Goal: Task Accomplishment & Management: Use online tool/utility

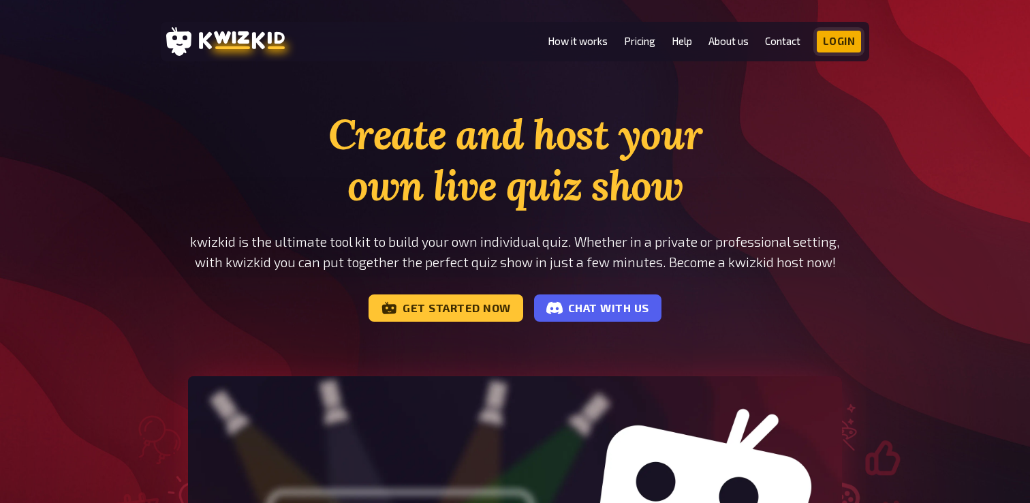
click at [857, 39] on link "Login" at bounding box center [838, 42] width 45 height 22
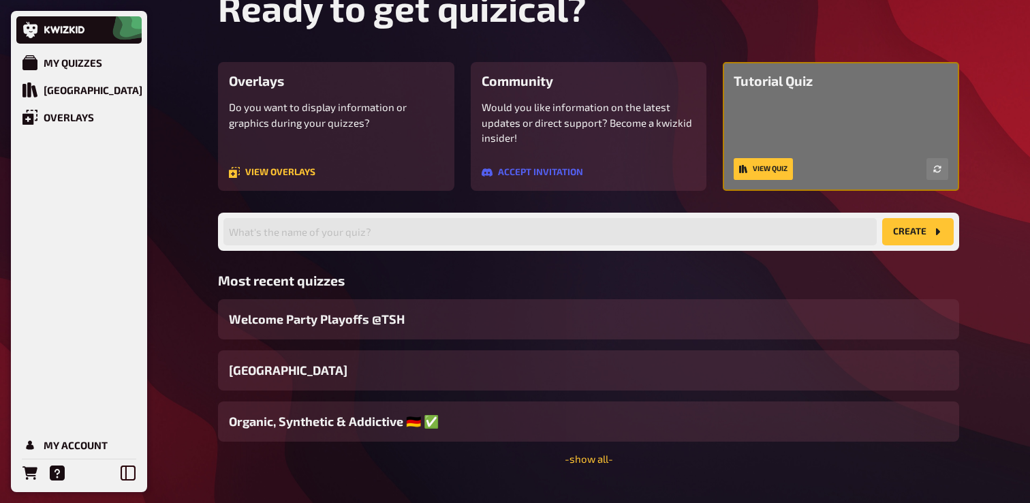
scroll to position [95, 0]
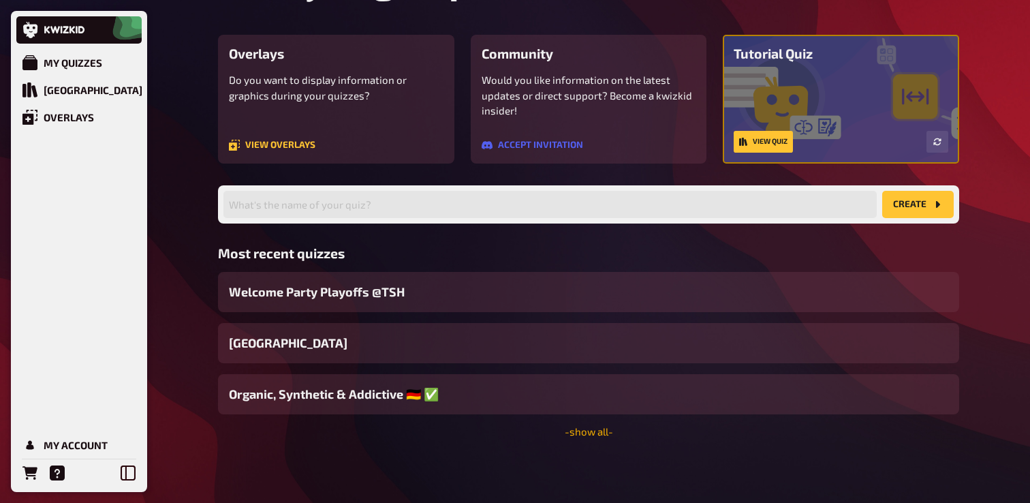
click at [590, 433] on link "- show all -" at bounding box center [588, 431] width 48 height 12
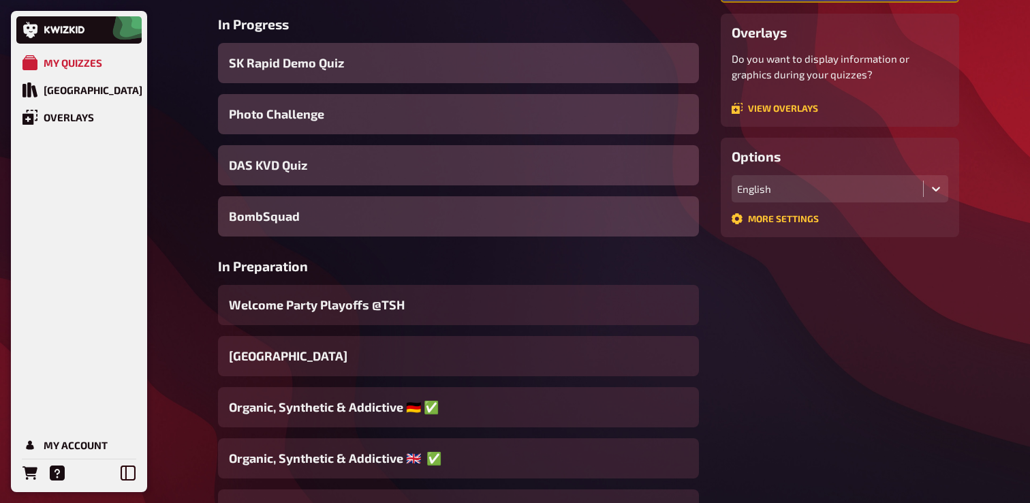
scroll to position [291, 0]
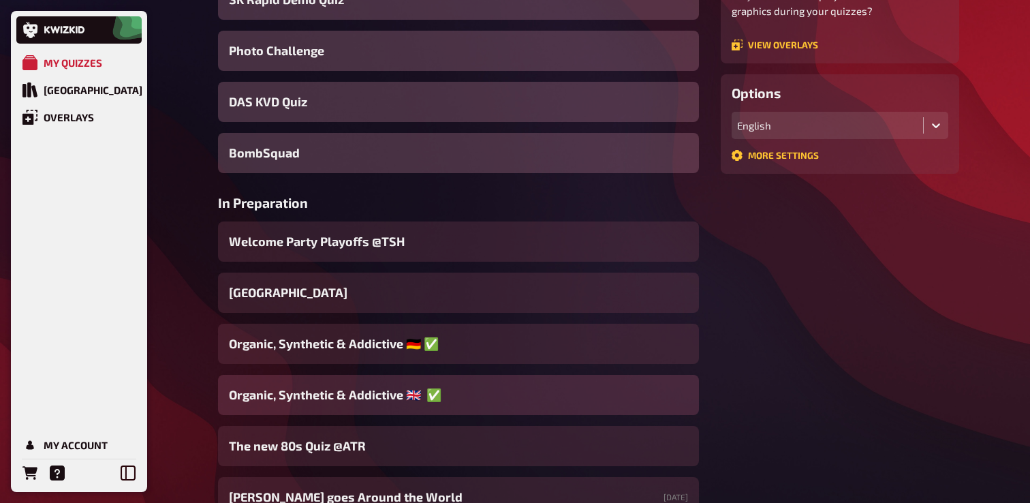
click at [414, 395] on span "Organic, Synthetic & Addictive ​🇬🇧 ​​ ​✅" at bounding box center [335, 394] width 212 height 18
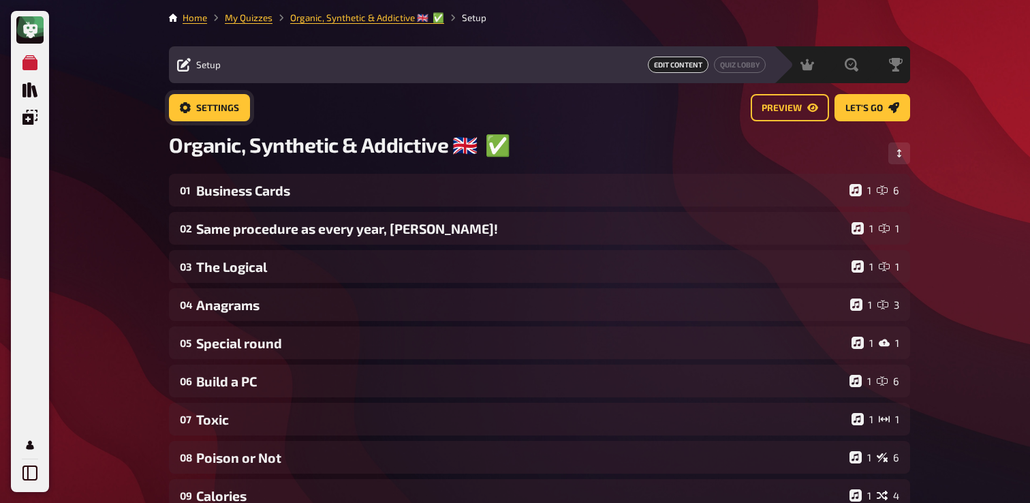
click at [198, 103] on span "Settings" at bounding box center [217, 108] width 43 height 10
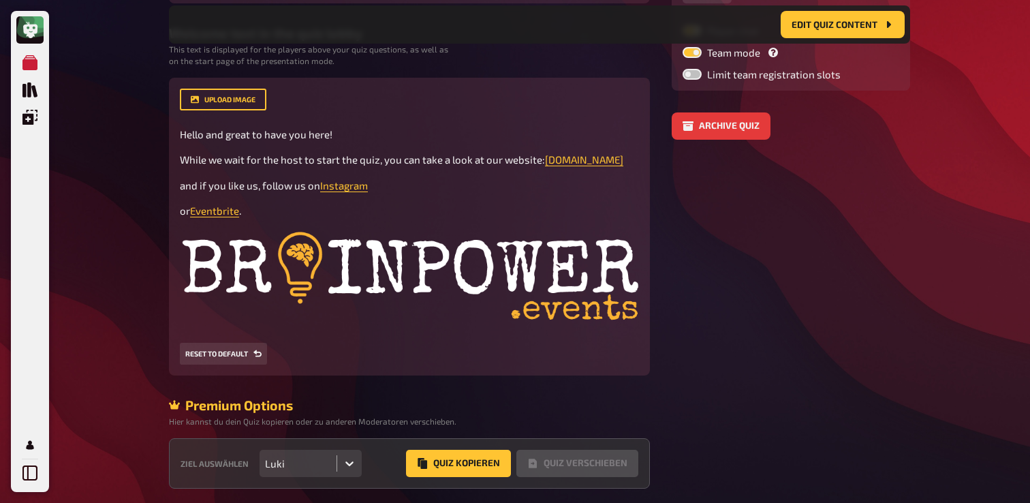
scroll to position [364, 0]
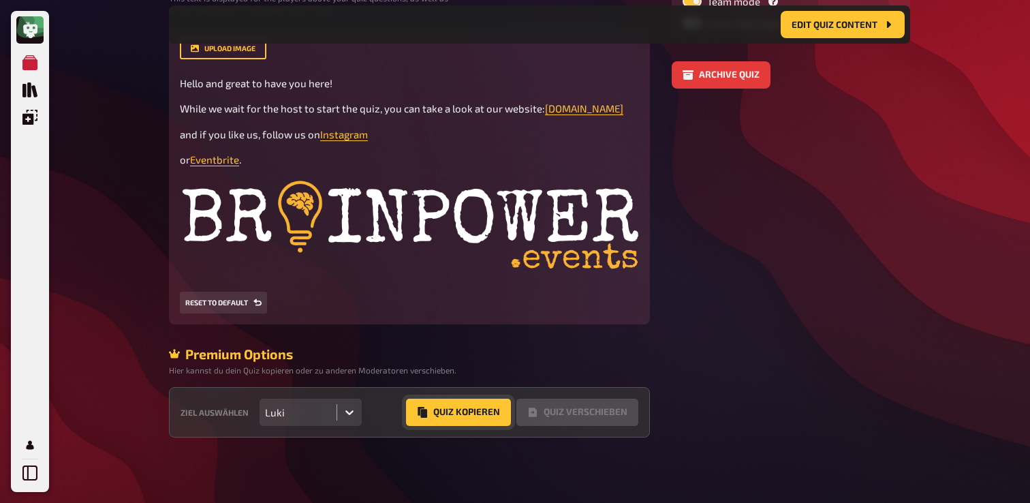
click at [434, 406] on button "Quiz Kopieren" at bounding box center [458, 411] width 105 height 27
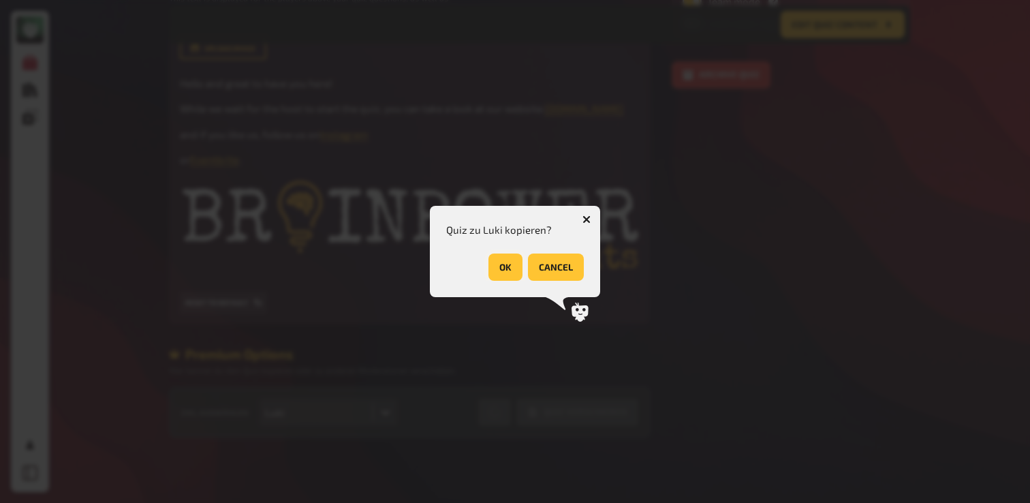
click at [517, 276] on button "OK" at bounding box center [505, 266] width 34 height 27
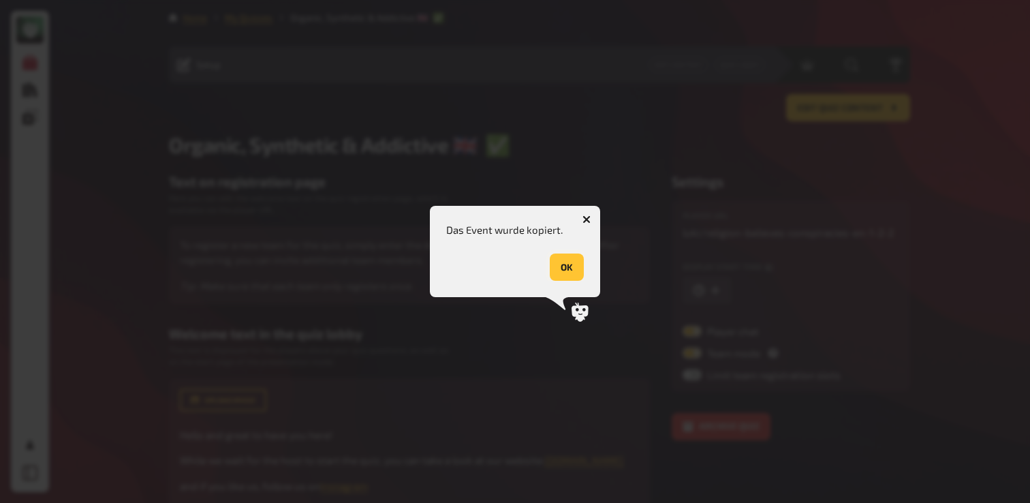
click at [572, 268] on button "OK" at bounding box center [566, 266] width 34 height 27
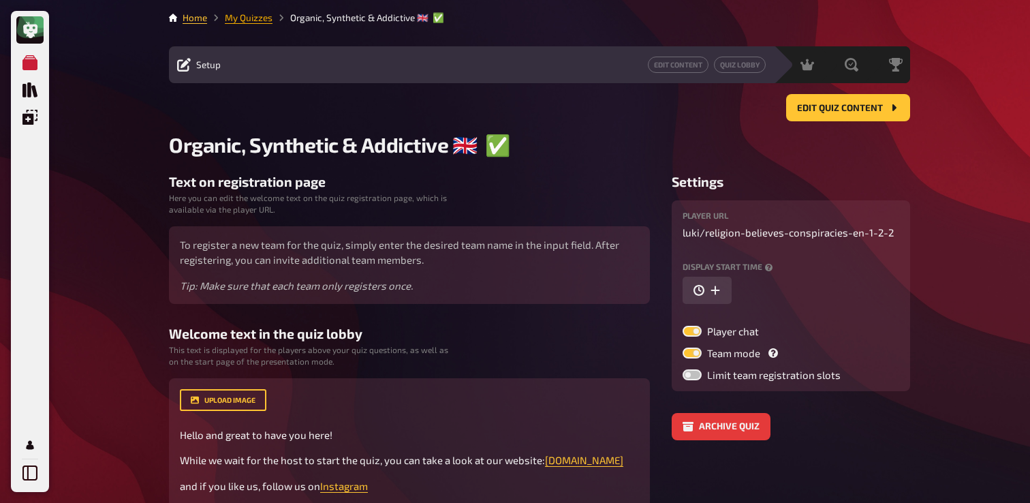
click at [234, 22] on link "My Quizzes" at bounding box center [249, 17] width 48 height 11
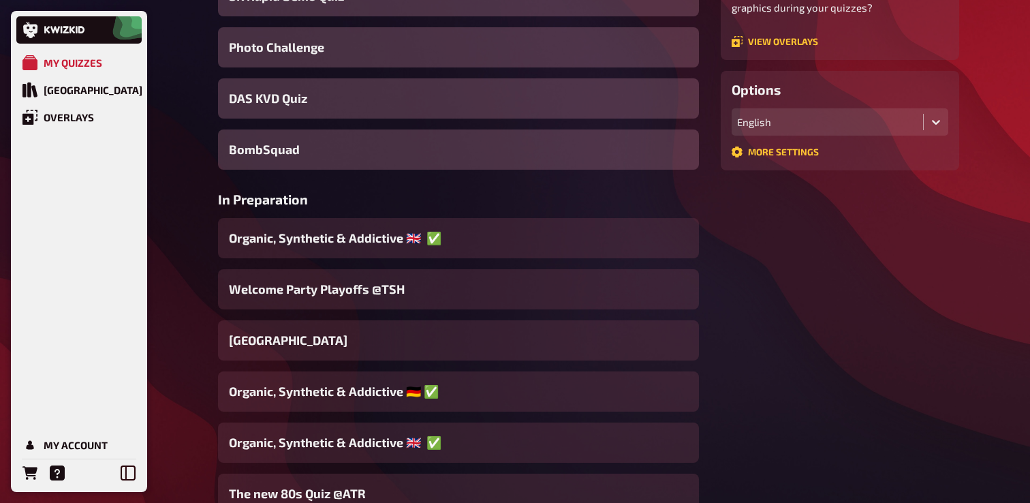
scroll to position [302, 0]
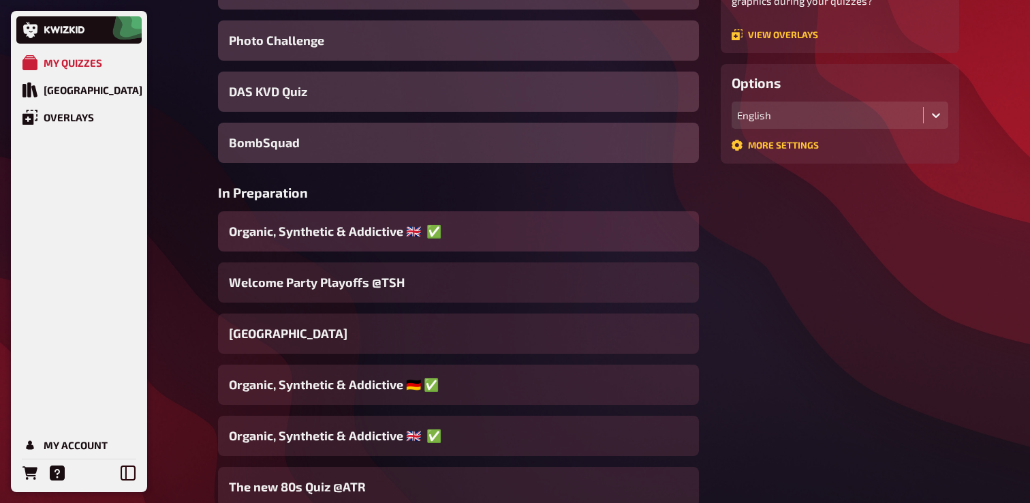
click at [419, 229] on span "Organic, Synthetic & Addictive ​🇬🇧 ​​ ​✅" at bounding box center [335, 231] width 212 height 18
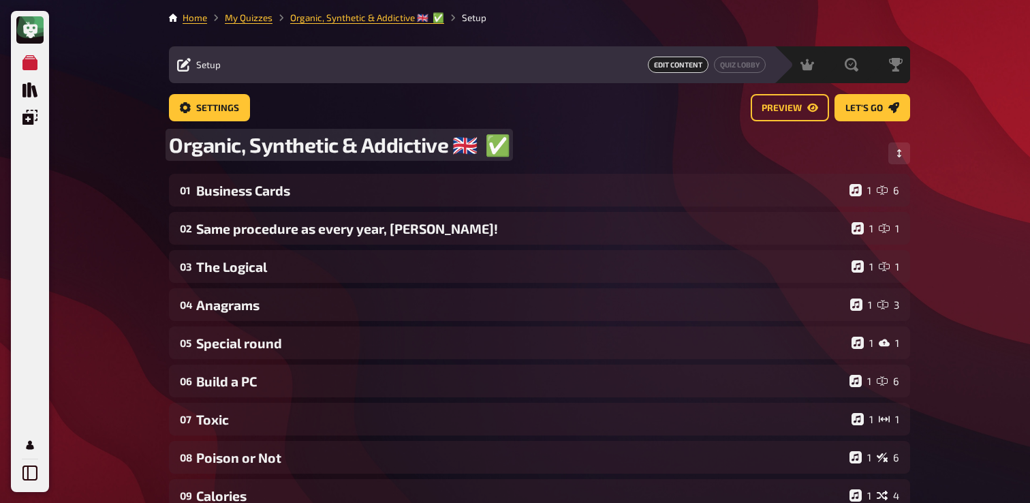
click at [498, 151] on span "Organic, Synthetic & Addictive ​🇬🇧 ​​ ​✅" at bounding box center [339, 144] width 340 height 25
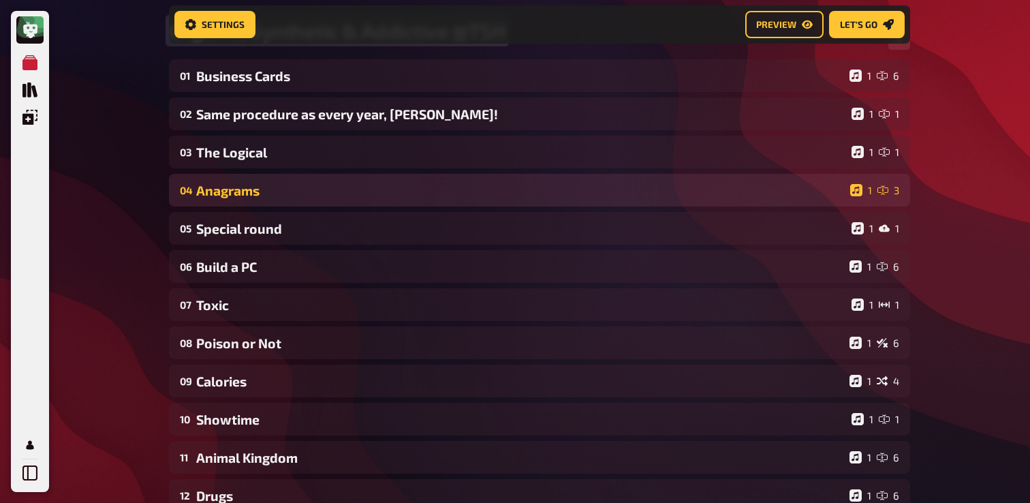
scroll to position [123, 0]
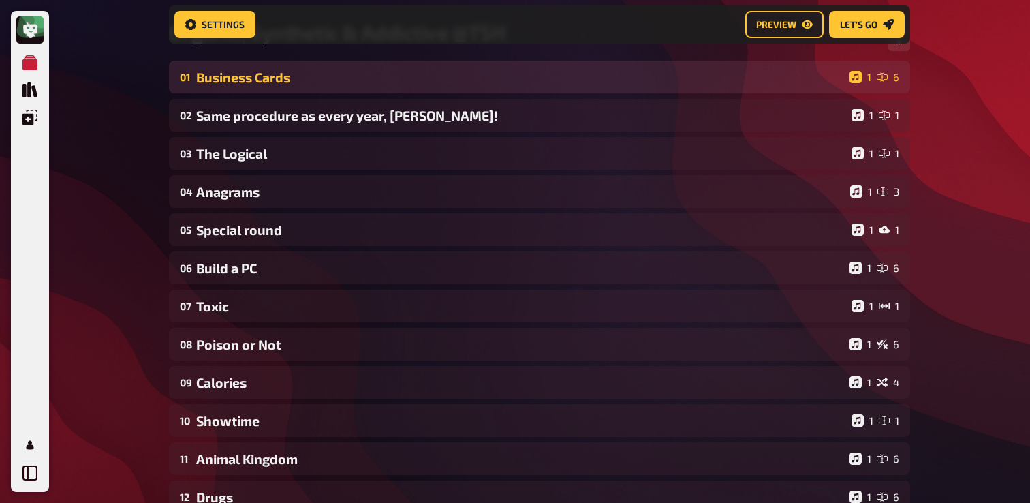
click at [349, 86] on div "01 Business Cards 1 6" at bounding box center [539, 77] width 741 height 33
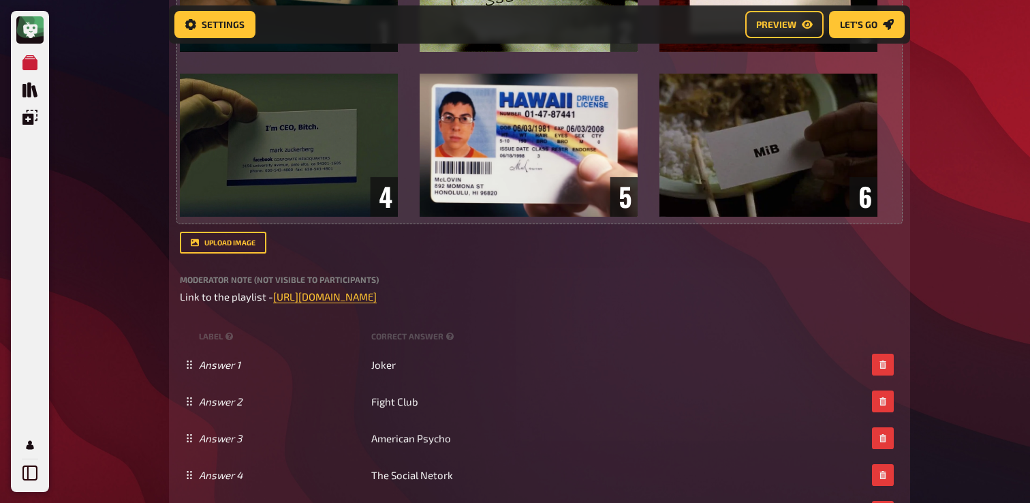
scroll to position [443, 0]
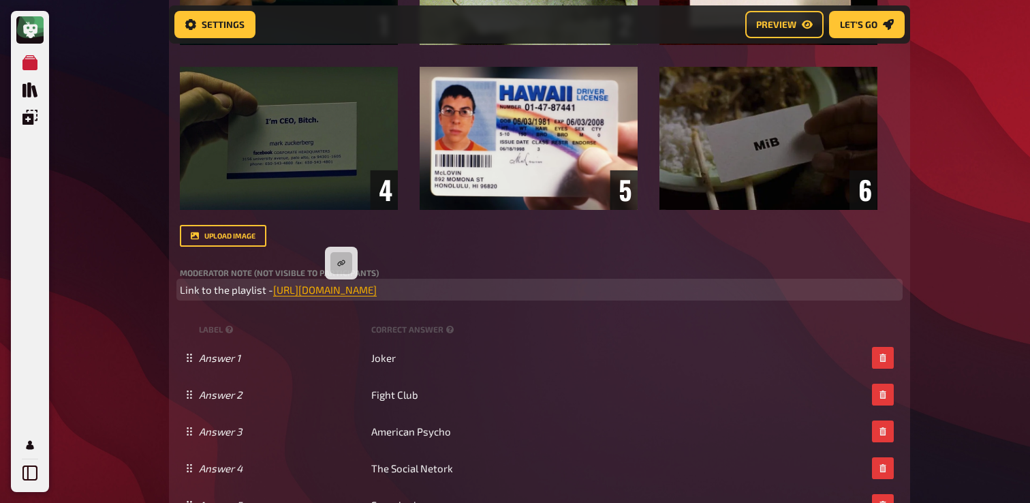
click at [342, 289] on span "https://open.spotify.com/playlist/26JXxuwQRWY0pe8ERVI7W0?si=618ca686087c42a4" at bounding box center [324, 289] width 103 height 12
click at [348, 253] on button "button" at bounding box center [341, 263] width 22 height 22
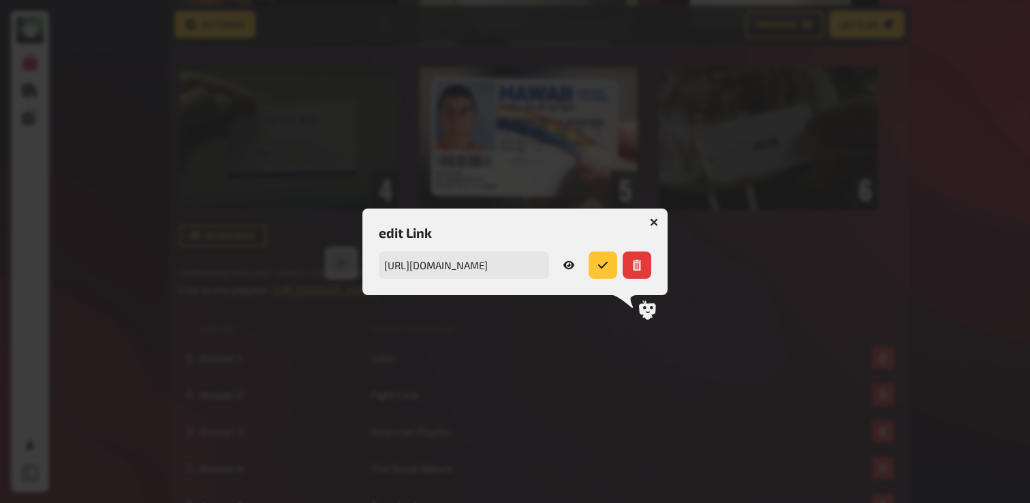
click at [565, 266] on icon at bounding box center [568, 264] width 11 height 8
click at [653, 213] on button "button" at bounding box center [654, 222] width 22 height 22
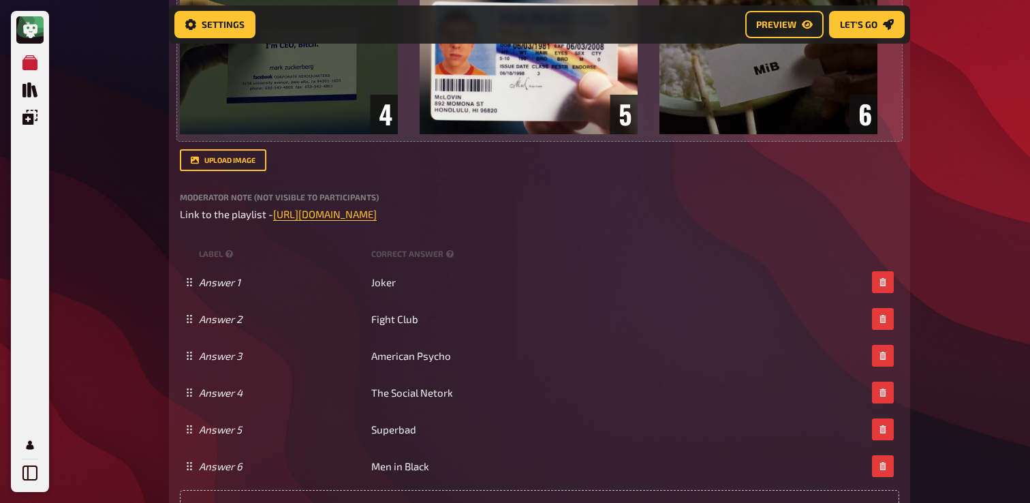
scroll to position [0, 0]
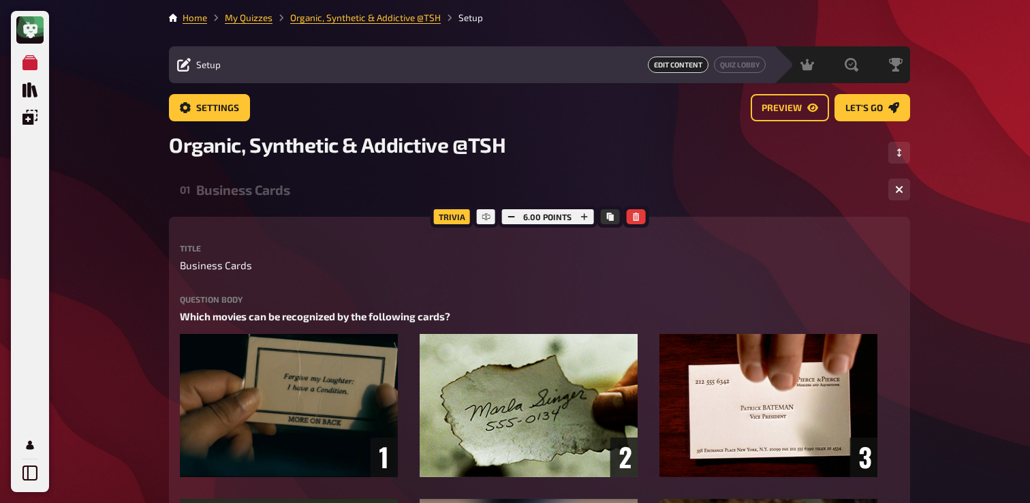
click at [304, 174] on div "01 Business Cards 1 6" at bounding box center [539, 189] width 741 height 33
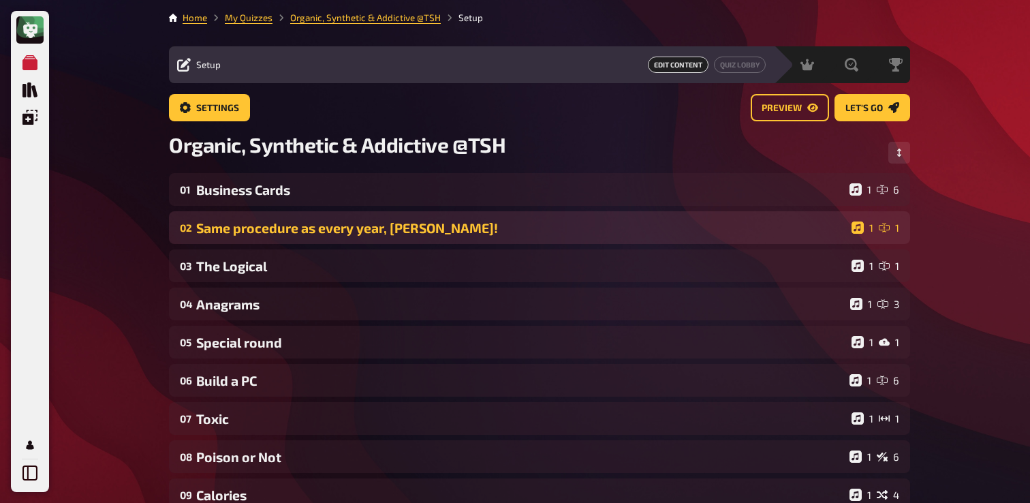
click at [301, 224] on div "Same procedure as every year, [PERSON_NAME]!" at bounding box center [521, 228] width 650 height 16
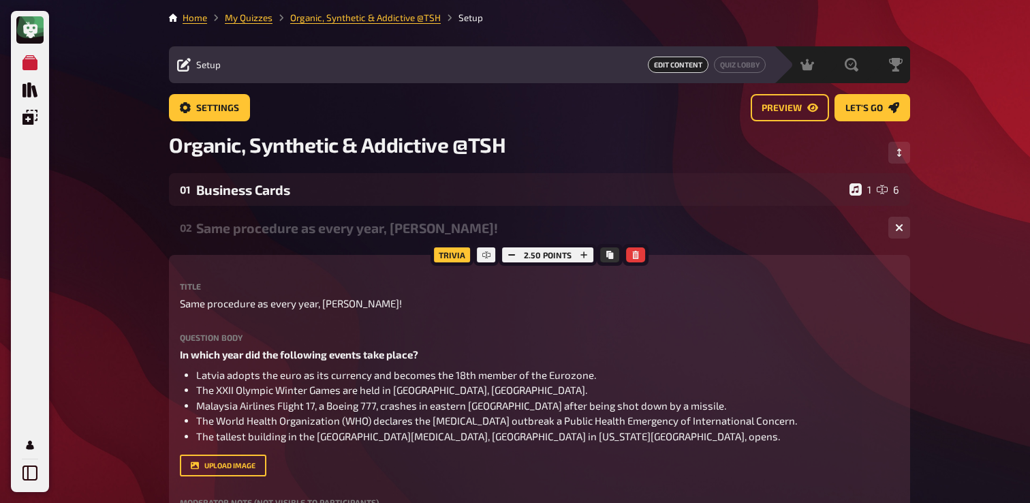
click at [301, 224] on div "Same procedure as every year, [PERSON_NAME]!" at bounding box center [536, 228] width 681 height 16
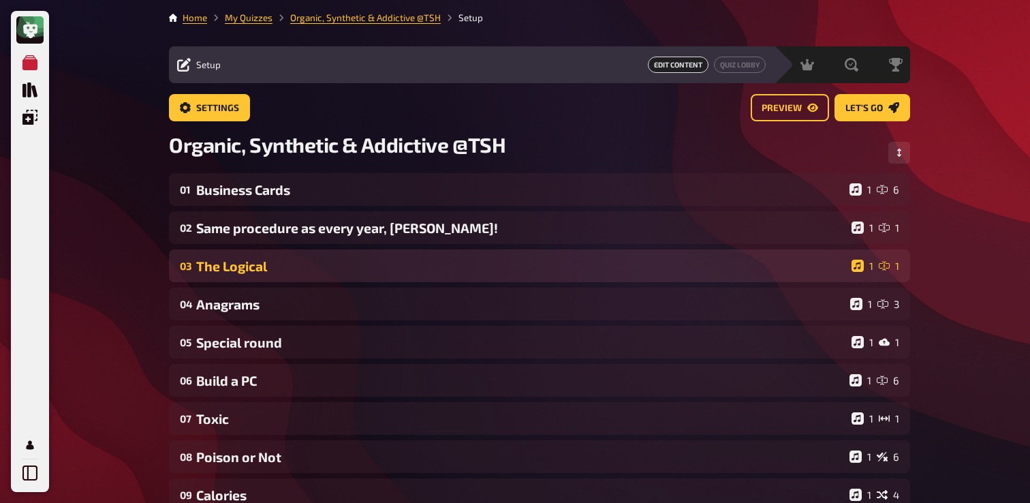
click at [301, 279] on div "03 The Logical 1 1" at bounding box center [539, 265] width 741 height 33
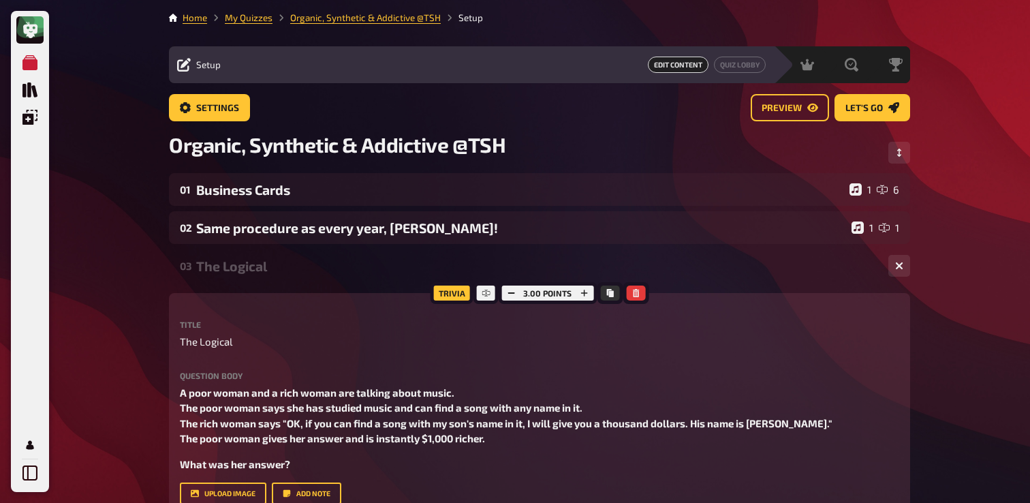
click at [302, 279] on div "03 The Logical 1 1" at bounding box center [539, 265] width 741 height 33
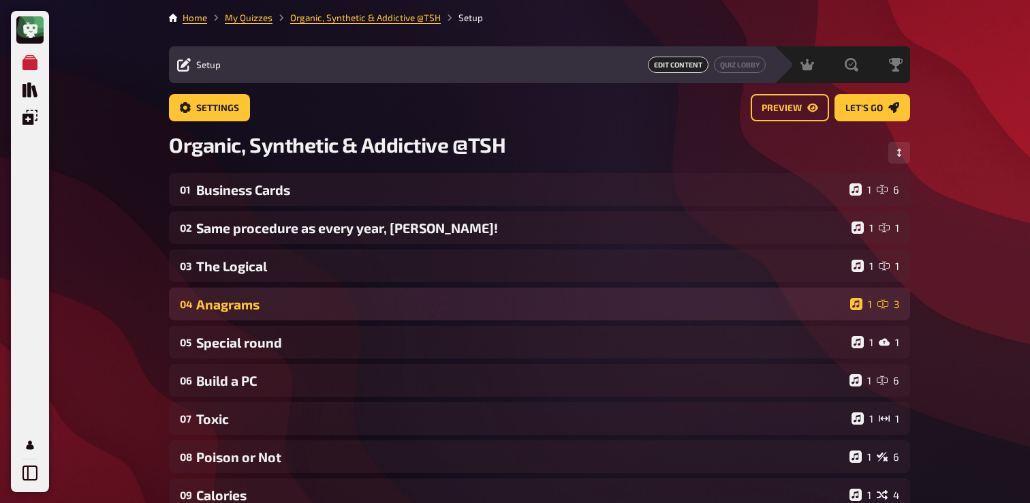
click at [300, 318] on div "04 Anagrams 1 3" at bounding box center [539, 303] width 741 height 33
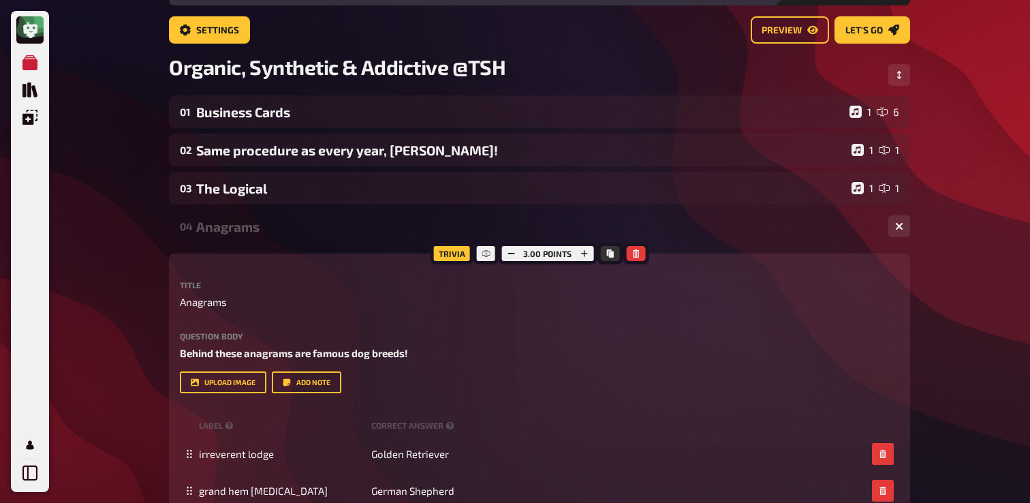
scroll to position [82, 0]
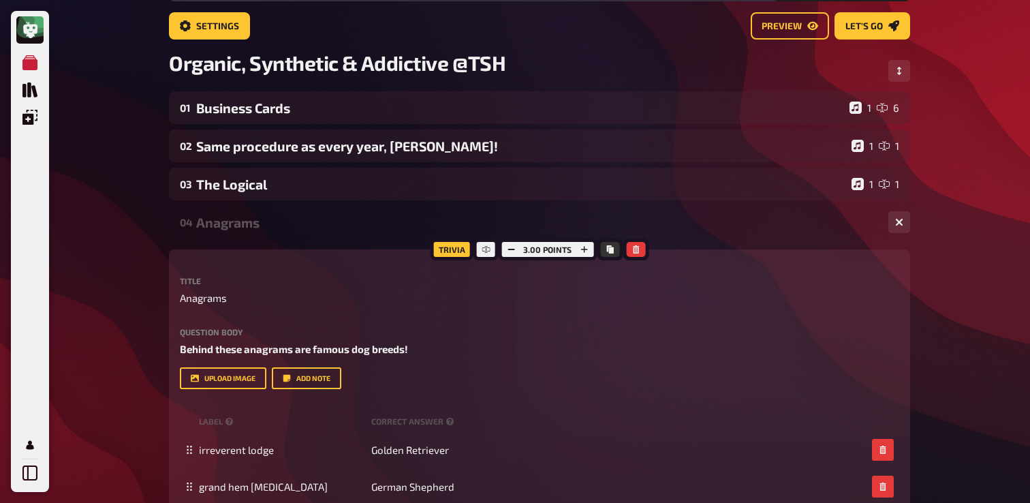
click at [324, 231] on div "04 Anagrams 1 3" at bounding box center [539, 222] width 741 height 33
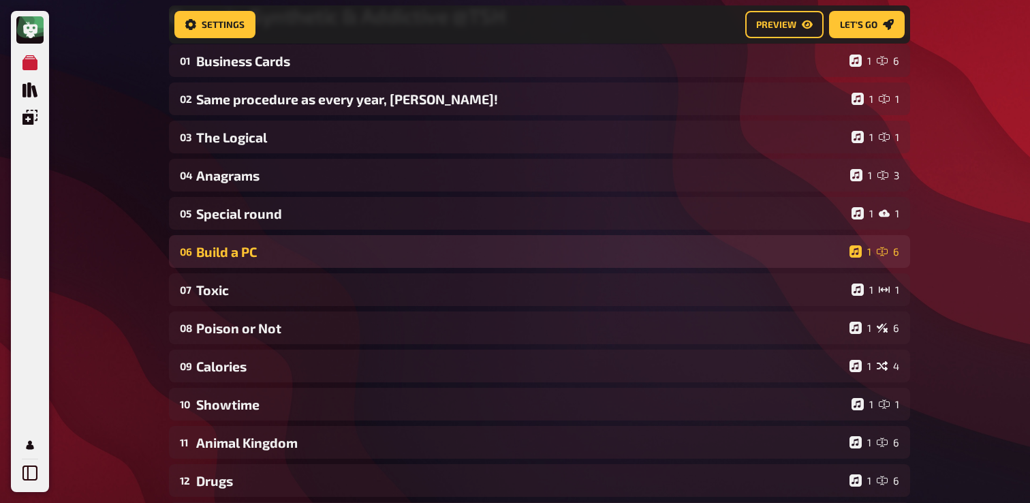
scroll to position [149, 0]
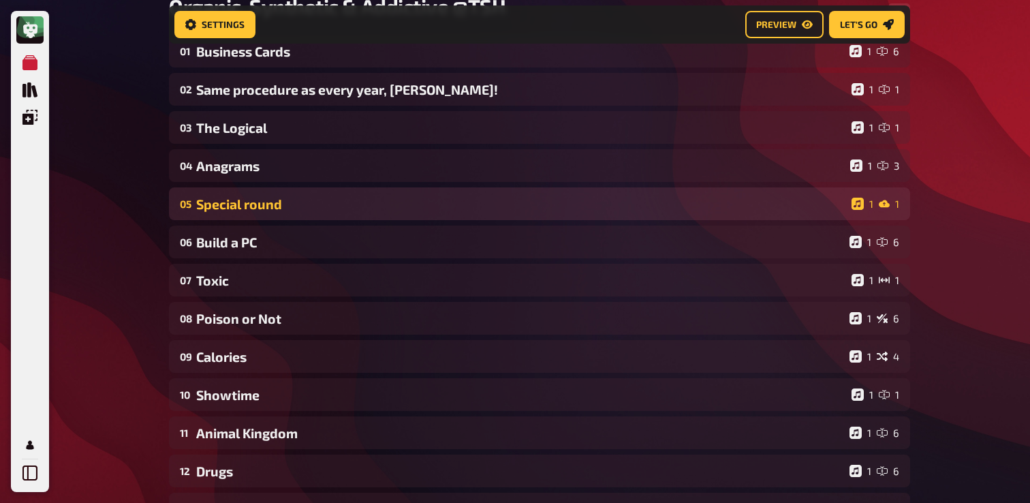
click at [313, 217] on div "05 Special round 1 1" at bounding box center [539, 203] width 741 height 33
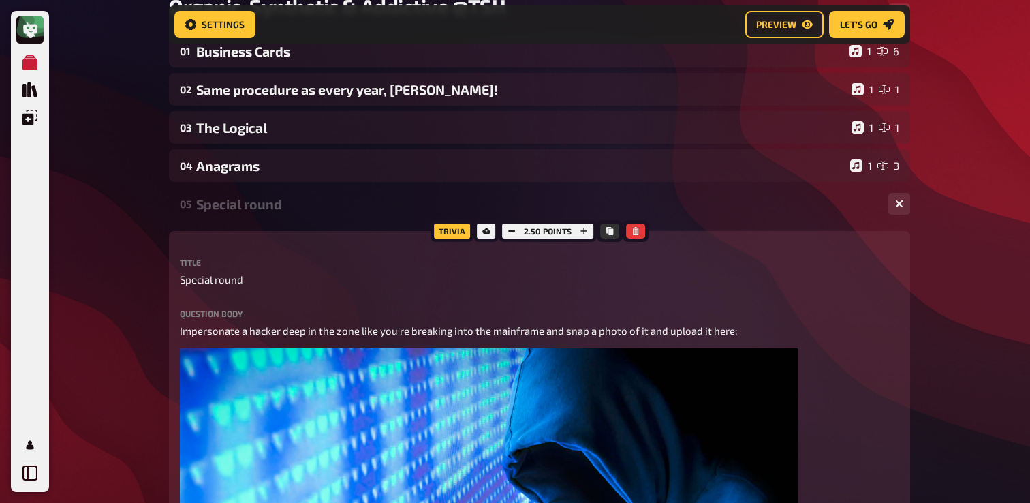
click at [318, 212] on div "05 Special round 1 1" at bounding box center [539, 203] width 741 height 33
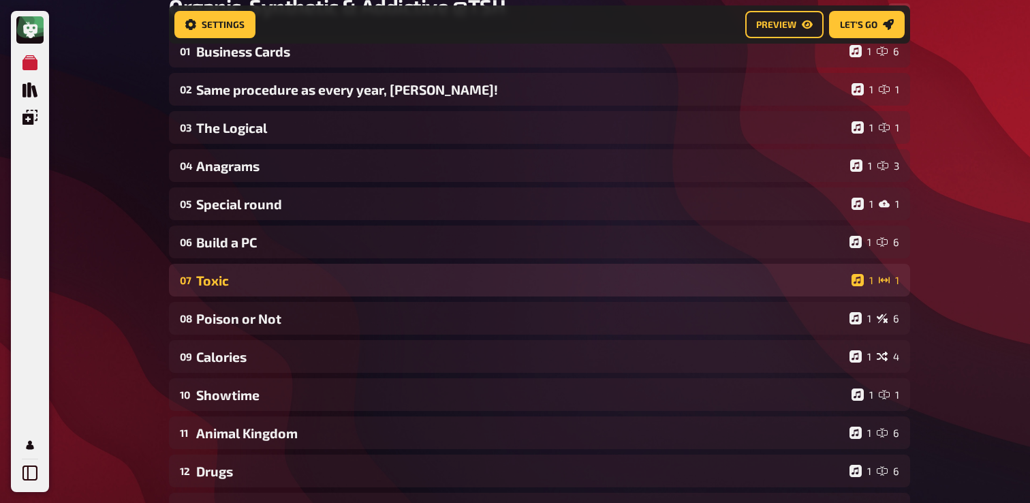
click at [278, 287] on div "Toxic" at bounding box center [521, 280] width 650 height 16
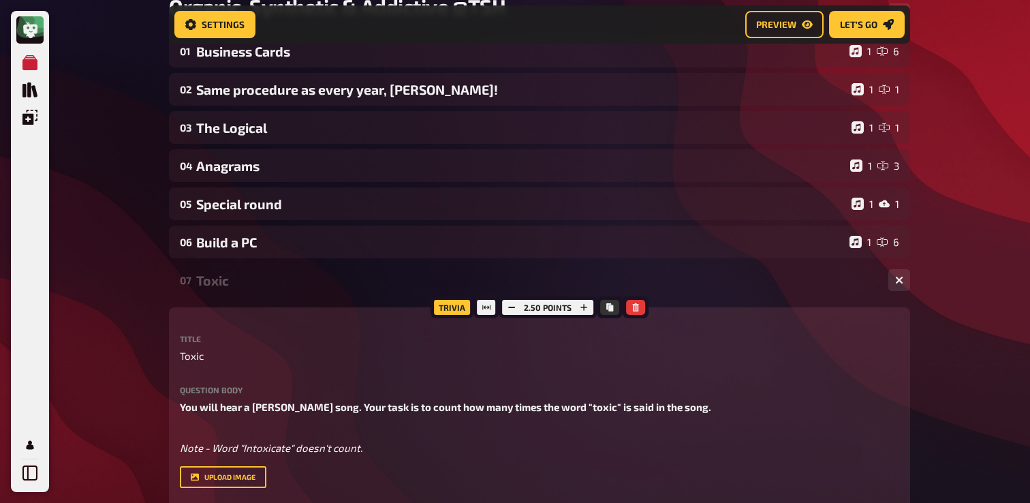
click at [278, 287] on div "Toxic" at bounding box center [536, 280] width 681 height 16
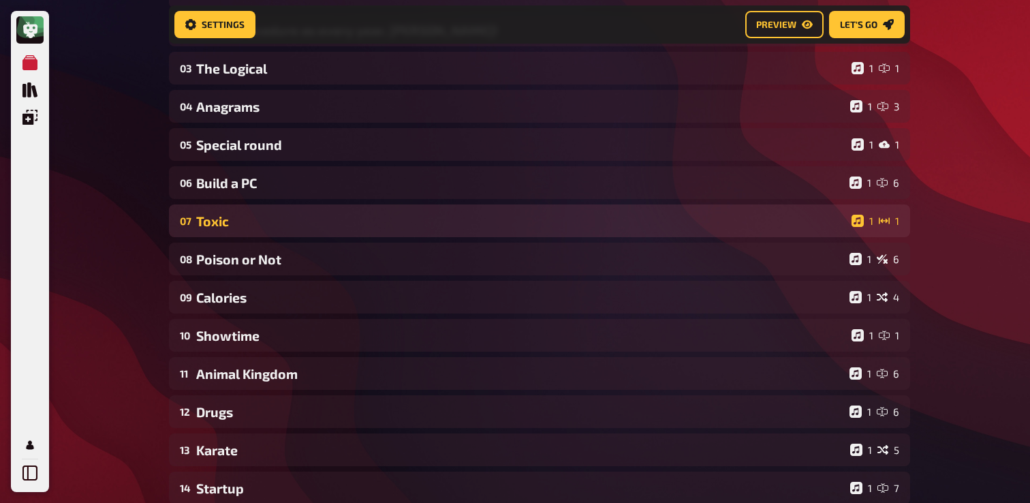
scroll to position [223, 0]
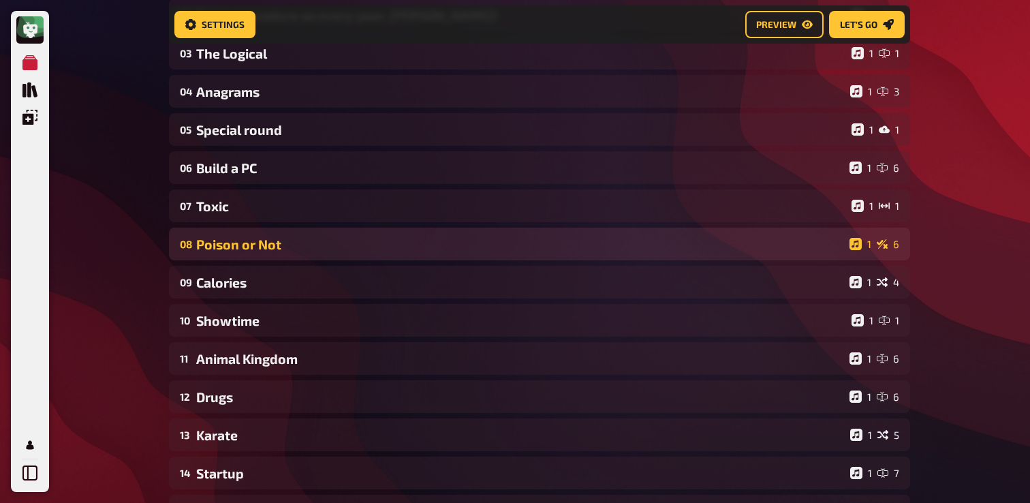
click at [300, 244] on div "Poison or Not" at bounding box center [520, 244] width 648 height 16
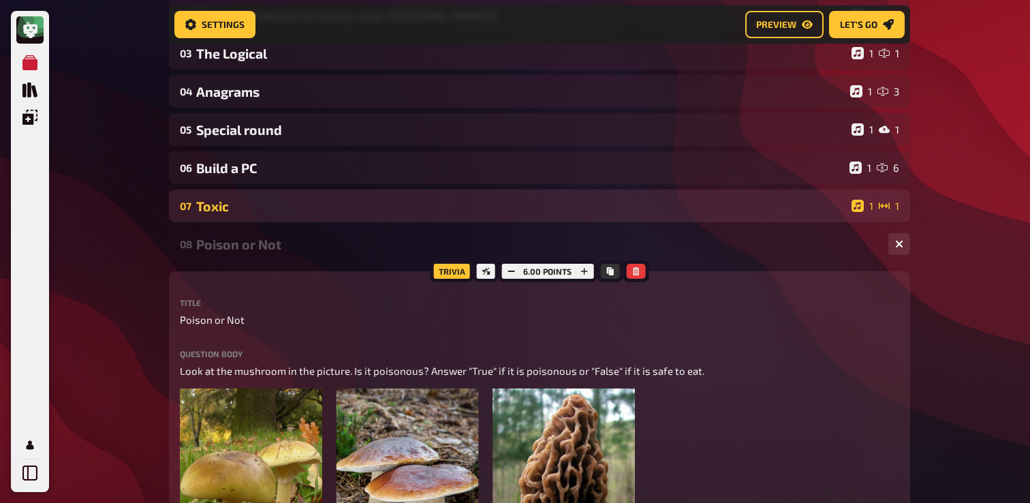
click at [313, 200] on div "Toxic" at bounding box center [521, 206] width 650 height 16
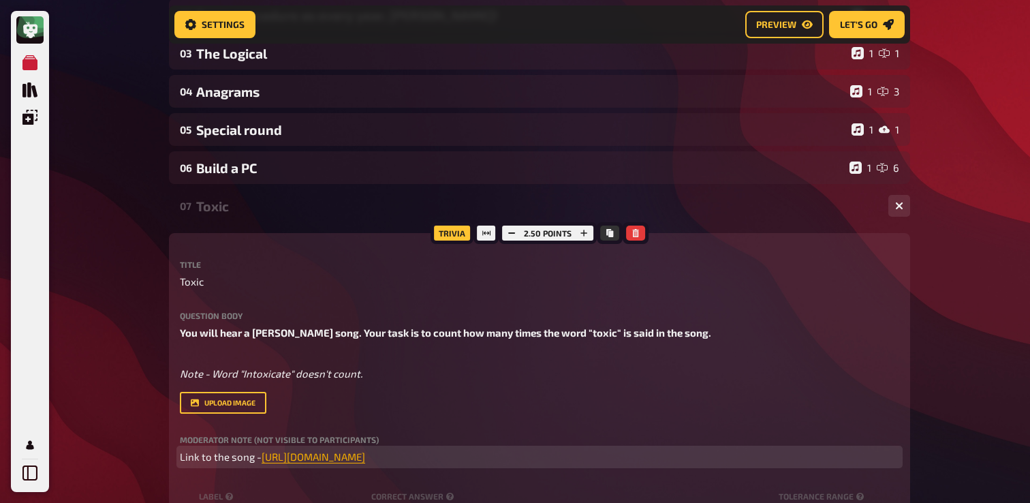
click at [328, 462] on span "https://open.spotify.com/track/6I9VzXrHxO9rA9A5euc8Ak?si=2a840f800abf4030" at bounding box center [312, 456] width 103 height 12
click at [332, 430] on icon "button" at bounding box center [329, 430] width 8 height 8
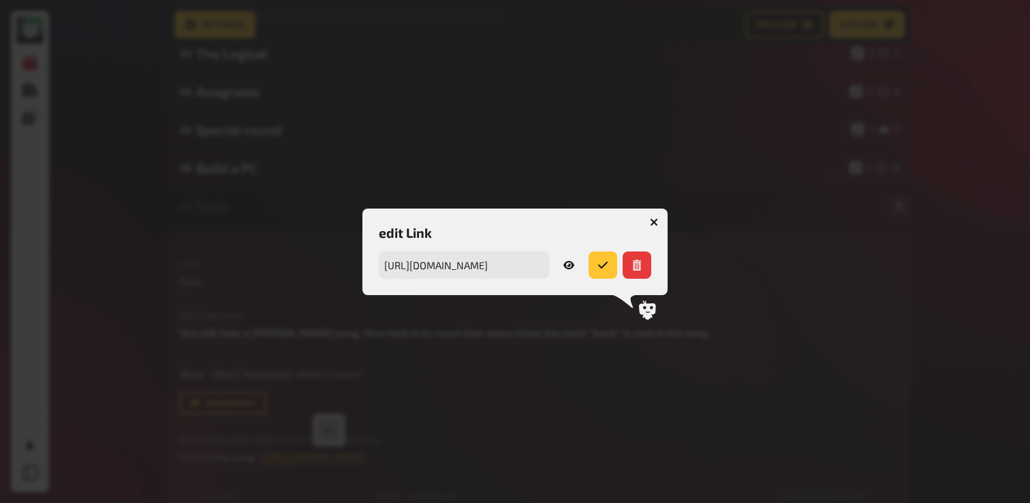
click at [656, 223] on icon "button" at bounding box center [654, 221] width 13 height 13
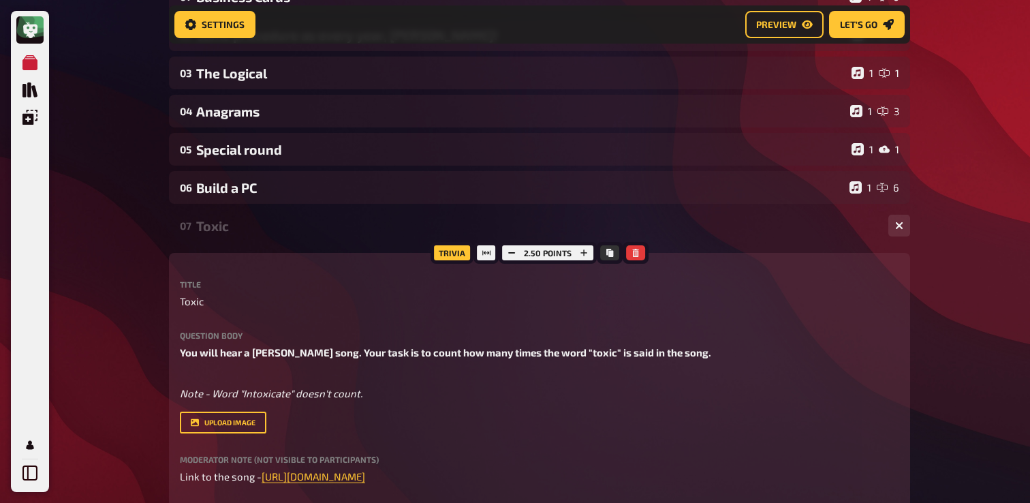
scroll to position [202, 0]
click at [268, 234] on div "Toxic" at bounding box center [536, 227] width 681 height 16
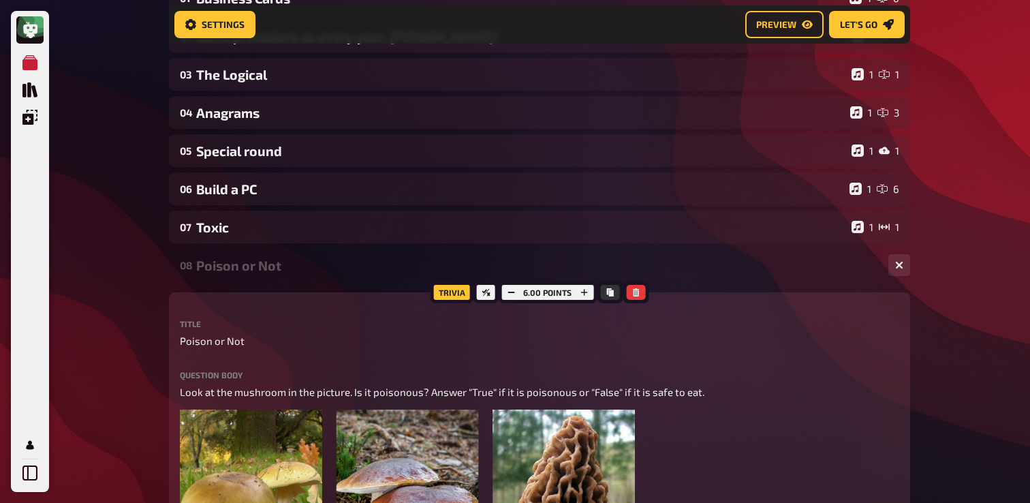
click at [246, 257] on div "Poison or Not" at bounding box center [536, 265] width 681 height 16
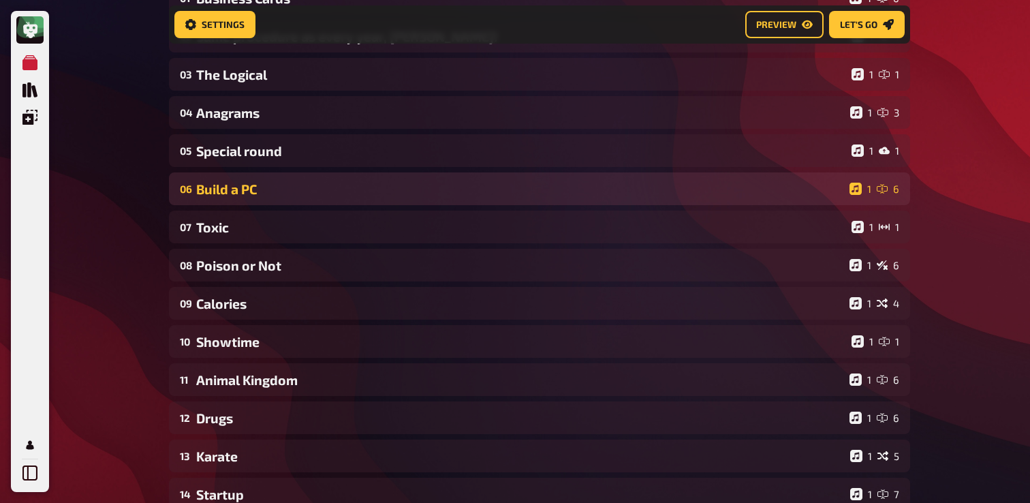
click at [327, 202] on div "06 Build a PC 1 6" at bounding box center [539, 188] width 741 height 33
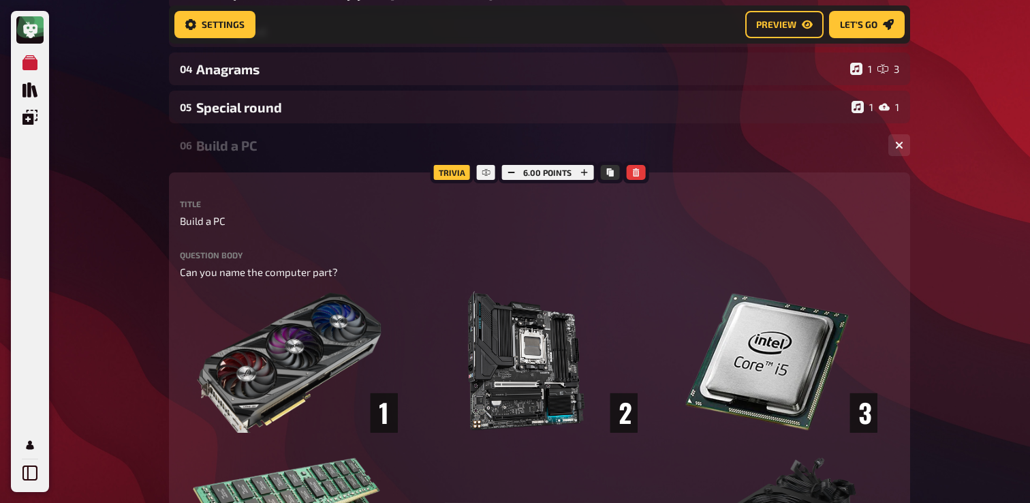
scroll to position [148, 0]
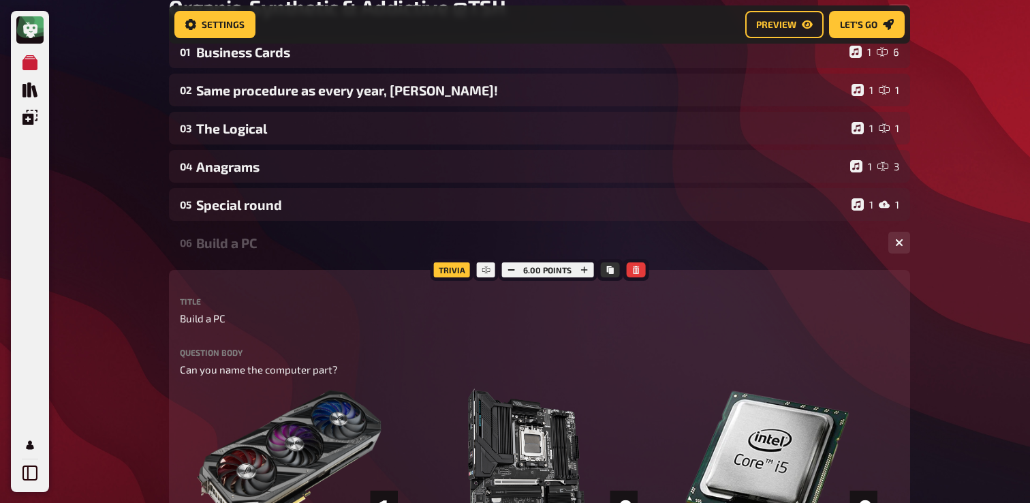
click at [211, 246] on div "Build a PC" at bounding box center [536, 243] width 681 height 16
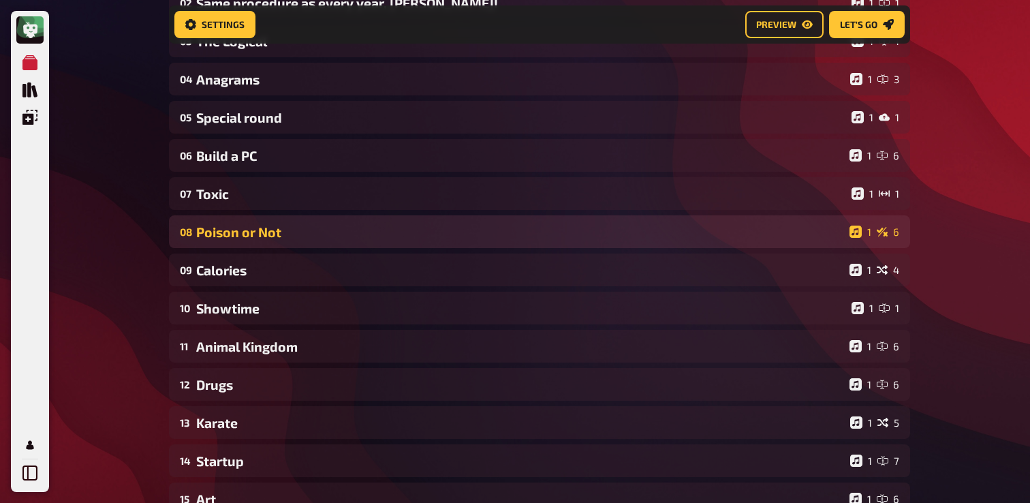
click at [335, 231] on div "Poison or Not" at bounding box center [520, 232] width 648 height 16
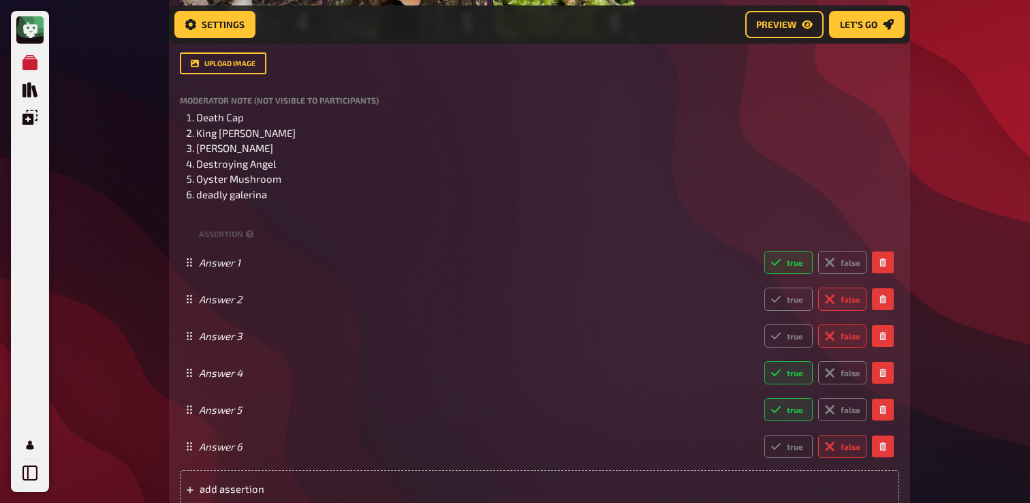
scroll to position [974, 0]
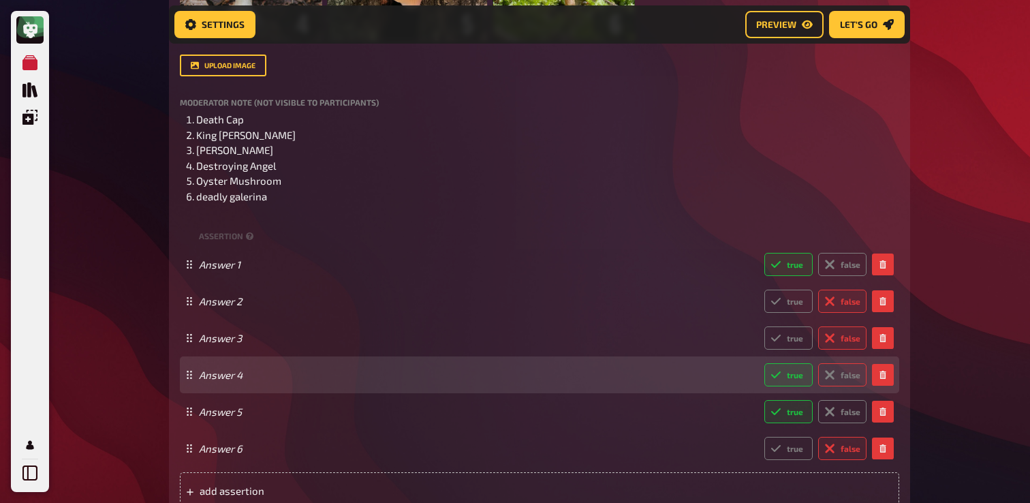
click at [826, 375] on icon at bounding box center [829, 374] width 11 height 11
click at [764, 363] on input "false" at bounding box center [763, 362] width 1 height 1
radio input "true"
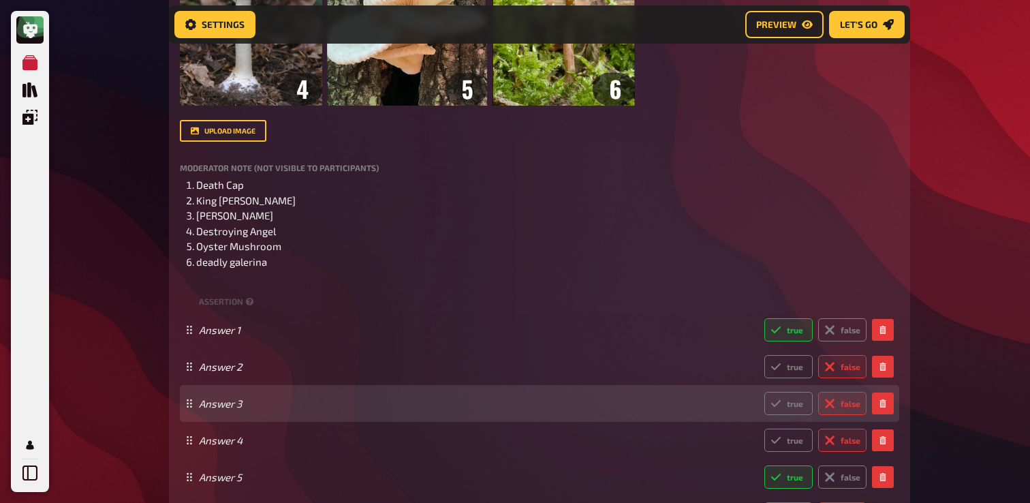
scroll to position [966, 0]
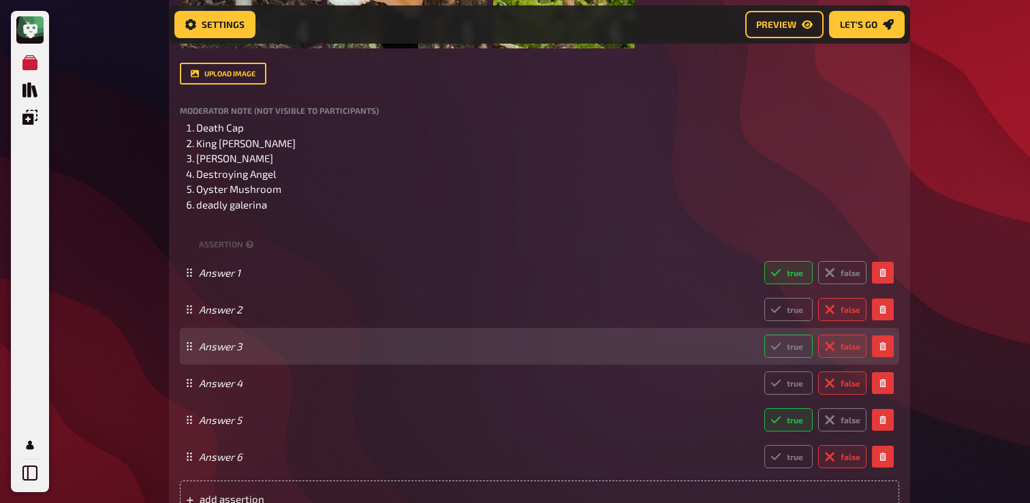
click at [786, 352] on label "true" at bounding box center [788, 345] width 48 height 23
click at [764, 334] on input "true" at bounding box center [763, 334] width 1 height 1
radio input "true"
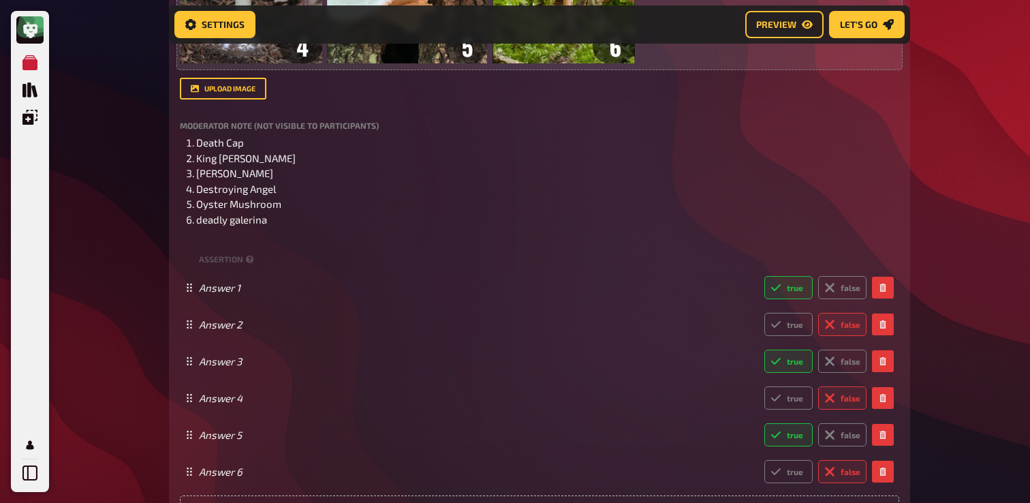
scroll to position [971, 0]
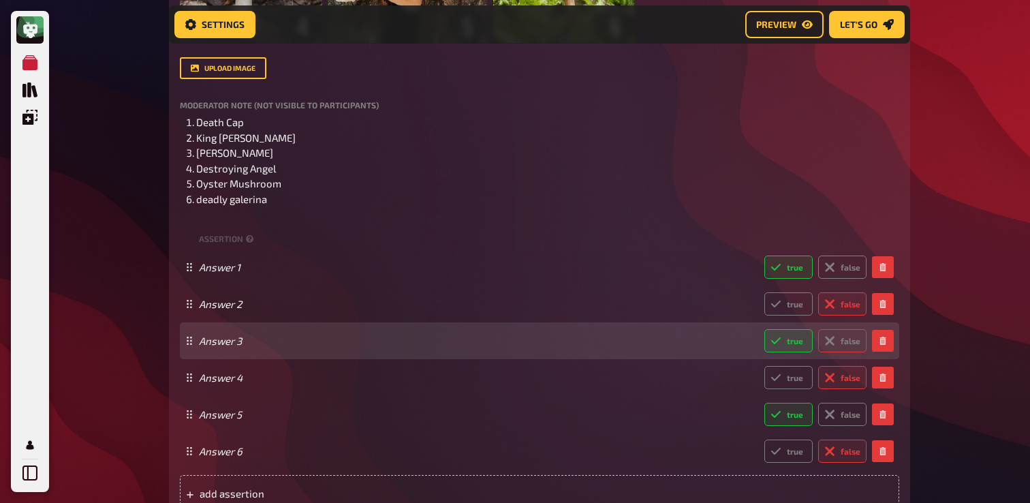
click at [848, 336] on label "false" at bounding box center [842, 340] width 48 height 23
click at [764, 329] on input "false" at bounding box center [763, 328] width 1 height 1
radio input "true"
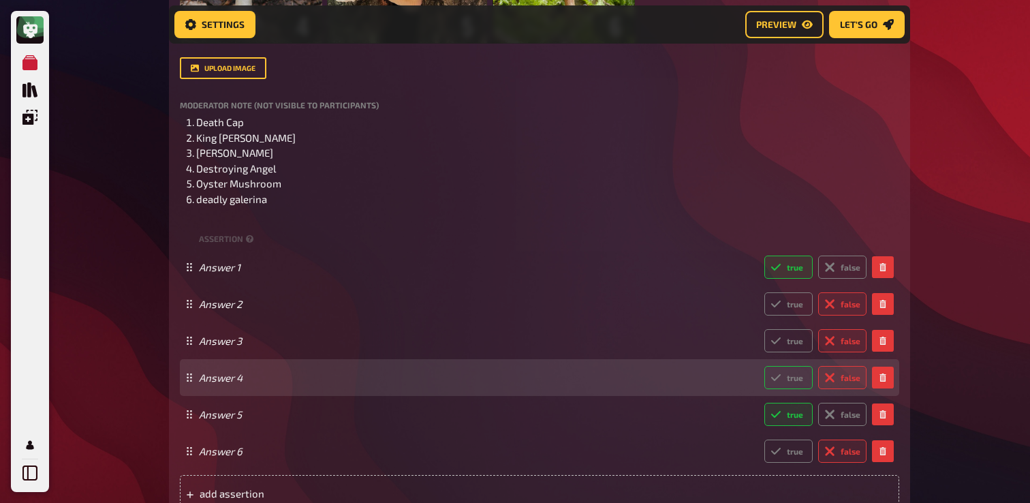
click at [788, 372] on label "true" at bounding box center [788, 377] width 48 height 23
click at [764, 366] on input "true" at bounding box center [763, 365] width 1 height 1
radio input "true"
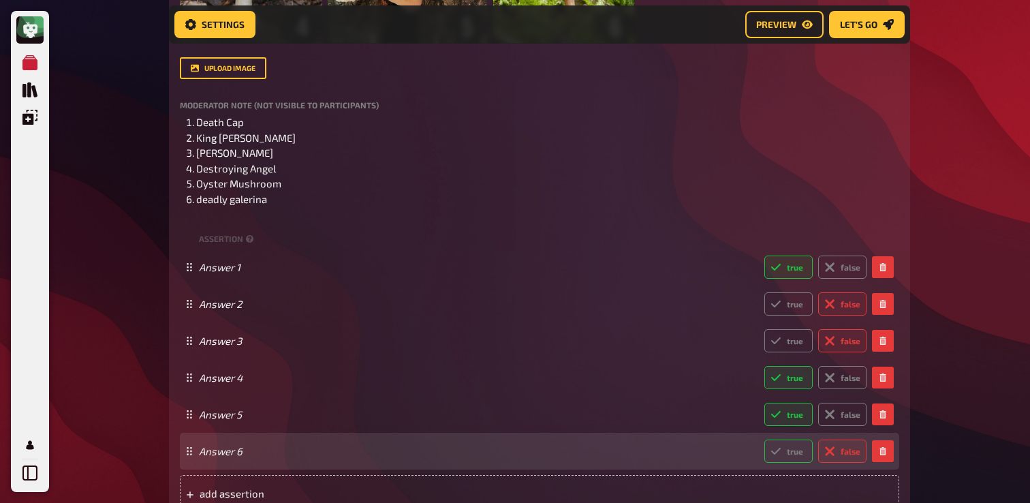
click at [786, 456] on label "true" at bounding box center [788, 450] width 48 height 23
click at [764, 439] on input "true" at bounding box center [763, 439] width 1 height 1
radio input "true"
click at [829, 451] on icon at bounding box center [828, 450] width 17 height 17
click at [764, 439] on input "false" at bounding box center [763, 439] width 1 height 1
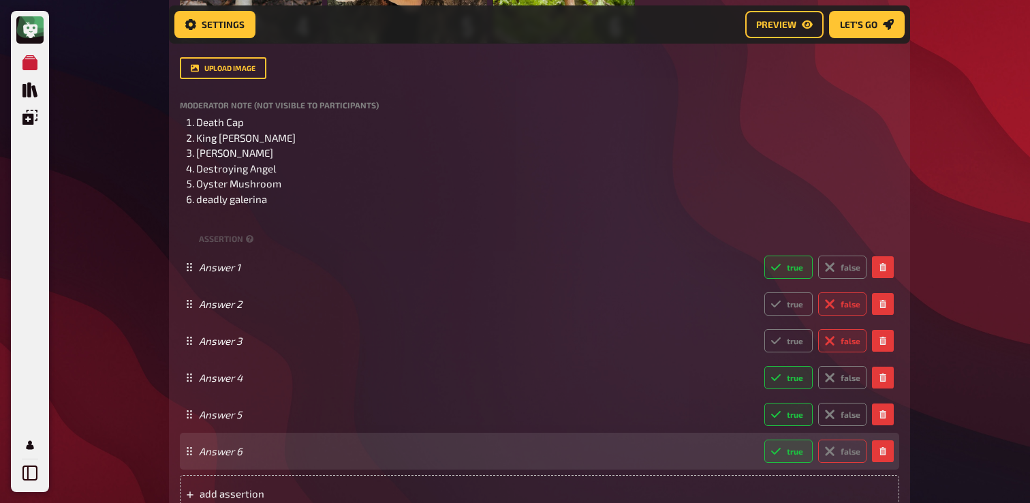
radio input "true"
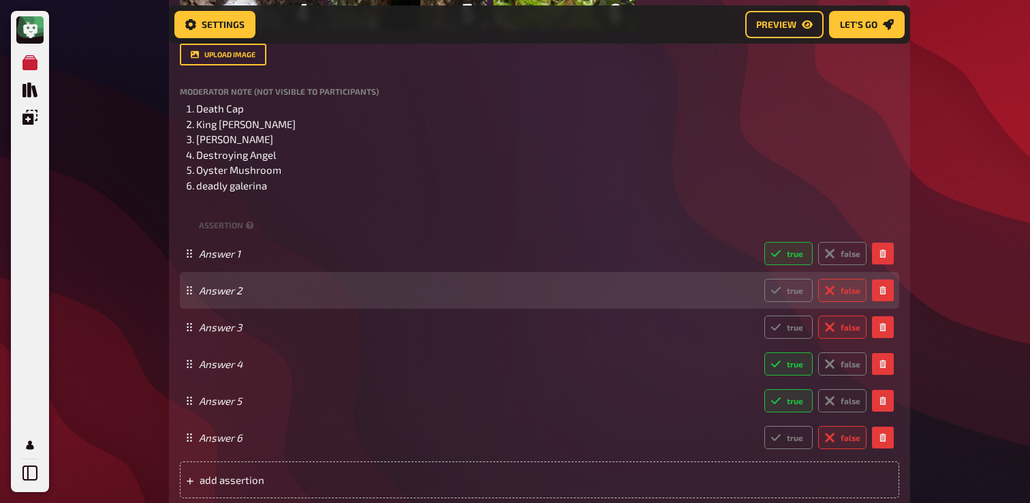
scroll to position [997, 0]
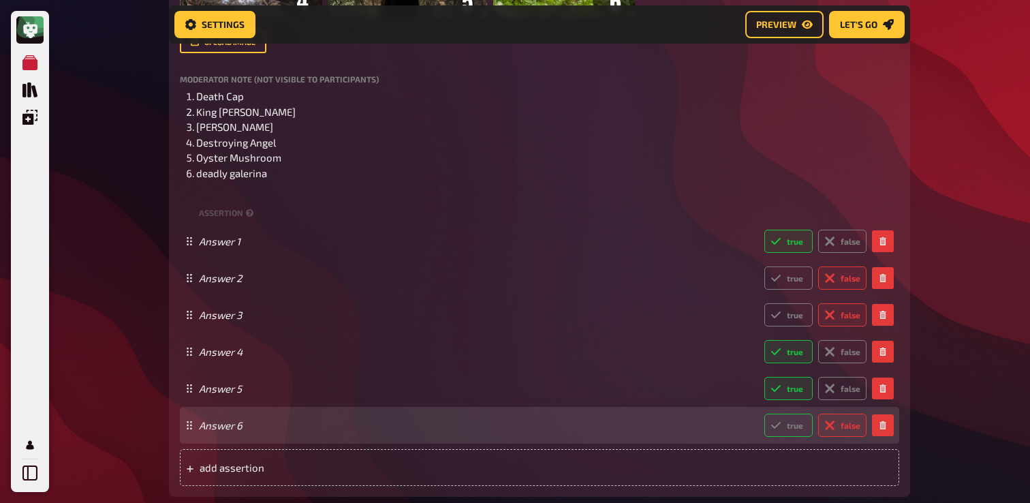
click at [786, 434] on label "true" at bounding box center [788, 424] width 48 height 23
click at [764, 413] on input "true" at bounding box center [763, 413] width 1 height 1
radio input "true"
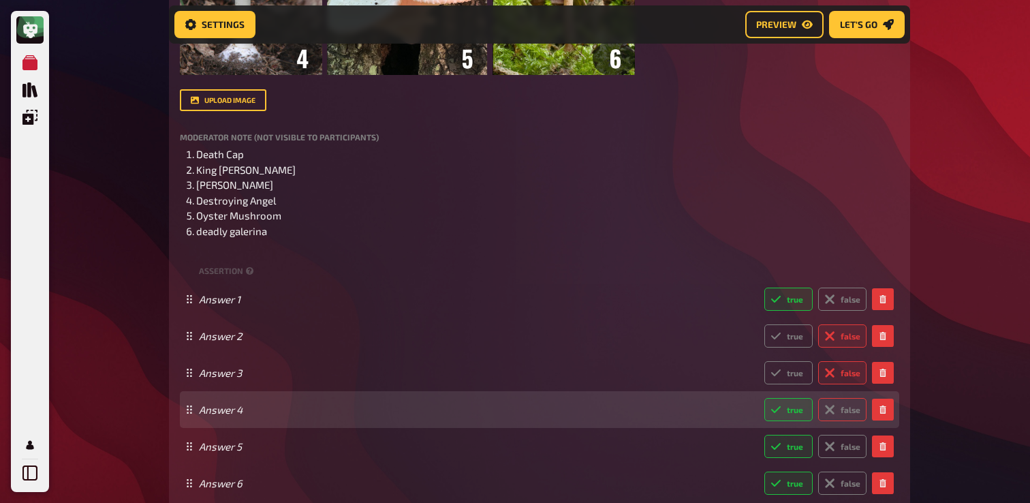
scroll to position [943, 0]
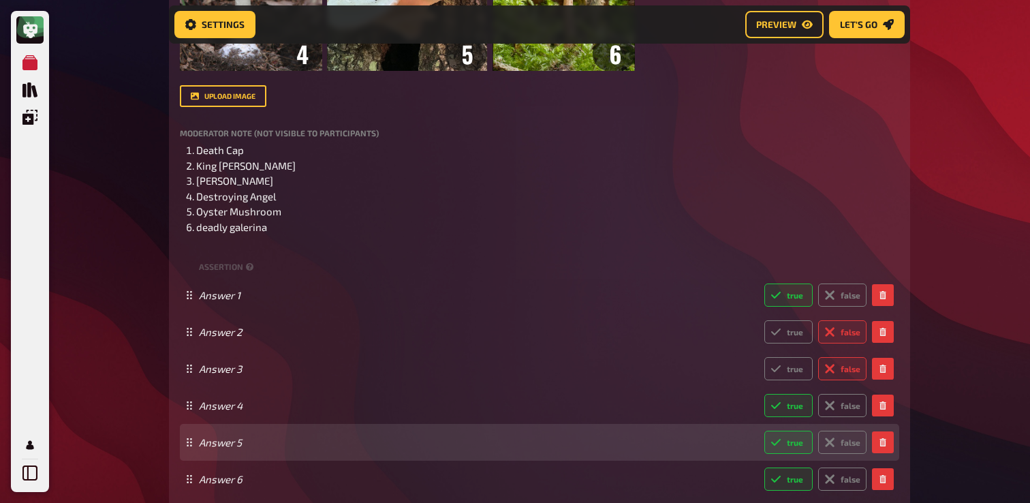
click at [832, 455] on div "Answer 5 true false" at bounding box center [539, 442] width 719 height 37
click at [843, 441] on label "false" at bounding box center [842, 441] width 48 height 23
click at [764, 430] on input "false" at bounding box center [763, 430] width 1 height 1
radio input "true"
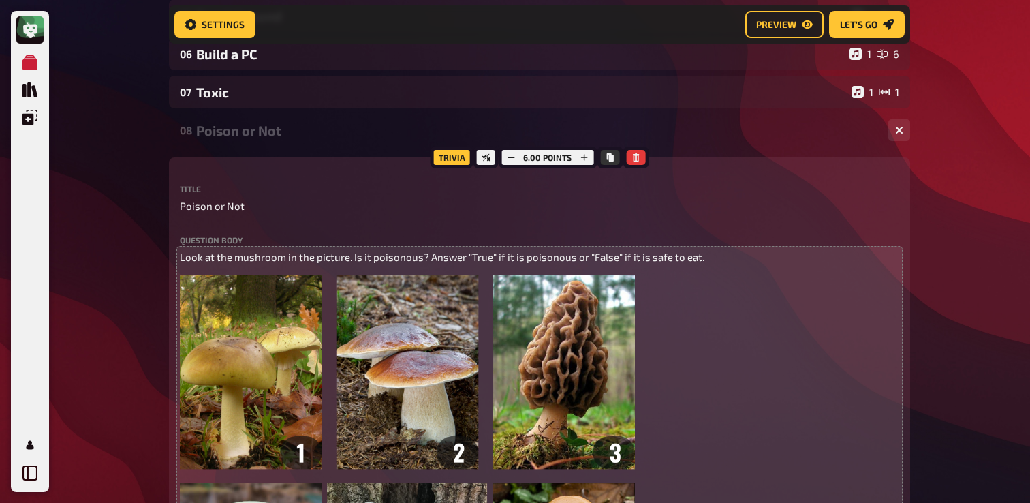
scroll to position [321, 0]
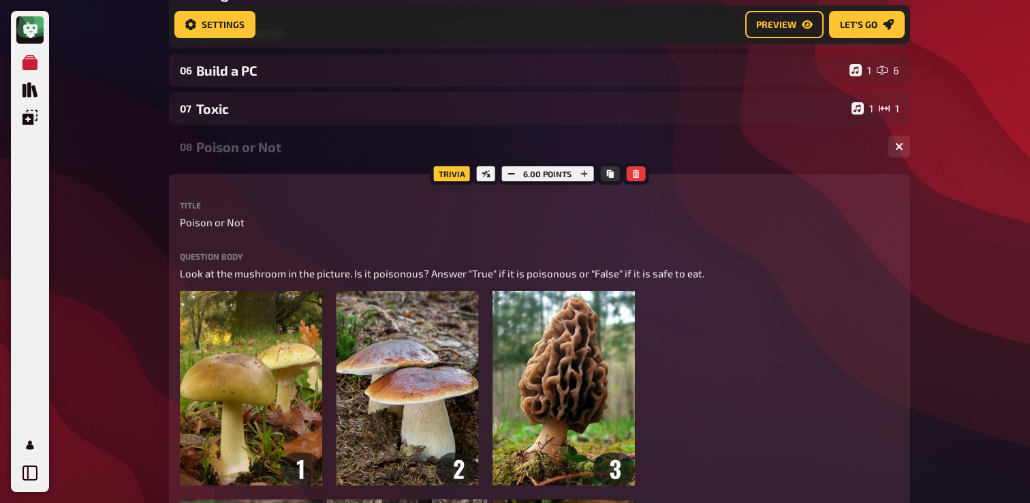
click at [320, 153] on div "Poison or Not" at bounding box center [536, 147] width 681 height 16
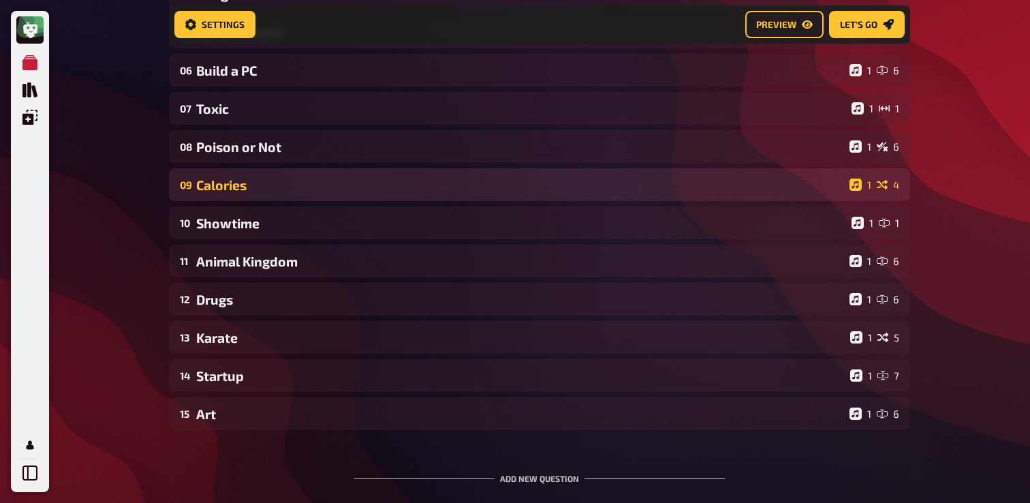
click at [302, 182] on div "Calories" at bounding box center [520, 185] width 648 height 16
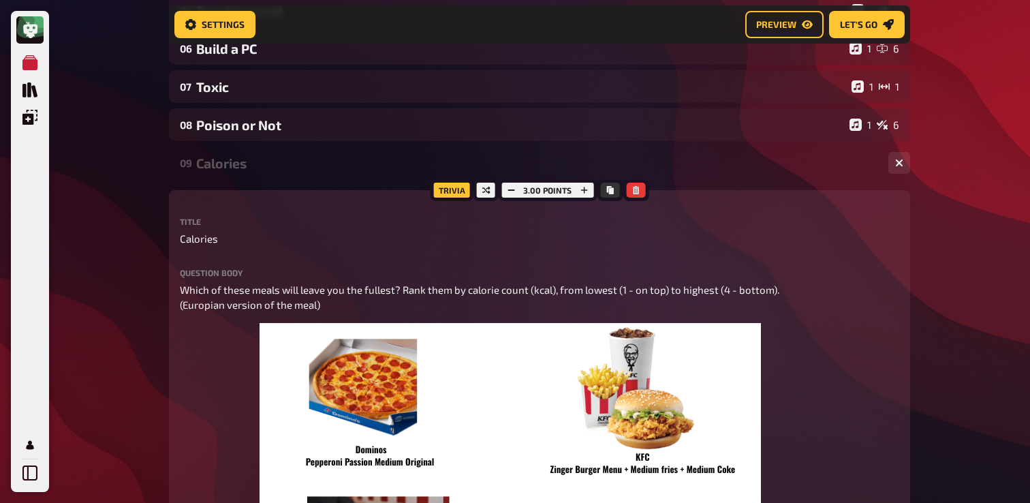
scroll to position [349, 0]
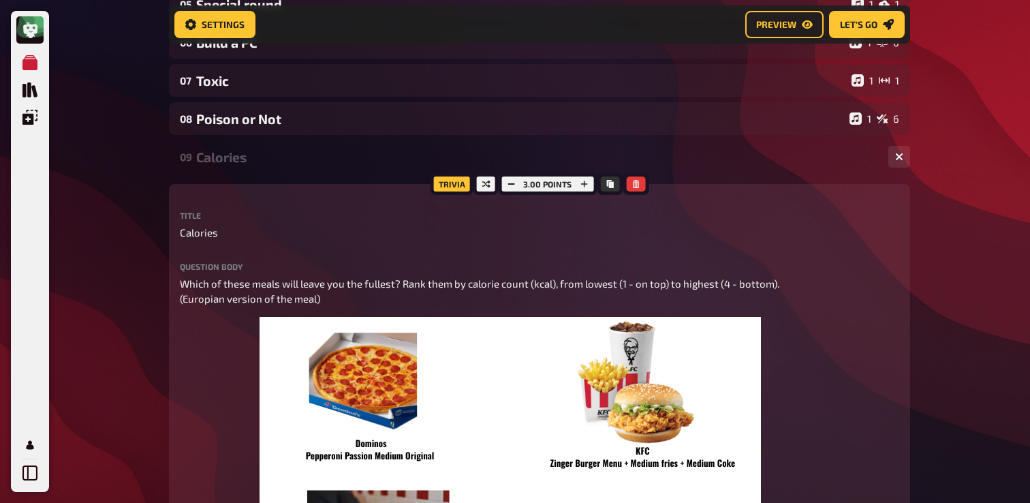
click at [321, 145] on div "09 Calories 1 4" at bounding box center [539, 156] width 741 height 33
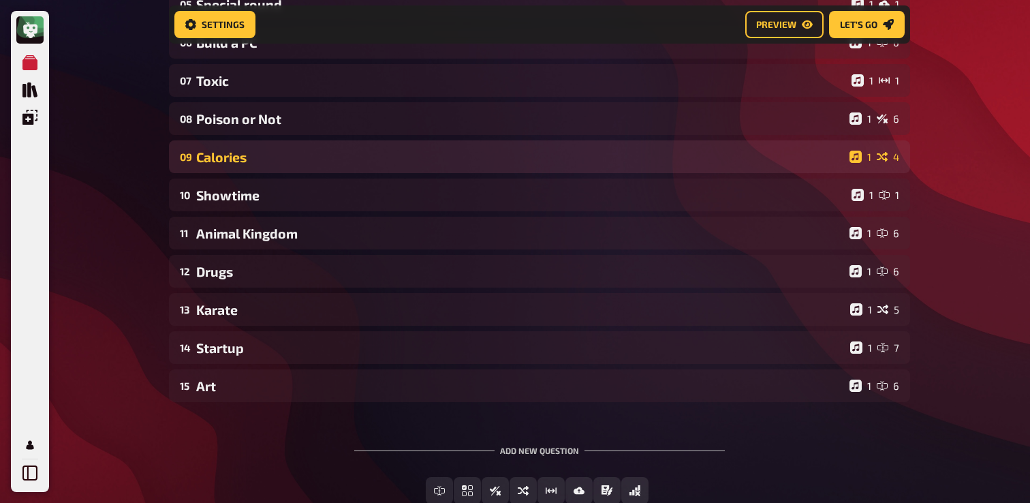
click at [318, 172] on div "09 Calories 1 4" at bounding box center [539, 156] width 741 height 33
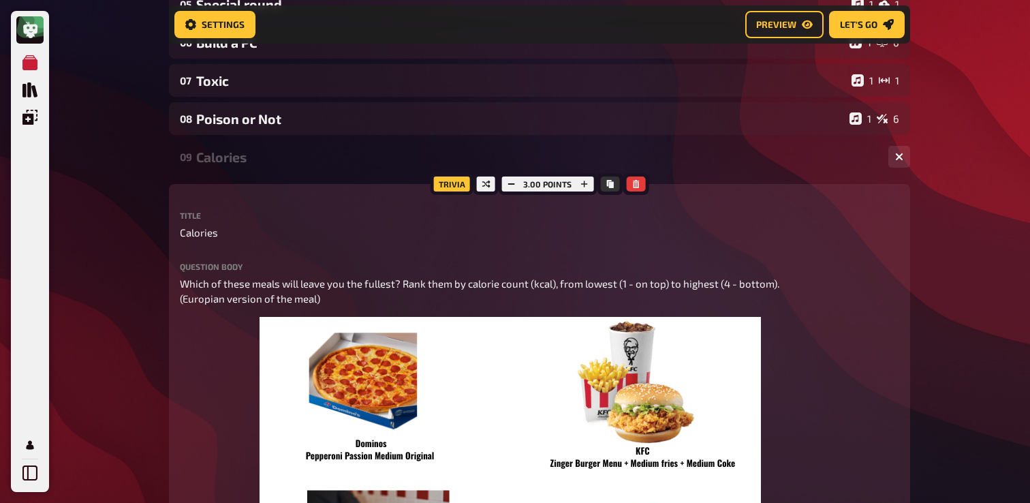
click at [315, 147] on div "09 Calories 1 4" at bounding box center [539, 156] width 741 height 33
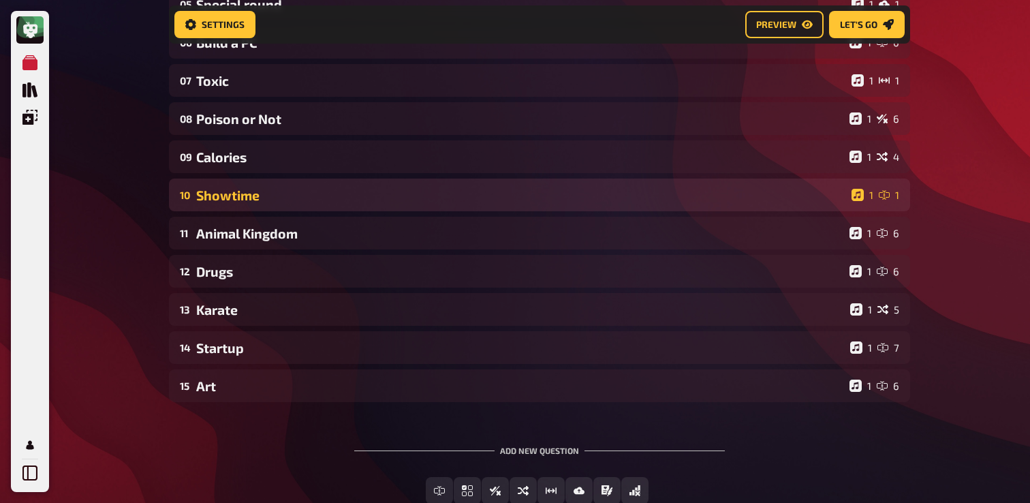
click at [301, 180] on div "10 Showtime 1 1" at bounding box center [539, 194] width 741 height 33
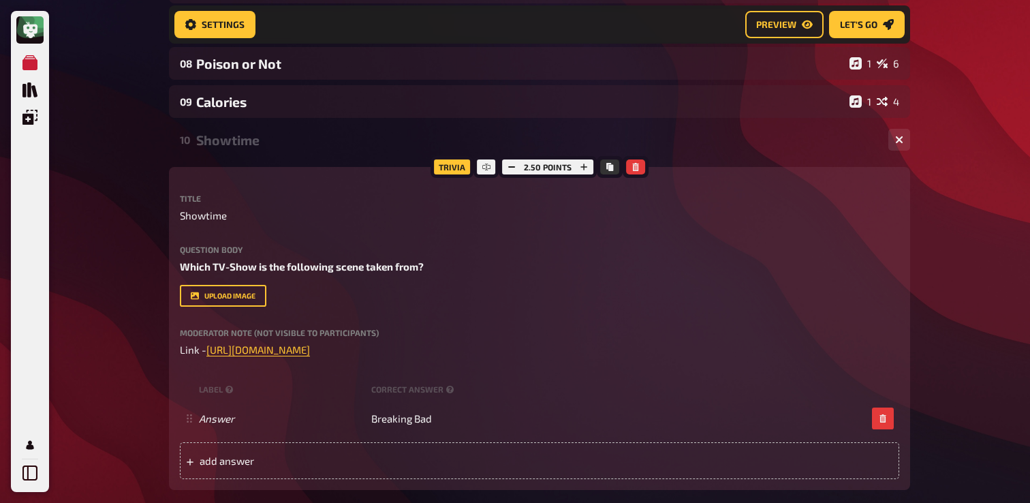
scroll to position [417, 0]
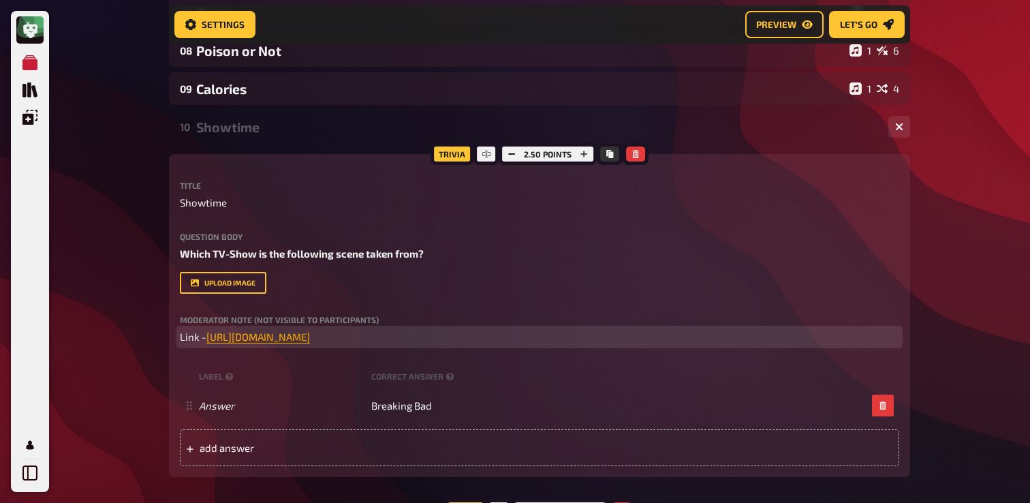
click at [310, 337] on span "https://drive.google.com/file/d/13X1zMpKamACTX9FZiLyvEWOODzSwcHIw/view?usp=shar…" at bounding box center [257, 336] width 103 height 12
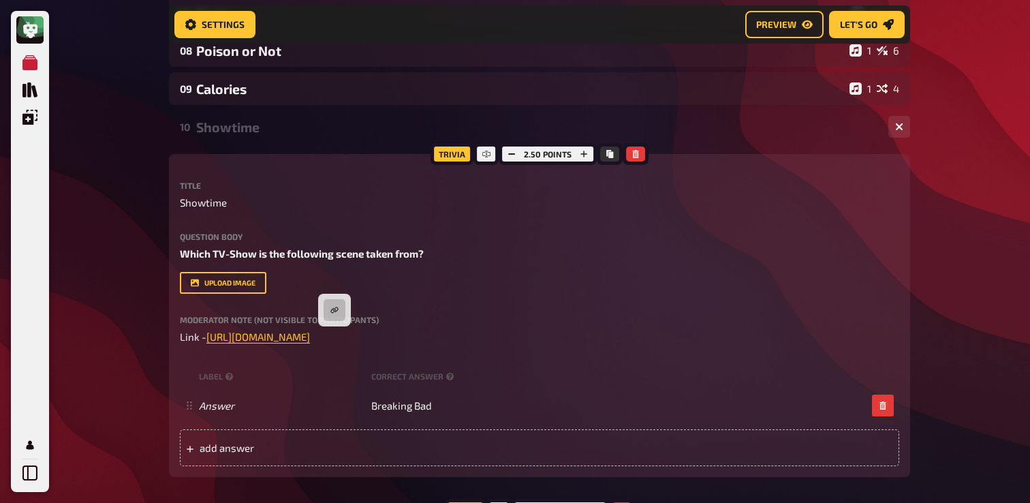
click at [333, 291] on div "upload image" at bounding box center [539, 283] width 719 height 22
click at [335, 324] on div "Moderator Note (not visible to participants) Link - https://drive.google.com/fi…" at bounding box center [539, 329] width 719 height 29
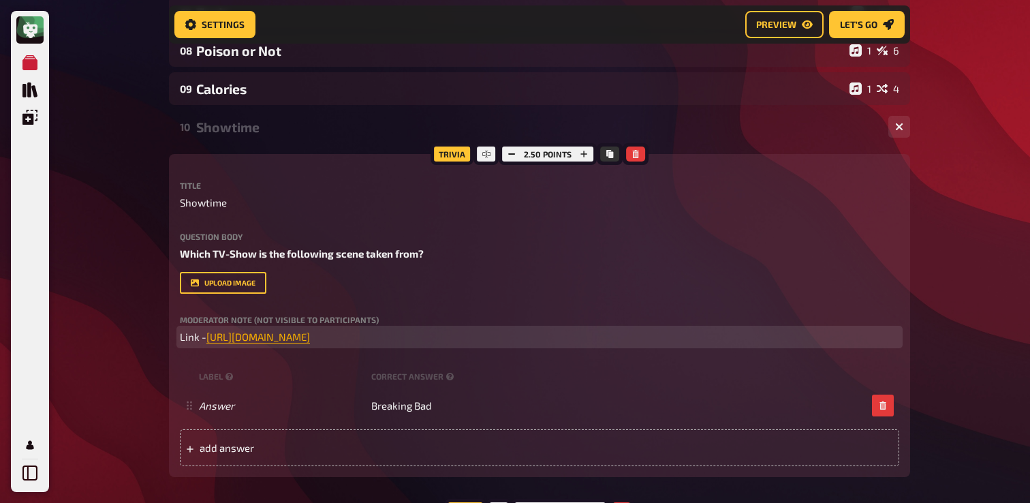
click at [310, 334] on span "https://drive.google.com/file/d/13X1zMpKamACTX9FZiLyvEWOODzSwcHIw/view?usp=shar…" at bounding box center [257, 336] width 103 height 12
click at [380, 293] on button "button" at bounding box center [376, 294] width 22 height 22
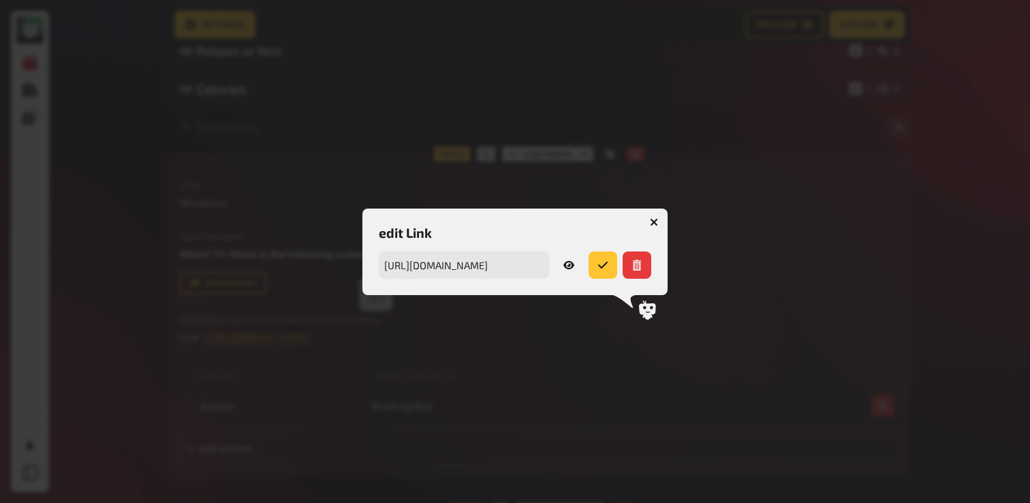
click at [558, 259] on link at bounding box center [568, 264] width 29 height 27
click at [658, 221] on button "button" at bounding box center [654, 222] width 22 height 22
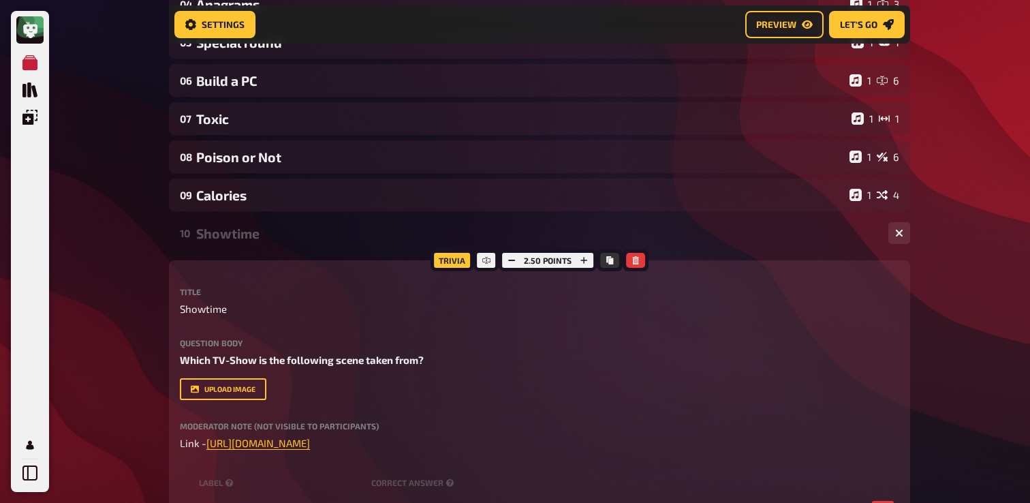
click at [368, 246] on div "10 Showtime 1 1" at bounding box center [539, 233] width 741 height 33
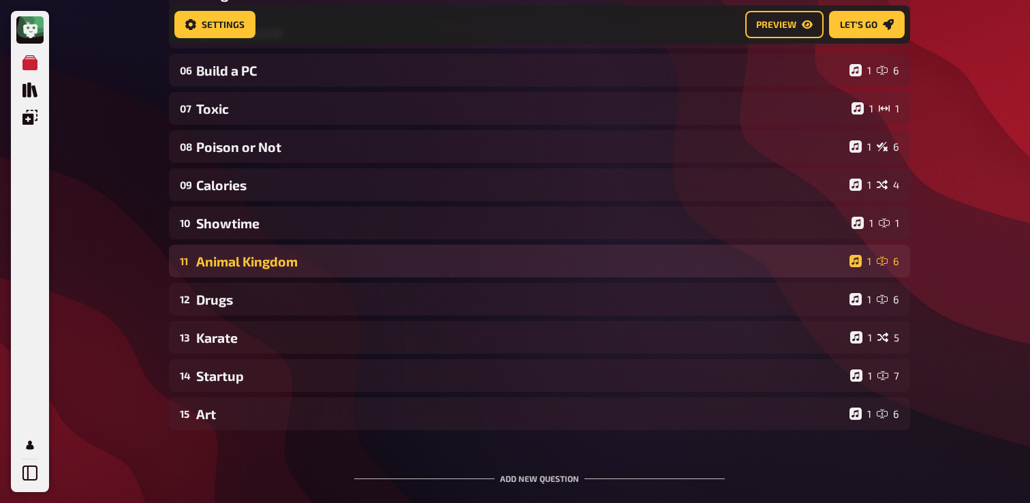
click at [365, 251] on div "11 Animal Kingdom 1 6" at bounding box center [539, 260] width 741 height 33
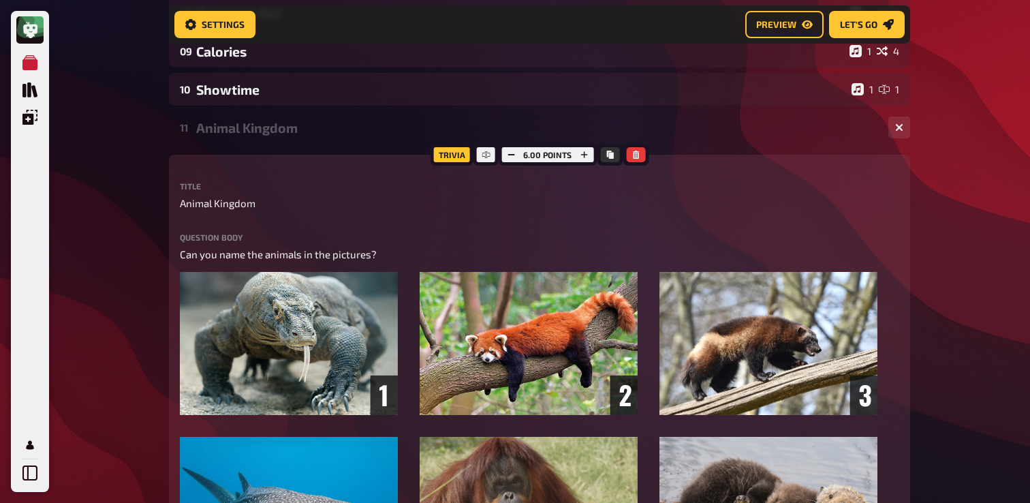
click at [316, 127] on div "Animal Kingdom" at bounding box center [536, 128] width 681 height 16
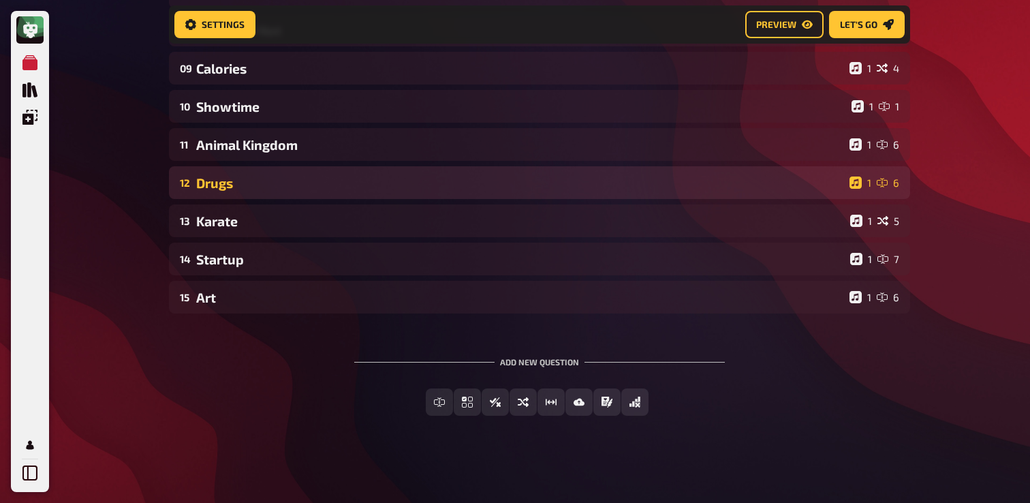
click at [310, 193] on div "12 Drugs 1 6" at bounding box center [539, 182] width 741 height 33
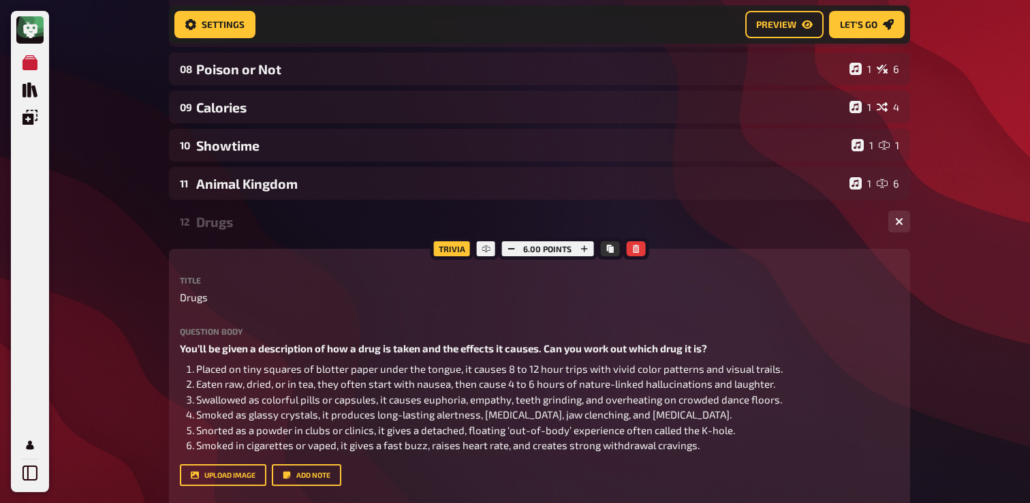
scroll to position [407, 0]
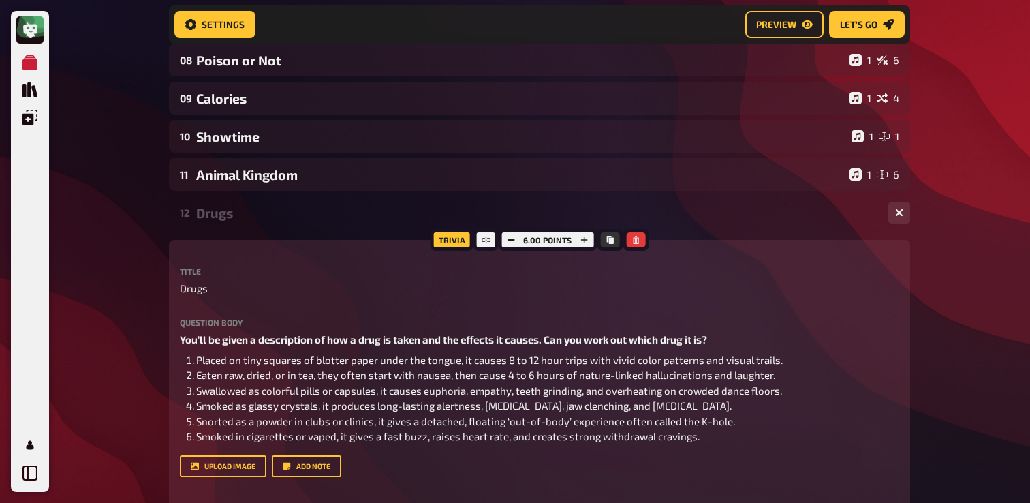
click at [303, 216] on div "Drugs" at bounding box center [536, 213] width 681 height 16
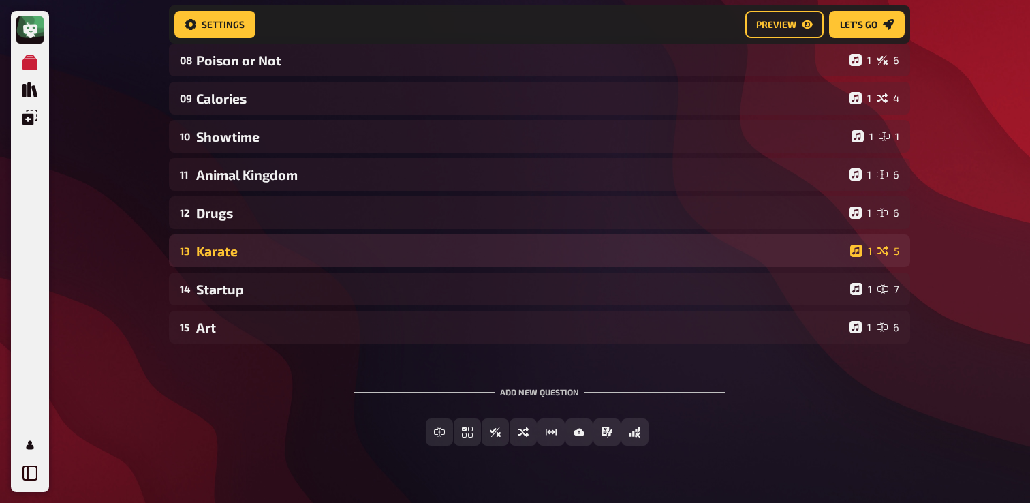
click at [300, 259] on div "13 Karate 1 5" at bounding box center [539, 250] width 741 height 33
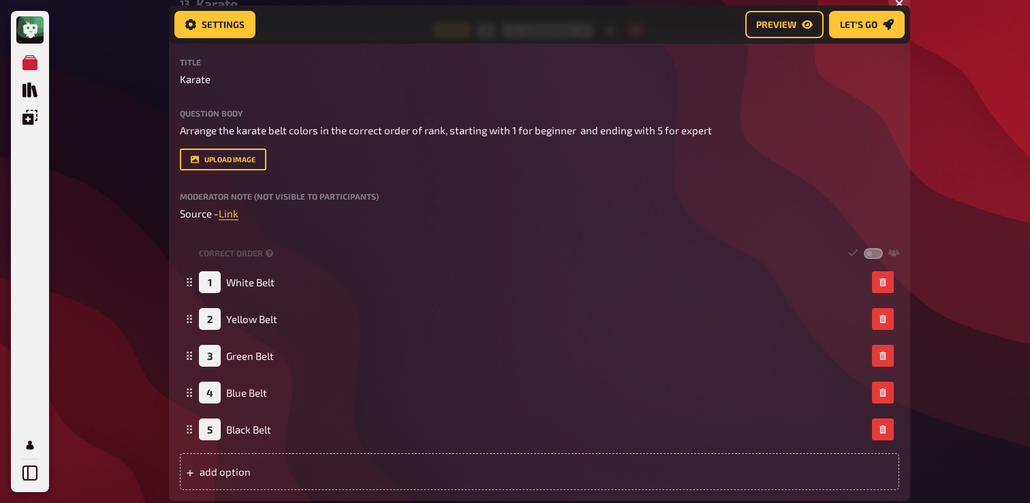
scroll to position [655, 0]
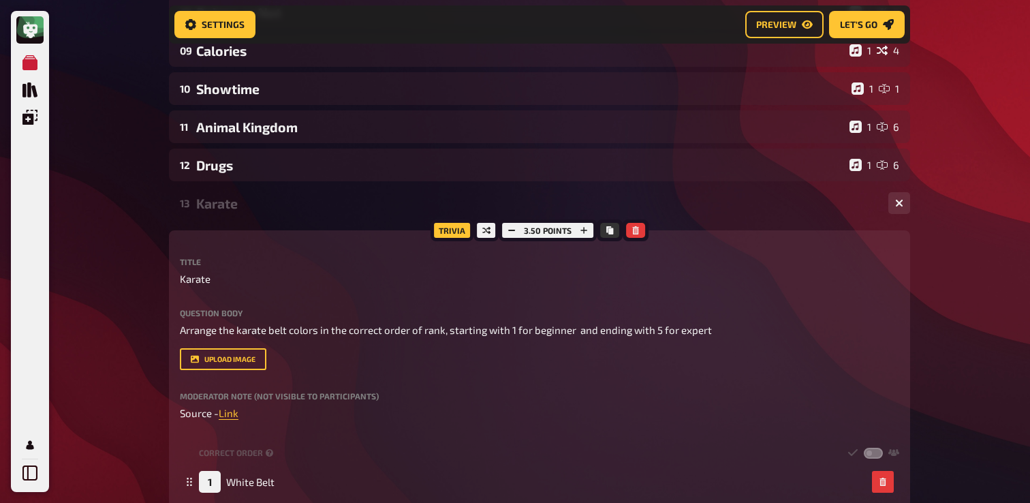
click at [330, 207] on div "Karate" at bounding box center [536, 203] width 681 height 16
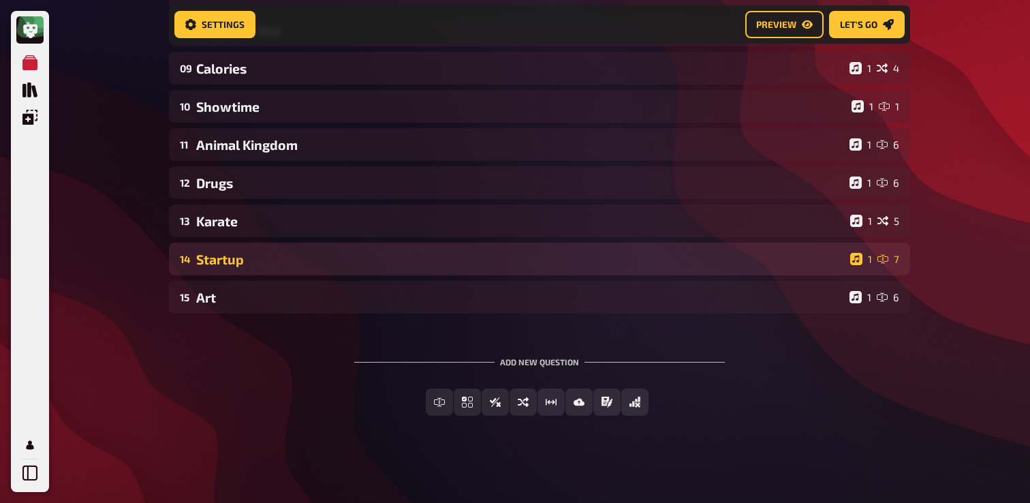
click at [329, 251] on div "Startup" at bounding box center [520, 259] width 648 height 16
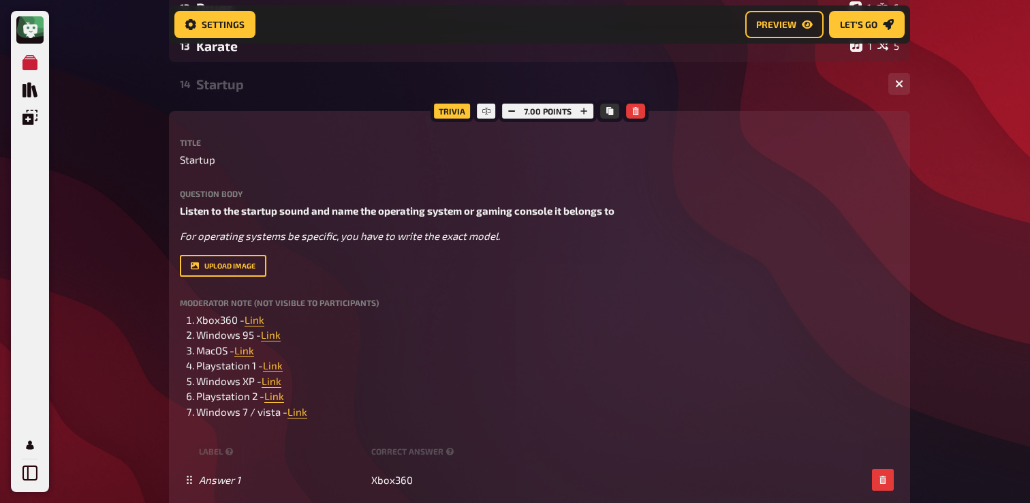
scroll to position [633, 0]
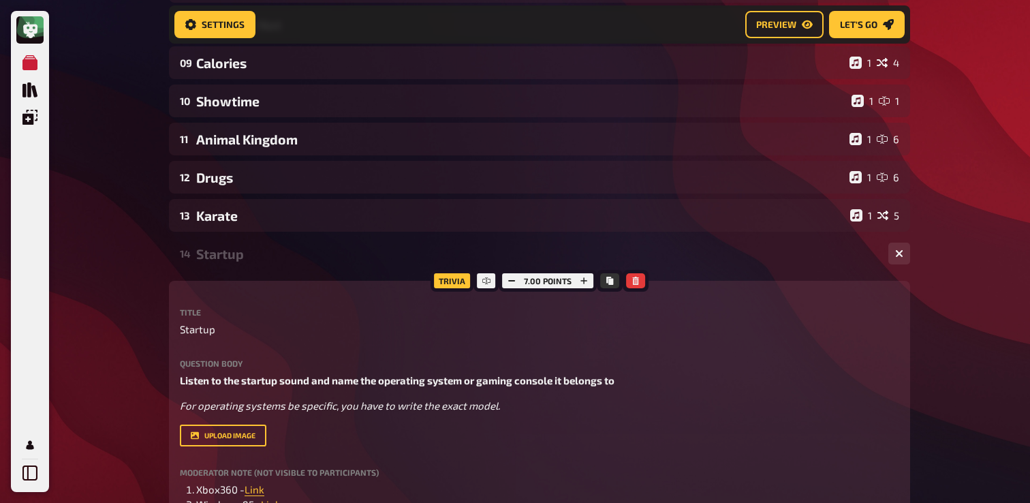
click at [295, 242] on div "14 Startup 1 7" at bounding box center [539, 253] width 741 height 33
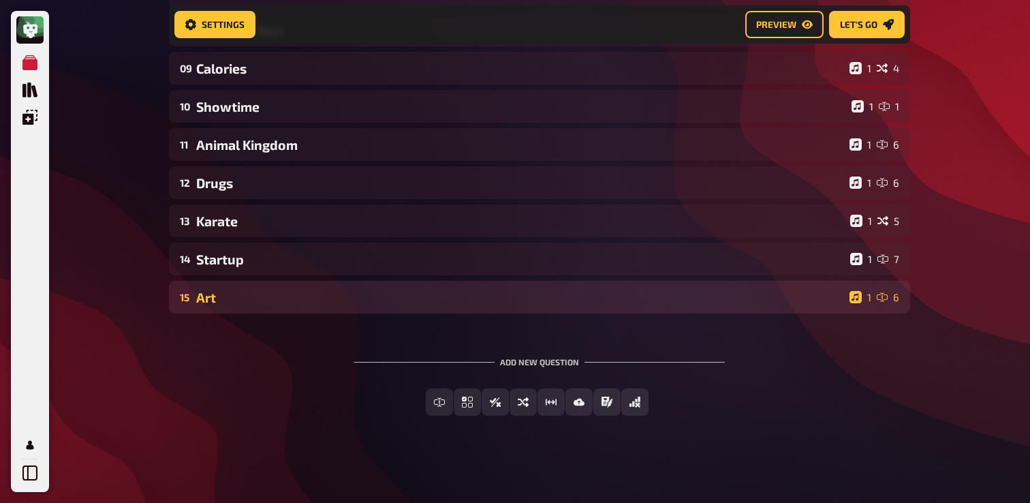
click at [255, 293] on div "Art" at bounding box center [520, 297] width 648 height 16
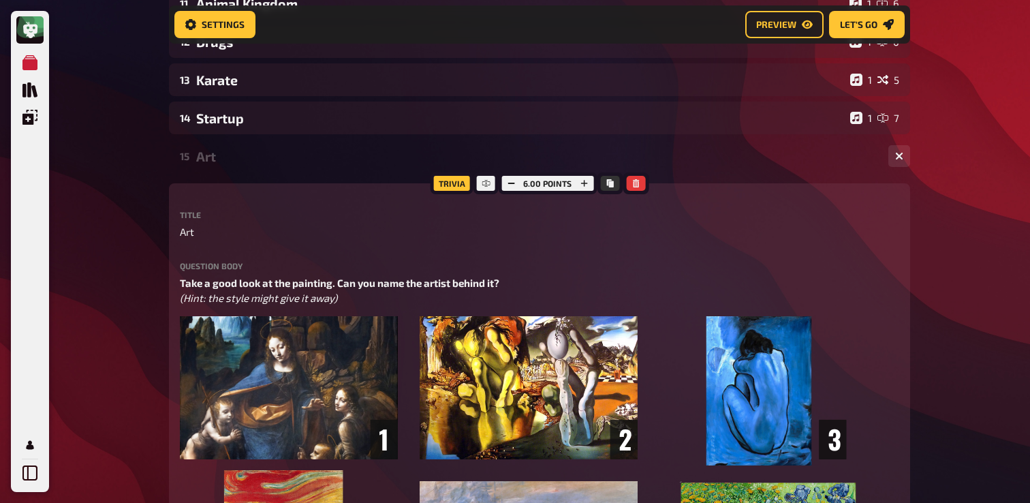
click at [274, 157] on div "Art" at bounding box center [536, 156] width 681 height 16
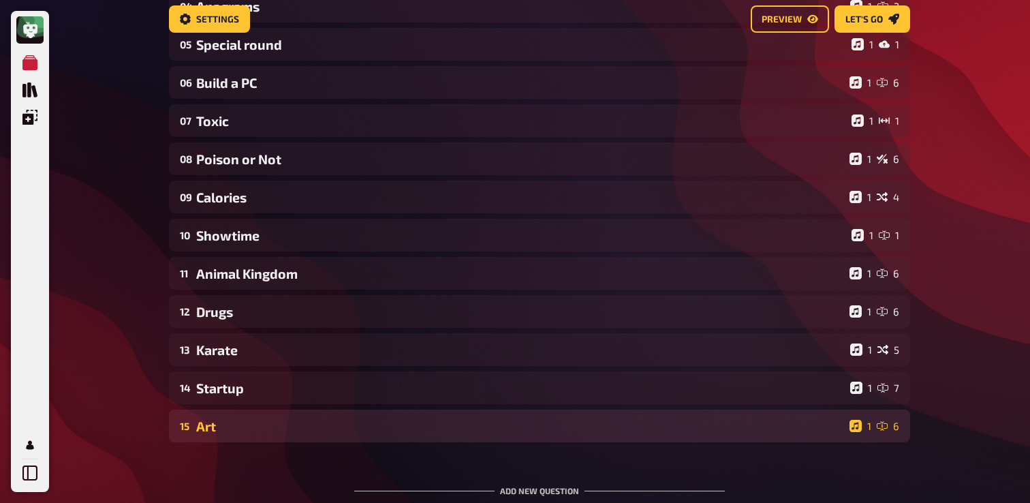
scroll to position [0, 0]
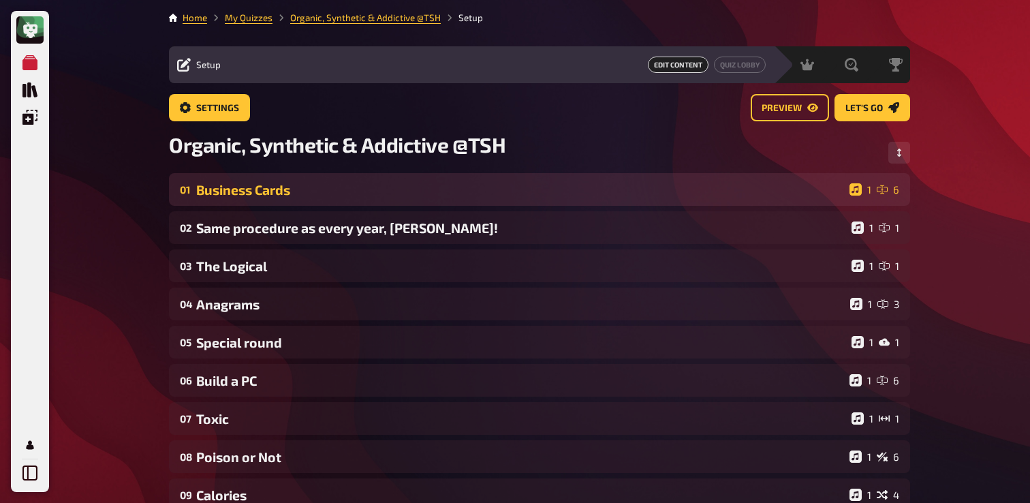
click at [250, 193] on div "Business Cards" at bounding box center [520, 190] width 648 height 16
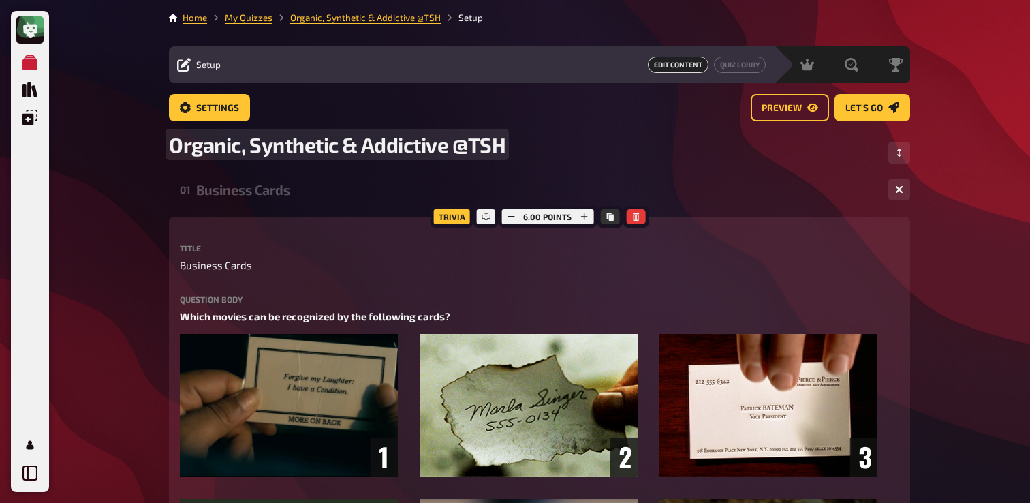
click at [313, 168] on div "Organic, Synthetic & Addictive ​@TSH" at bounding box center [539, 152] width 741 height 41
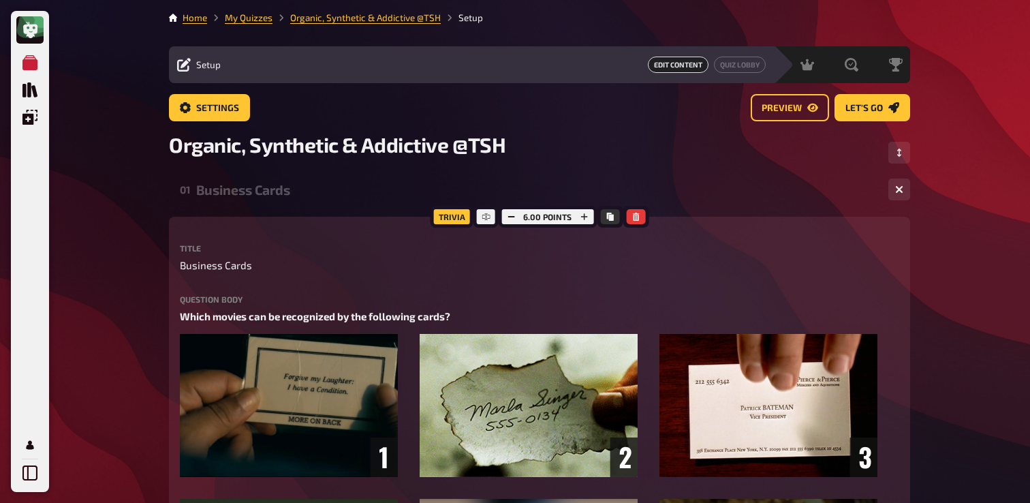
click at [300, 175] on div "01 Business Cards 1 6" at bounding box center [539, 189] width 741 height 33
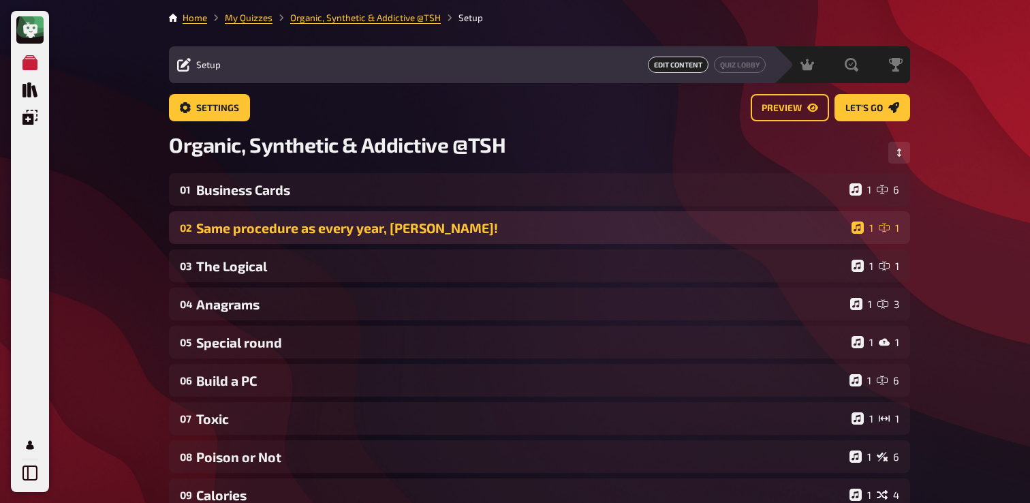
click at [284, 222] on div "Same procedure as every year, [PERSON_NAME]!" at bounding box center [521, 228] width 650 height 16
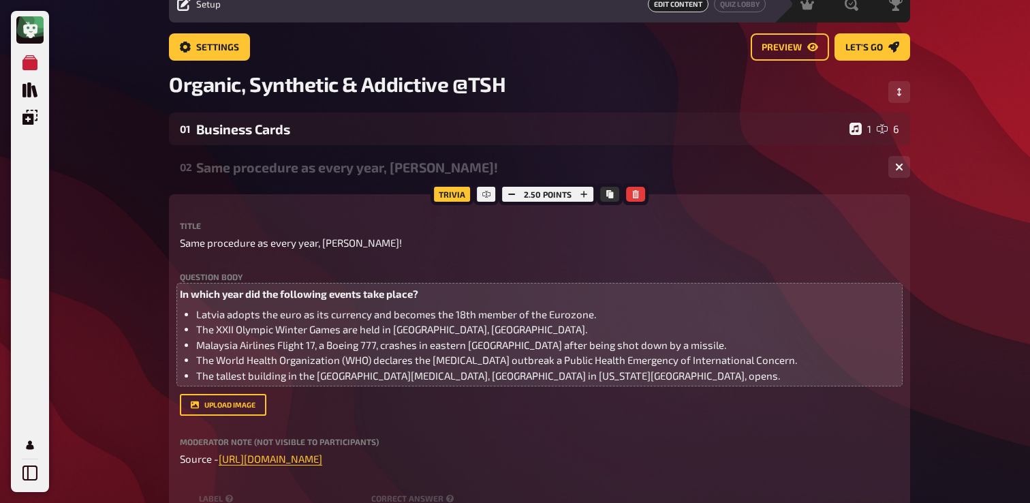
scroll to position [16, 0]
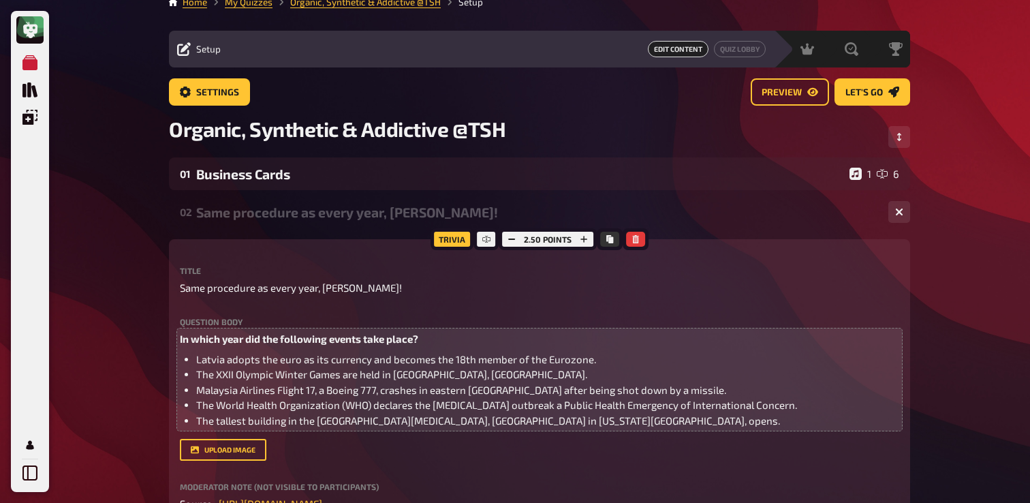
click at [265, 219] on div "Same procedure as every year, [PERSON_NAME]!" at bounding box center [536, 212] width 681 height 16
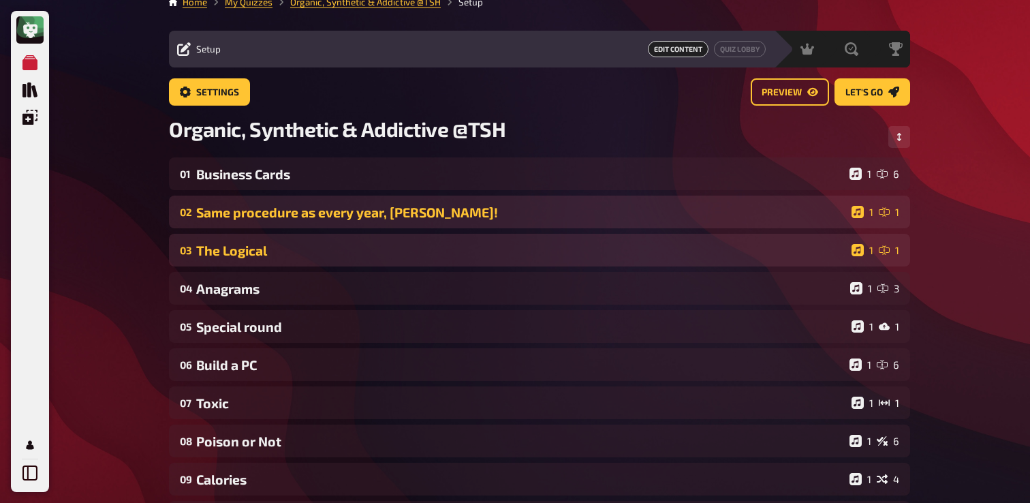
click at [268, 257] on div "The Logical" at bounding box center [521, 250] width 650 height 16
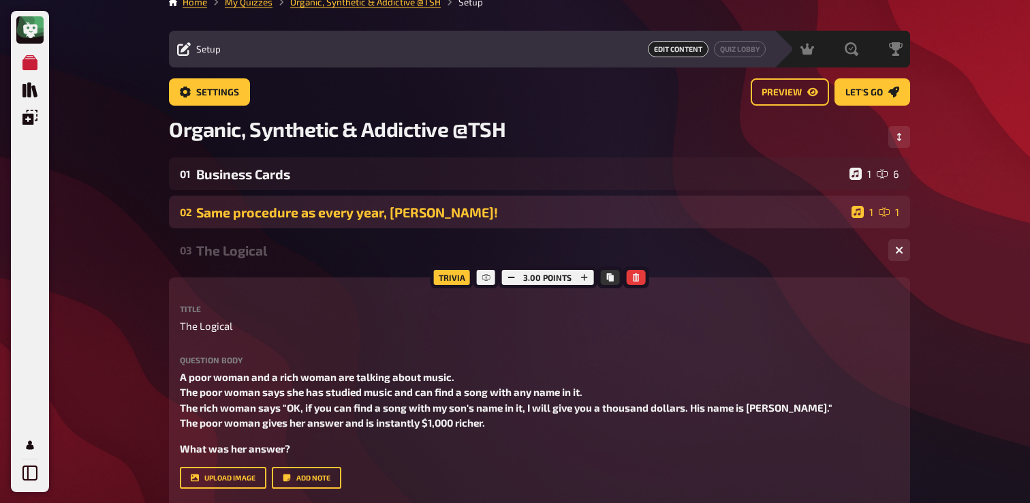
click at [268, 257] on div "The Logical" at bounding box center [536, 250] width 681 height 16
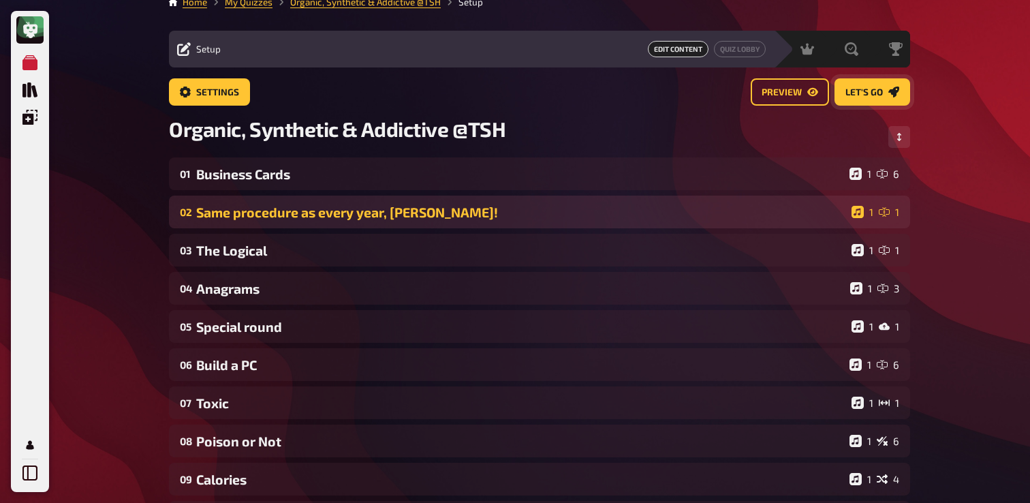
click at [875, 88] on span "Let's go" at bounding box center [863, 93] width 37 height 10
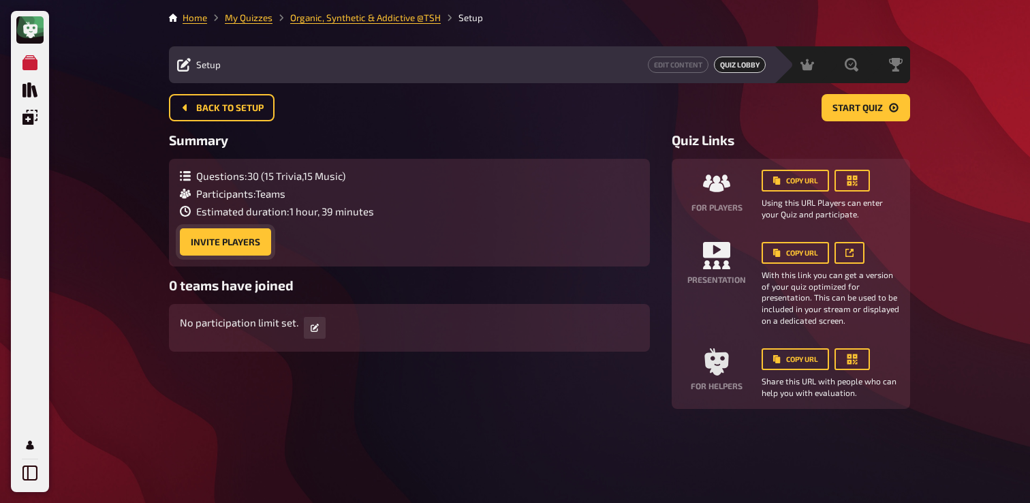
click at [251, 242] on button "Invite Players" at bounding box center [225, 241] width 91 height 27
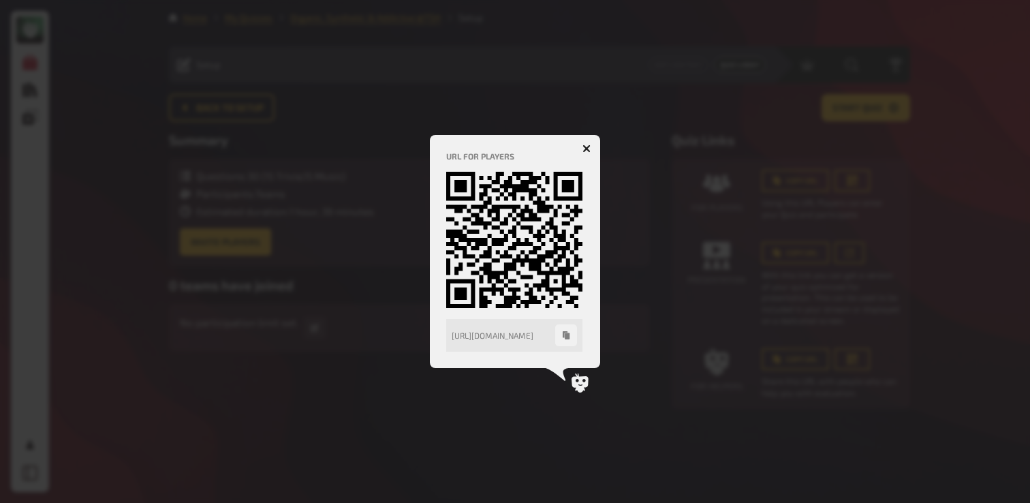
click at [586, 144] on icon "button" at bounding box center [586, 148] width 8 height 8
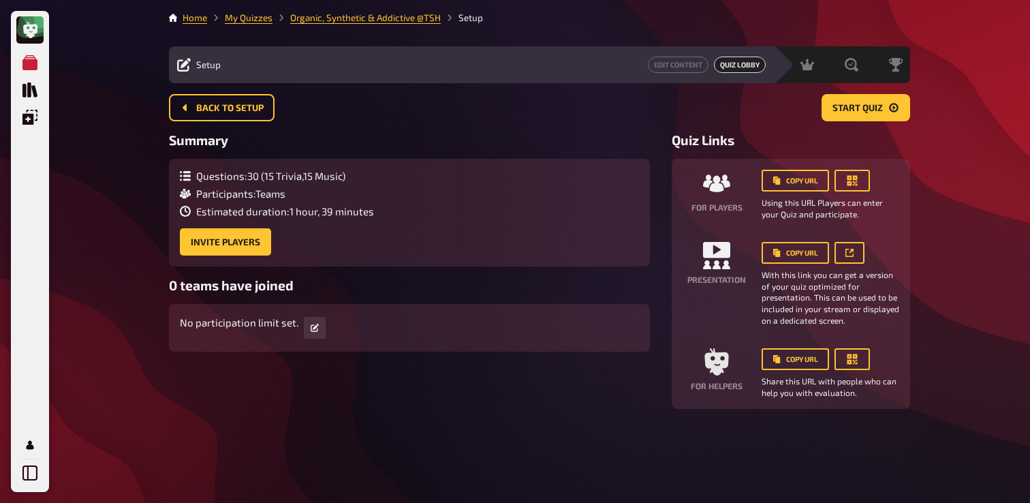
click at [409, 126] on div "Back to setup Start Quiz" at bounding box center [539, 113] width 741 height 38
click at [255, 27] on main "Home My Quizzes Organic, Synthetic & Addictive ​@TSH Setup Setup Edit Content Q…" at bounding box center [539, 210] width 741 height 398
click at [255, 17] on link "My Quizzes" at bounding box center [249, 17] width 48 height 11
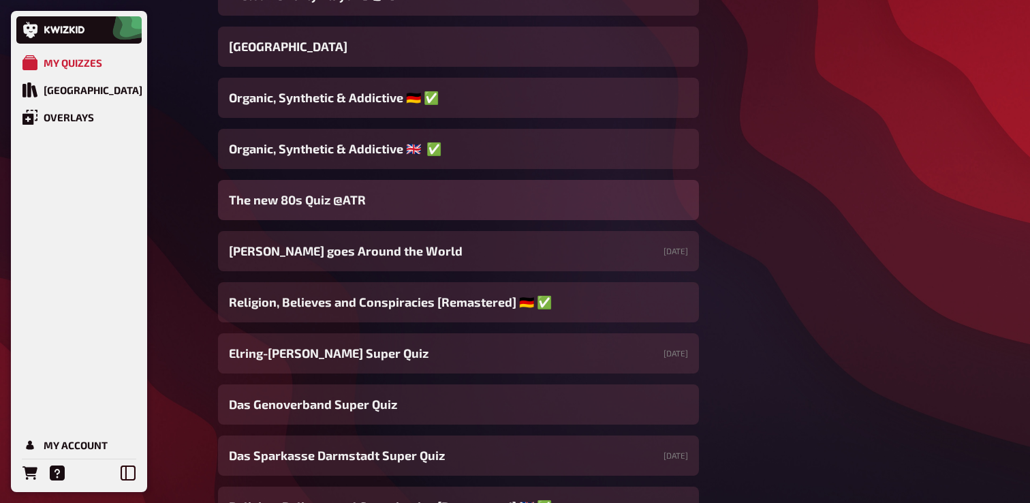
scroll to position [587, 0]
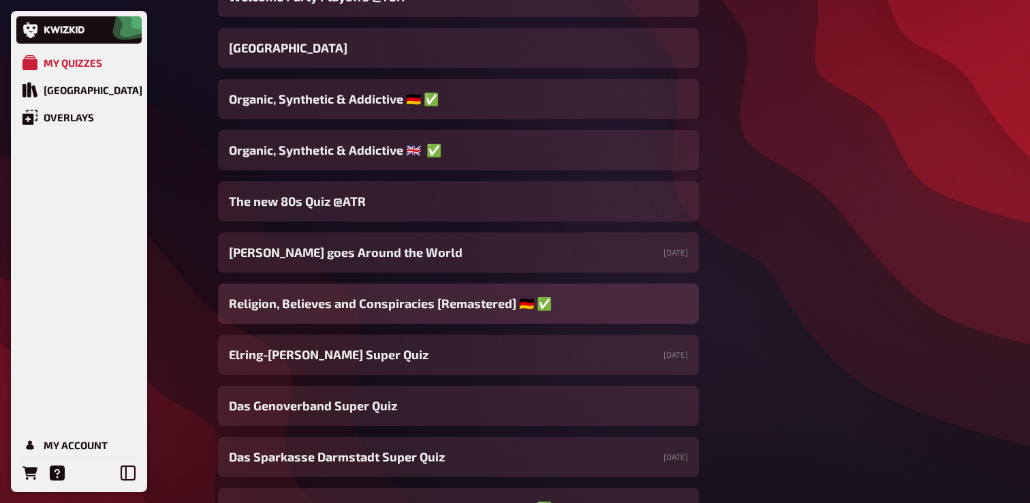
click at [349, 289] on div "Religion, Believes and Conspiracies [Remastered] ​🇩🇪 ​✅" at bounding box center [458, 303] width 481 height 40
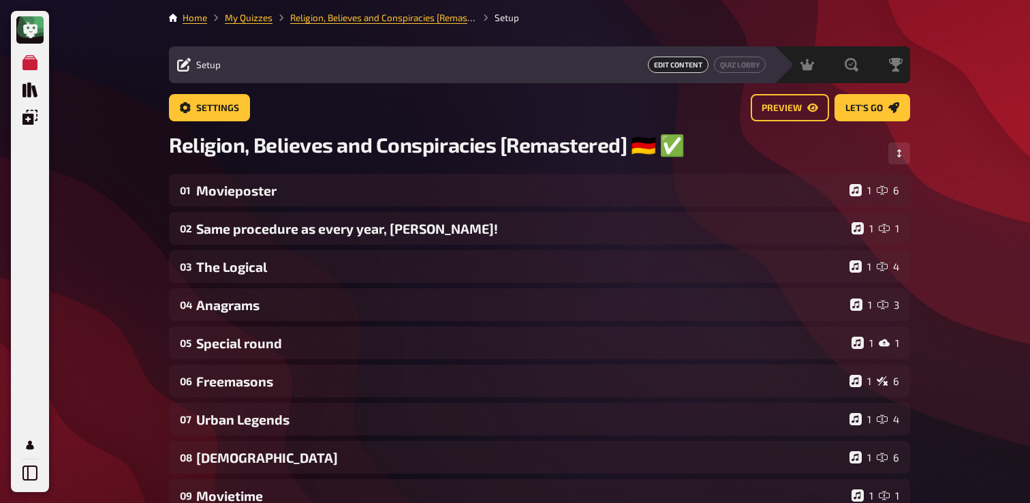
click at [254, 23] on li "My Quizzes" at bounding box center [239, 18] width 65 height 14
click at [257, 19] on link "My Quizzes" at bounding box center [249, 17] width 48 height 11
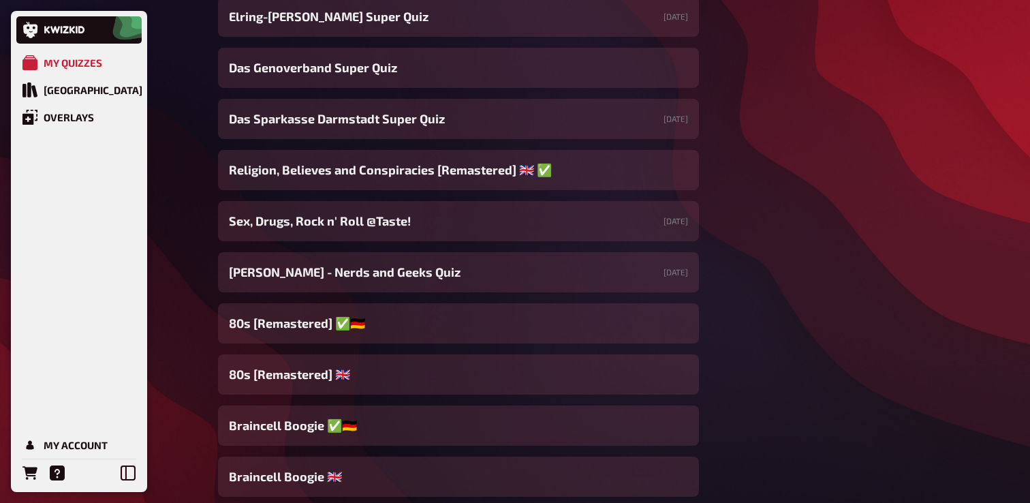
scroll to position [934, 0]
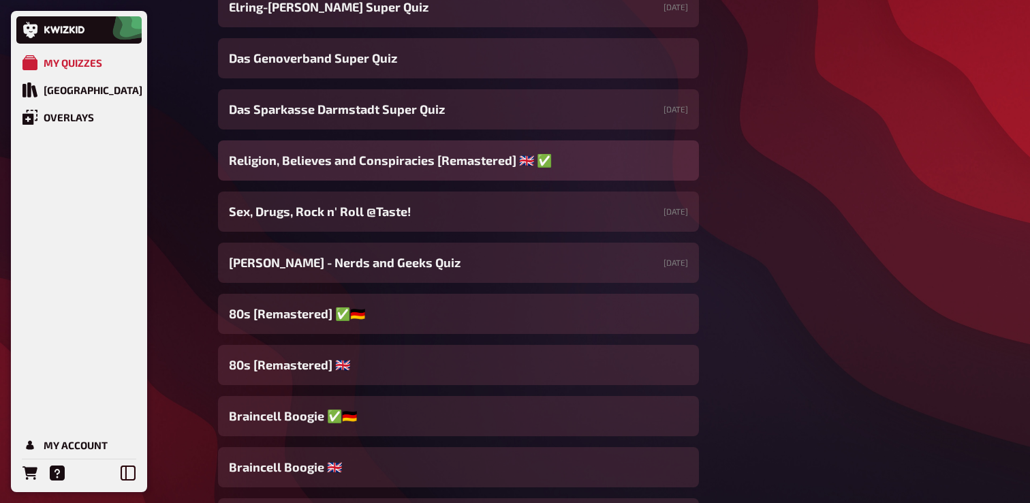
click at [419, 167] on span "Religion, Believes and Conspiracies [Remastered] ​🇬🇧 ​✅" at bounding box center [390, 160] width 323 height 18
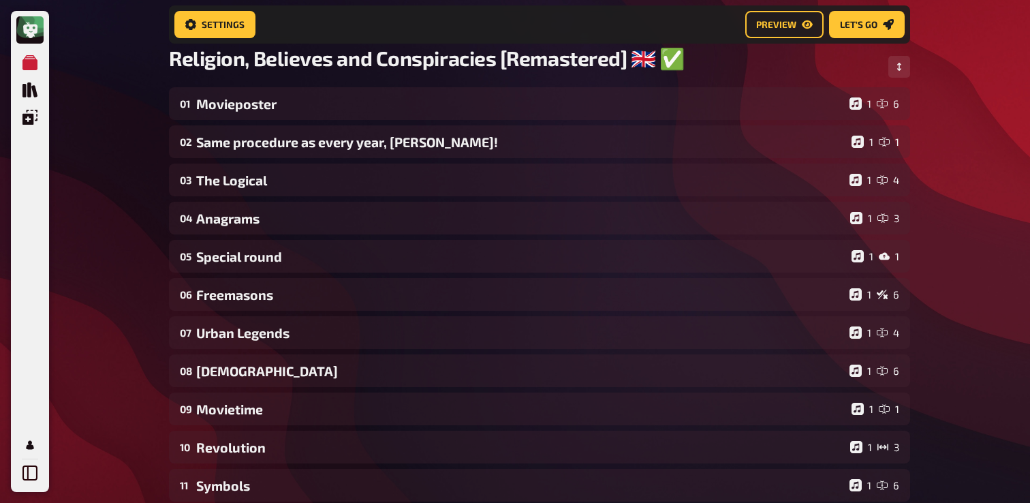
scroll to position [101, 0]
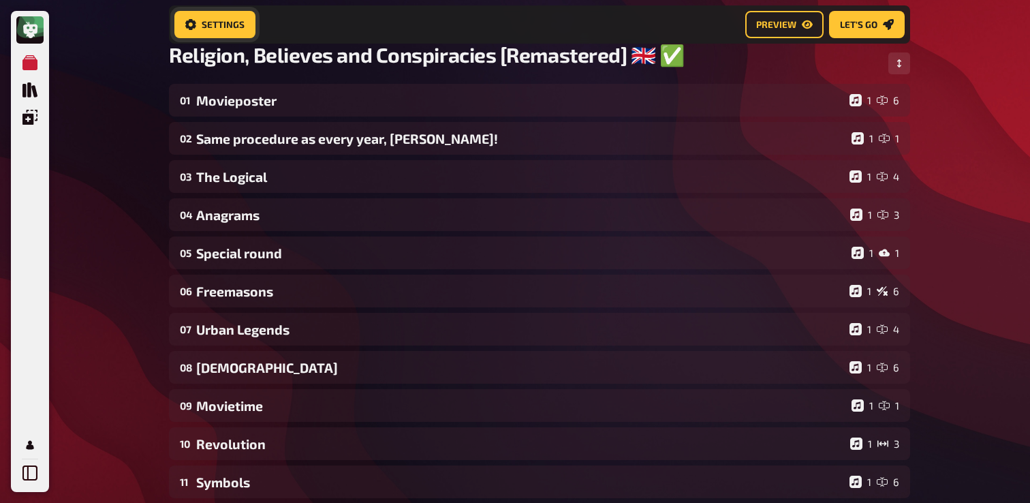
click at [229, 20] on span "Settings" at bounding box center [223, 25] width 43 height 10
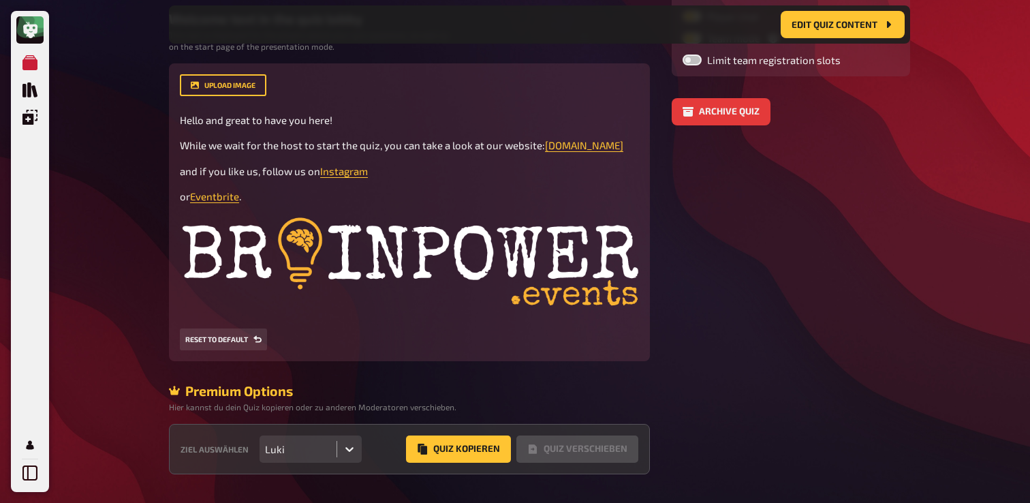
scroll to position [364, 0]
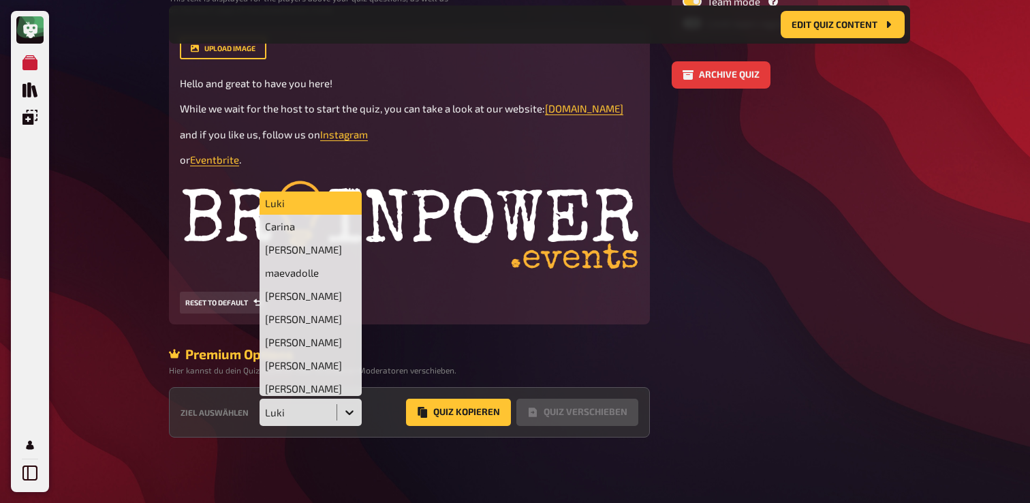
click at [310, 415] on div "Luki" at bounding box center [298, 412] width 66 height 12
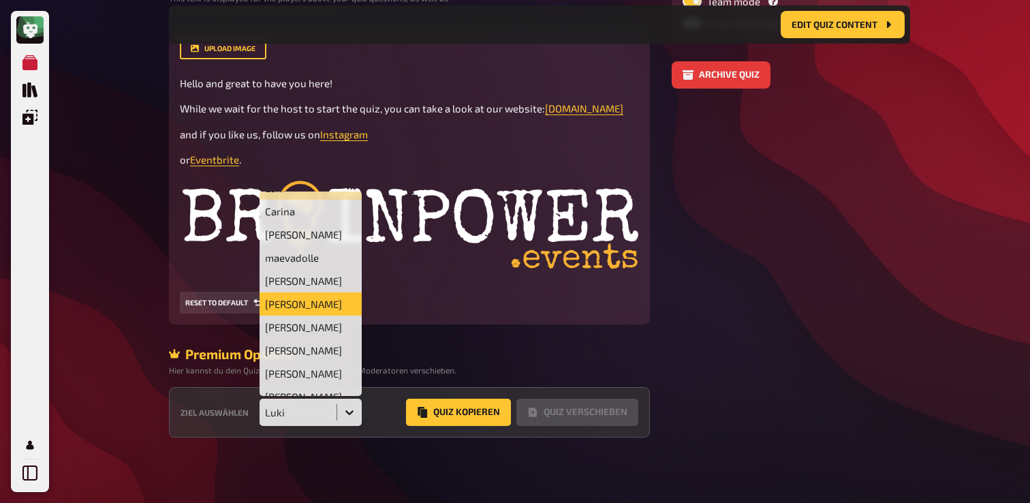
scroll to position [17, 0]
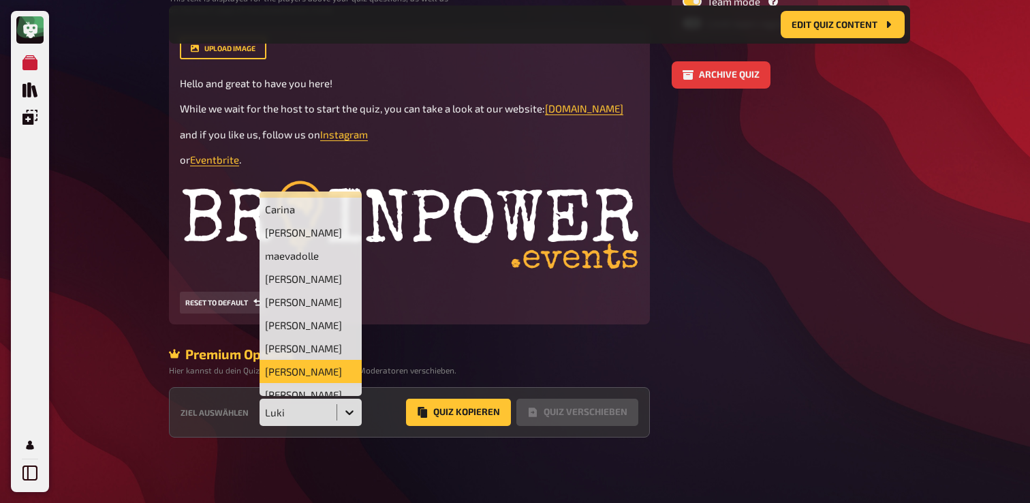
click at [311, 366] on div "Judith Tieber" at bounding box center [310, 371] width 102 height 23
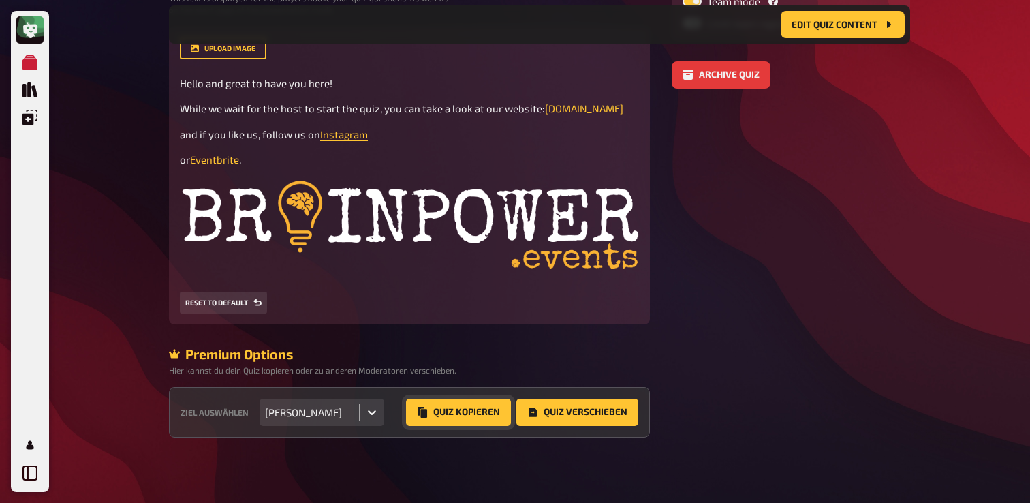
click at [454, 408] on button "Quiz Kopieren" at bounding box center [458, 411] width 105 height 27
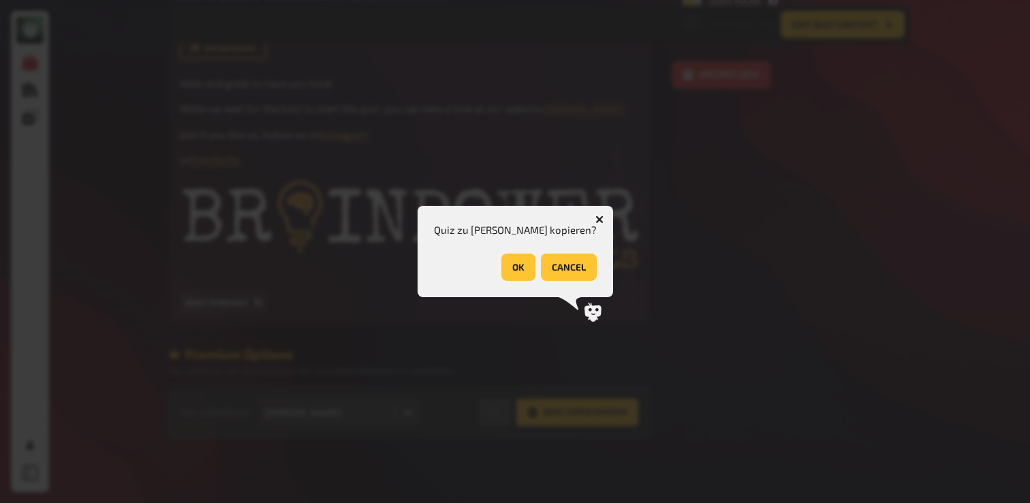
click at [501, 261] on button "OK" at bounding box center [518, 266] width 34 height 27
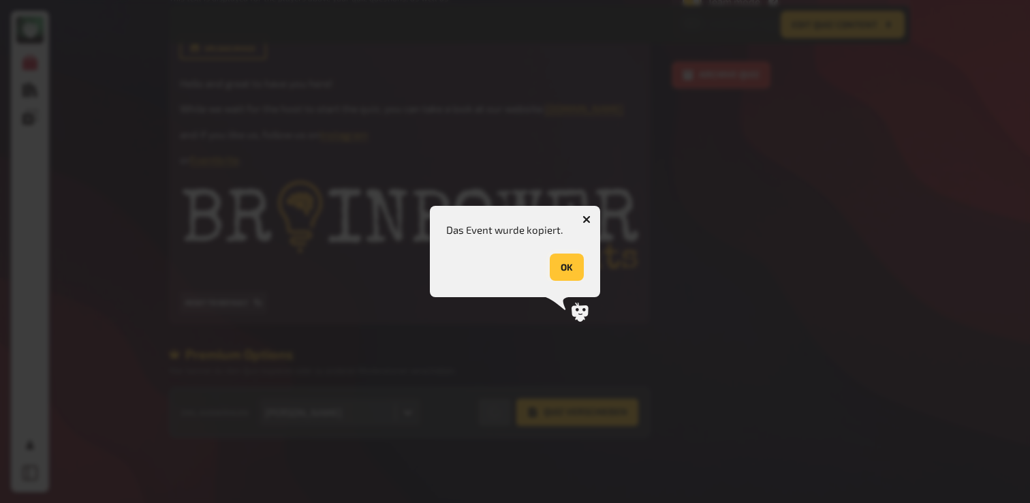
click at [561, 270] on button "OK" at bounding box center [566, 266] width 34 height 27
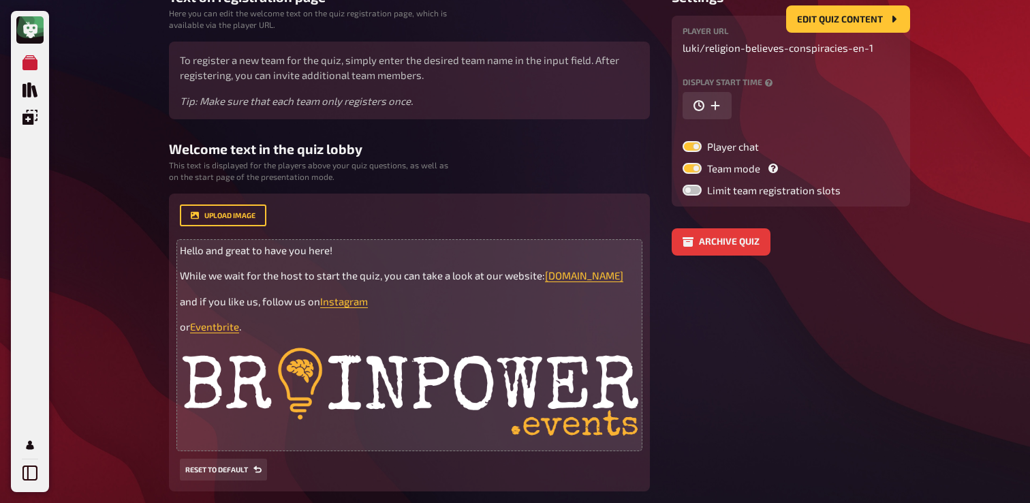
scroll to position [0, 0]
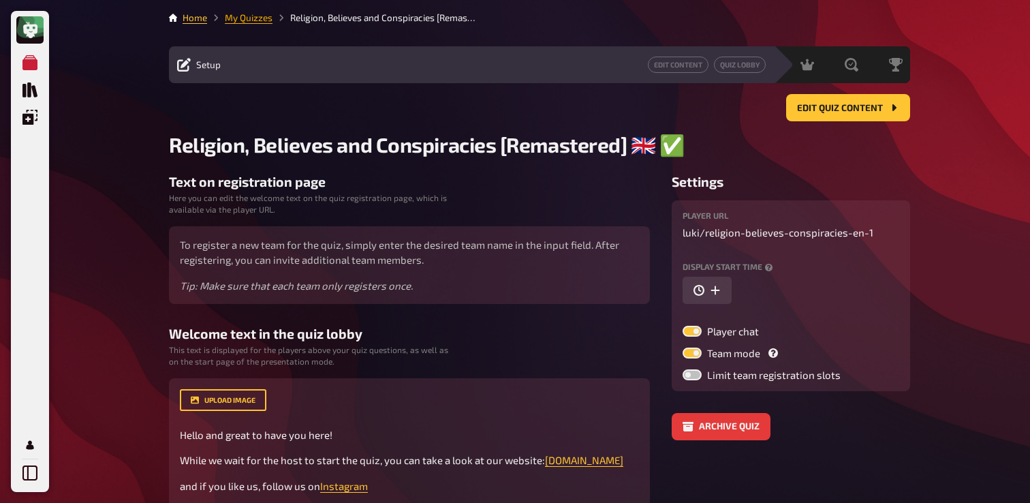
click at [251, 20] on link "My Quizzes" at bounding box center [249, 17] width 48 height 11
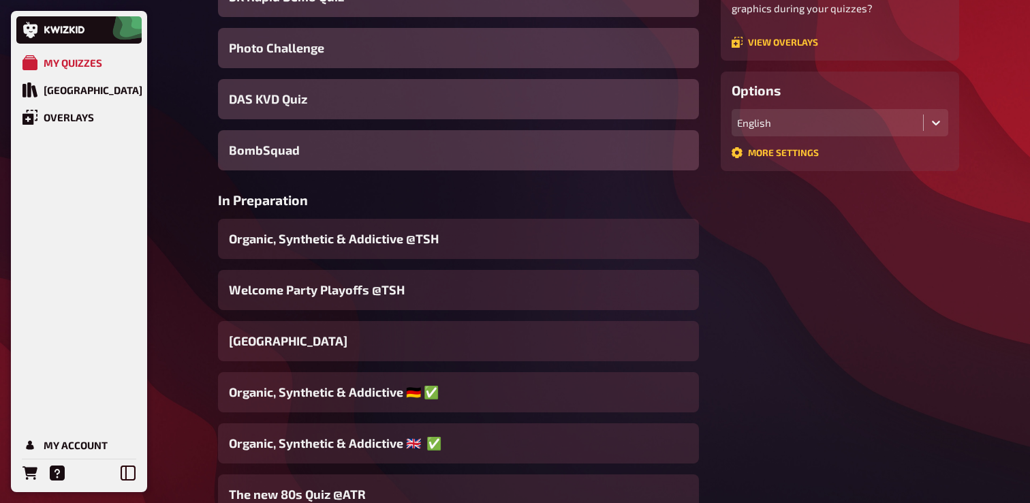
scroll to position [297, 0]
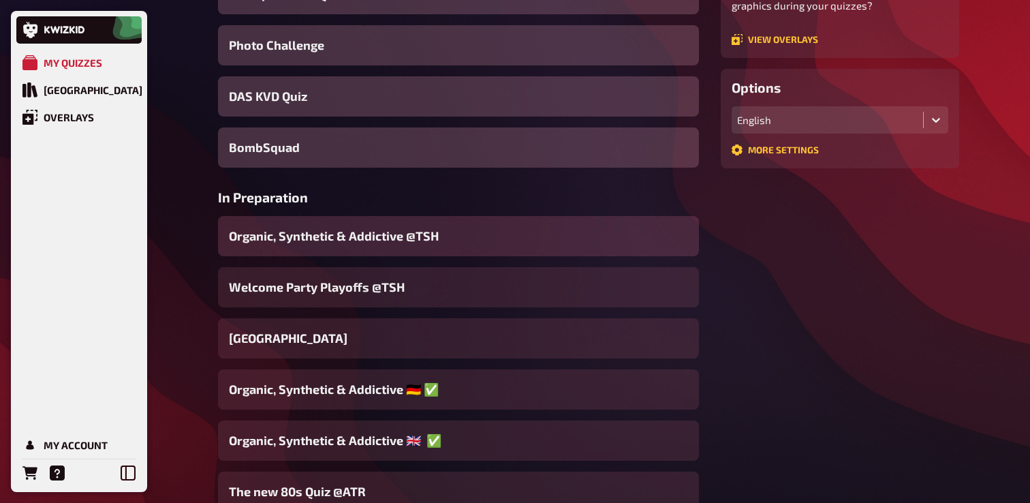
click at [345, 238] on span "Organic, Synthetic & Addictive ​@TSH" at bounding box center [334, 236] width 210 height 18
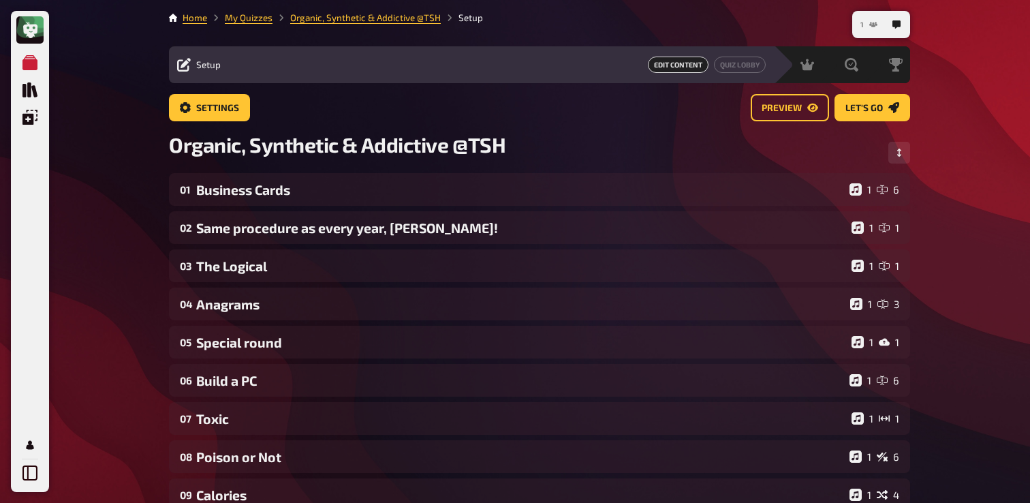
click at [861, 26] on span "1" at bounding box center [861, 24] width 3 height 7
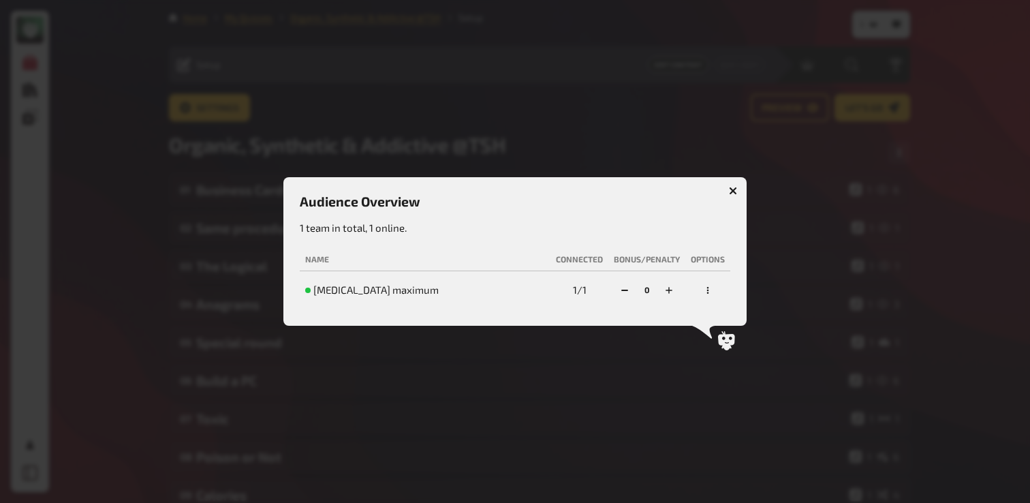
click at [725, 191] on button "button" at bounding box center [733, 191] width 22 height 22
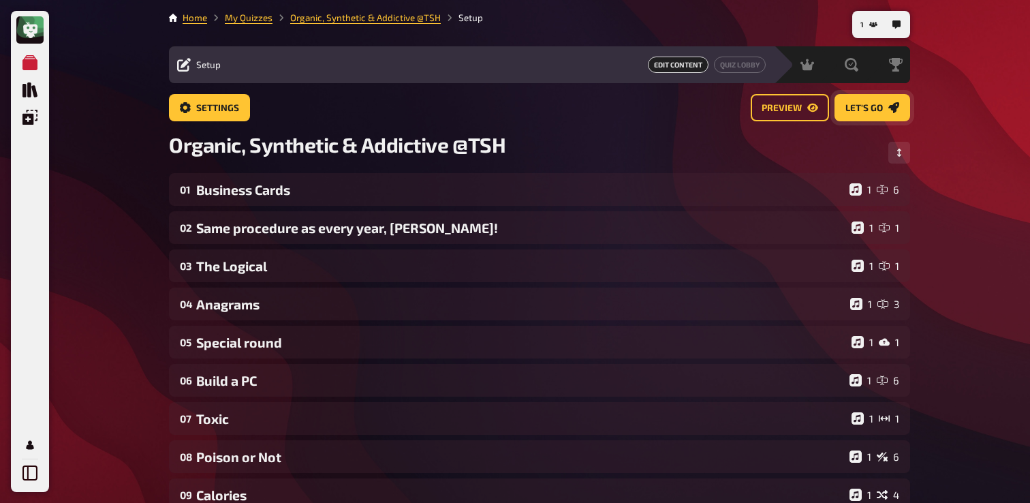
click at [872, 101] on link "Let's go" at bounding box center [872, 107] width 76 height 27
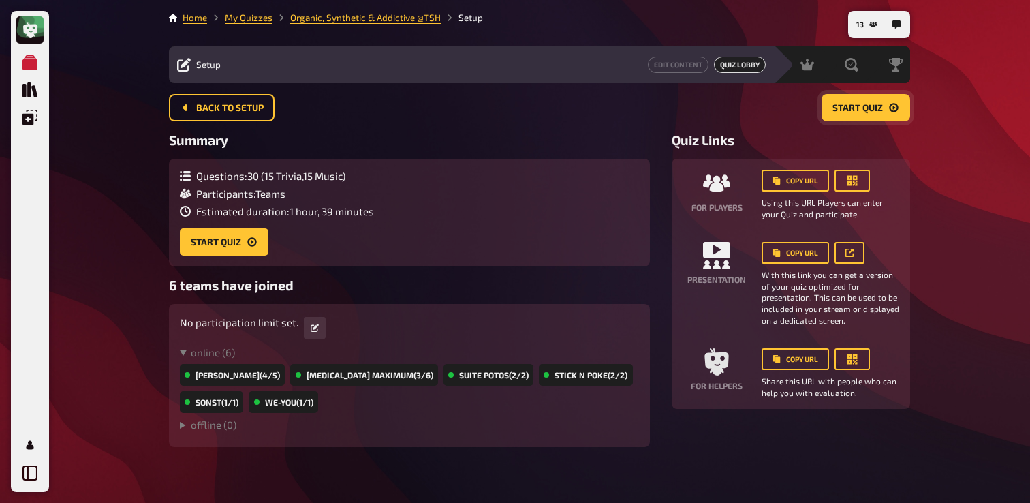
click at [869, 115] on button "Start Quiz" at bounding box center [865, 107] width 89 height 27
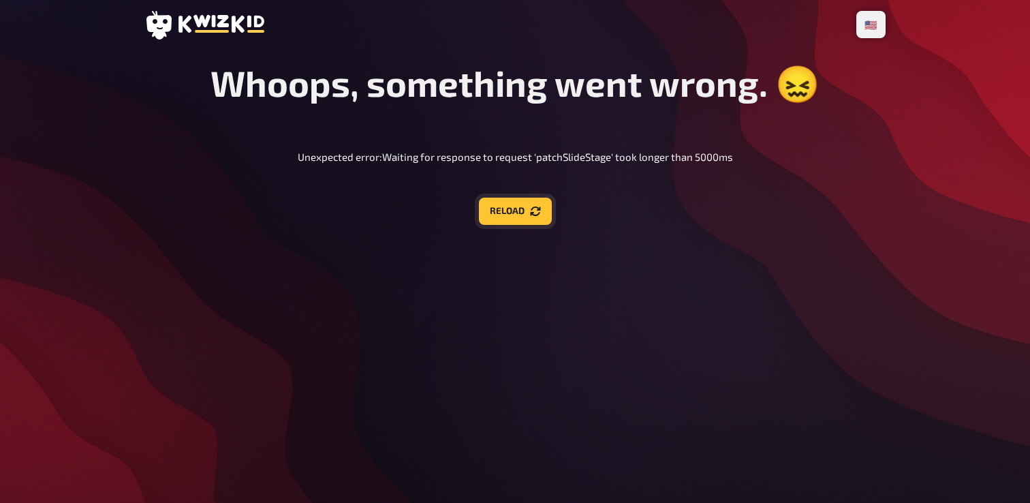
click at [526, 202] on button "Reload" at bounding box center [515, 210] width 73 height 27
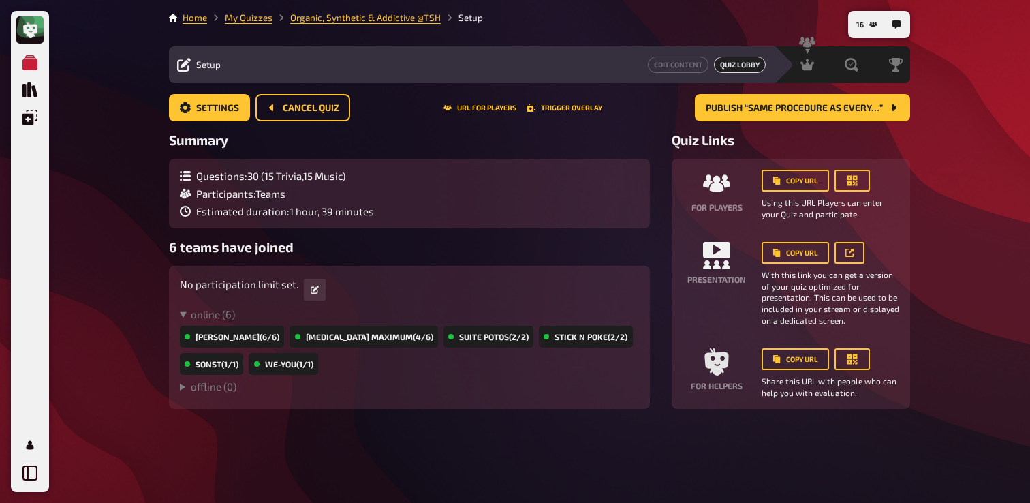
click at [589, 71] on div "Edit Content Quiz Lobby" at bounding box center [497, 65] width 537 height 16
click at [793, 64] on div "Hosting undefined" at bounding box center [771, 65] width 94 height 14
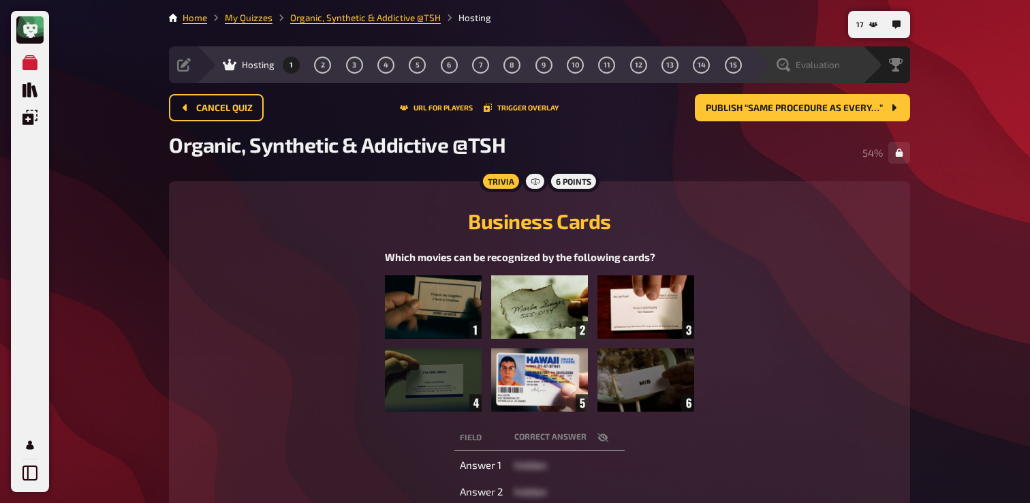
click at [810, 70] on span "Evaluation" at bounding box center [817, 64] width 44 height 11
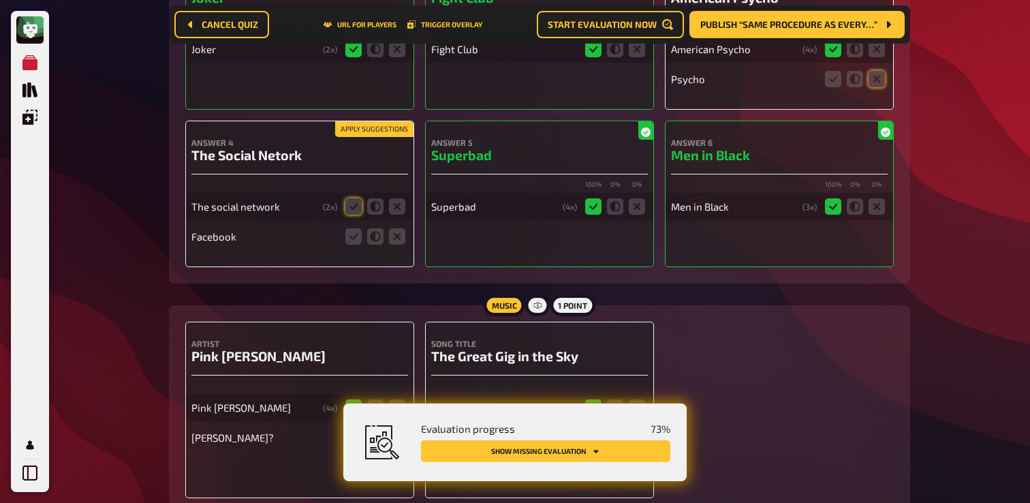
scroll to position [383, 0]
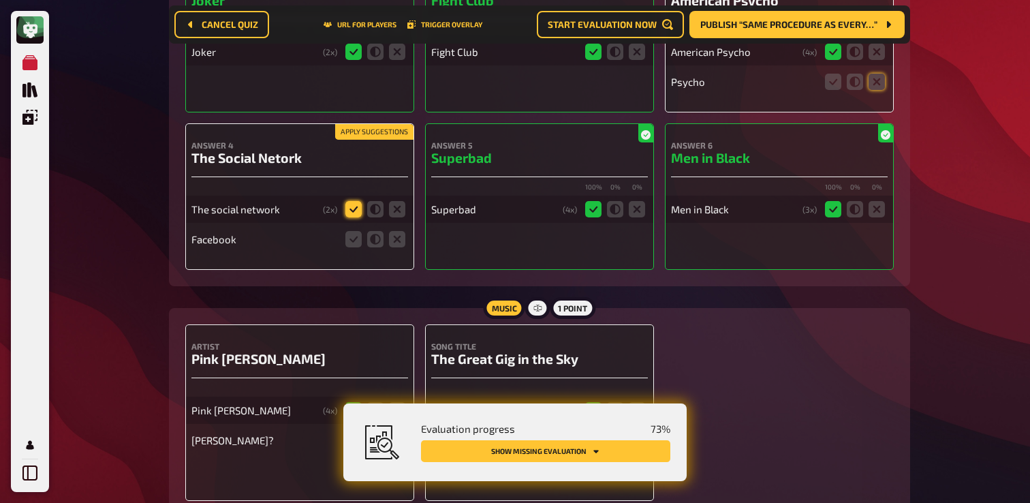
click at [351, 212] on icon at bounding box center [353, 209] width 16 height 16
click at [0, 0] on input "radio" at bounding box center [0, 0] width 0 height 0
click at [402, 241] on icon at bounding box center [397, 239] width 16 height 16
click at [0, 0] on input "radio" at bounding box center [0, 0] width 0 height 0
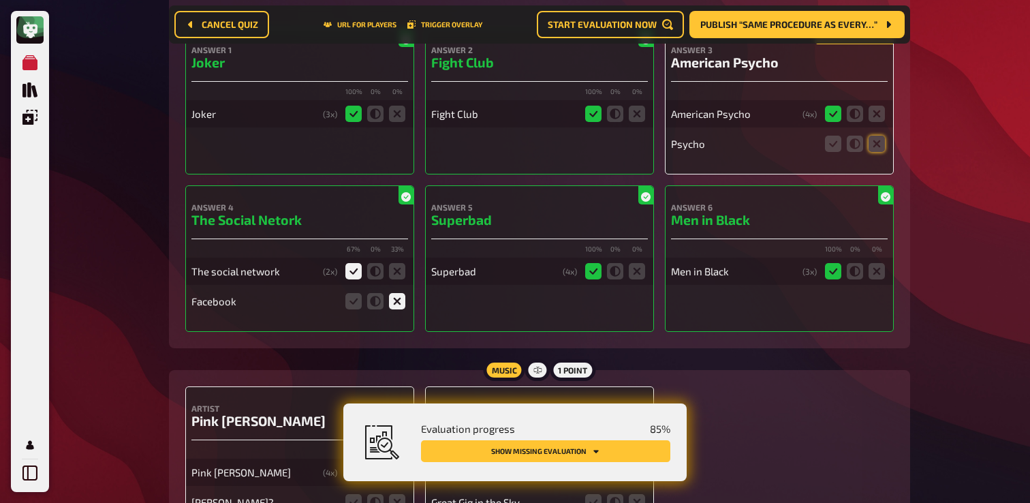
scroll to position [302, 0]
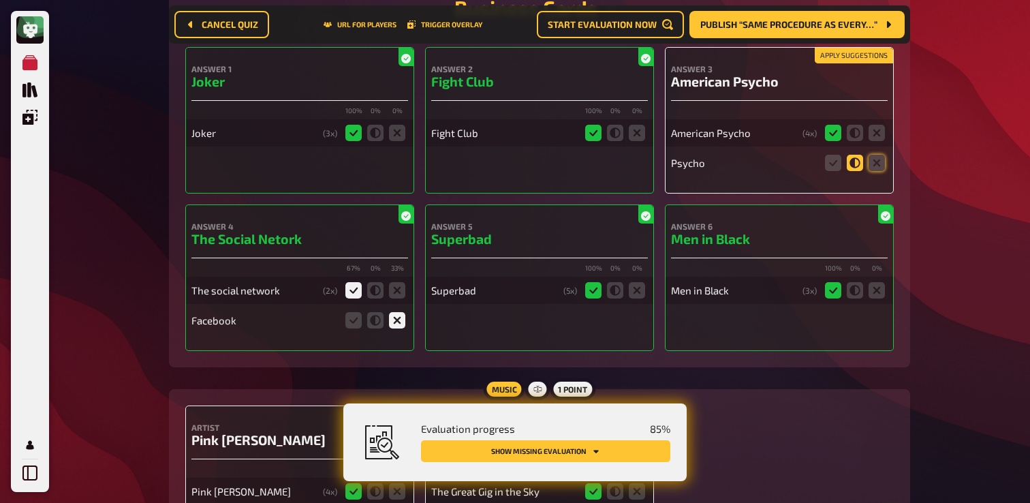
click at [850, 166] on icon at bounding box center [854, 163] width 16 height 16
click at [0, 0] on input "radio" at bounding box center [0, 0] width 0 height 0
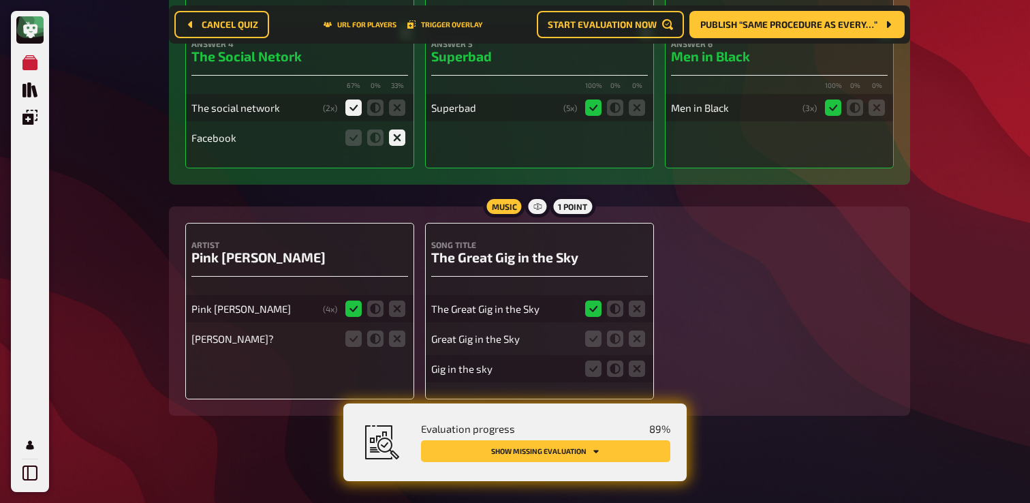
scroll to position [487, 0]
click at [396, 338] on icon at bounding box center [397, 338] width 16 height 16
click at [0, 0] on input "radio" at bounding box center [0, 0] width 0 height 0
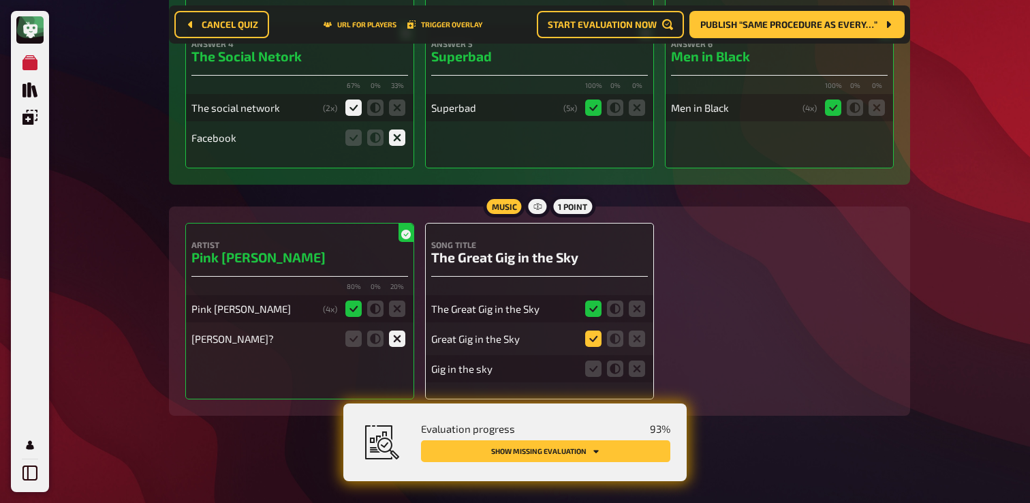
click at [589, 340] on icon at bounding box center [593, 338] width 16 height 16
click at [0, 0] on input "radio" at bounding box center [0, 0] width 0 height 0
click at [589, 372] on icon at bounding box center [593, 368] width 16 height 16
click at [0, 0] on input "radio" at bounding box center [0, 0] width 0 height 0
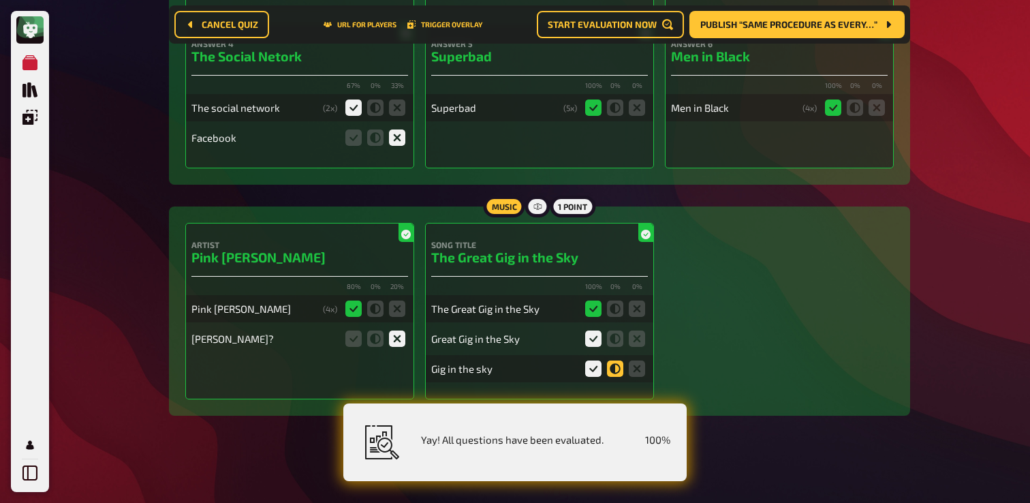
click at [620, 372] on icon at bounding box center [615, 368] width 16 height 16
click at [0, 0] on input "radio" at bounding box center [0, 0] width 0 height 0
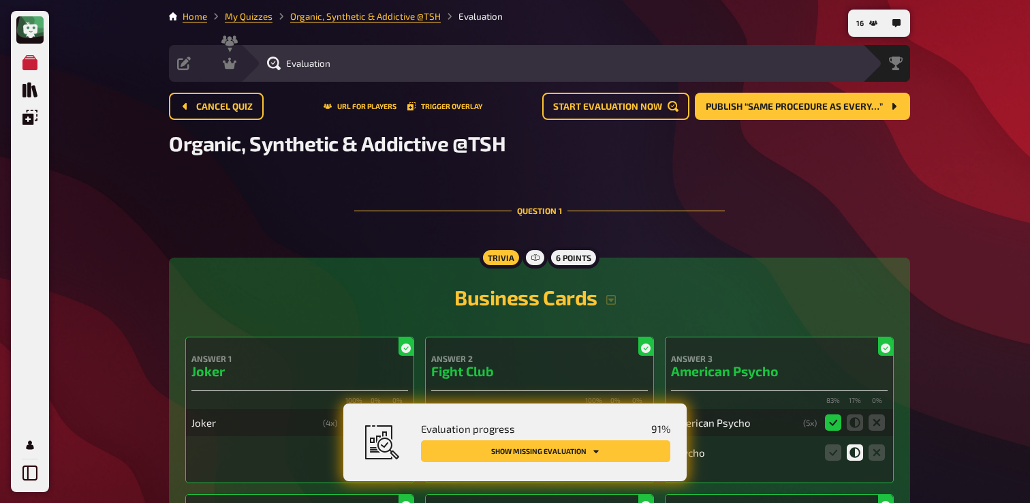
scroll to position [0, 0]
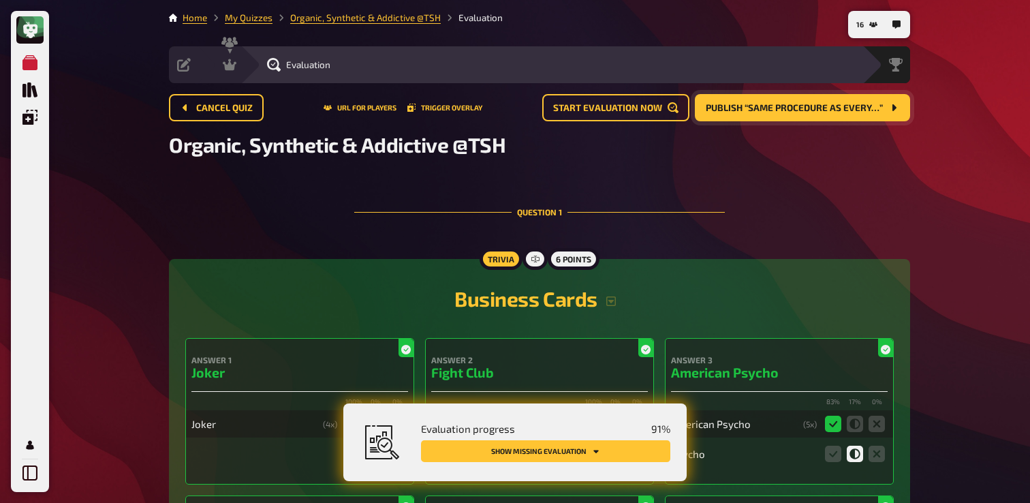
click at [822, 110] on span "Publish “Same procedure as every…”" at bounding box center [793, 108] width 177 height 10
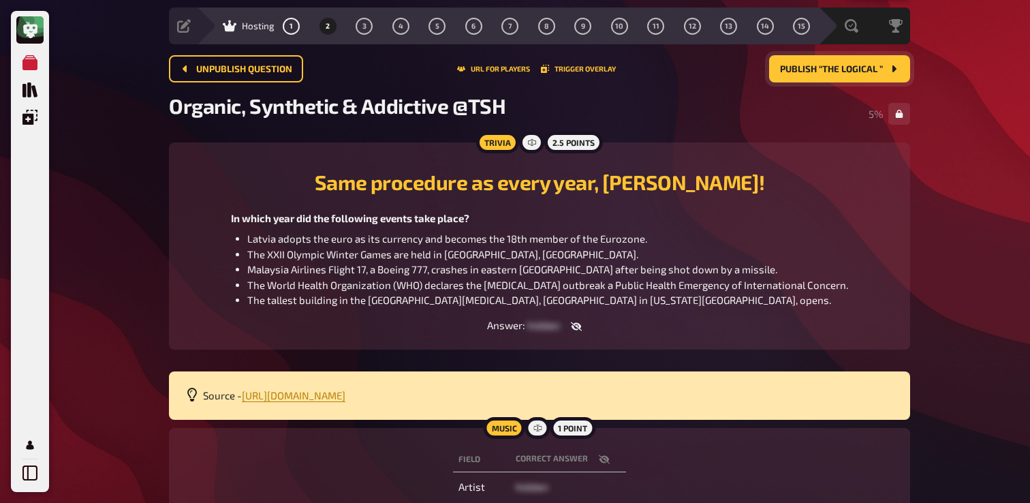
scroll to position [41, 0]
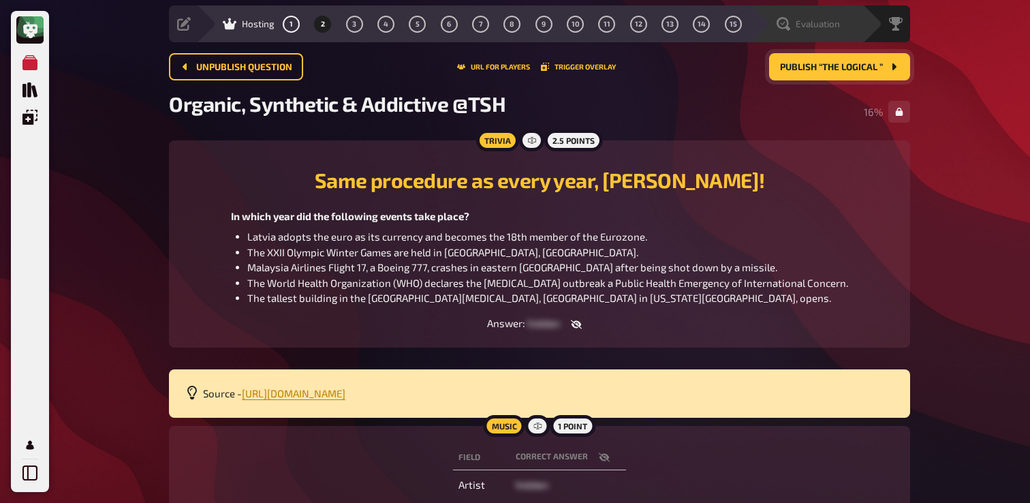
click at [793, 30] on div "Evaluation" at bounding box center [807, 24] width 63 height 14
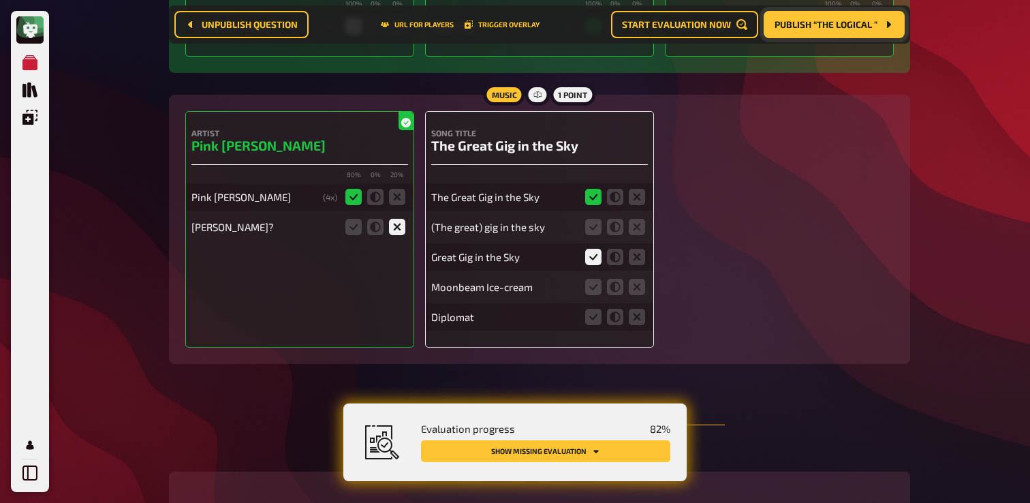
scroll to position [567, 0]
click at [590, 226] on icon at bounding box center [593, 225] width 16 height 16
click at [0, 0] on input "radio" at bounding box center [0, 0] width 0 height 0
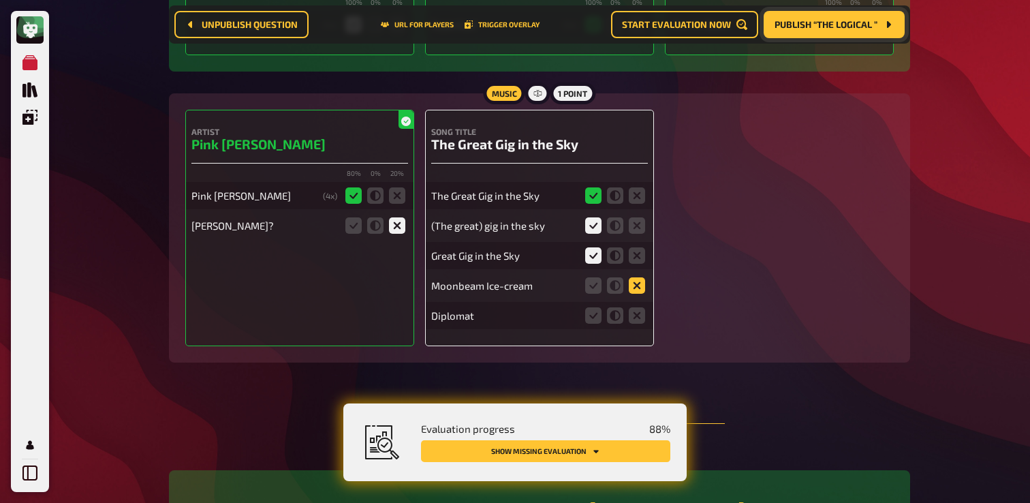
click at [638, 289] on icon at bounding box center [636, 285] width 16 height 16
click at [0, 0] on input "radio" at bounding box center [0, 0] width 0 height 0
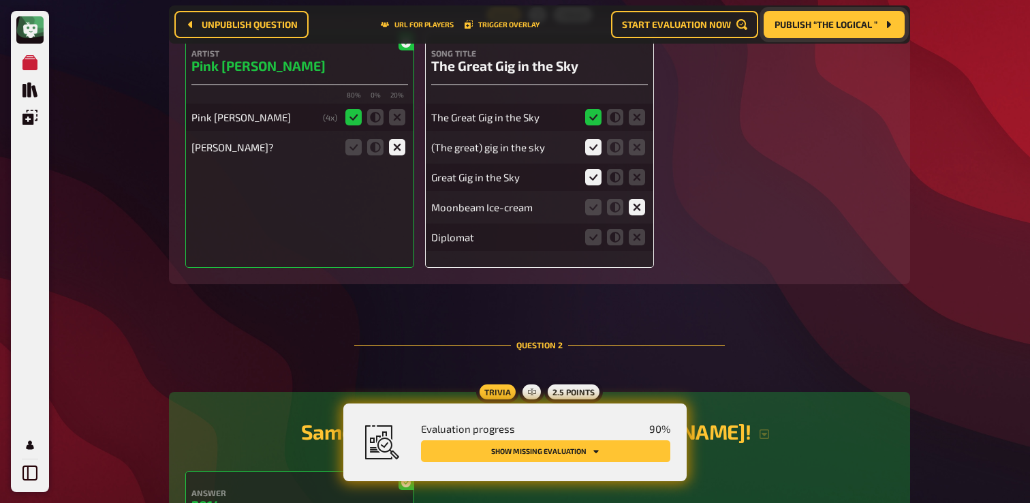
scroll to position [656, 0]
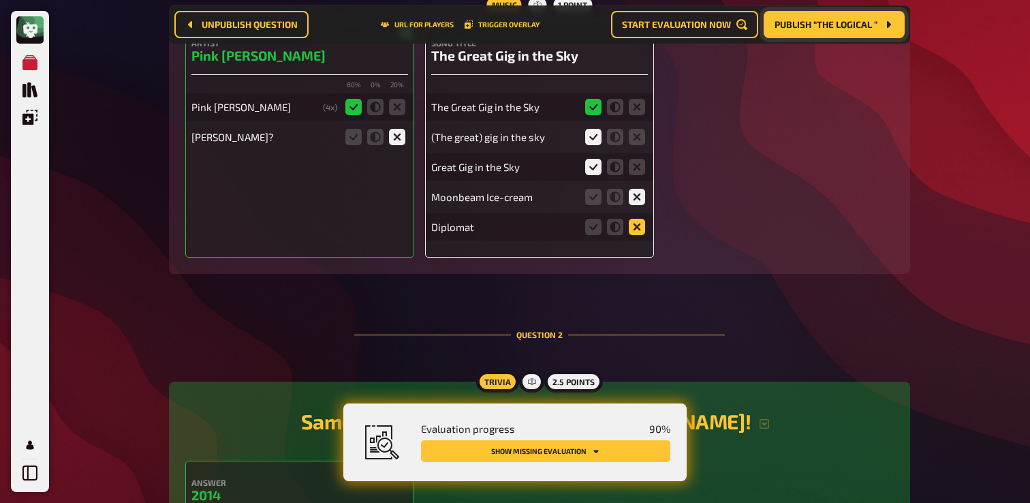
click at [632, 235] on icon at bounding box center [636, 227] width 16 height 16
click at [0, 0] on input "radio" at bounding box center [0, 0] width 0 height 0
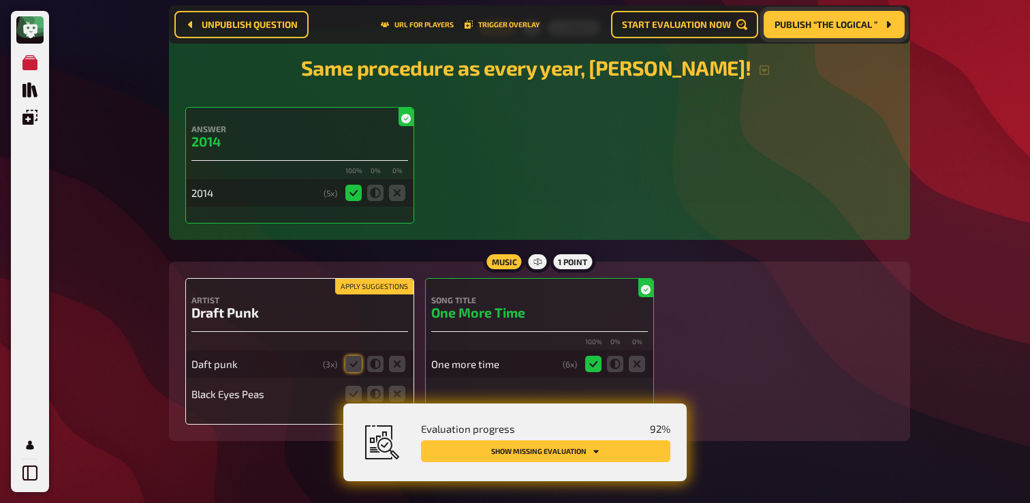
scroll to position [1038, 0]
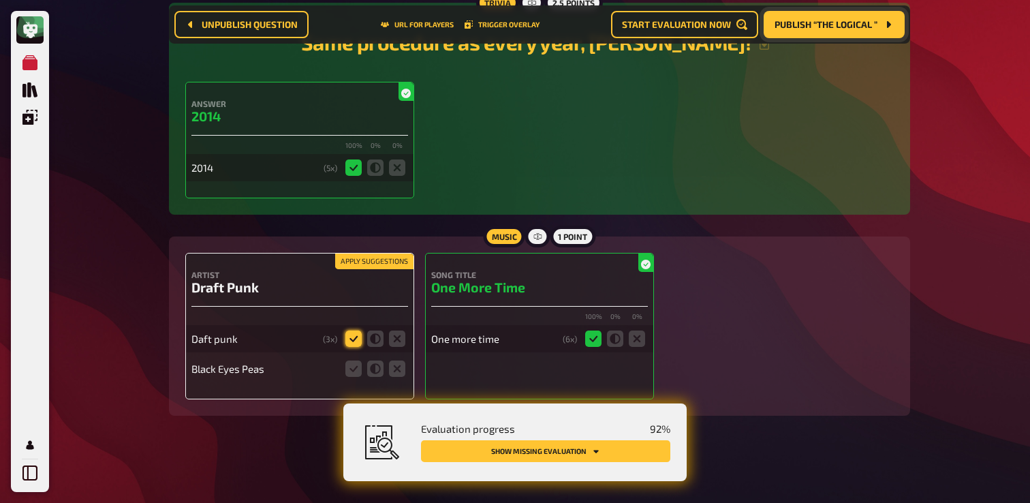
click at [352, 340] on icon at bounding box center [353, 338] width 16 height 16
click at [0, 0] on input "radio" at bounding box center [0, 0] width 0 height 0
click at [396, 376] on icon at bounding box center [397, 368] width 16 height 16
click at [0, 0] on input "radio" at bounding box center [0, 0] width 0 height 0
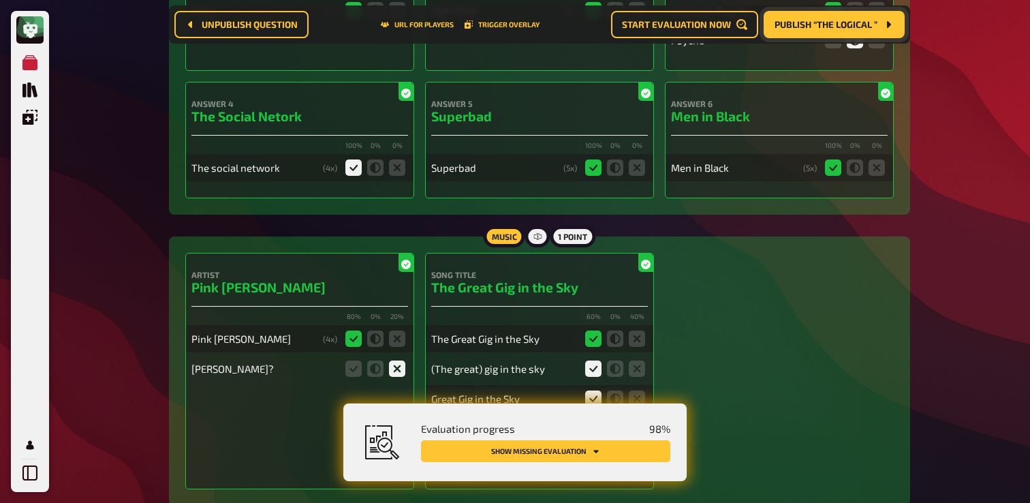
scroll to position [404, 0]
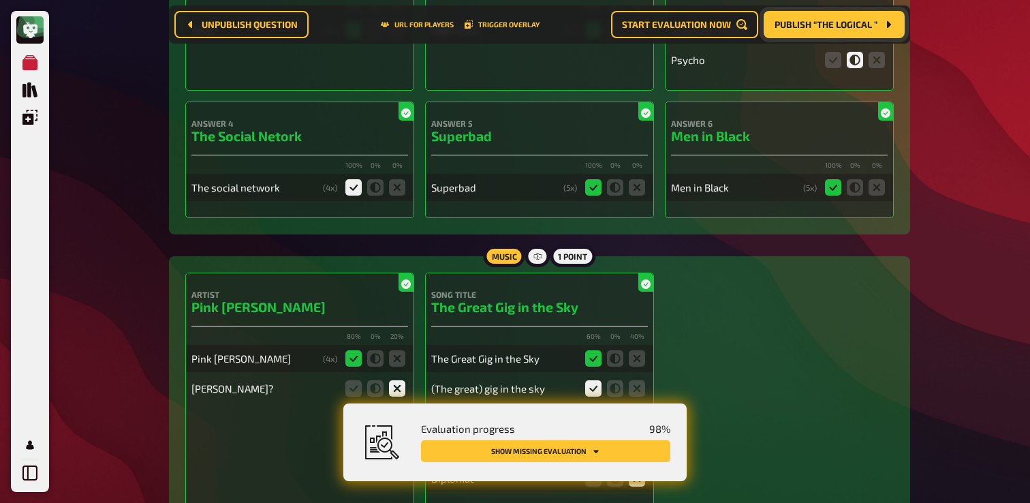
click at [865, 31] on button "Publish “The Logical ”" at bounding box center [833, 24] width 141 height 27
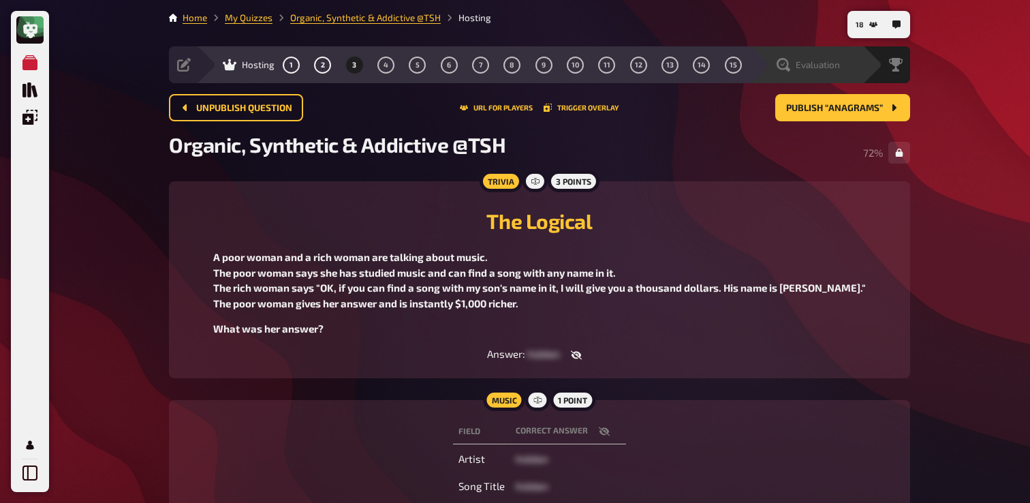
click at [828, 61] on span "Evaluation" at bounding box center [817, 64] width 44 height 11
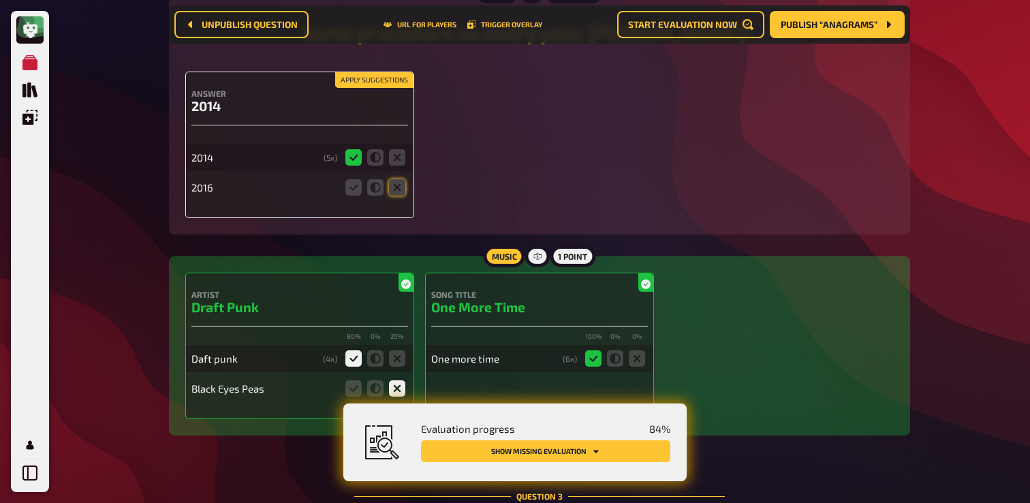
scroll to position [1049, 0]
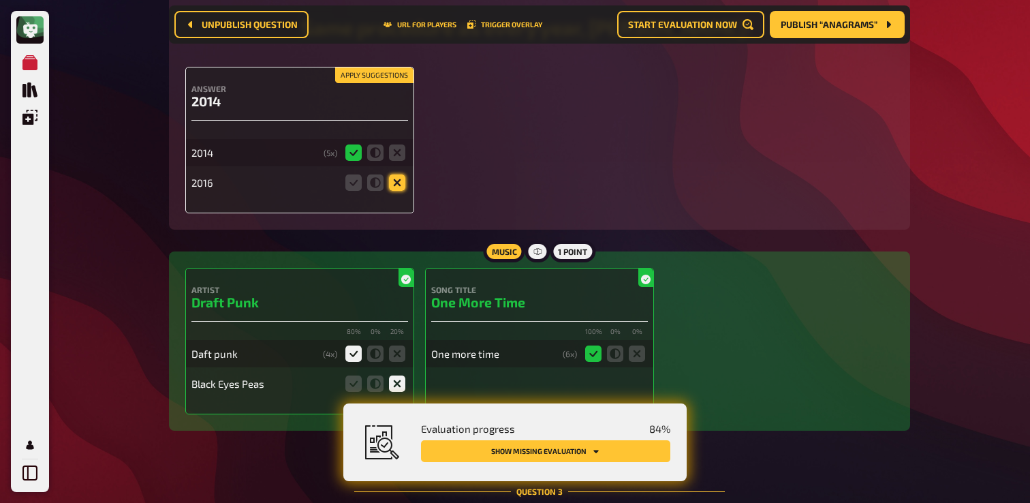
click at [397, 185] on icon at bounding box center [397, 182] width 16 height 16
click at [0, 0] on input "radio" at bounding box center [0, 0] width 0 height 0
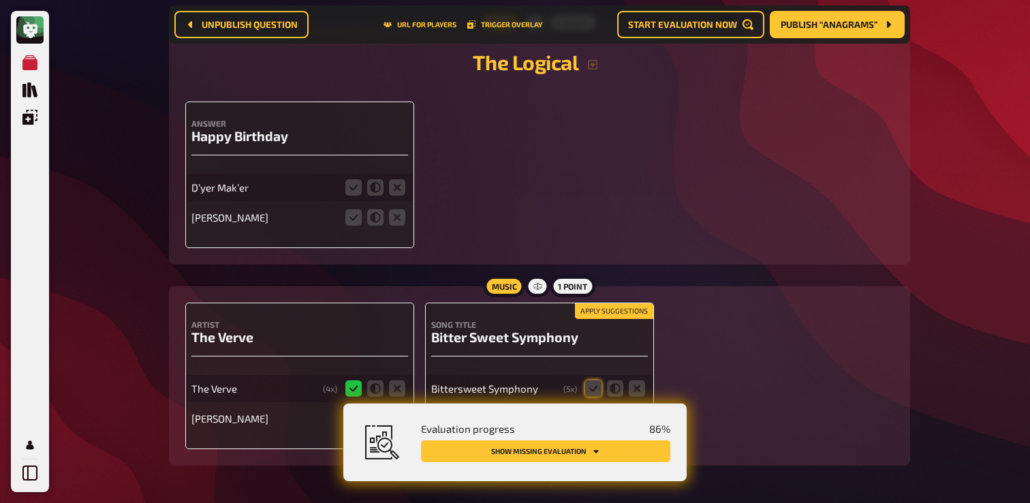
scroll to position [1621, 0]
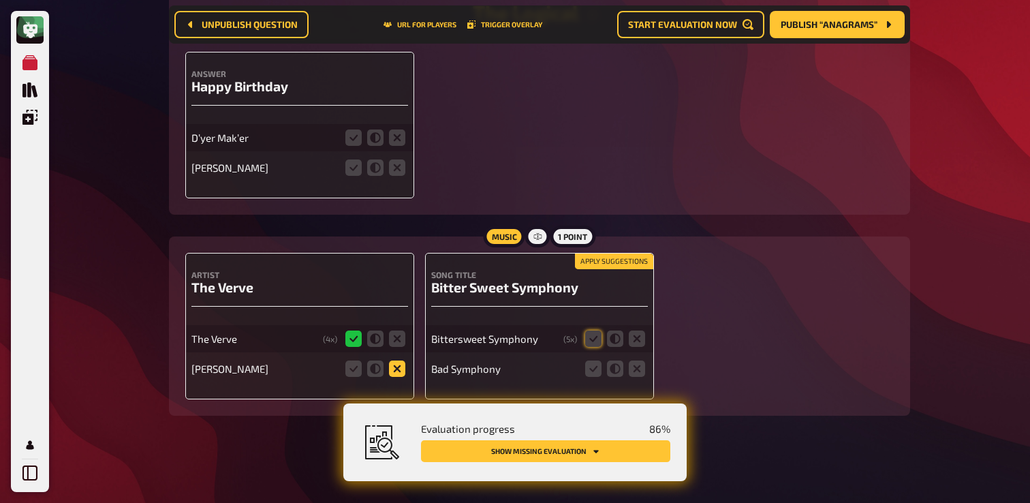
click at [392, 372] on icon at bounding box center [397, 368] width 16 height 16
click at [0, 0] on input "radio" at bounding box center [0, 0] width 0 height 0
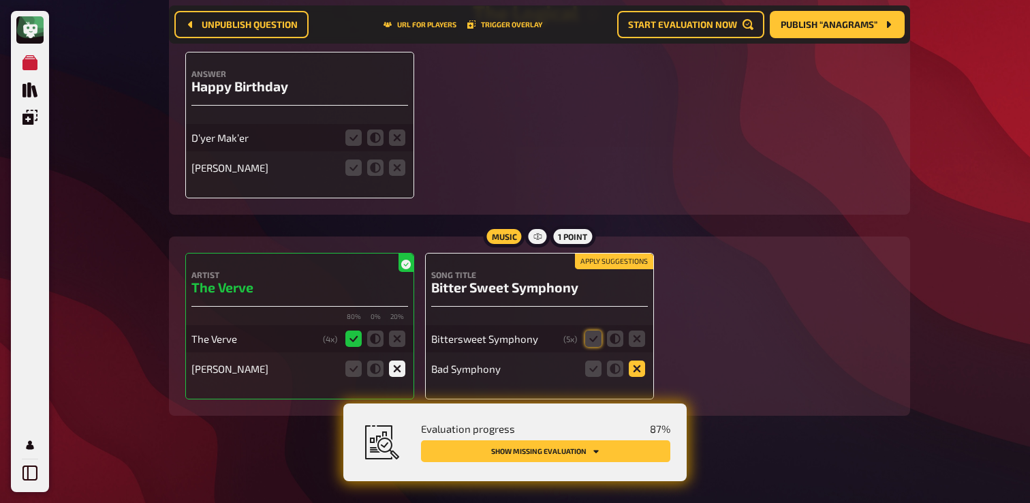
click at [632, 372] on icon at bounding box center [636, 368] width 16 height 16
click at [0, 0] on input "radio" at bounding box center [0, 0] width 0 height 0
click at [589, 338] on icon at bounding box center [593, 338] width 16 height 16
click at [0, 0] on input "radio" at bounding box center [0, 0] width 0 height 0
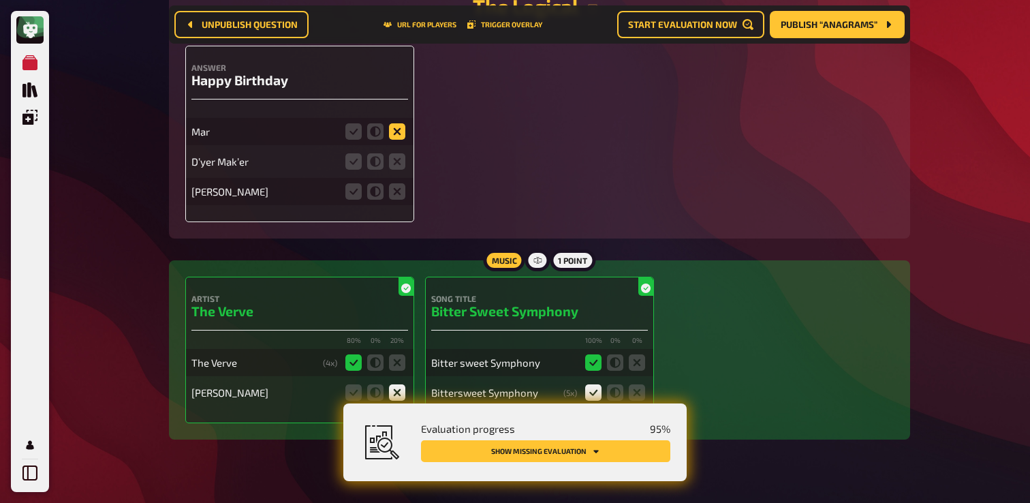
scroll to position [1597, 0]
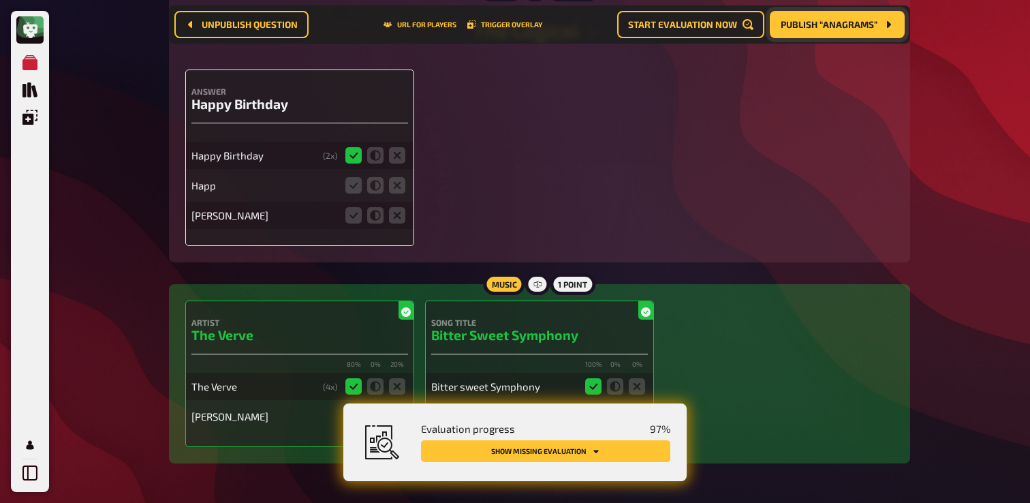
click at [819, 30] on button "Publish “Anagrams”" at bounding box center [836, 24] width 135 height 27
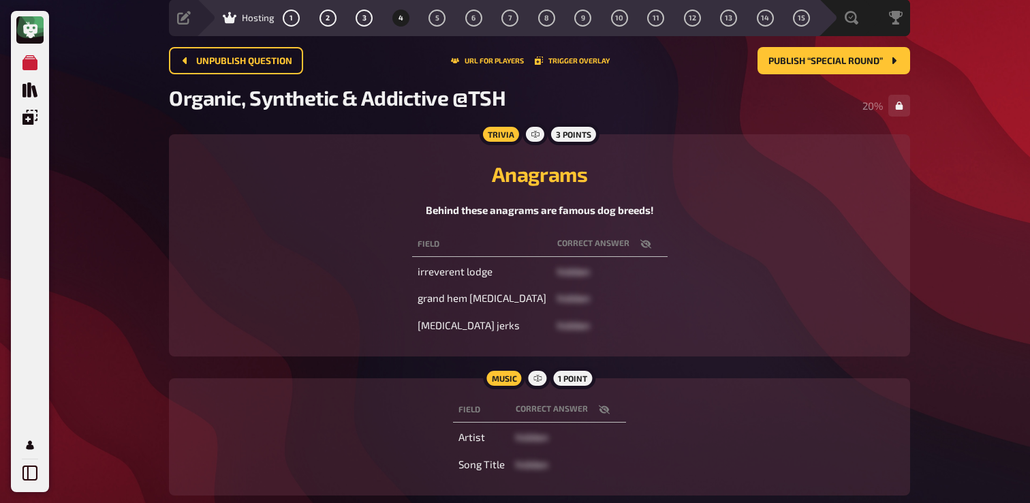
scroll to position [39, 0]
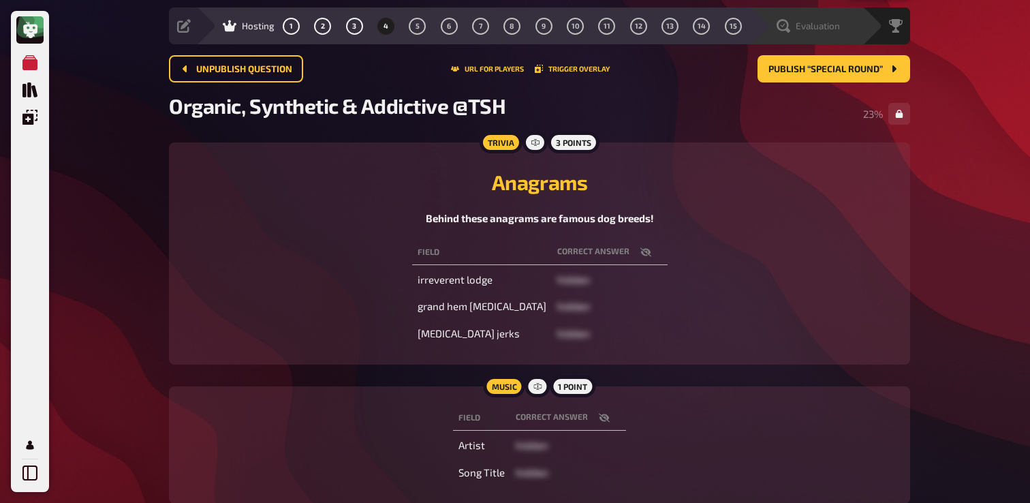
click at [833, 27] on span "Evaluation" at bounding box center [817, 25] width 44 height 11
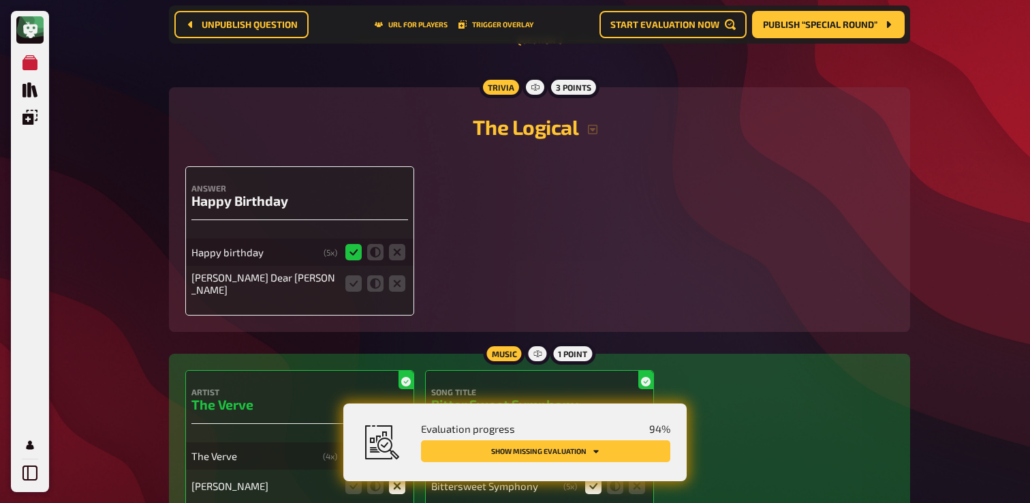
scroll to position [1505, 0]
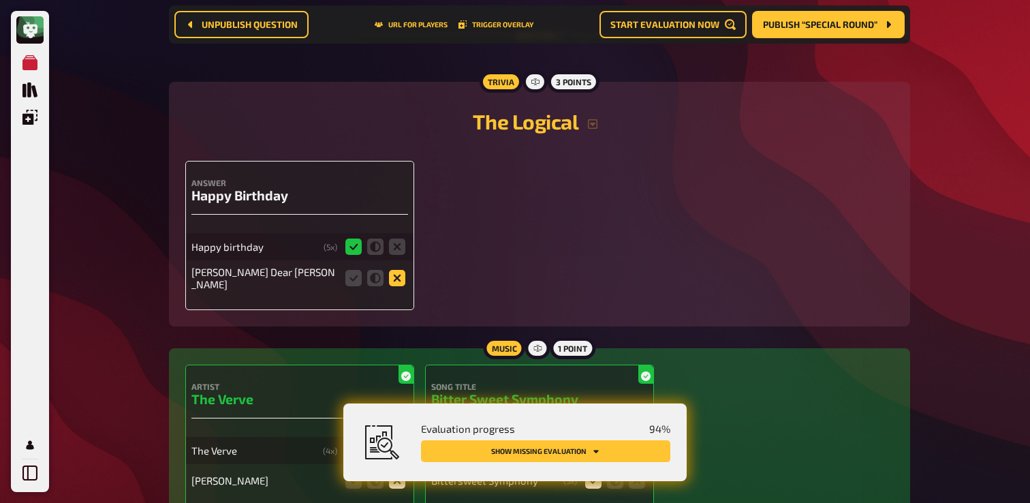
click at [398, 286] on icon at bounding box center [397, 278] width 16 height 16
click at [0, 0] on input "radio" at bounding box center [0, 0] width 0 height 0
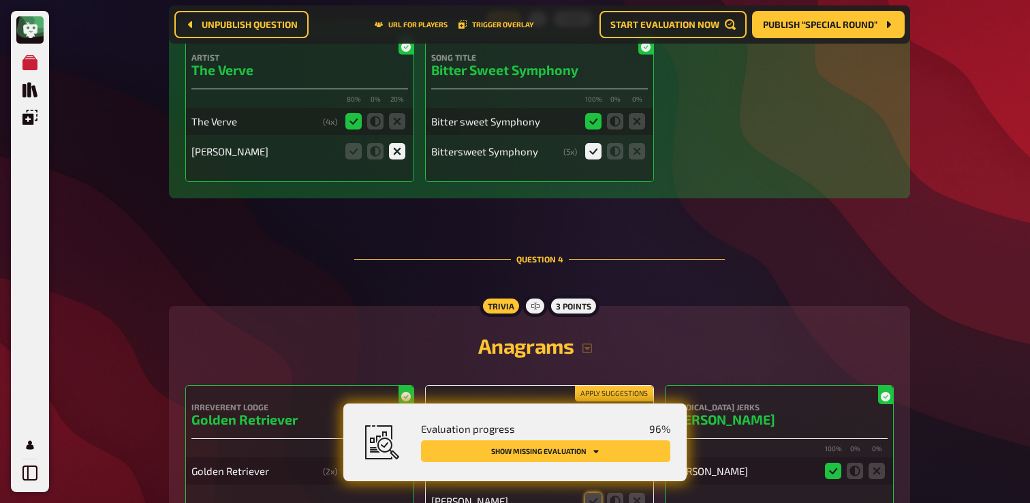
scroll to position [1834, 0]
click at [590, 157] on icon at bounding box center [593, 152] width 16 height 16
click at [0, 0] on input "radio" at bounding box center [0, 0] width 0 height 0
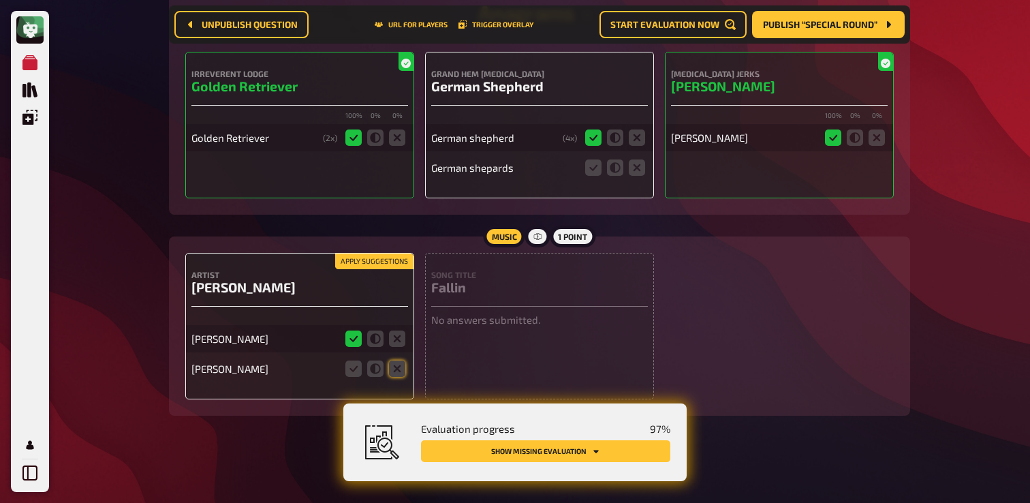
scroll to position [2172, 0]
click at [398, 366] on icon at bounding box center [397, 368] width 16 height 16
click at [0, 0] on input "radio" at bounding box center [0, 0] width 0 height 0
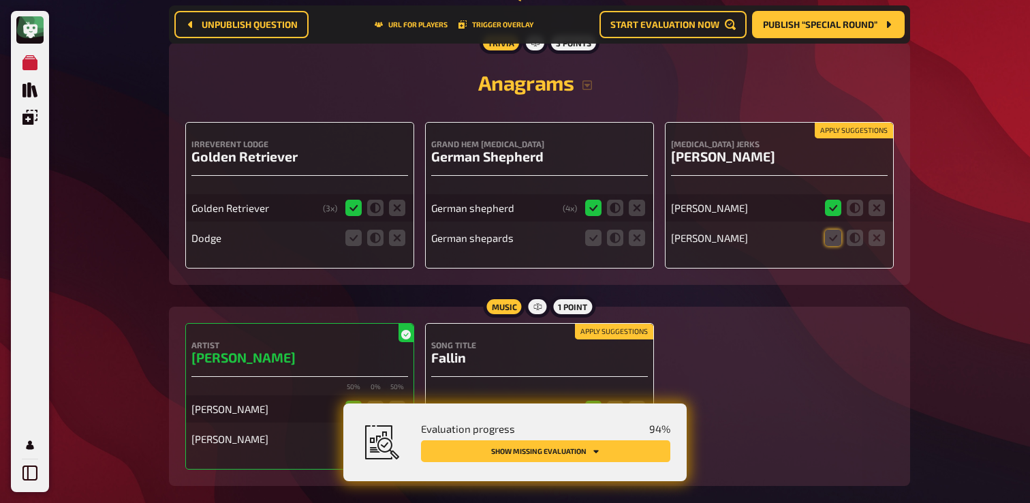
scroll to position [2101, 0]
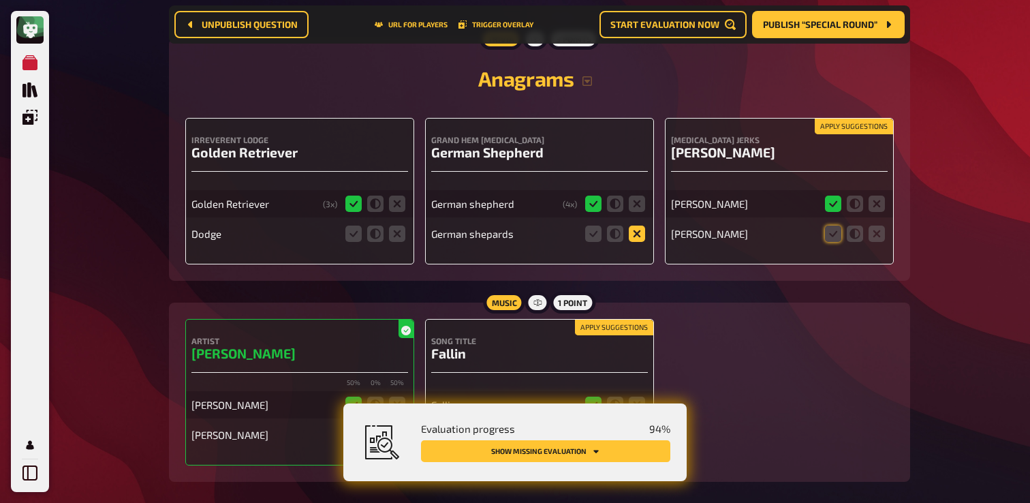
click at [639, 236] on icon at bounding box center [636, 233] width 16 height 16
click at [0, 0] on input "radio" at bounding box center [0, 0] width 0 height 0
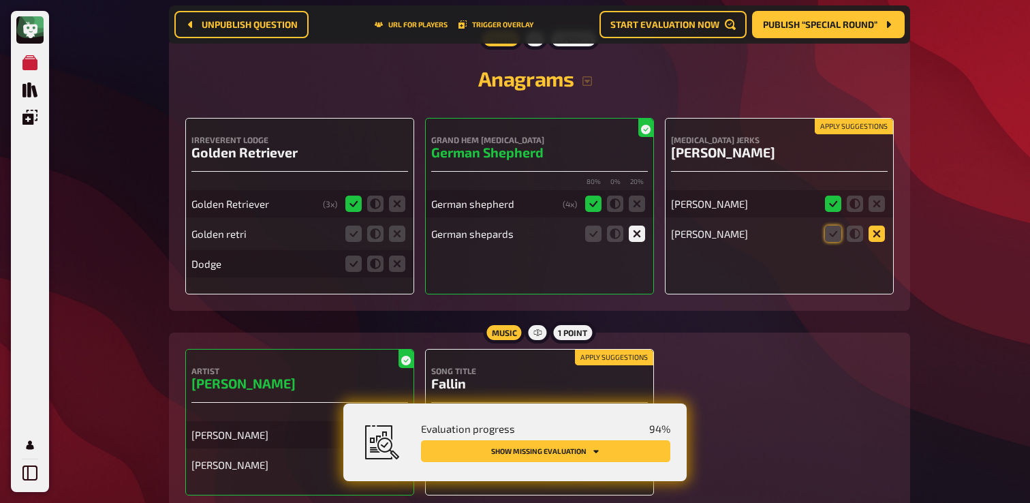
click at [877, 242] on icon at bounding box center [876, 233] width 16 height 16
click at [0, 0] on input "radio" at bounding box center [0, 0] width 0 height 0
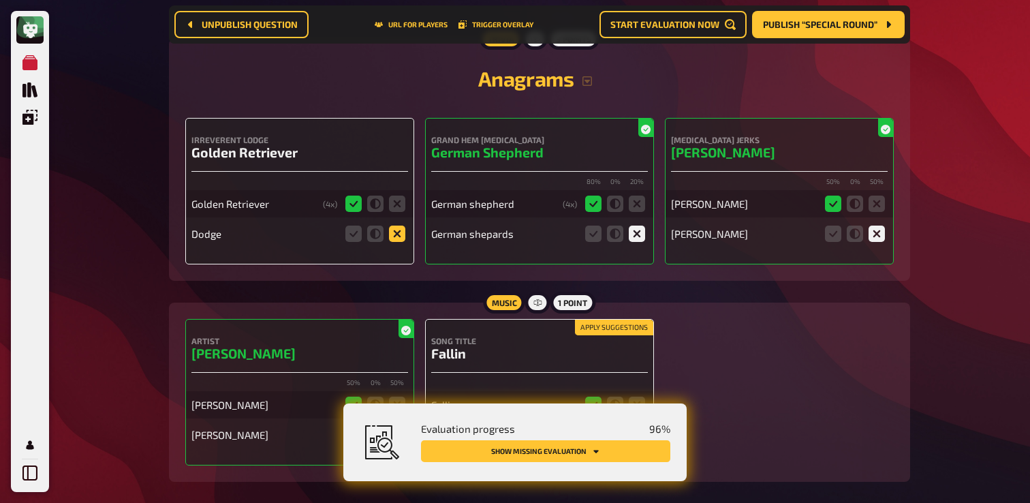
click at [400, 241] on icon at bounding box center [397, 233] width 16 height 16
click at [0, 0] on input "radio" at bounding box center [0, 0] width 0 height 0
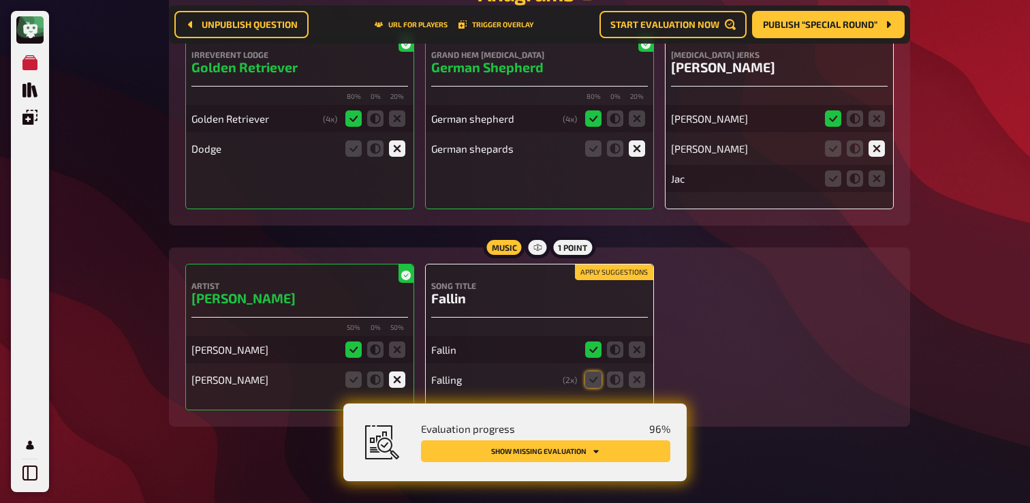
scroll to position [2202, 0]
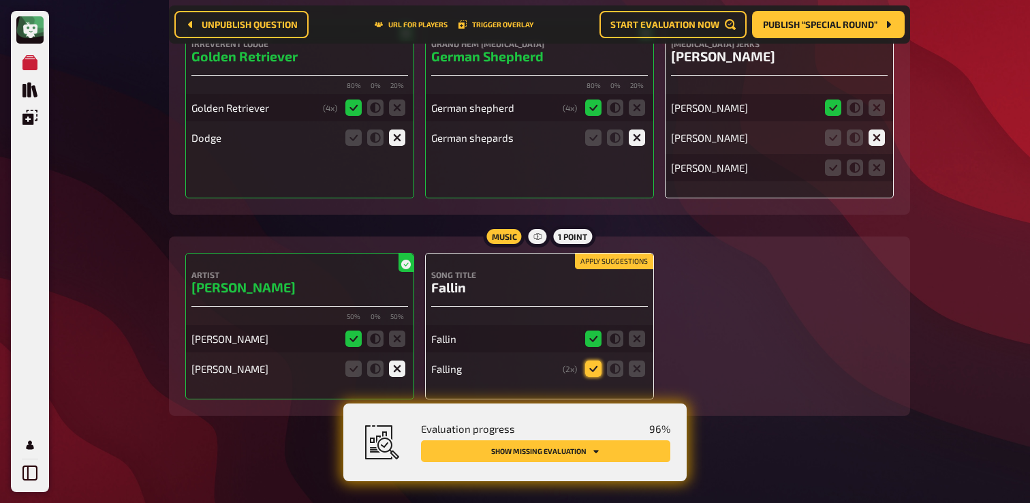
click at [588, 363] on icon at bounding box center [593, 368] width 16 height 16
click at [0, 0] on input "radio" at bounding box center [0, 0] width 0 height 0
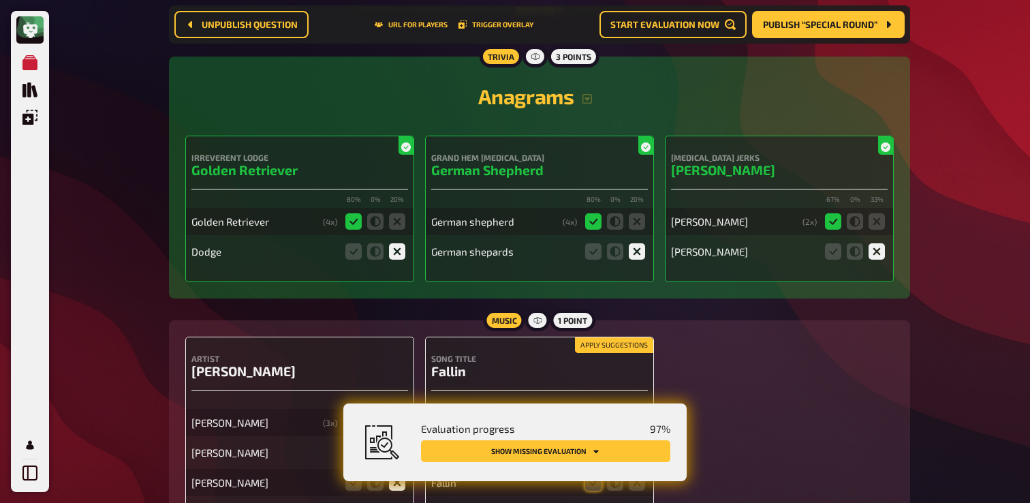
scroll to position [2069, 0]
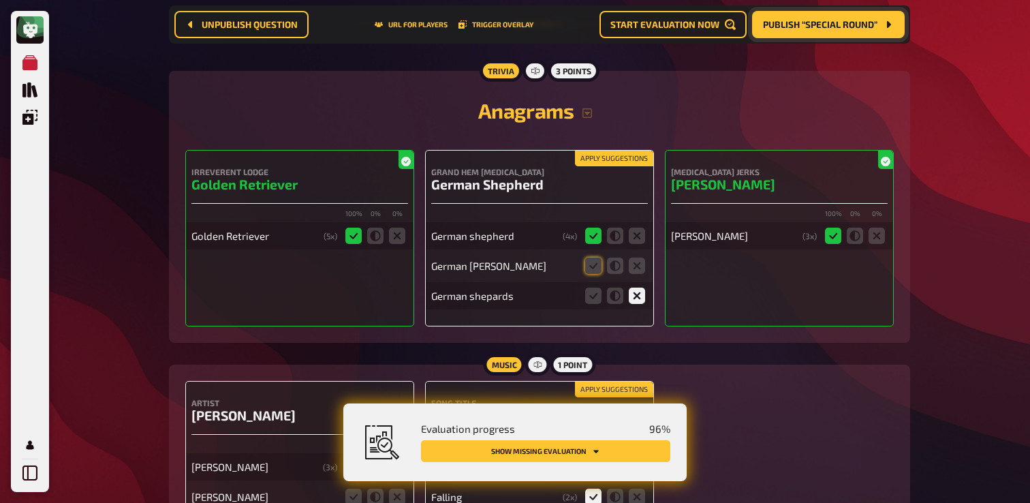
click at [819, 27] on span "Publish “Special round”" at bounding box center [820, 25] width 114 height 10
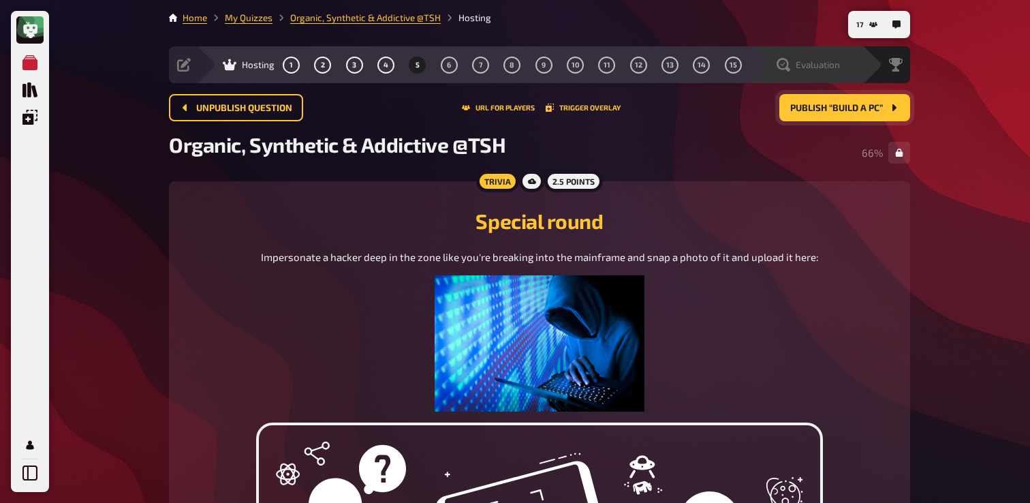
click at [790, 67] on div "Evaluation" at bounding box center [807, 65] width 63 height 14
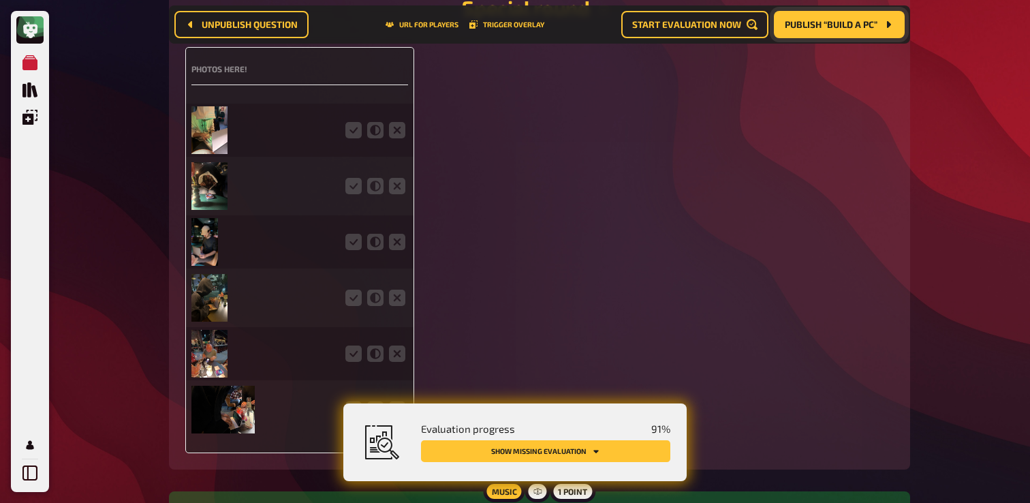
scroll to position [2803, 0]
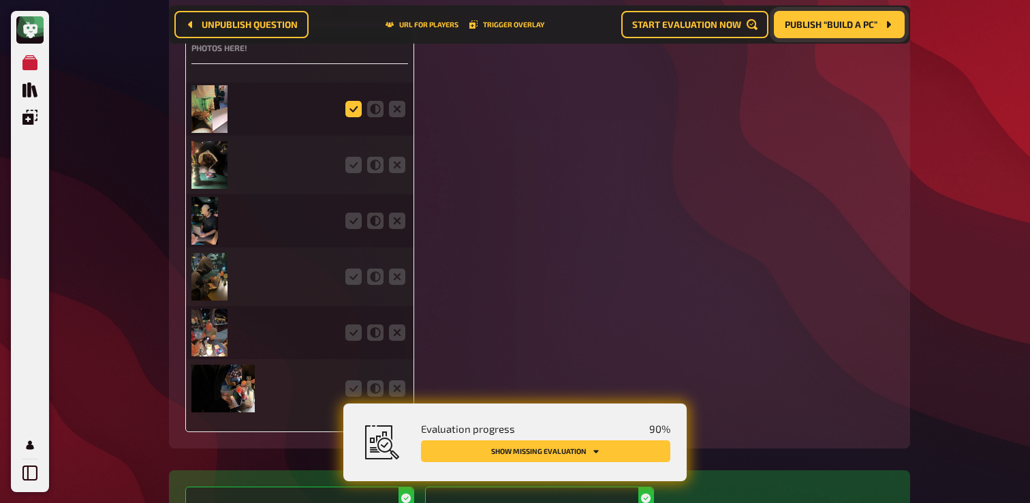
click at [349, 114] on icon at bounding box center [353, 109] width 16 height 16
click at [0, 0] on input "radio" at bounding box center [0, 0] width 0 height 0
click at [351, 168] on icon at bounding box center [353, 165] width 16 height 16
click at [0, 0] on input "radio" at bounding box center [0, 0] width 0 height 0
click at [351, 225] on icon at bounding box center [353, 220] width 16 height 16
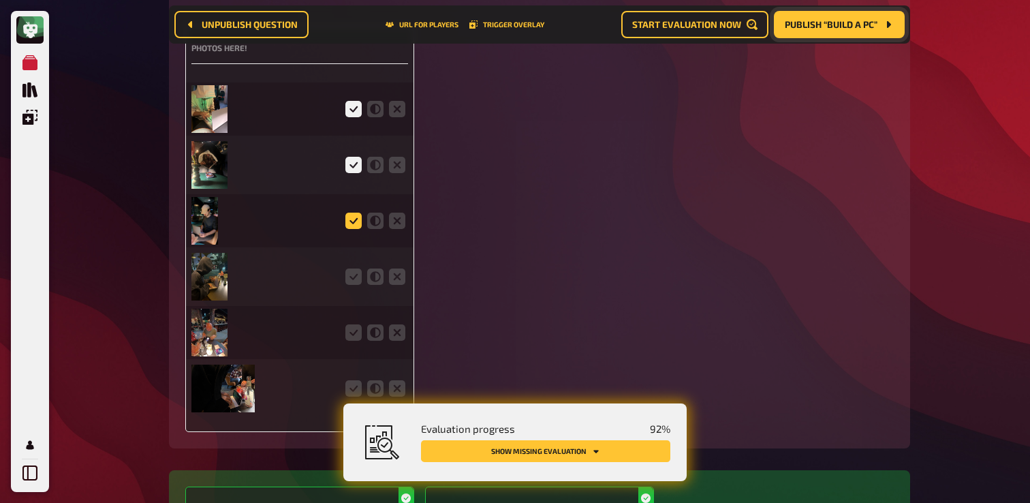
click at [0, 0] on input "radio" at bounding box center [0, 0] width 0 height 0
click at [351, 285] on icon at bounding box center [353, 276] width 16 height 16
click at [0, 0] on input "radio" at bounding box center [0, 0] width 0 height 0
click at [347, 338] on icon at bounding box center [353, 332] width 16 height 16
click at [0, 0] on input "radio" at bounding box center [0, 0] width 0 height 0
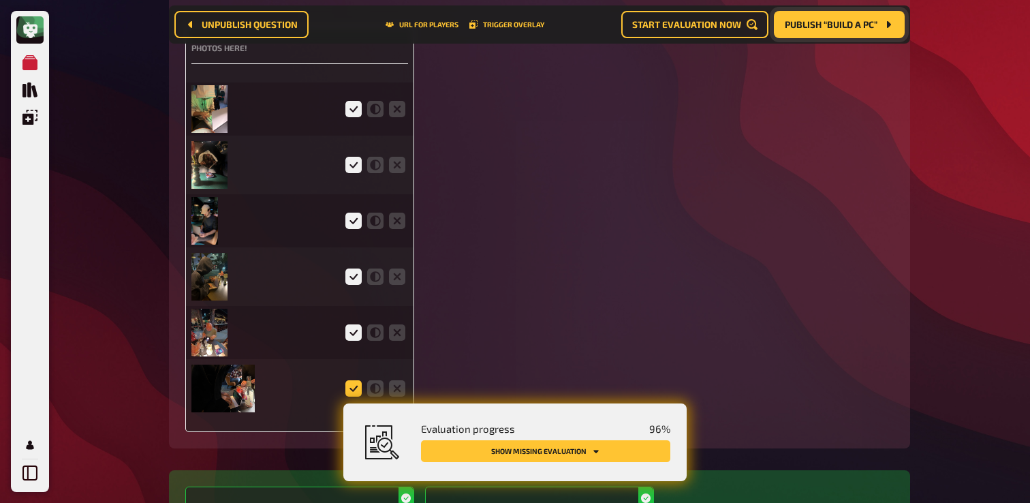
click at [348, 389] on icon at bounding box center [353, 388] width 16 height 16
click at [0, 0] on input "radio" at bounding box center [0, 0] width 0 height 0
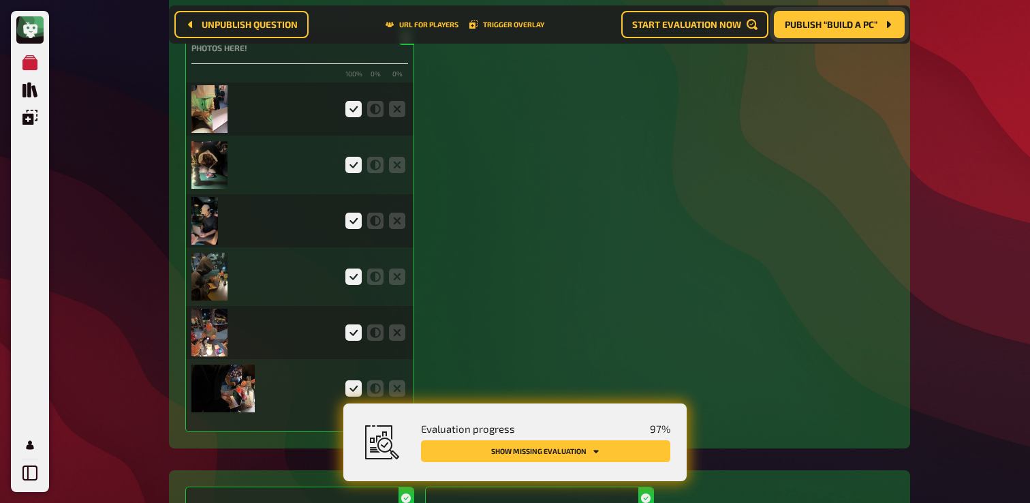
click at [207, 131] on img at bounding box center [209, 109] width 36 height 48
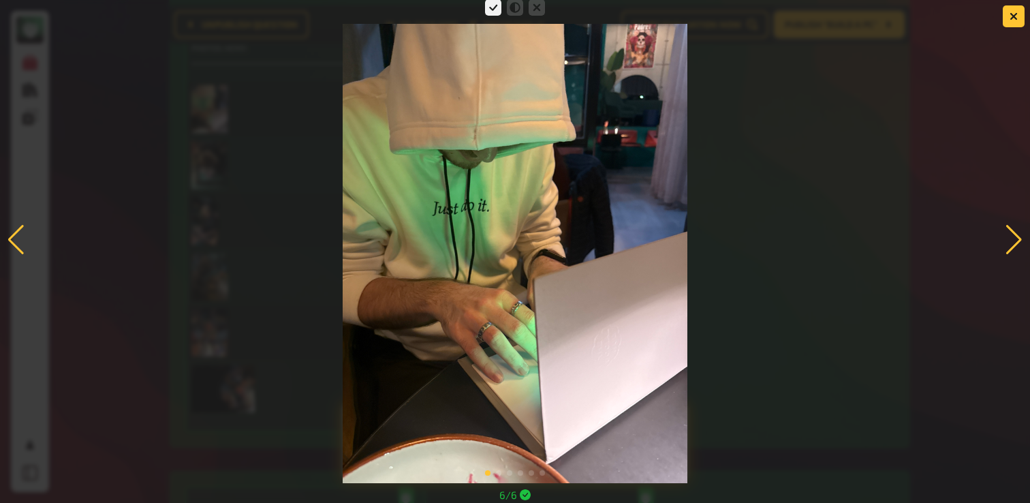
click at [230, 148] on div at bounding box center [515, 240] width 1030 height 486
click at [805, 148] on div at bounding box center [515, 240] width 1030 height 486
click at [1016, 25] on button "button" at bounding box center [1013, 16] width 22 height 22
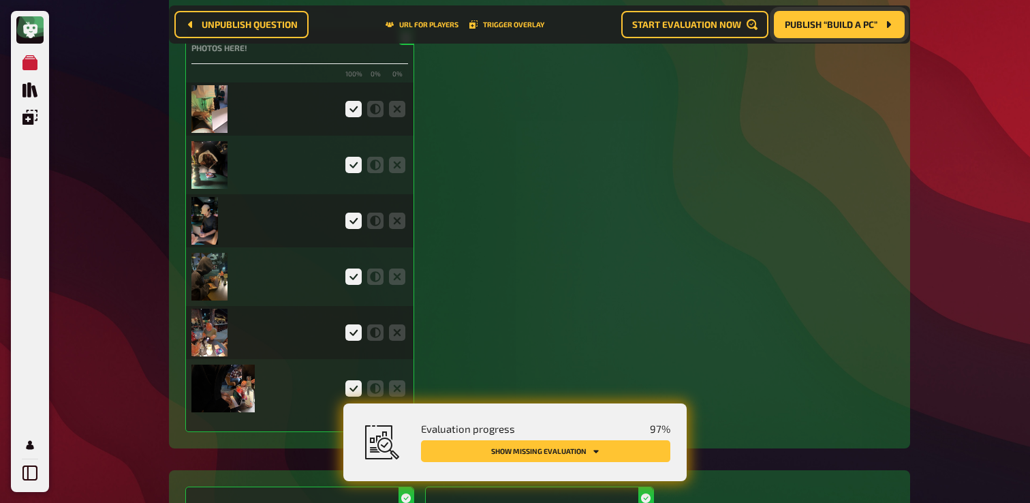
click at [204, 178] on img at bounding box center [209, 165] width 36 height 48
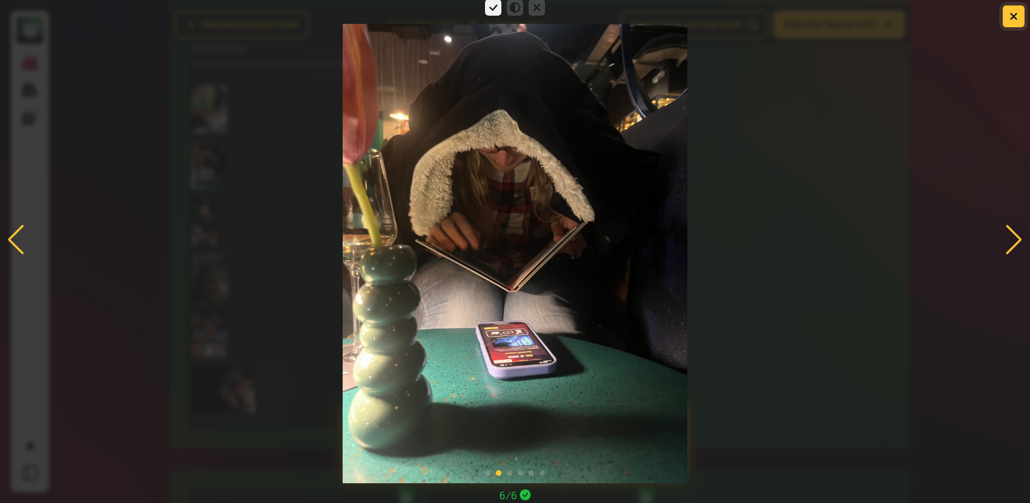
click at [1009, 13] on icon "button" at bounding box center [1013, 16] width 8 height 8
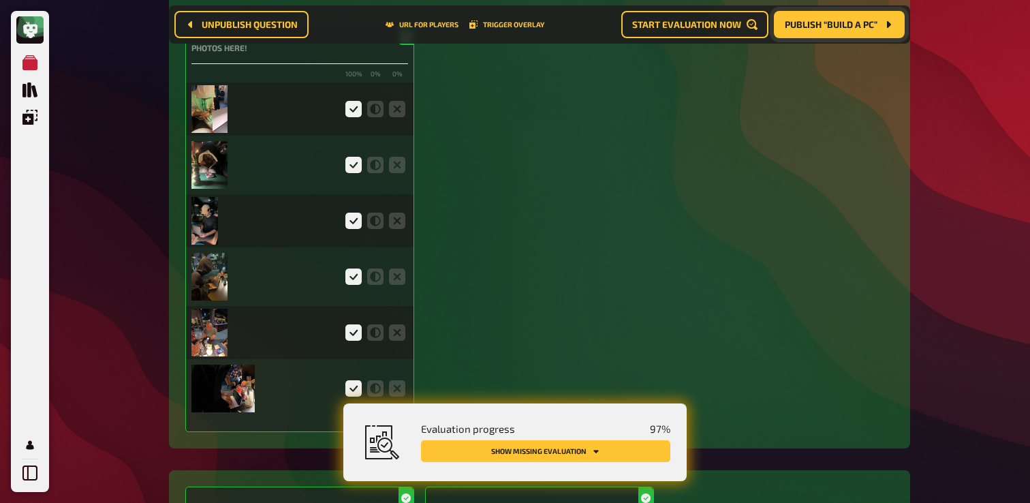
click at [208, 227] on img at bounding box center [204, 221] width 27 height 48
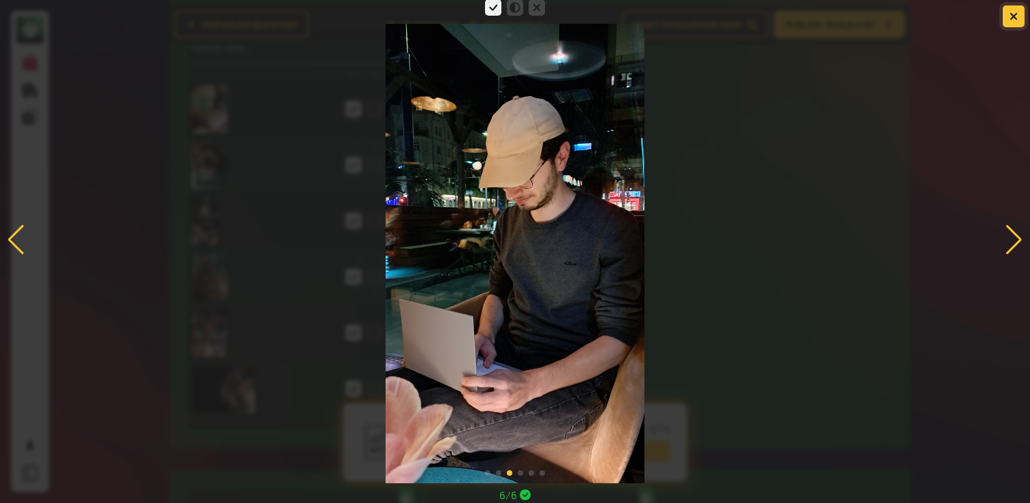
click at [1016, 19] on icon "button" at bounding box center [1013, 16] width 8 height 8
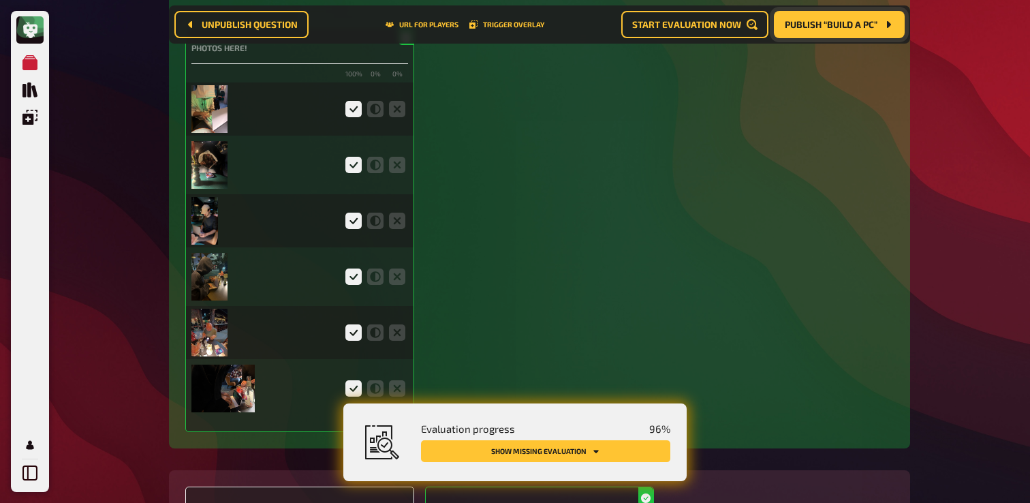
click at [202, 344] on img at bounding box center [209, 332] width 36 height 48
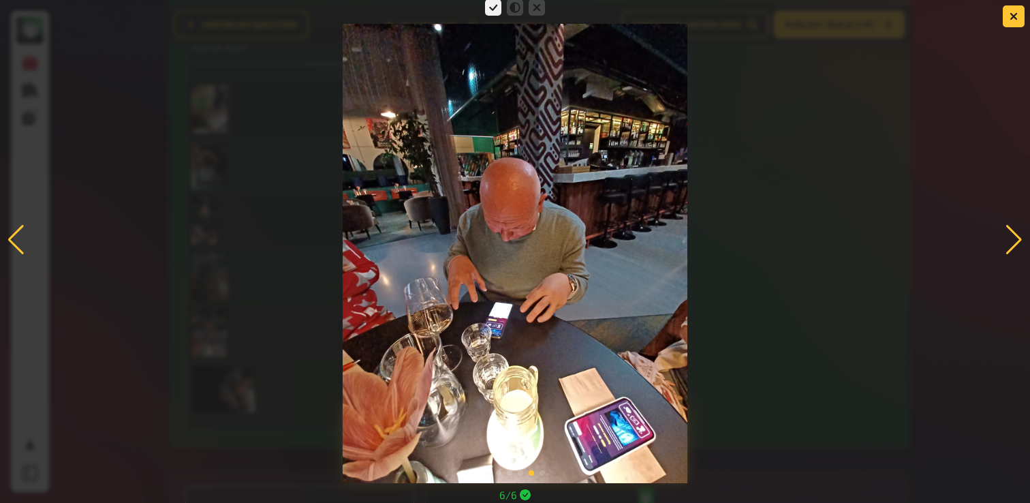
click at [803, 176] on div at bounding box center [515, 240] width 1030 height 486
click at [1011, 17] on icon "button" at bounding box center [1013, 16] width 13 height 13
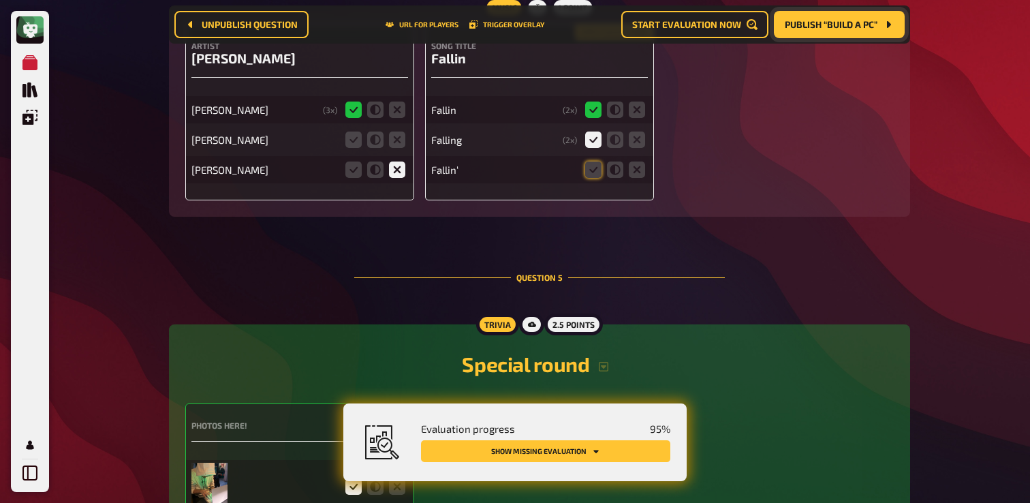
scroll to position [2396, 0]
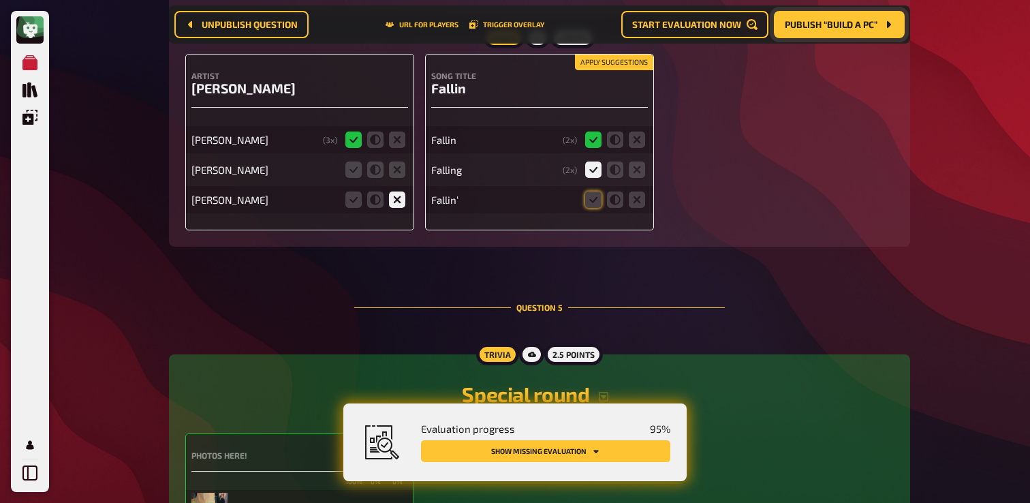
click at [845, 22] on span "Publish “Build a PC”" at bounding box center [830, 25] width 93 height 10
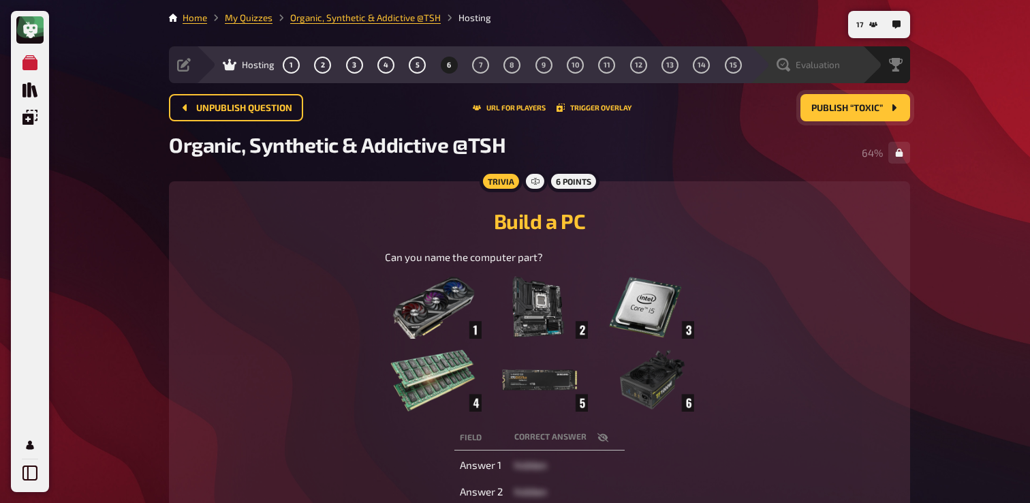
click at [818, 69] on span "Evaluation" at bounding box center [817, 64] width 44 height 11
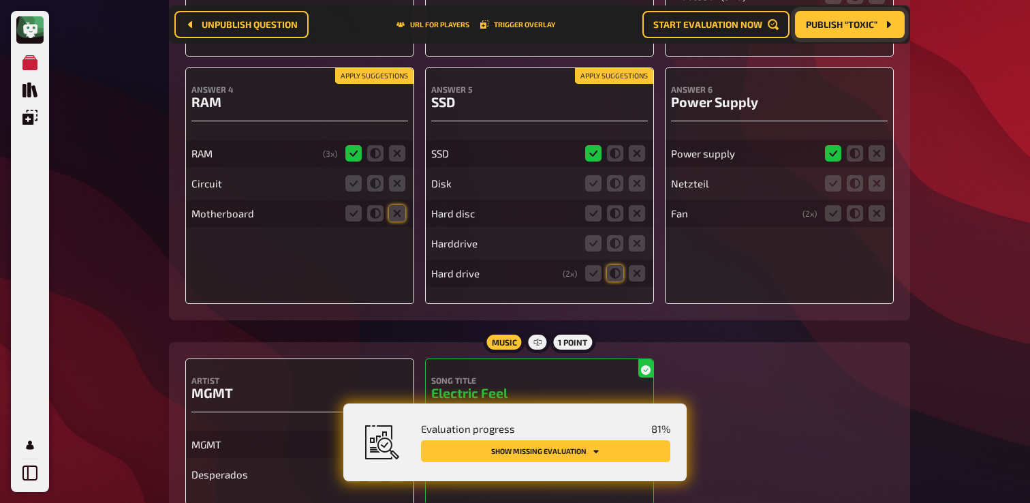
scroll to position [3810, 0]
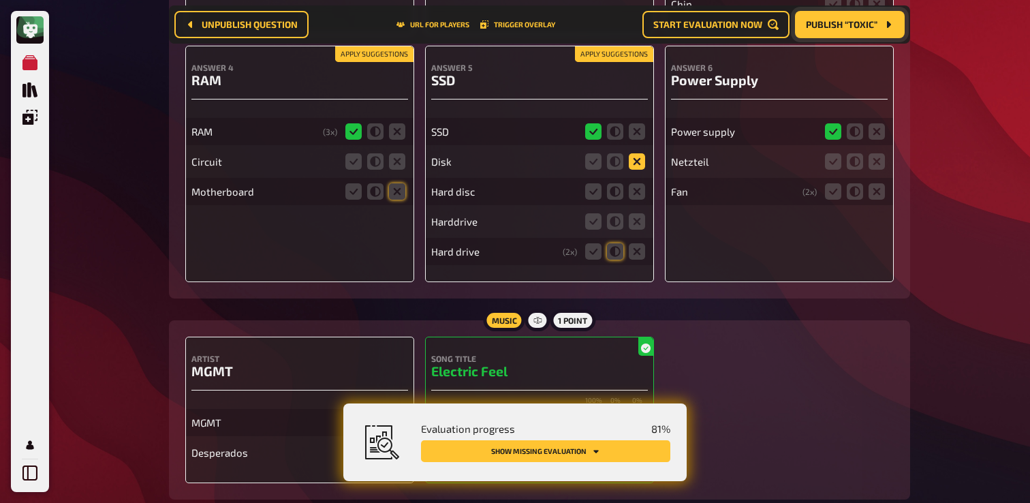
click at [641, 170] on icon at bounding box center [636, 161] width 16 height 16
click at [0, 0] on input "radio" at bounding box center [0, 0] width 0 height 0
click at [640, 200] on icon at bounding box center [636, 191] width 16 height 16
click at [0, 0] on input "radio" at bounding box center [0, 0] width 0 height 0
click at [639, 229] on icon at bounding box center [636, 221] width 16 height 16
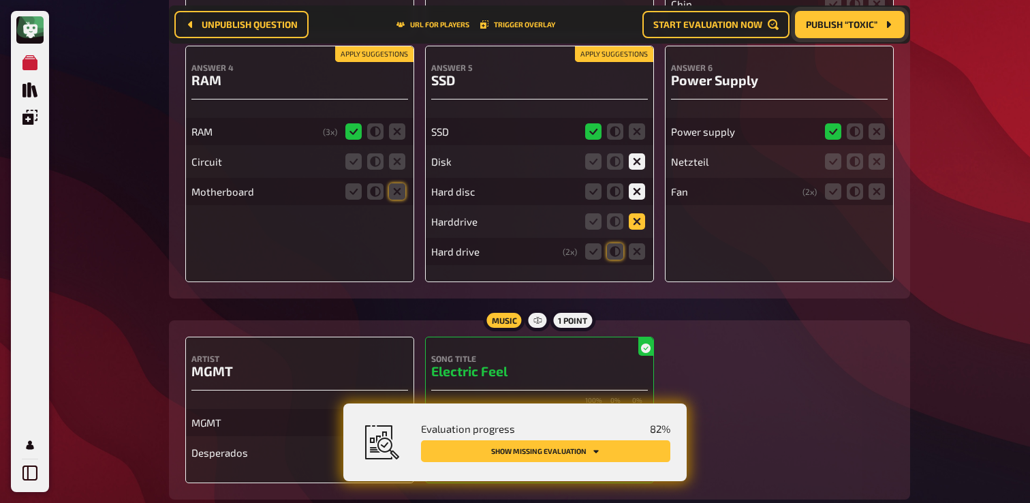
click at [0, 0] on input "radio" at bounding box center [0, 0] width 0 height 0
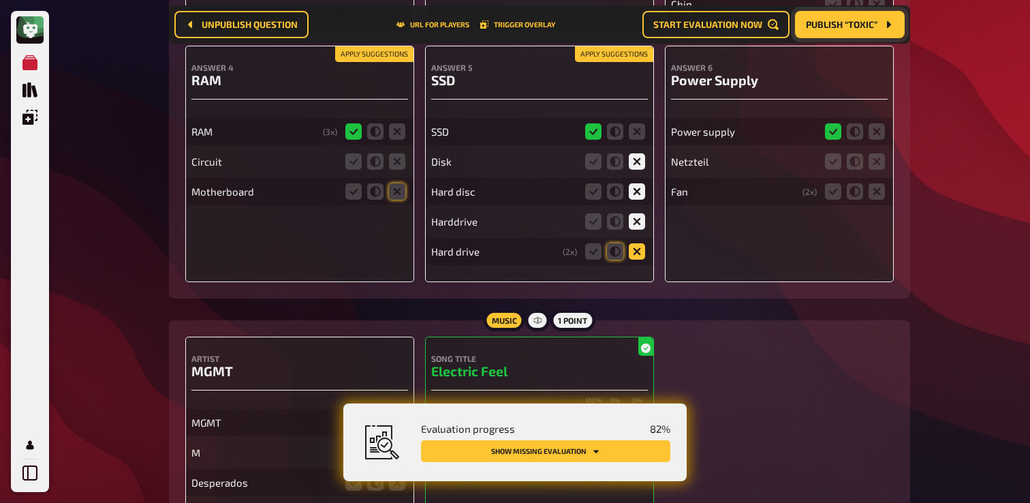
click at [637, 259] on icon at bounding box center [636, 251] width 16 height 16
click at [0, 0] on input "radio" at bounding box center [0, 0] width 0 height 0
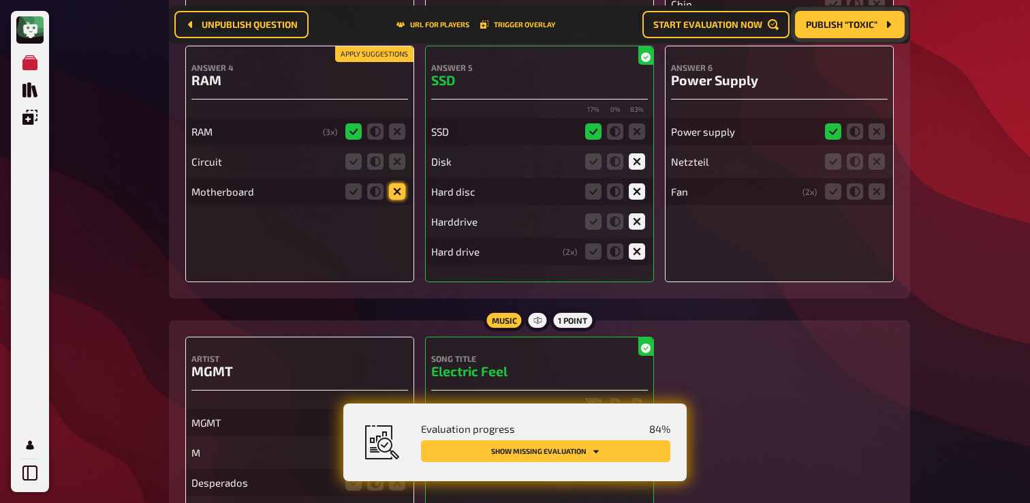
click at [403, 197] on icon at bounding box center [397, 191] width 16 height 16
click at [0, 0] on input "radio" at bounding box center [0, 0] width 0 height 0
click at [399, 170] on icon at bounding box center [397, 161] width 16 height 16
click at [0, 0] on input "radio" at bounding box center [0, 0] width 0 height 0
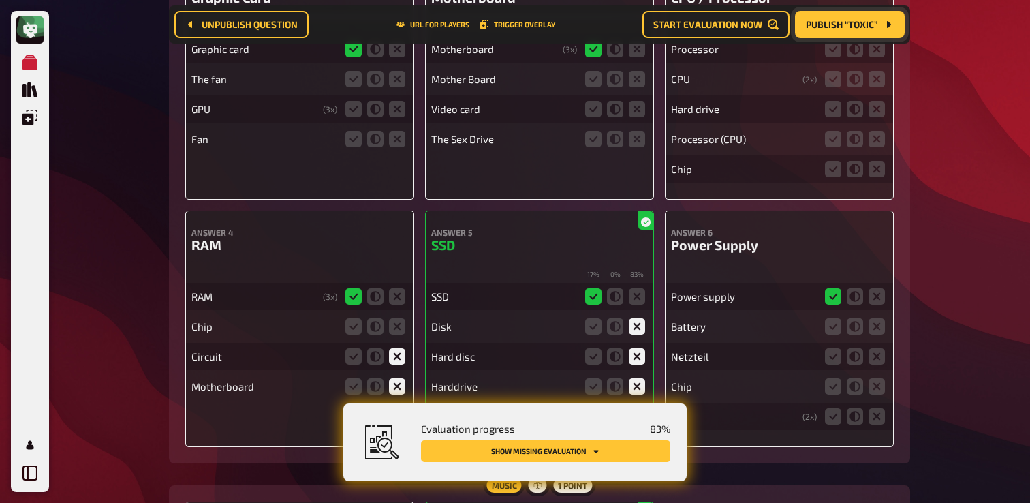
scroll to position [3903, 0]
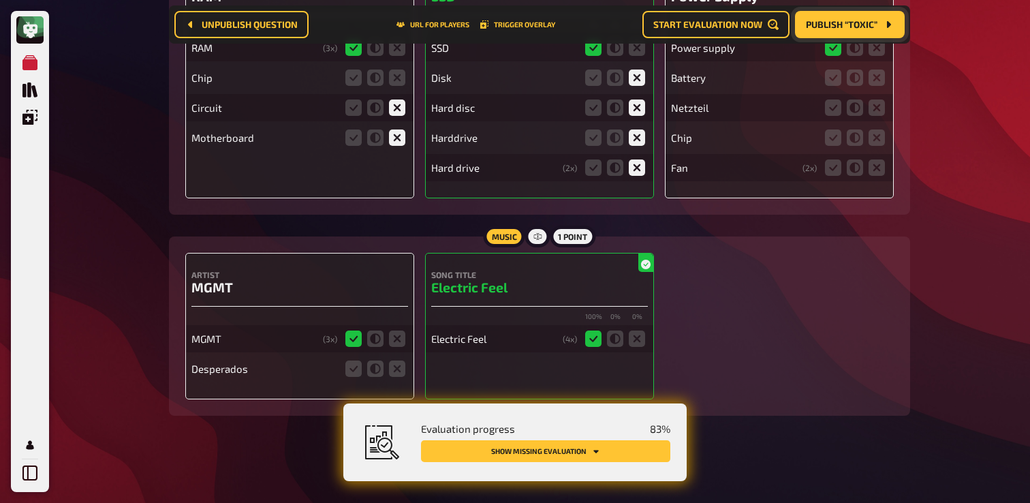
click at [846, 27] on span "Publish “Toxic”" at bounding box center [841, 25] width 71 height 10
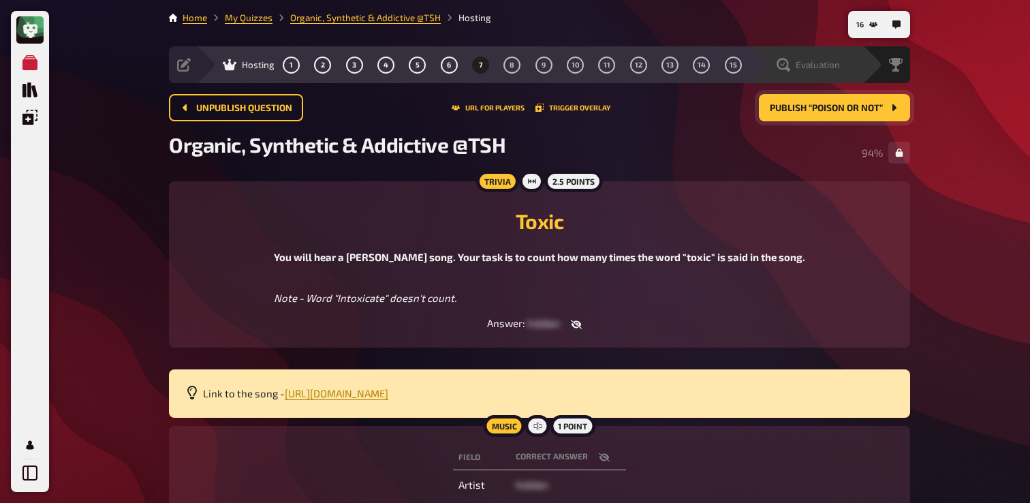
click at [804, 65] on span "Evaluation" at bounding box center [817, 64] width 44 height 11
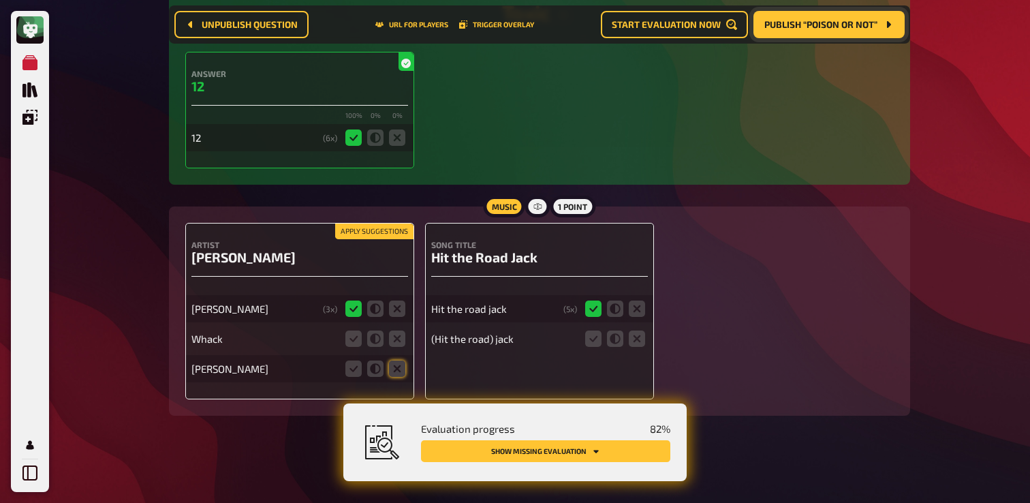
scroll to position [4454, 0]
click at [593, 340] on icon at bounding box center [593, 338] width 16 height 16
click at [0, 0] on input "radio" at bounding box center [0, 0] width 0 height 0
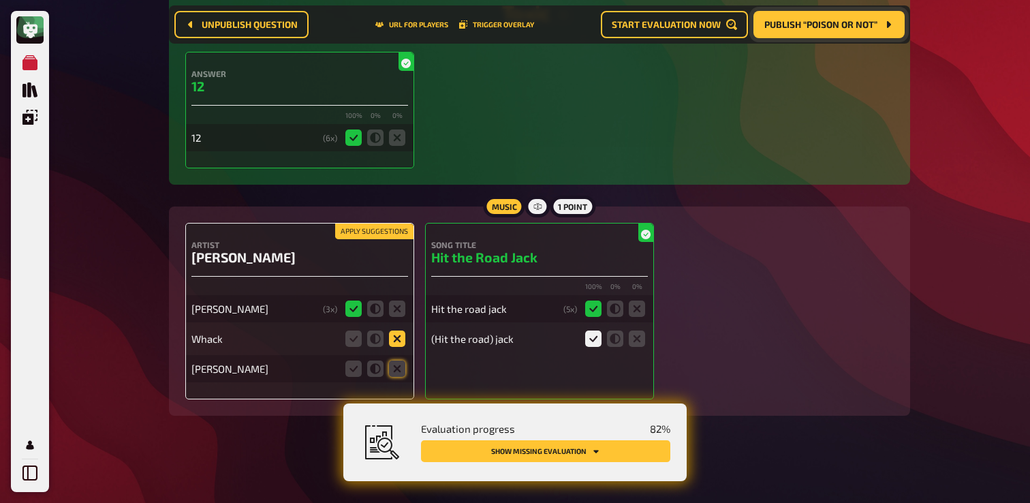
click at [401, 336] on icon at bounding box center [397, 338] width 16 height 16
click at [0, 0] on input "radio" at bounding box center [0, 0] width 0 height 0
click at [394, 375] on icon at bounding box center [397, 368] width 16 height 16
click at [0, 0] on input "radio" at bounding box center [0, 0] width 0 height 0
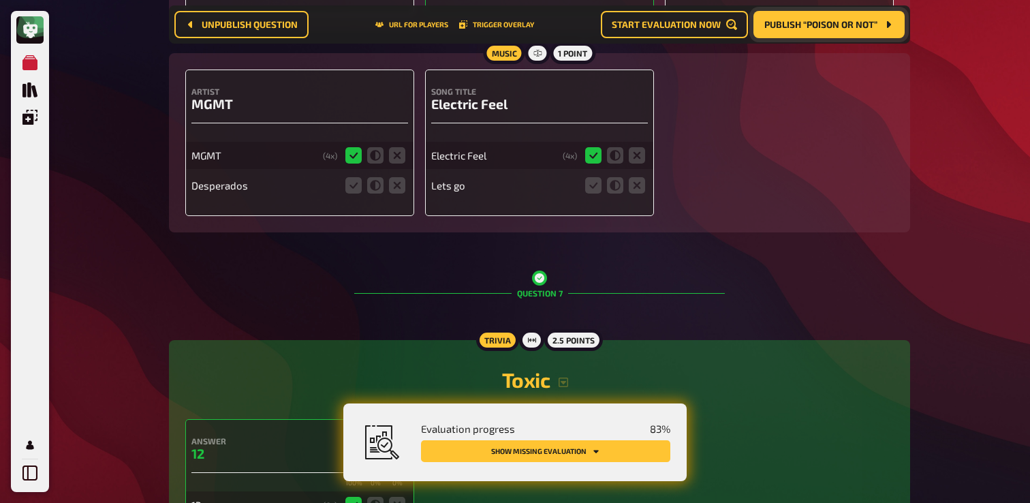
scroll to position [4075, 0]
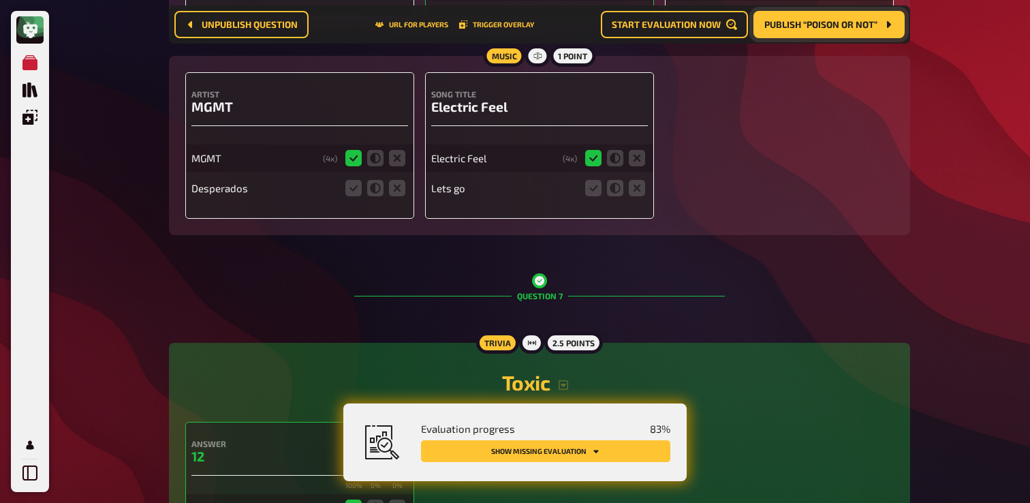
click at [817, 31] on button "Publish “Poison or Not”" at bounding box center [828, 24] width 151 height 27
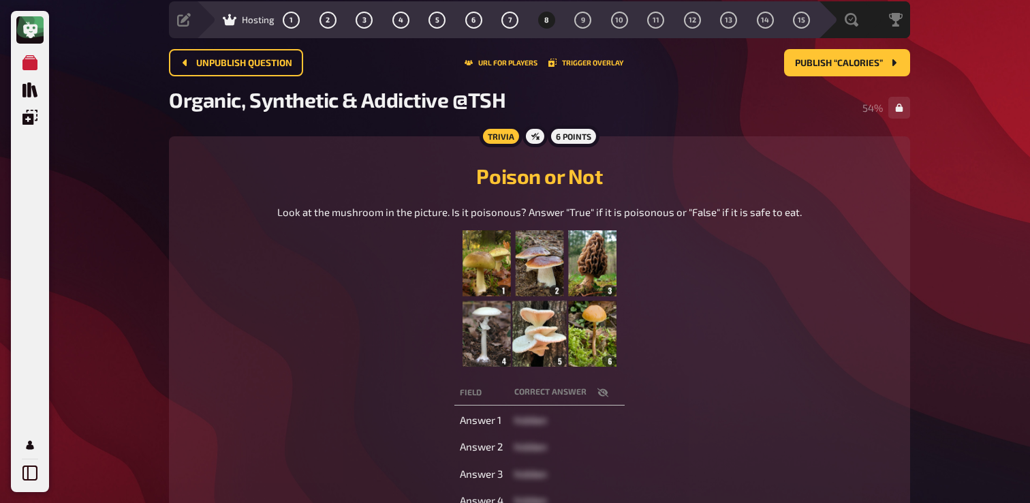
scroll to position [39, 0]
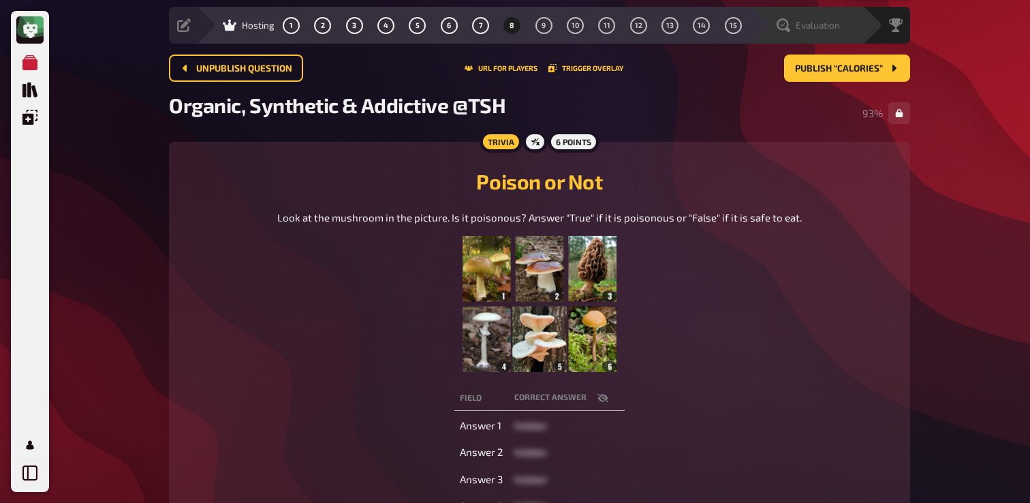
click at [831, 29] on span "Evaluation" at bounding box center [817, 25] width 44 height 11
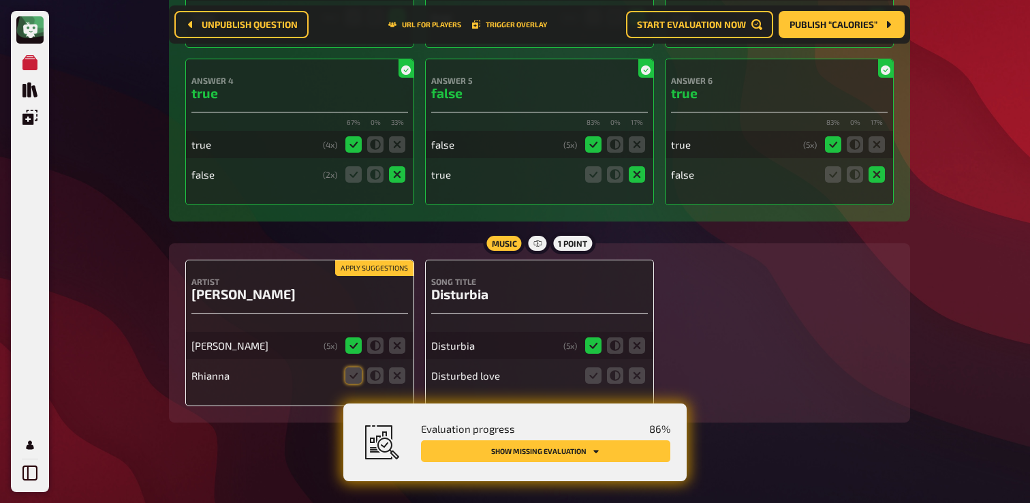
scroll to position [5165, 0]
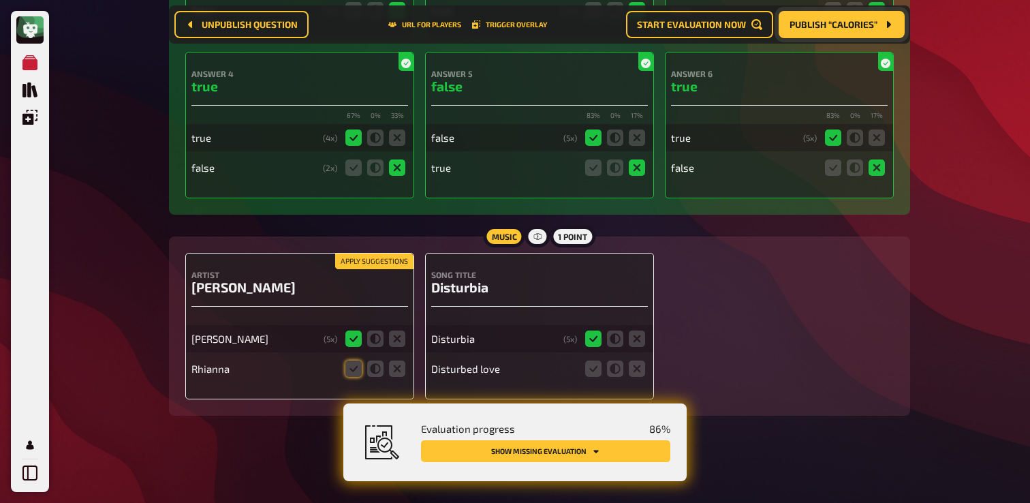
click at [831, 25] on span "Publish “Calories”" at bounding box center [833, 25] width 88 height 10
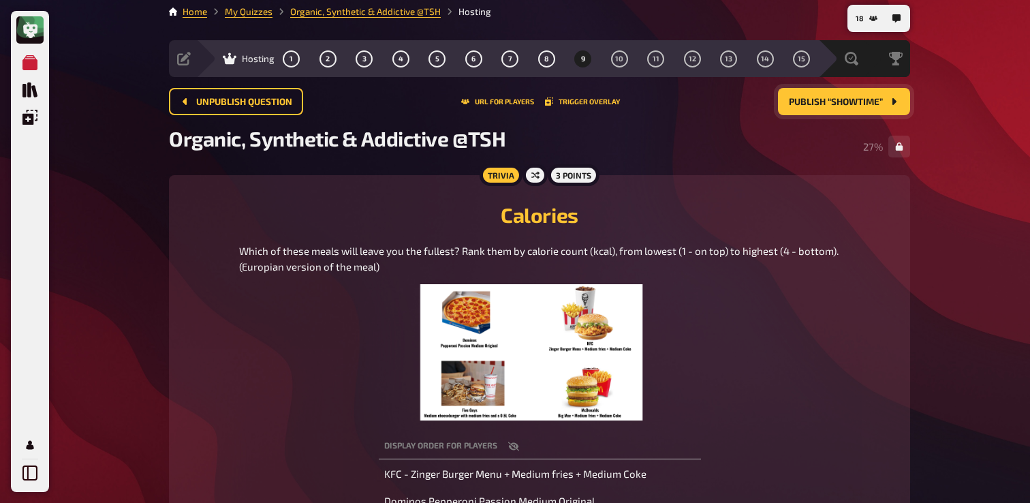
scroll to position [16, 0]
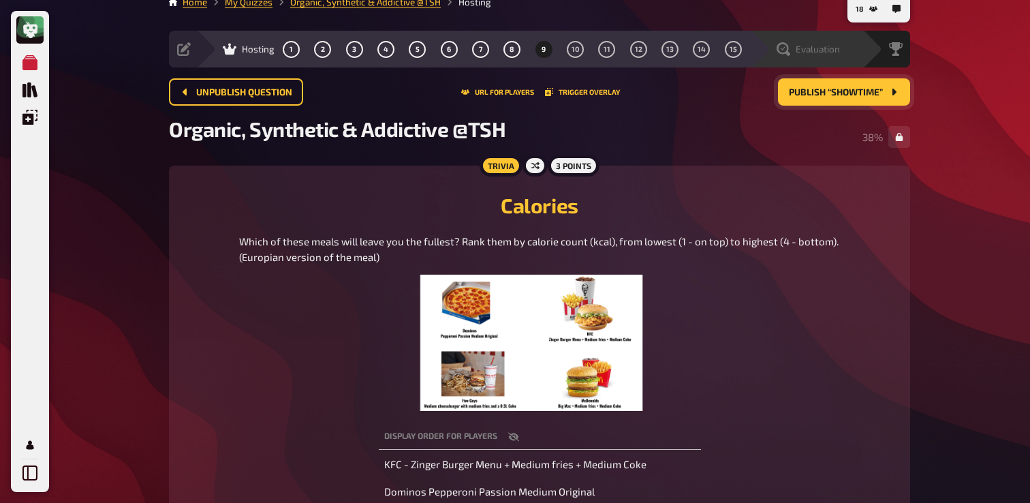
click at [791, 58] on div "Evaluation" at bounding box center [806, 49] width 112 height 37
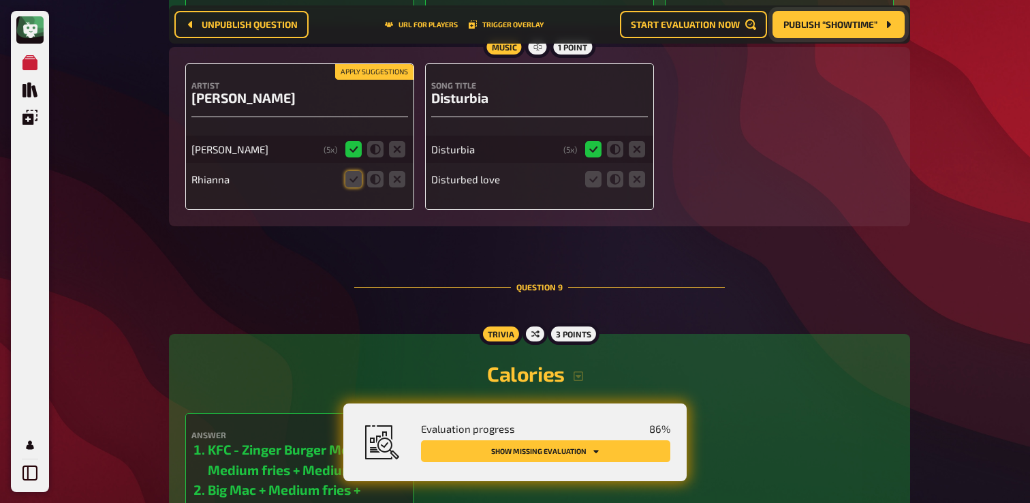
scroll to position [5338, 0]
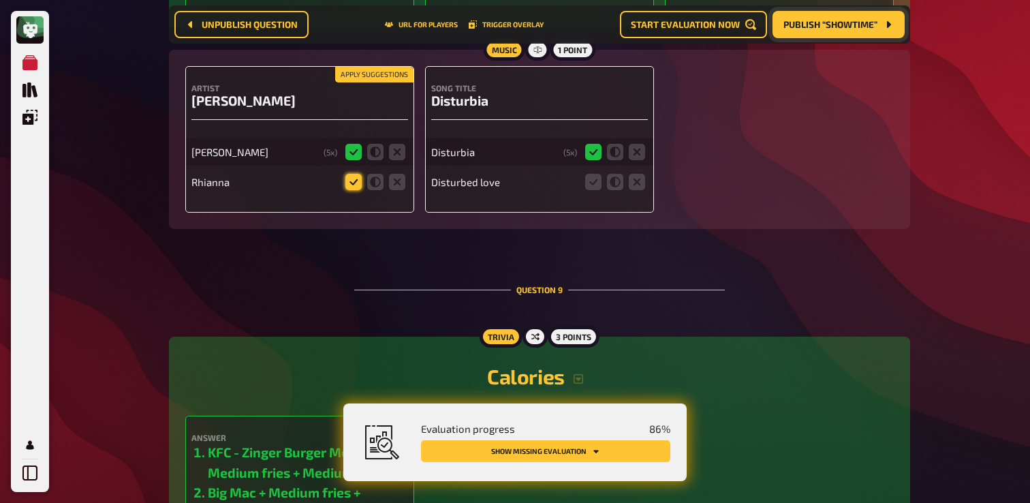
click at [357, 190] on icon at bounding box center [353, 182] width 16 height 16
click at [0, 0] on input "radio" at bounding box center [0, 0] width 0 height 0
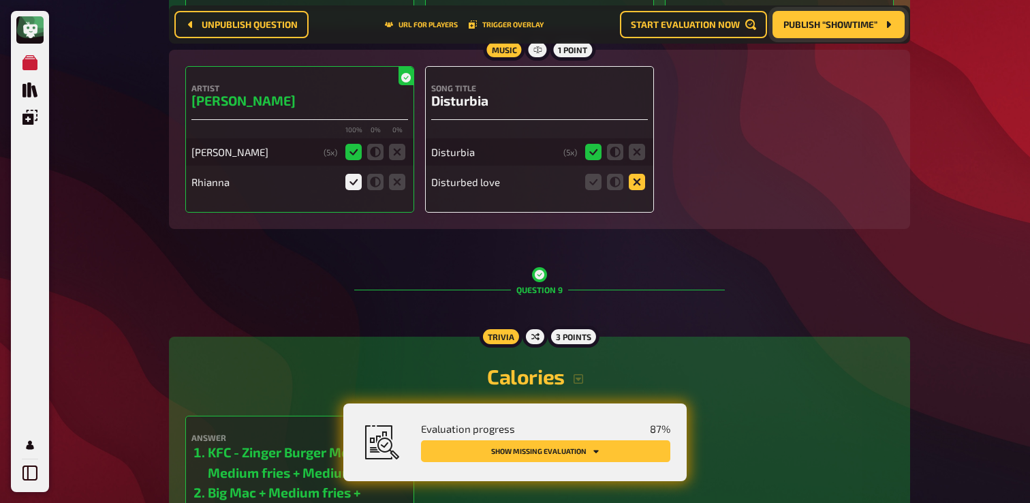
click at [634, 190] on icon at bounding box center [636, 182] width 16 height 16
click at [0, 0] on input "radio" at bounding box center [0, 0] width 0 height 0
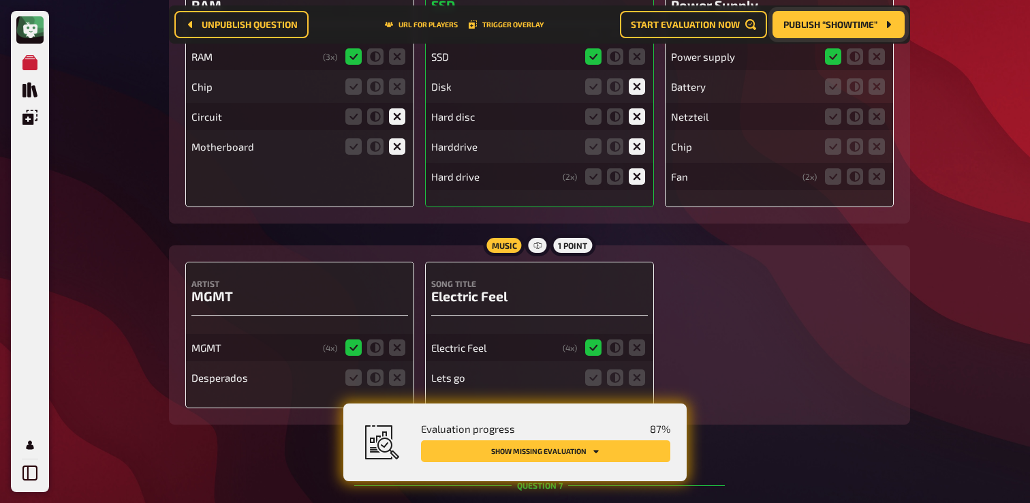
scroll to position [3885, 0]
click at [402, 382] on icon at bounding box center [397, 378] width 16 height 16
click at [0, 0] on input "radio" at bounding box center [0, 0] width 0 height 0
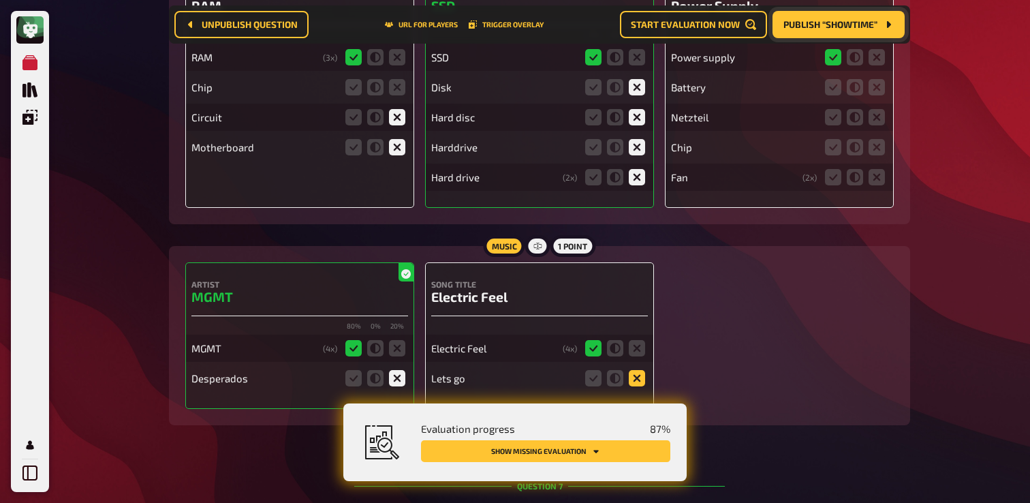
click at [643, 386] on icon at bounding box center [636, 378] width 16 height 16
click at [0, 0] on input "radio" at bounding box center [0, 0] width 0 height 0
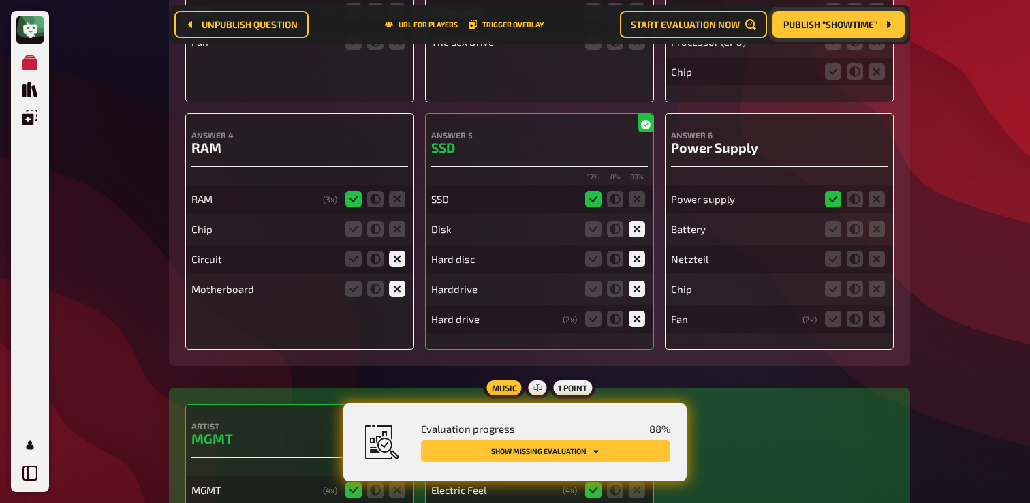
scroll to position [3732, 0]
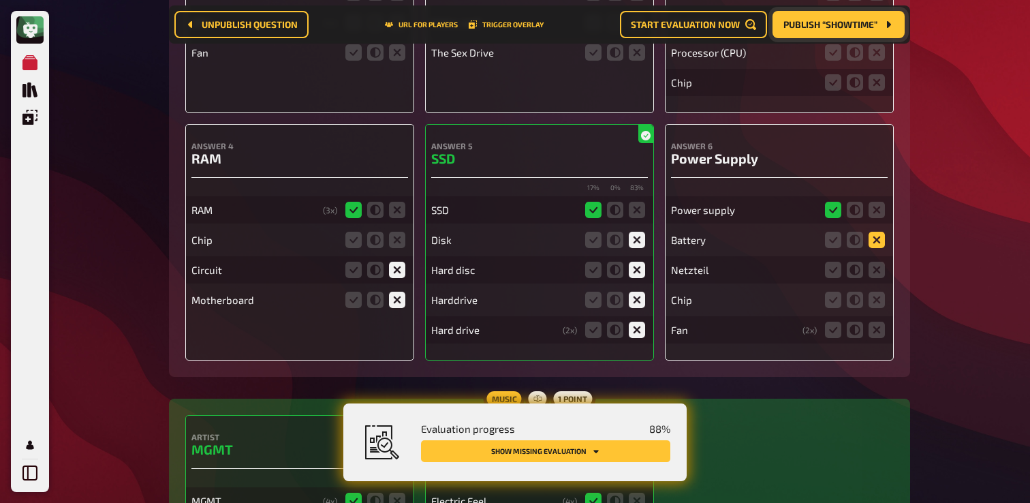
click at [873, 248] on icon at bounding box center [876, 240] width 16 height 16
click at [0, 0] on input "radio" at bounding box center [0, 0] width 0 height 0
click at [874, 278] on icon at bounding box center [876, 269] width 16 height 16
click at [0, 0] on input "radio" at bounding box center [0, 0] width 0 height 0
click at [874, 305] on icon at bounding box center [876, 299] width 16 height 16
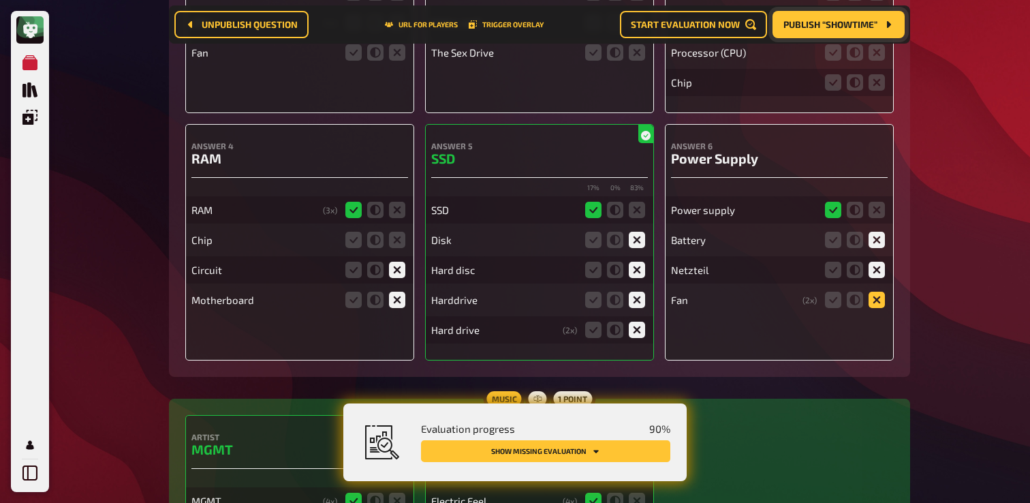
click at [0, 0] on input "radio" at bounding box center [0, 0] width 0 height 0
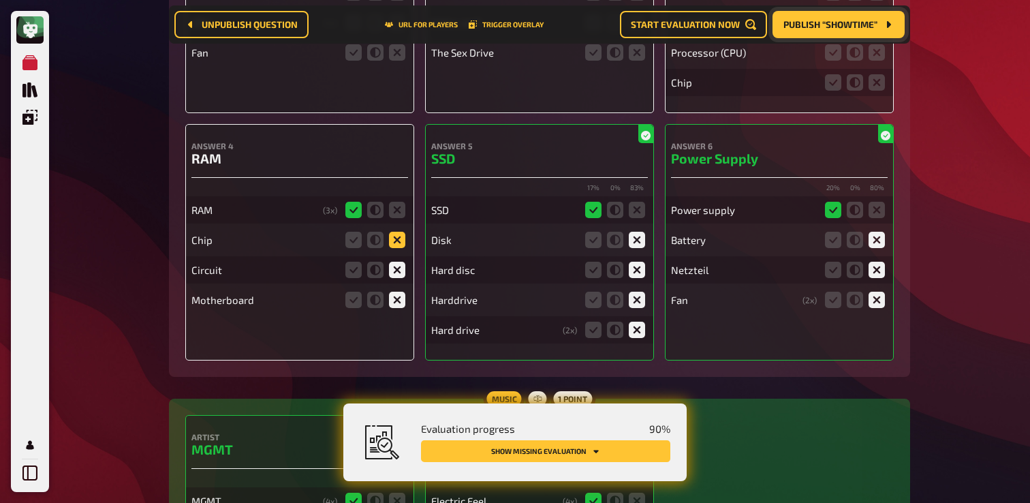
click at [398, 248] on icon at bounding box center [397, 240] width 16 height 16
click at [0, 0] on input "radio" at bounding box center [0, 0] width 0 height 0
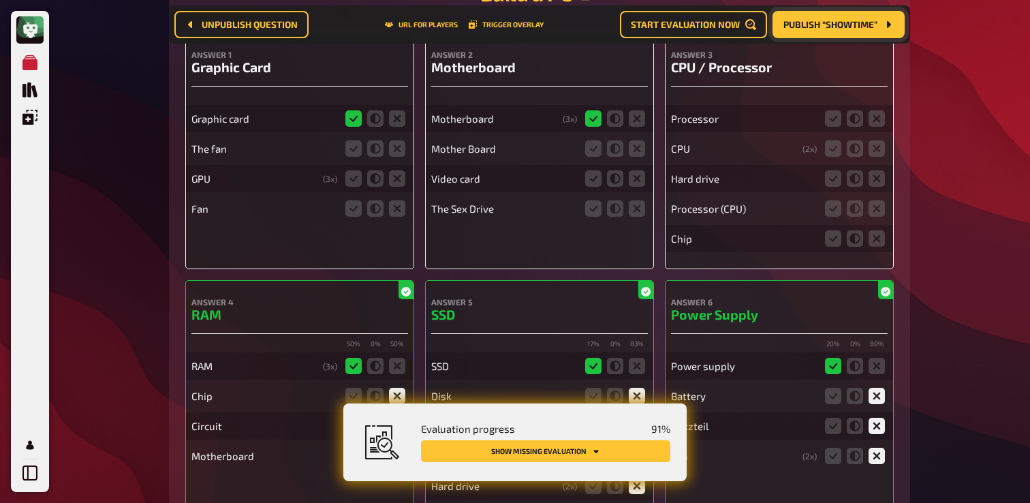
scroll to position [3557, 0]
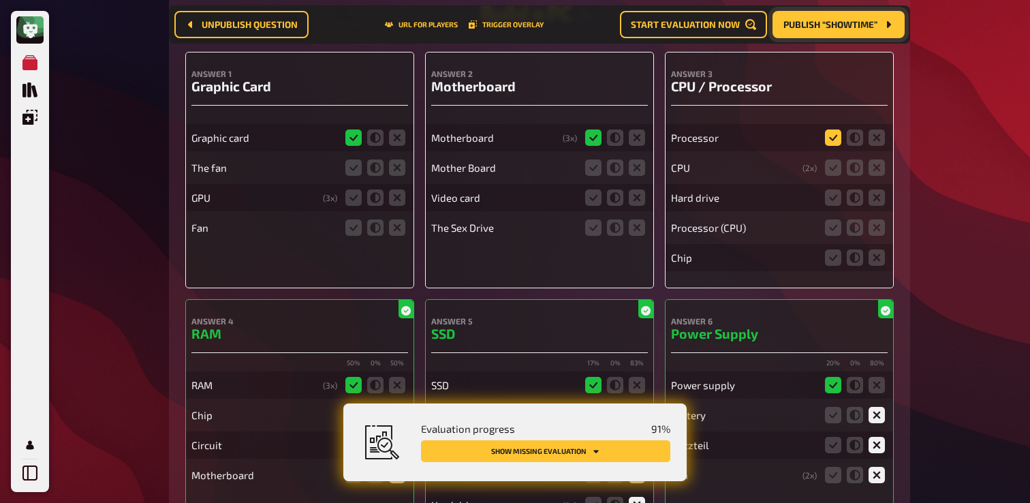
click at [833, 146] on icon at bounding box center [833, 137] width 16 height 16
click at [0, 0] on input "radio" at bounding box center [0, 0] width 0 height 0
click at [833, 175] on icon at bounding box center [833, 167] width 16 height 16
click at [0, 0] on input "radio" at bounding box center [0, 0] width 0 height 0
click at [882, 205] on icon at bounding box center [876, 197] width 16 height 16
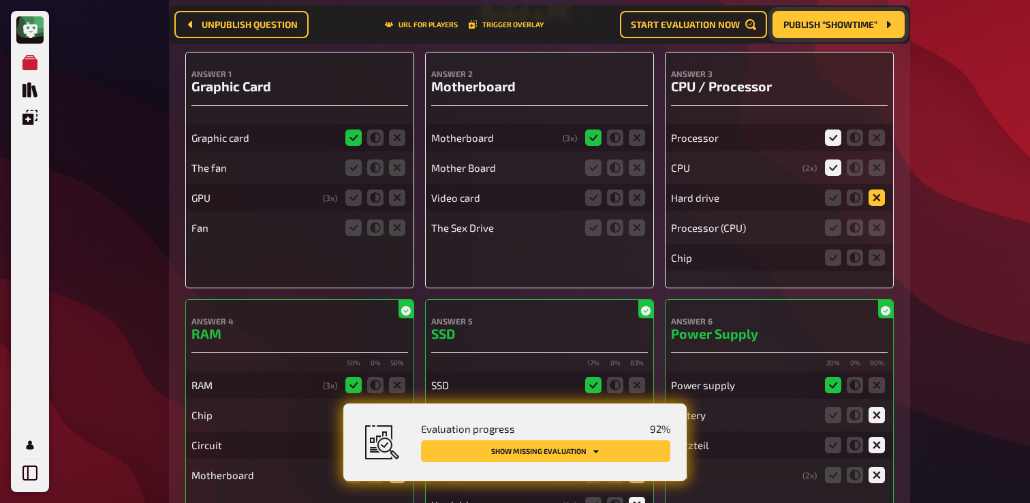
click at [0, 0] on input "radio" at bounding box center [0, 0] width 0 height 0
click at [827, 234] on icon at bounding box center [833, 227] width 16 height 16
click at [0, 0] on input "radio" at bounding box center [0, 0] width 0 height 0
click at [873, 266] on icon at bounding box center [876, 257] width 16 height 16
click at [0, 0] on input "radio" at bounding box center [0, 0] width 0 height 0
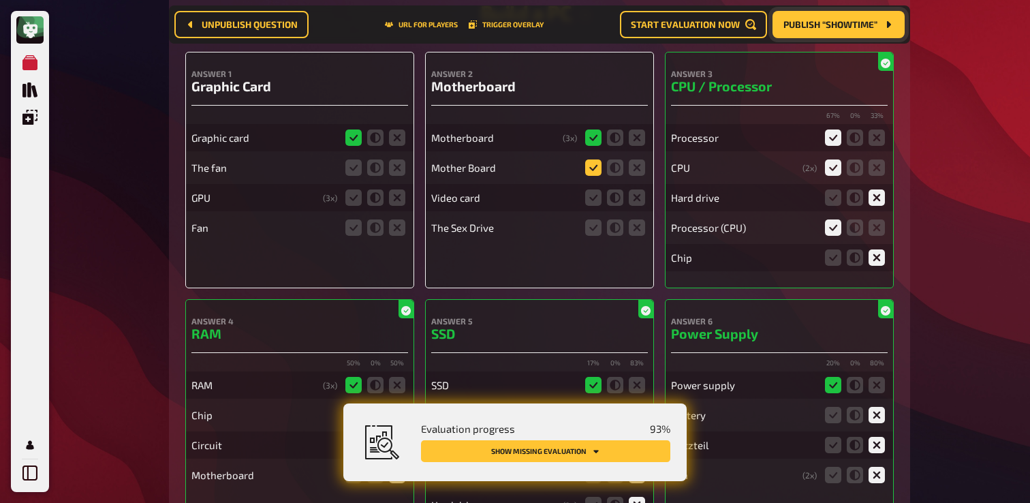
click at [591, 176] on icon at bounding box center [593, 167] width 16 height 16
click at [0, 0] on input "radio" at bounding box center [0, 0] width 0 height 0
click at [644, 206] on icon at bounding box center [636, 197] width 16 height 16
click at [0, 0] on input "radio" at bounding box center [0, 0] width 0 height 0
click at [638, 236] on icon at bounding box center [636, 227] width 16 height 16
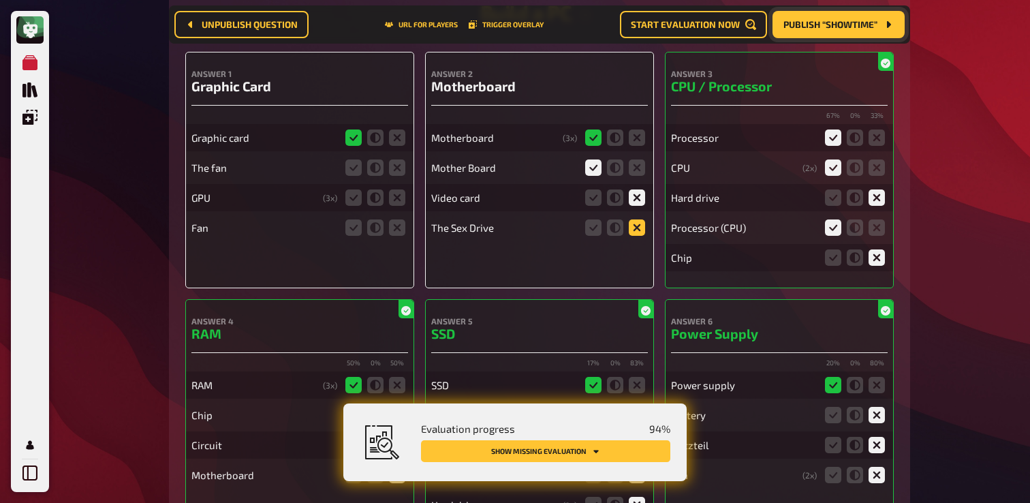
click at [0, 0] on input "radio" at bounding box center [0, 0] width 0 height 0
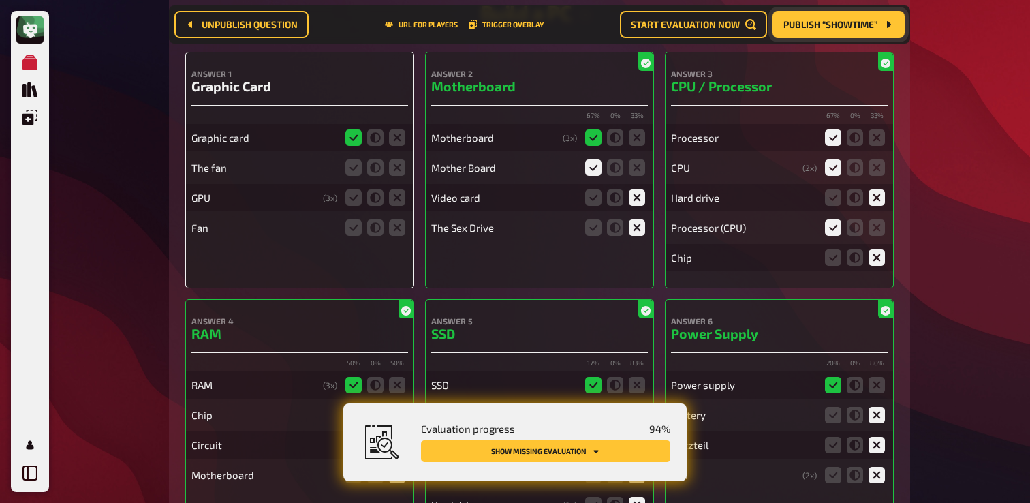
click at [399, 178] on fieldset at bounding box center [374, 168] width 65 height 22
click at [398, 176] on icon at bounding box center [397, 167] width 16 height 16
click at [0, 0] on input "radio" at bounding box center [0, 0] width 0 height 0
click at [352, 206] on icon at bounding box center [353, 197] width 16 height 16
click at [0, 0] on input "radio" at bounding box center [0, 0] width 0 height 0
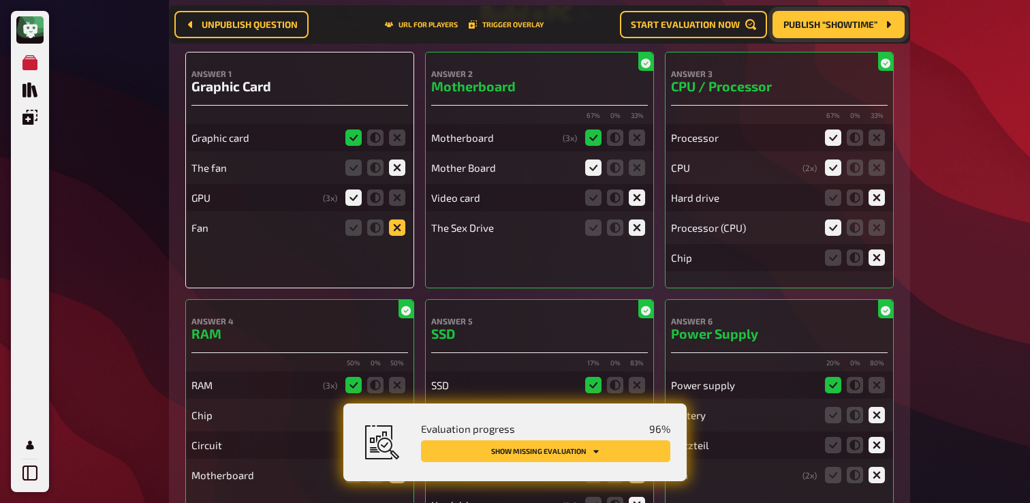
click at [393, 236] on icon at bounding box center [397, 227] width 16 height 16
click at [0, 0] on input "radio" at bounding box center [0, 0] width 0 height 0
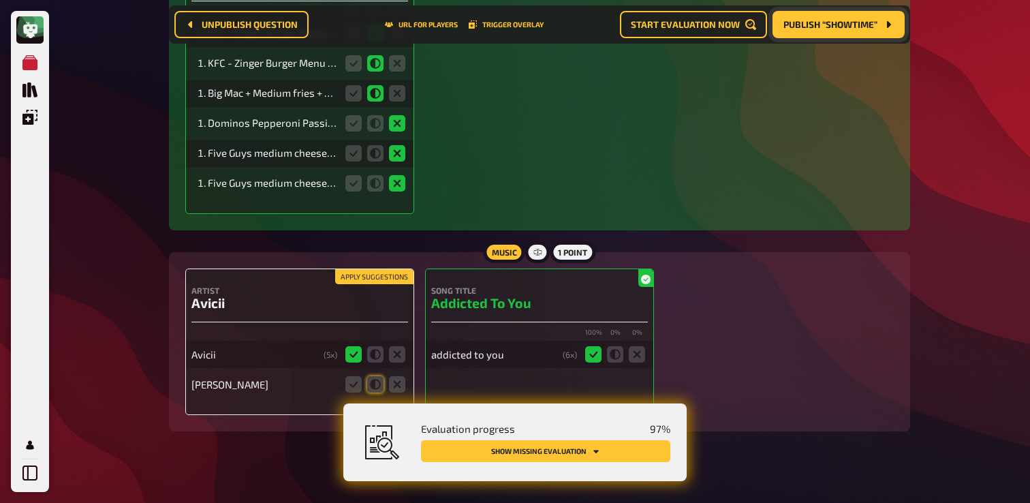
scroll to position [5999, 0]
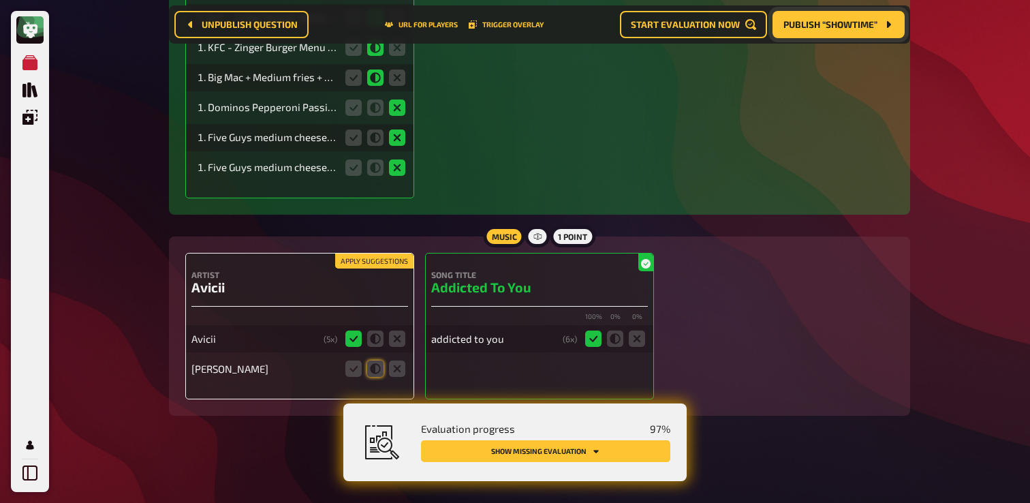
click at [827, 31] on button "Publish “Showtime”" at bounding box center [838, 24] width 132 height 27
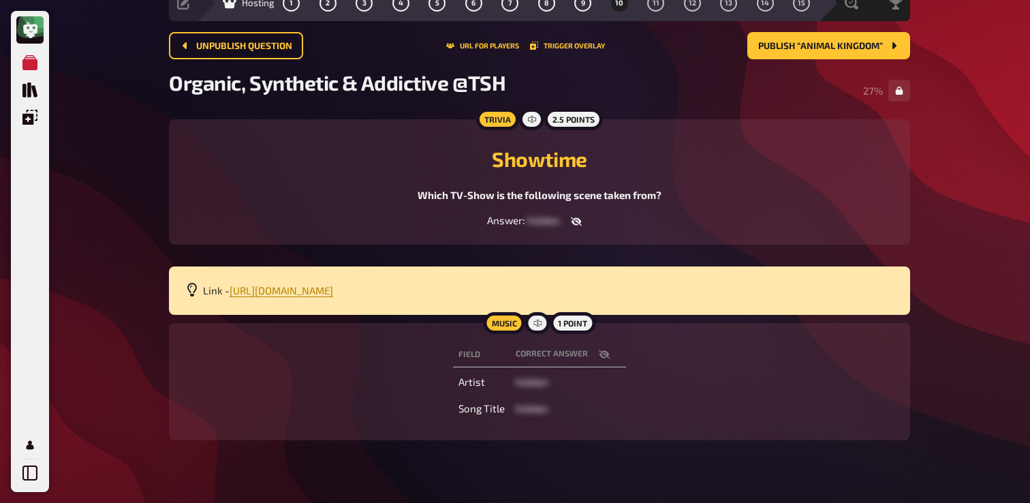
scroll to position [86, 0]
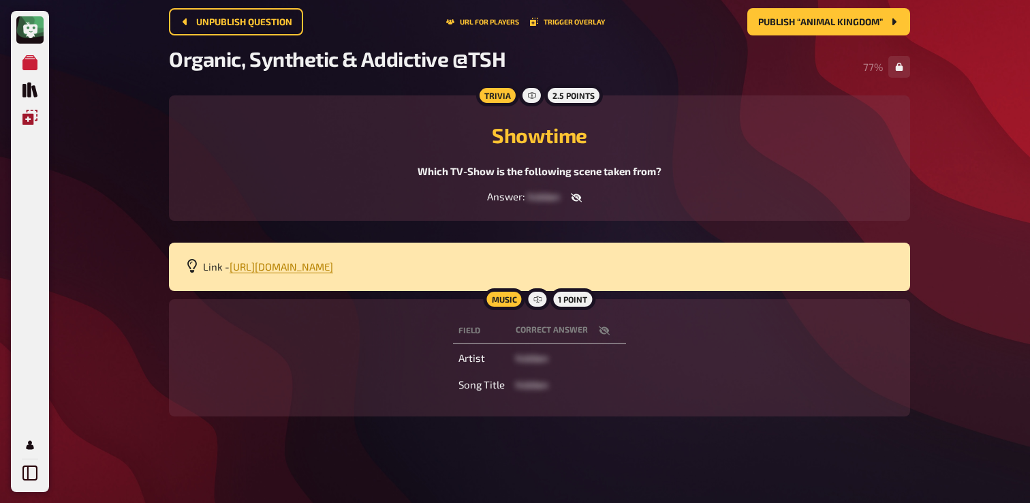
click at [20, 122] on link "Overlays" at bounding box center [29, 116] width 27 height 27
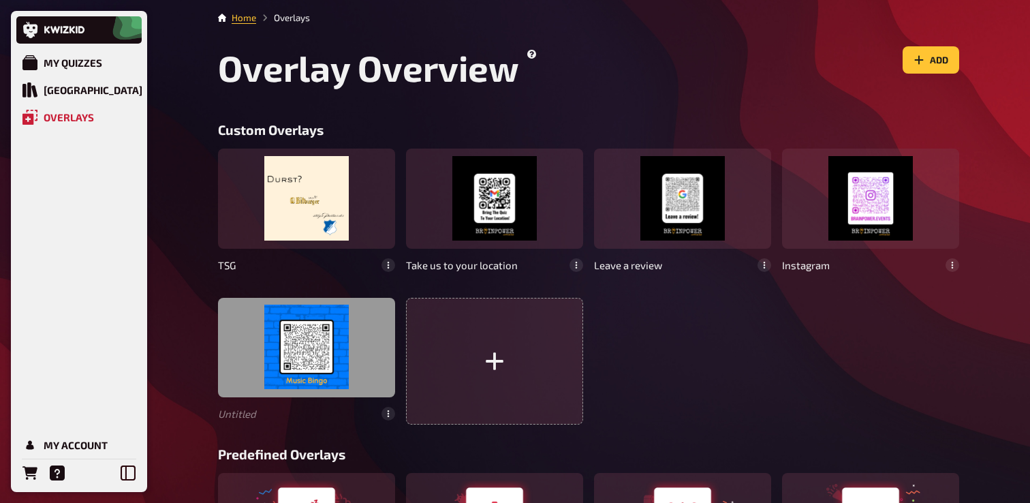
click at [249, 335] on div at bounding box center [306, 347] width 177 height 99
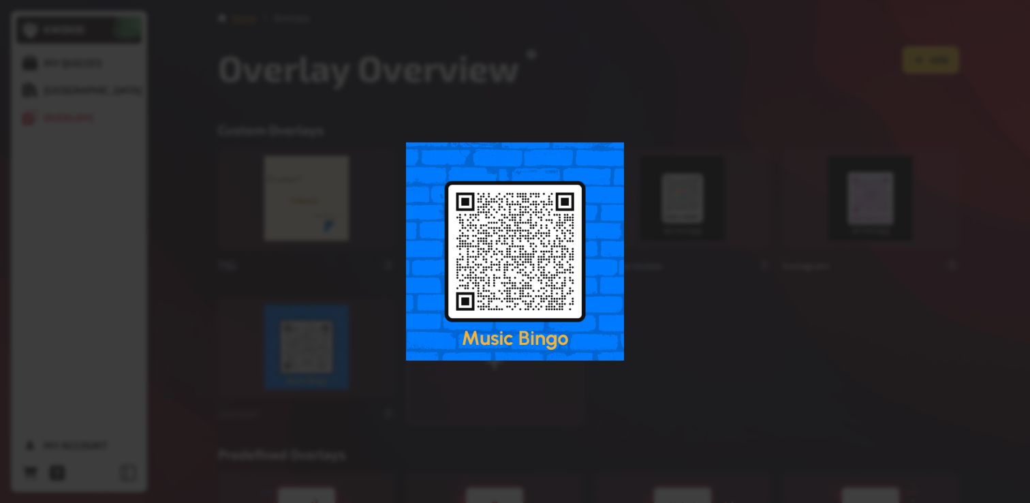
click at [517, 265] on div at bounding box center [515, 251] width 1030 height 503
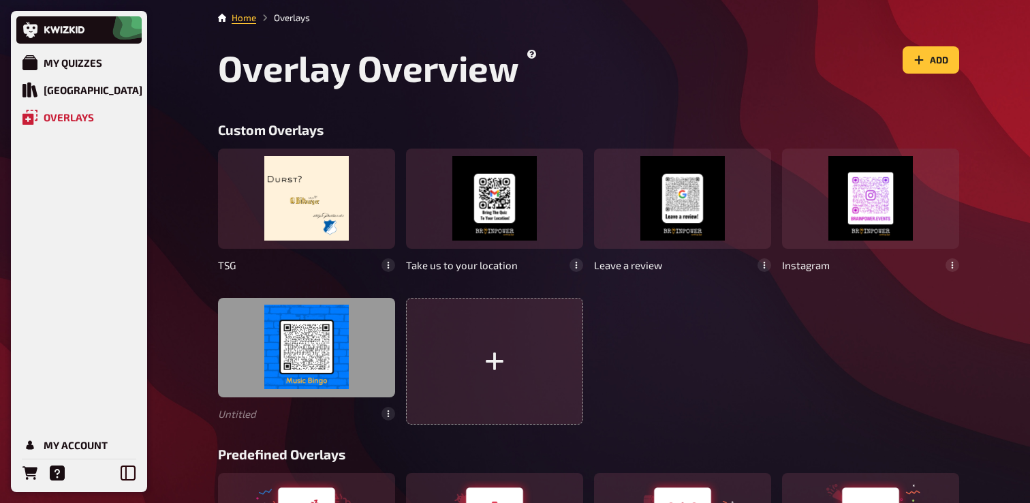
click at [315, 364] on div at bounding box center [306, 347] width 177 height 99
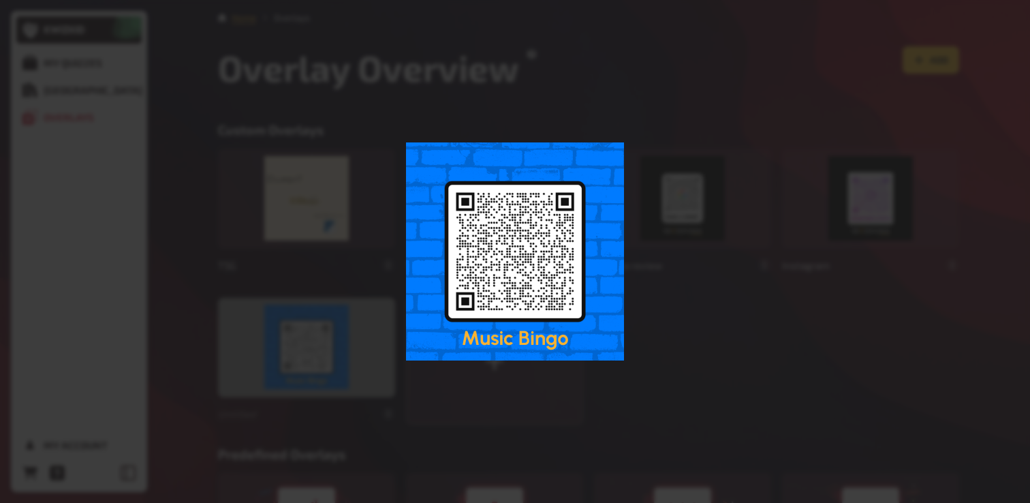
click at [315, 364] on div at bounding box center [515, 251] width 1030 height 503
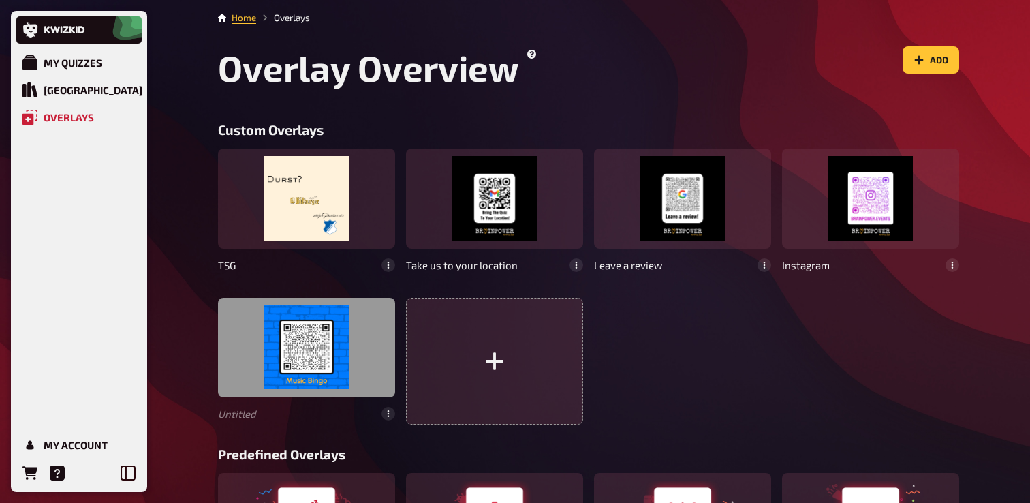
click at [290, 356] on div at bounding box center [306, 347] width 177 height 99
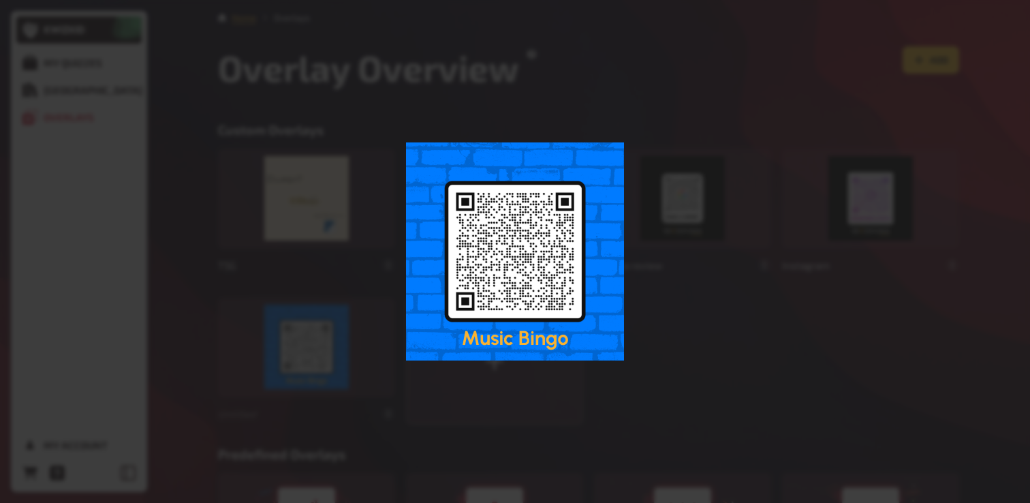
click at [833, 133] on div at bounding box center [515, 251] width 1030 height 503
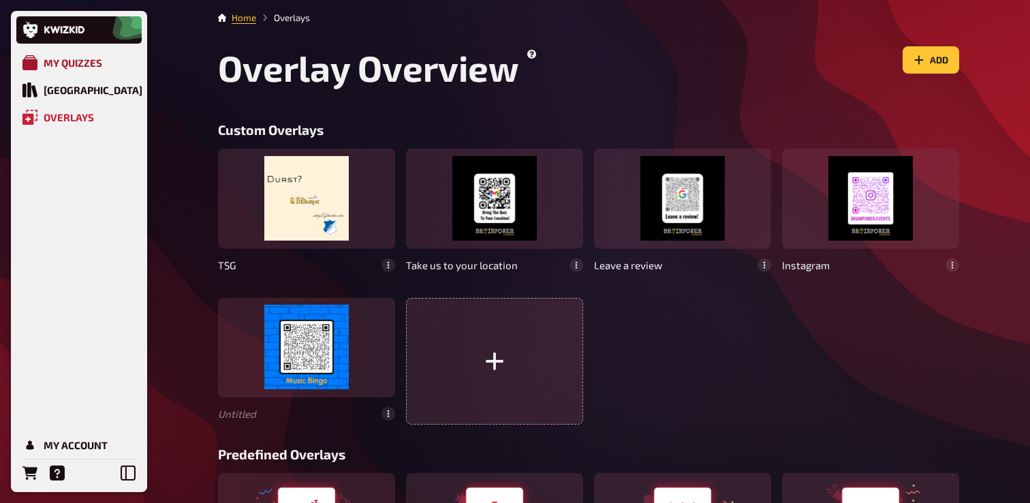
click at [87, 63] on div "My Quizzes" at bounding box center [73, 63] width 59 height 12
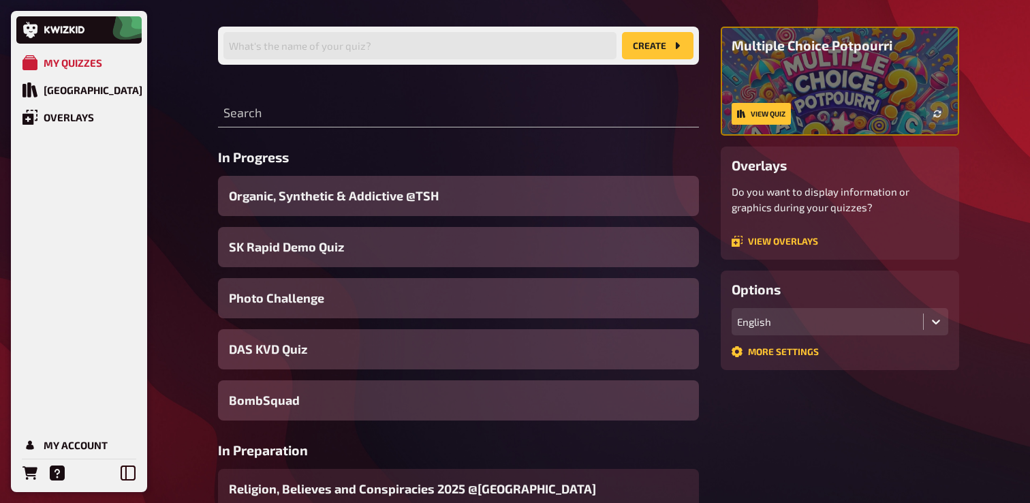
scroll to position [106, 0]
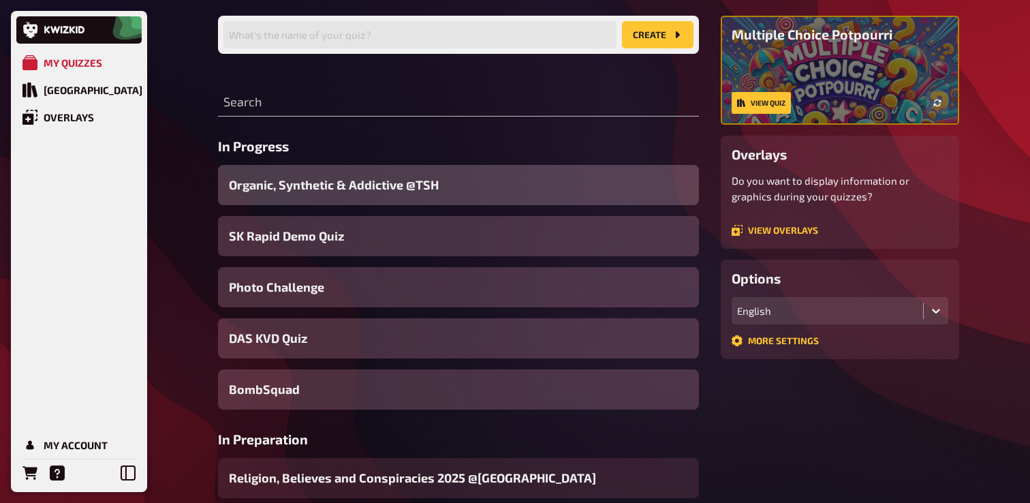
click at [348, 187] on span "Organic, Synthetic & Addictive ​@TSH" at bounding box center [334, 185] width 210 height 18
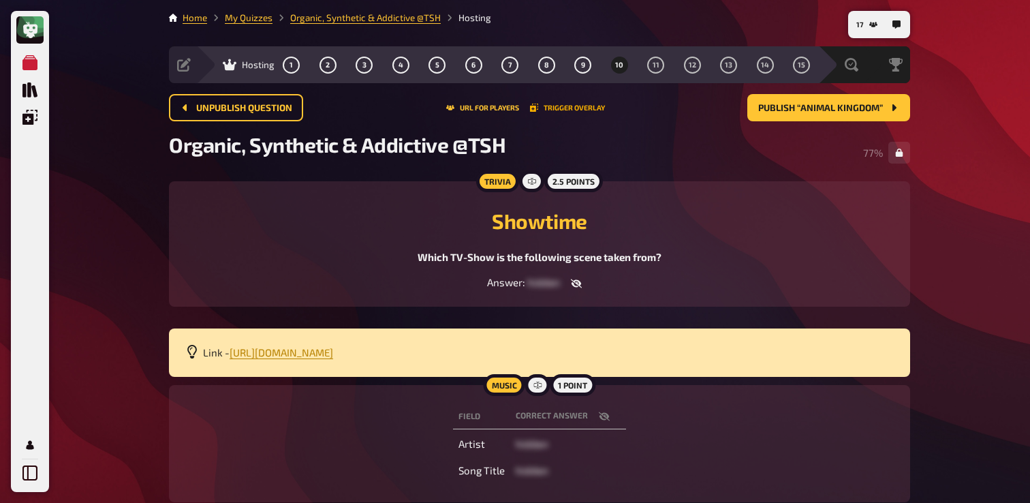
click at [569, 108] on button "Trigger Overlay" at bounding box center [567, 107] width 75 height 8
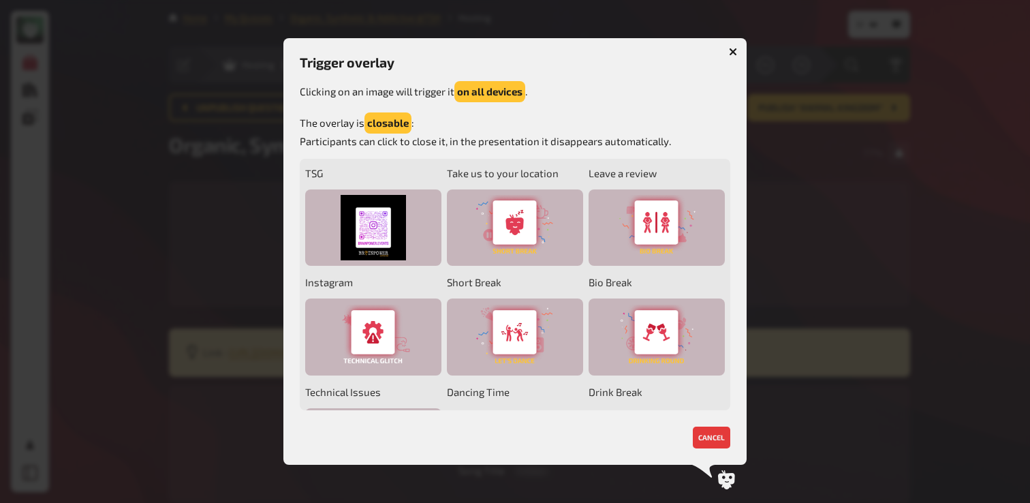
scroll to position [191, 0]
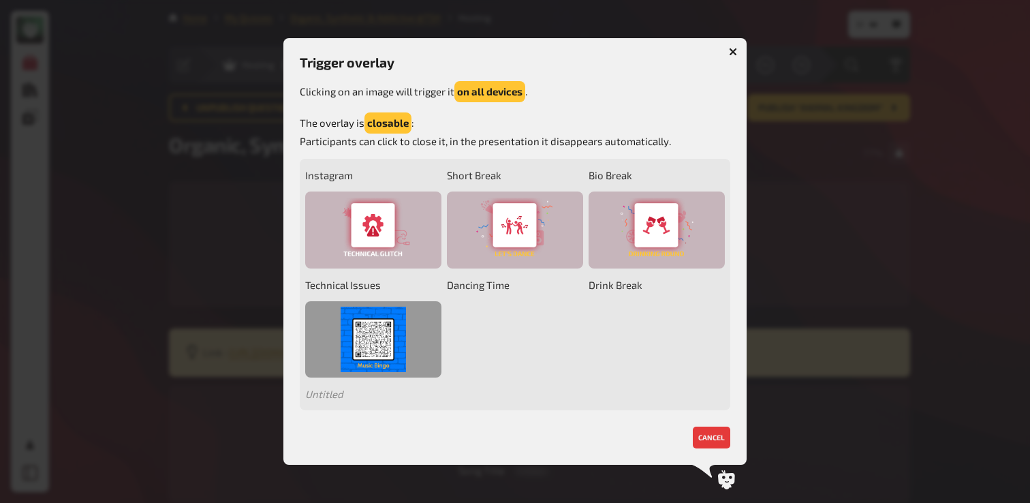
click at [372, 341] on div at bounding box center [373, 339] width 136 height 77
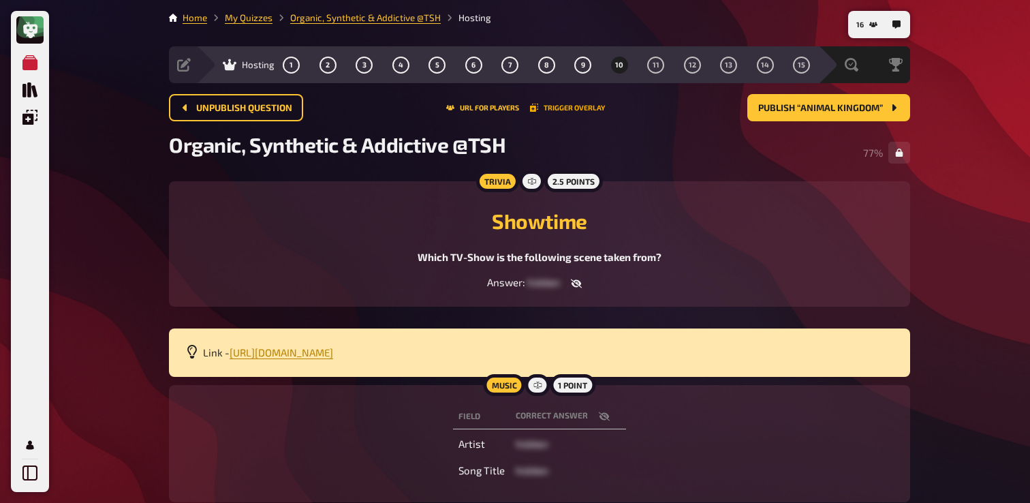
click at [571, 108] on button "Trigger Overlay" at bounding box center [567, 107] width 75 height 8
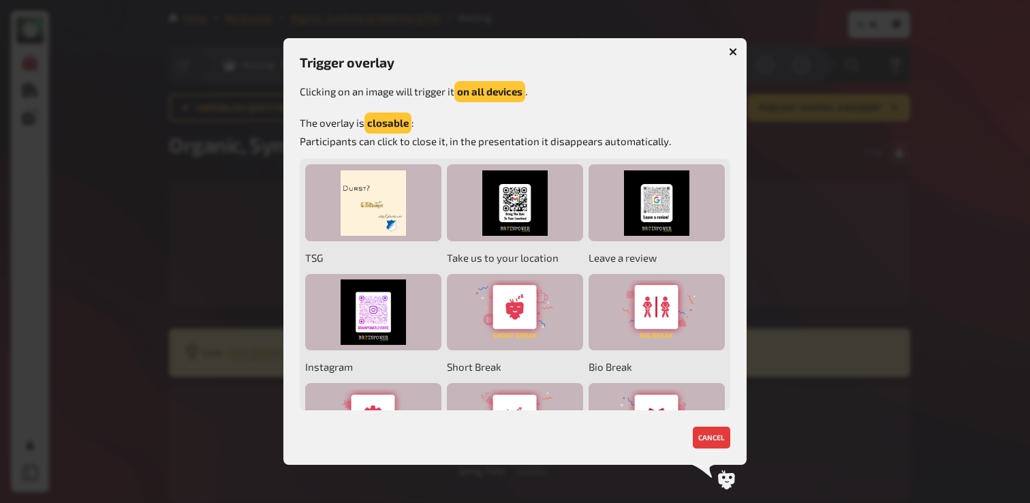
click at [736, 53] on icon "button" at bounding box center [733, 52] width 8 height 8
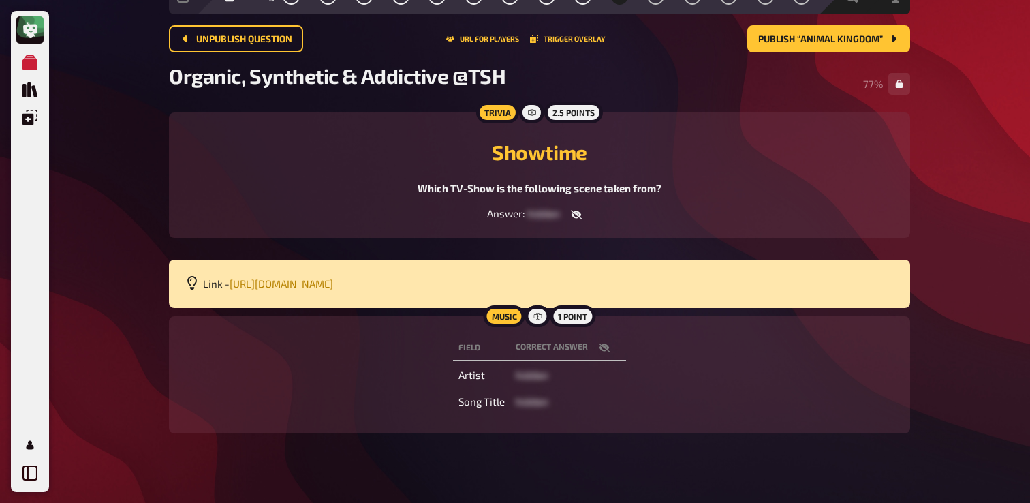
scroll to position [69, 0]
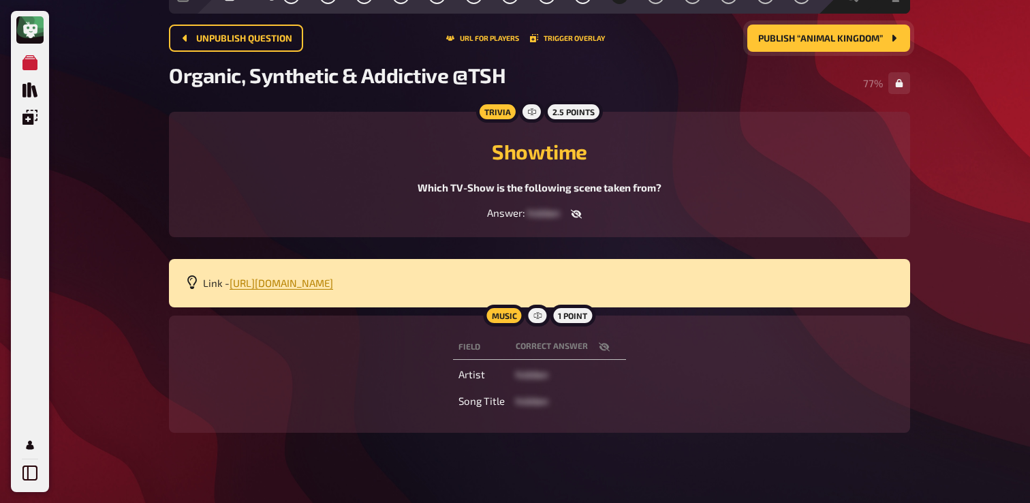
click at [820, 39] on span "Publish “Animal Kingdom”" at bounding box center [820, 39] width 125 height 10
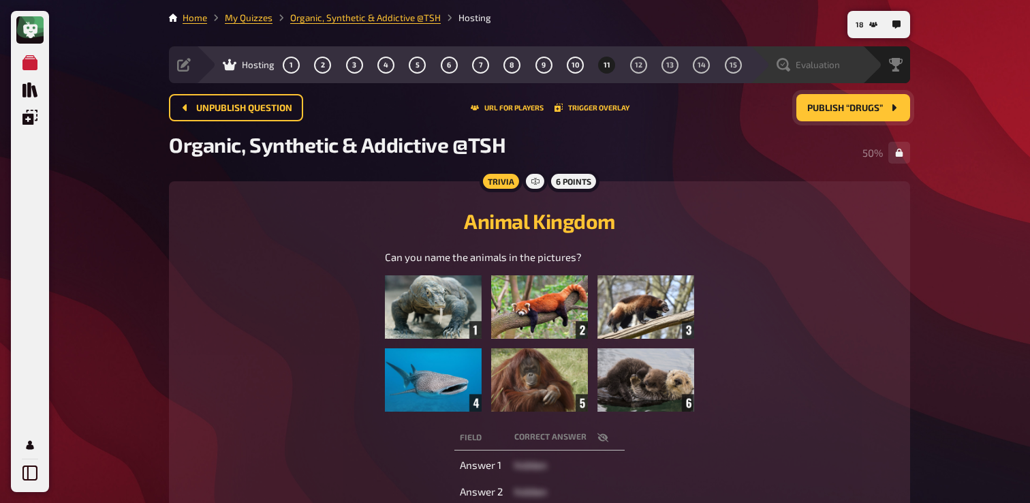
click at [790, 73] on div "Evaluation" at bounding box center [806, 64] width 112 height 37
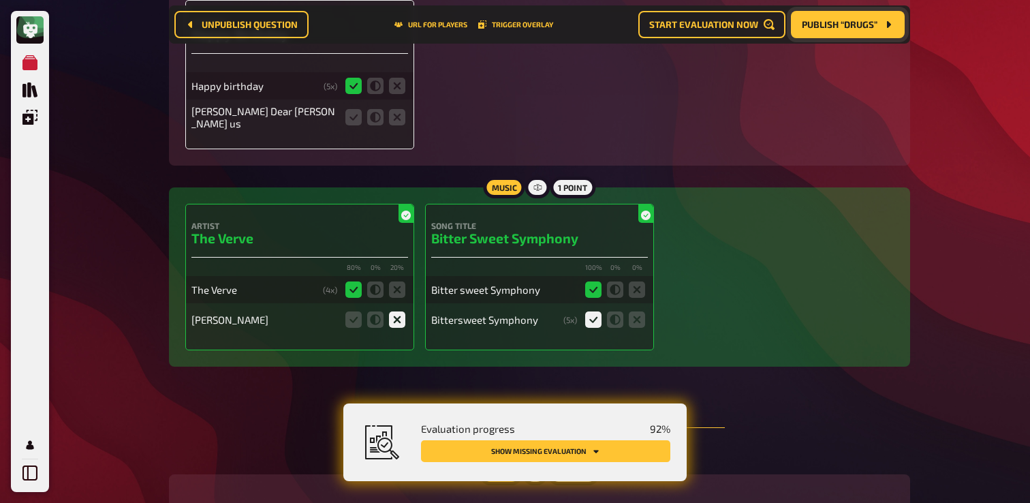
scroll to position [1621, 0]
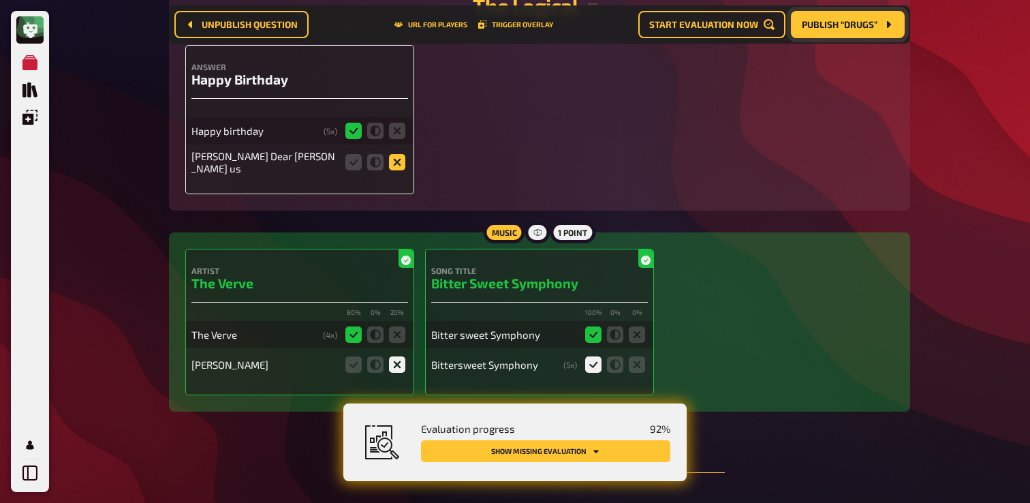
click at [394, 168] on icon at bounding box center [397, 162] width 16 height 16
click at [0, 0] on input "radio" at bounding box center [0, 0] width 0 height 0
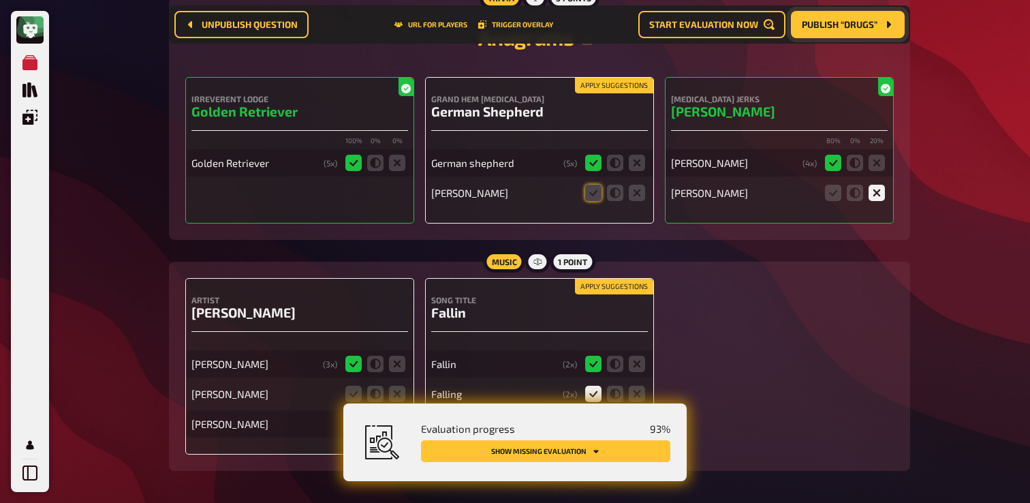
scroll to position [2143, 0]
click at [640, 195] on icon at bounding box center [636, 192] width 16 height 16
click at [0, 0] on input "radio" at bounding box center [0, 0] width 0 height 0
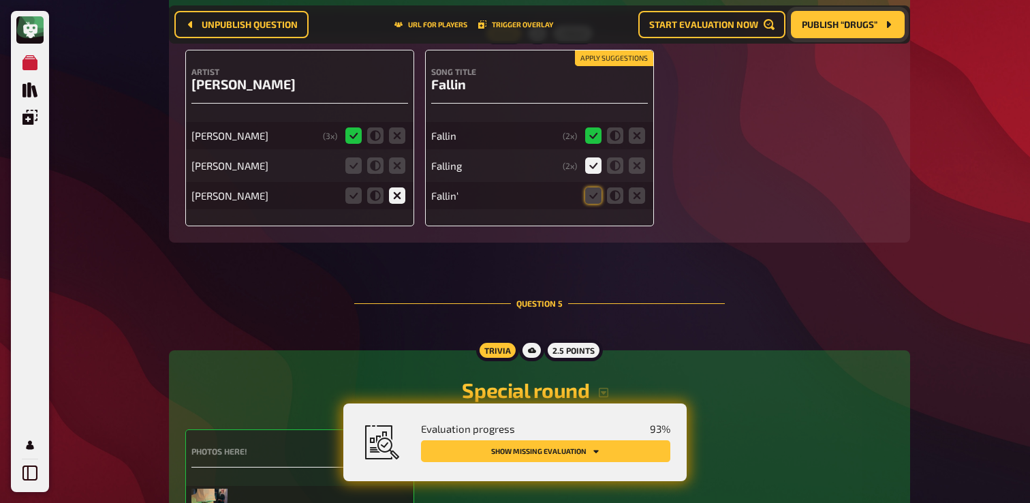
scroll to position [2373, 0]
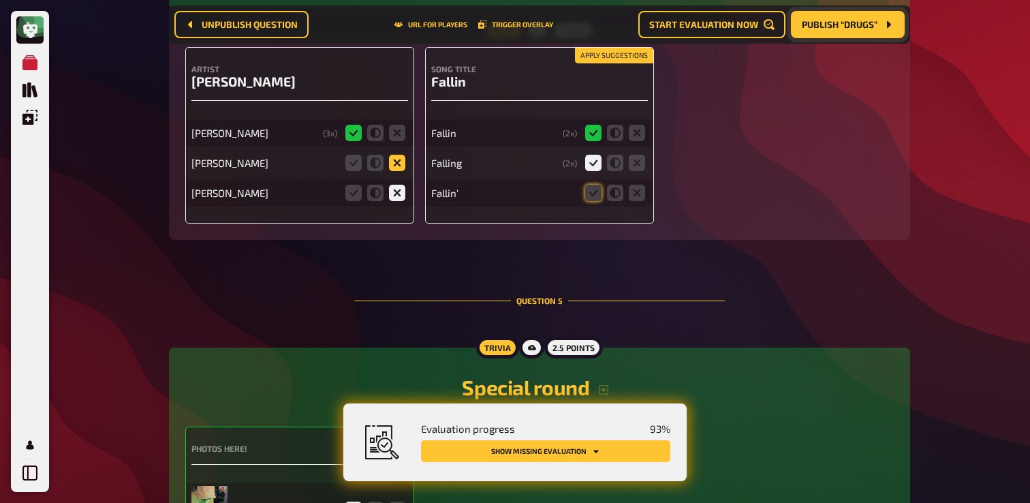
click at [397, 171] on icon at bounding box center [397, 163] width 16 height 16
click at [0, 0] on input "radio" at bounding box center [0, 0] width 0 height 0
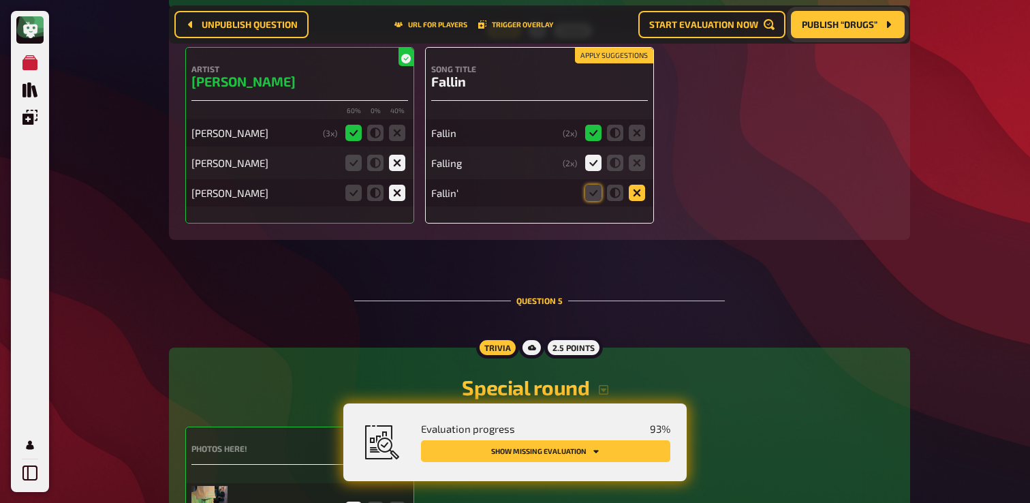
click at [633, 195] on icon at bounding box center [636, 193] width 16 height 16
click at [0, 0] on input "radio" at bounding box center [0, 0] width 0 height 0
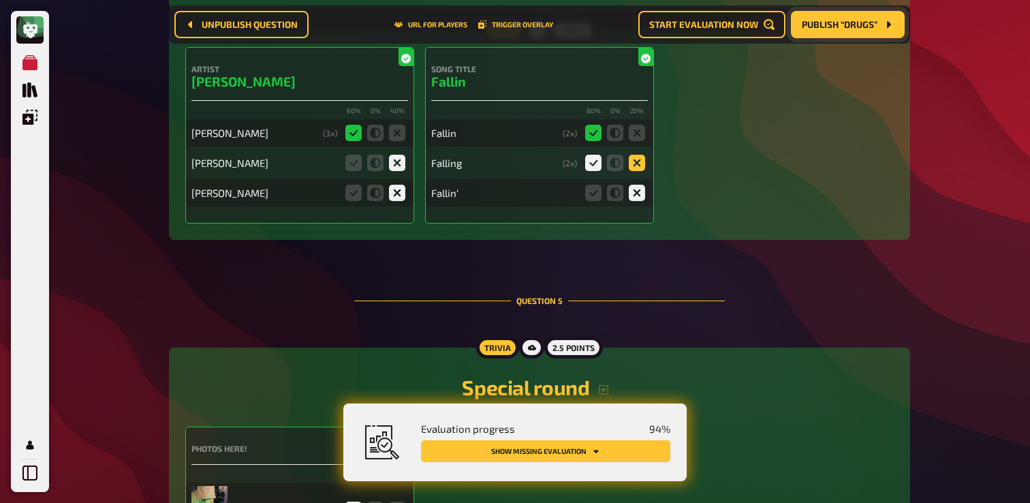
click at [636, 170] on icon at bounding box center [636, 163] width 16 height 16
click at [0, 0] on input "radio" at bounding box center [0, 0] width 0 height 0
click at [590, 138] on icon at bounding box center [593, 133] width 16 height 16
click at [0, 0] on input "radio" at bounding box center [0, 0] width 0 height 0
click at [592, 201] on icon at bounding box center [593, 193] width 16 height 16
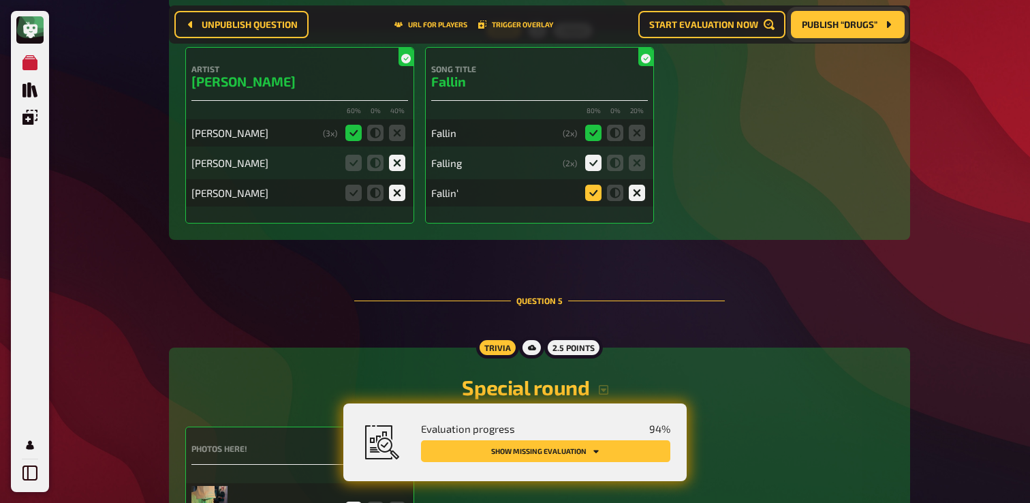
click at [0, 0] on input "radio" at bounding box center [0, 0] width 0 height 0
click at [349, 165] on icon at bounding box center [353, 163] width 16 height 16
click at [0, 0] on input "radio" at bounding box center [0, 0] width 0 height 0
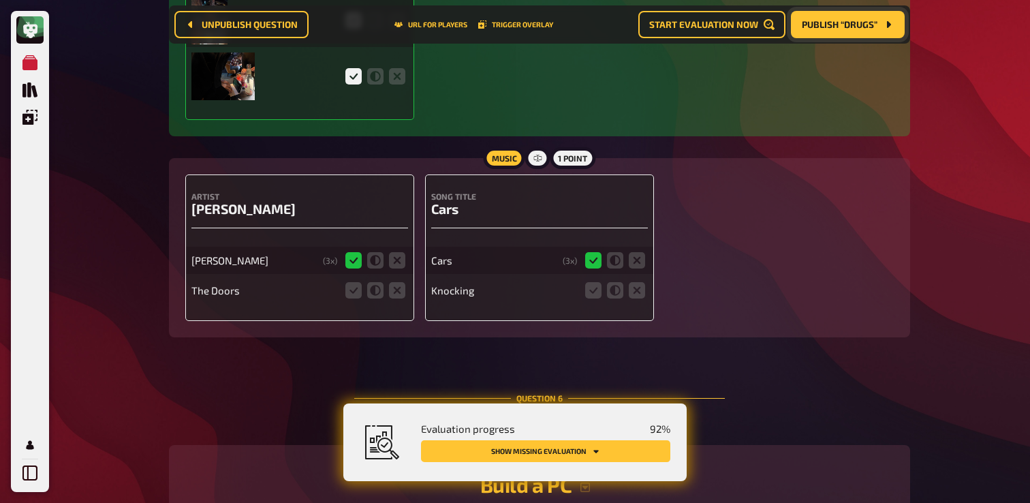
scroll to position [3109, 0]
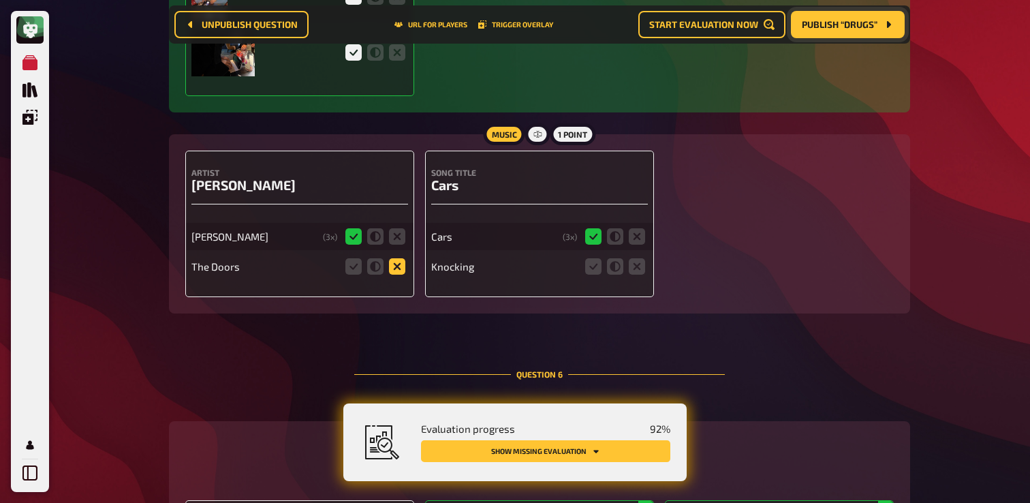
click at [400, 272] on icon at bounding box center [397, 266] width 16 height 16
click at [0, 0] on input "radio" at bounding box center [0, 0] width 0 height 0
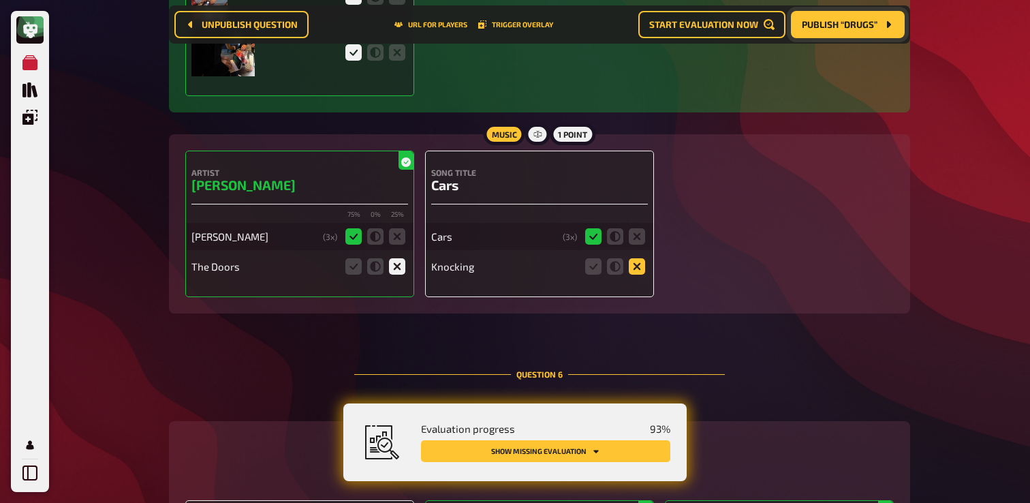
click at [636, 274] on icon at bounding box center [636, 266] width 16 height 16
click at [0, 0] on input "radio" at bounding box center [0, 0] width 0 height 0
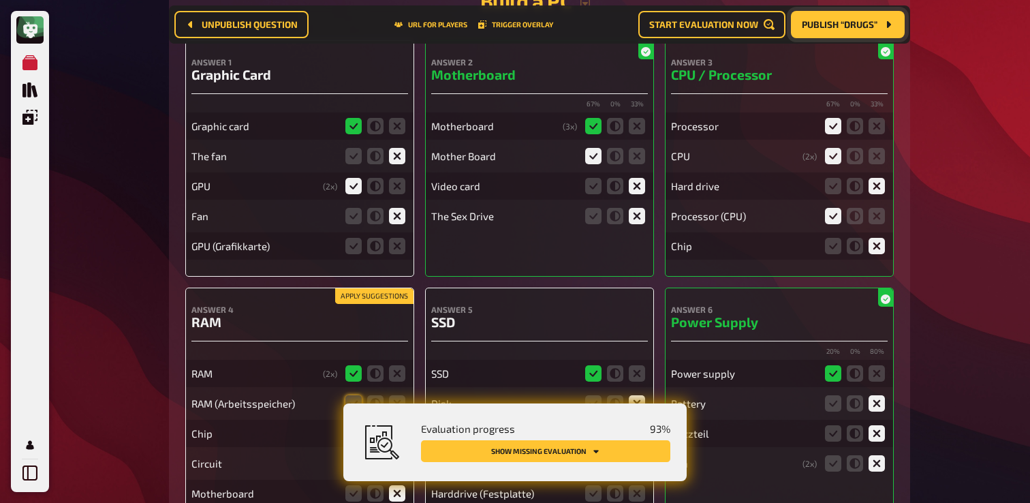
scroll to position [3570, 0]
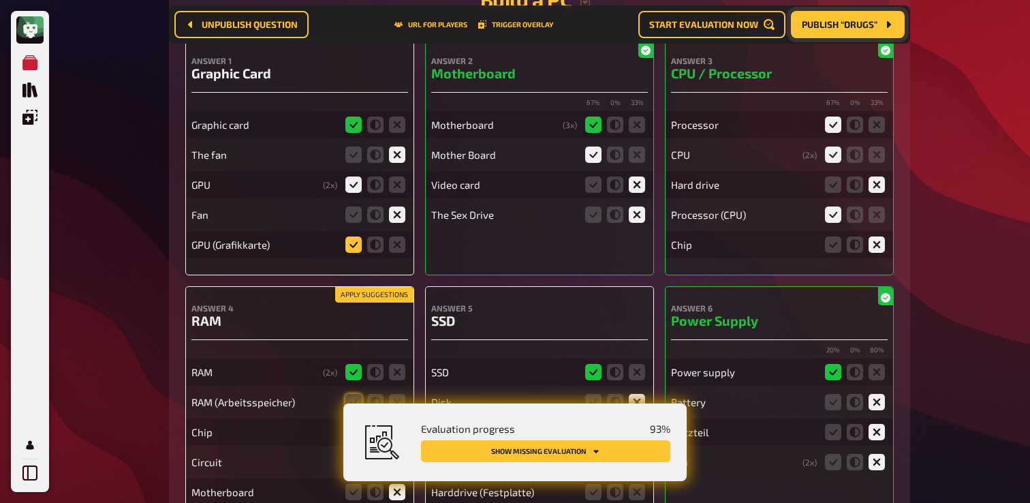
click at [348, 253] on icon at bounding box center [353, 244] width 16 height 16
click at [0, 0] on input "radio" at bounding box center [0, 0] width 0 height 0
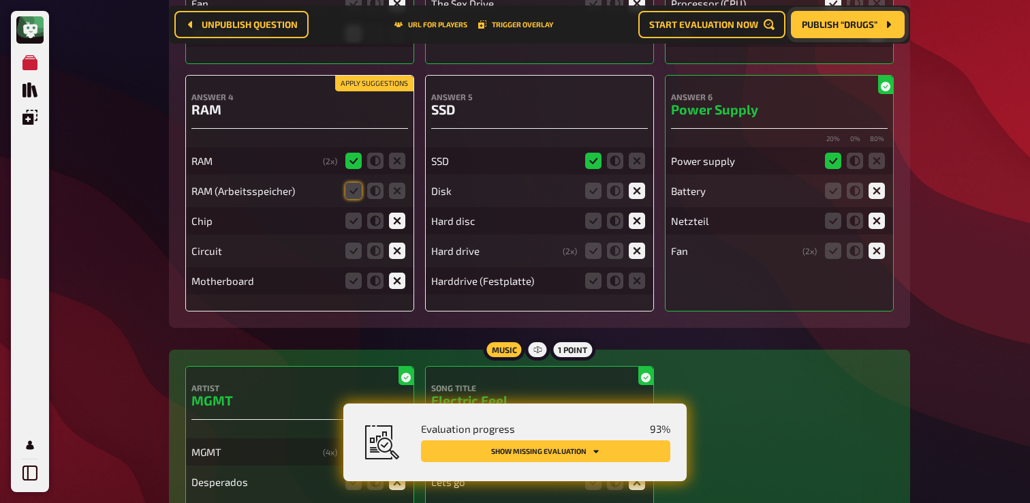
scroll to position [3788, 0]
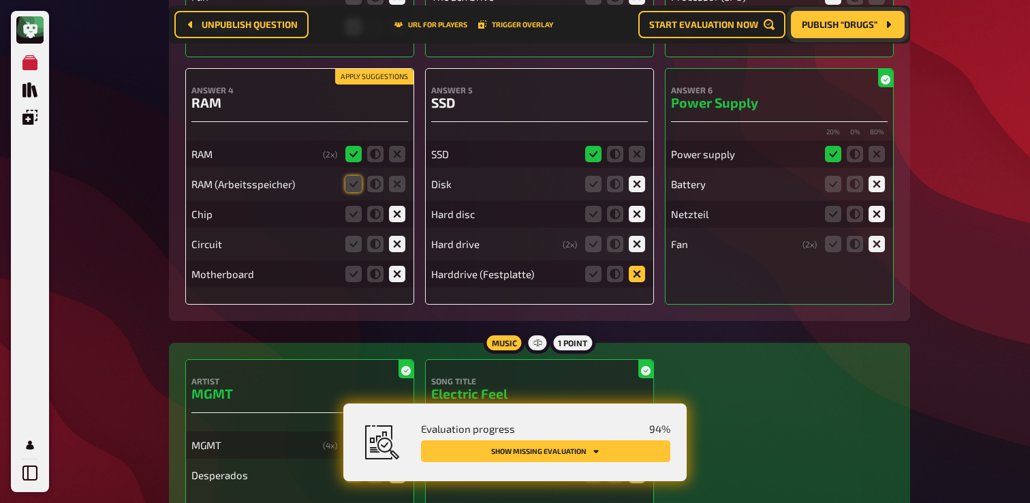
click at [630, 281] on icon at bounding box center [636, 274] width 16 height 16
click at [0, 0] on input "radio" at bounding box center [0, 0] width 0 height 0
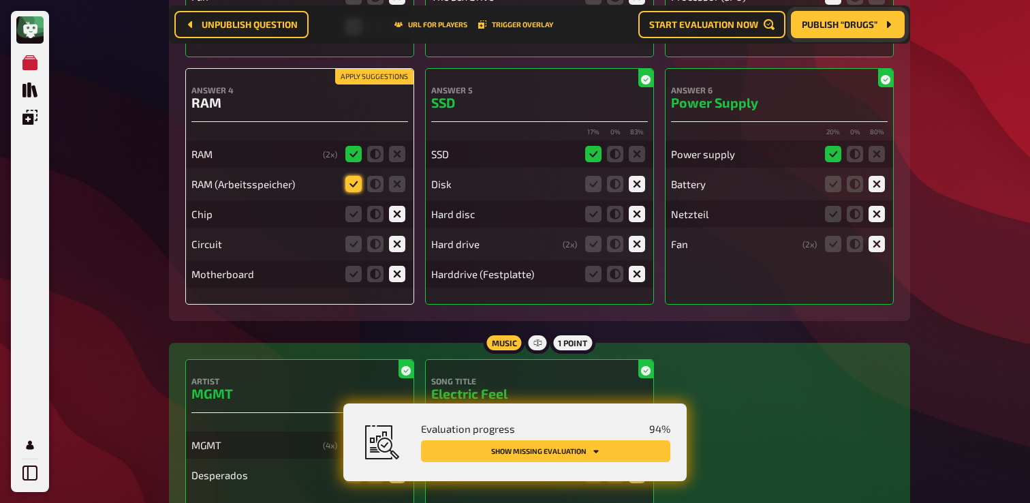
click at [355, 192] on icon at bounding box center [353, 184] width 16 height 16
click at [0, 0] on input "radio" at bounding box center [0, 0] width 0 height 0
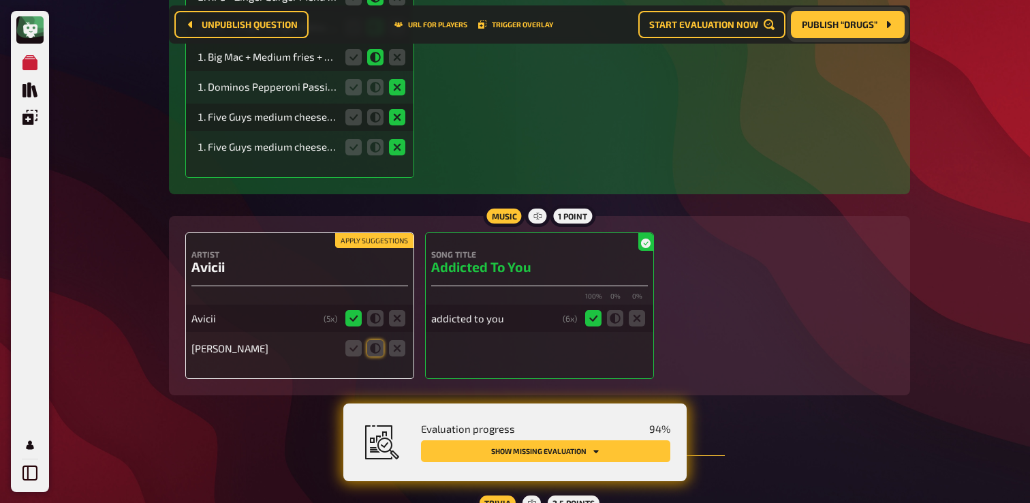
scroll to position [6048, 0]
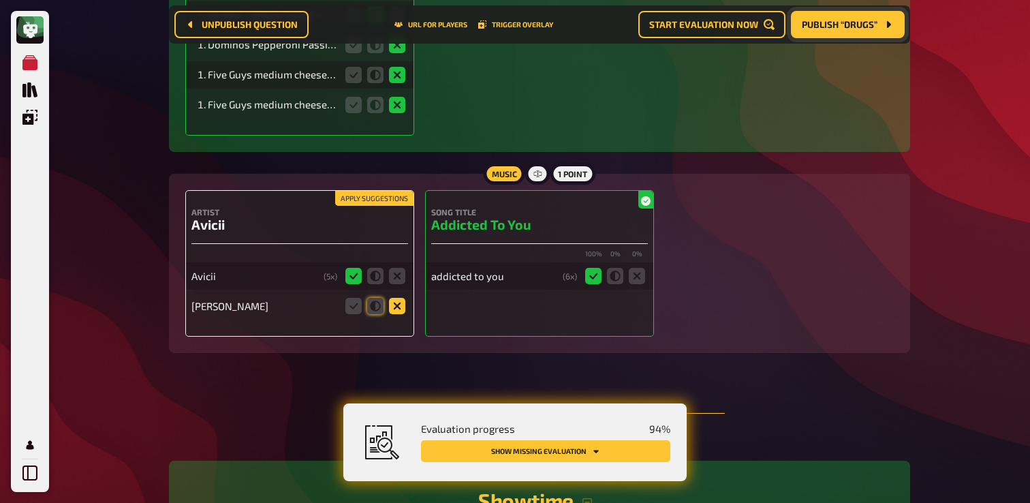
click at [400, 314] on icon at bounding box center [397, 306] width 16 height 16
click at [0, 0] on input "radio" at bounding box center [0, 0] width 0 height 0
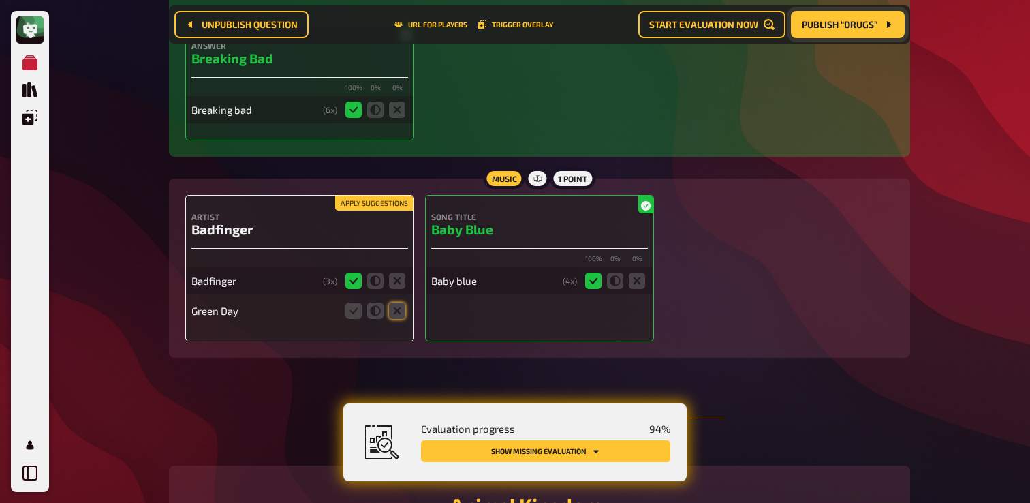
scroll to position [6565, 0]
click at [402, 318] on icon at bounding box center [397, 310] width 16 height 16
click at [0, 0] on input "radio" at bounding box center [0, 0] width 0 height 0
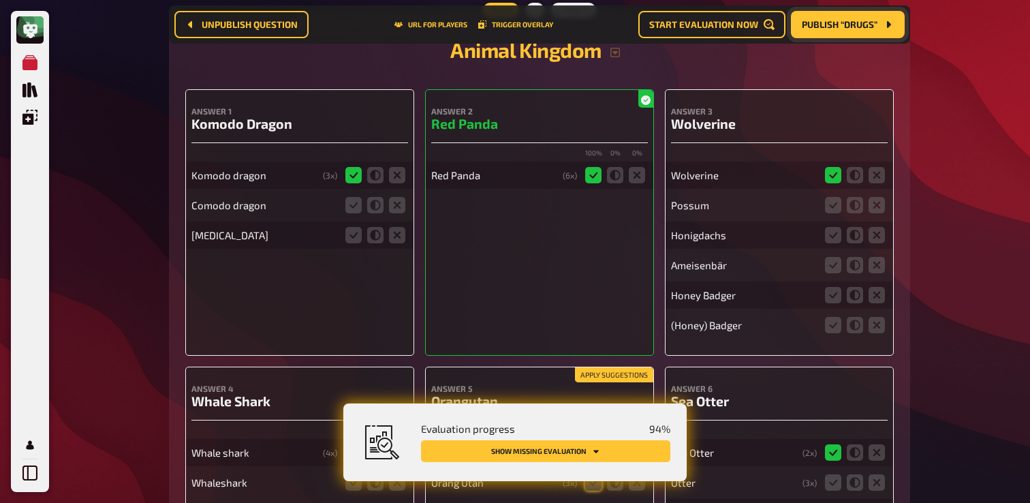
scroll to position [7021, 0]
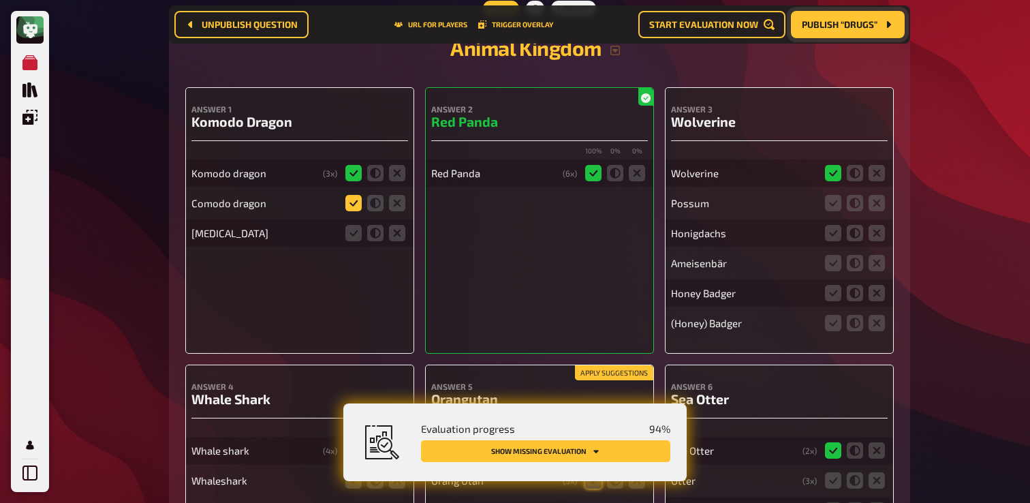
click at [353, 211] on icon at bounding box center [353, 203] width 16 height 16
click at [0, 0] on input "radio" at bounding box center [0, 0] width 0 height 0
click at [401, 241] on icon at bounding box center [397, 233] width 16 height 16
click at [0, 0] on input "radio" at bounding box center [0, 0] width 0 height 0
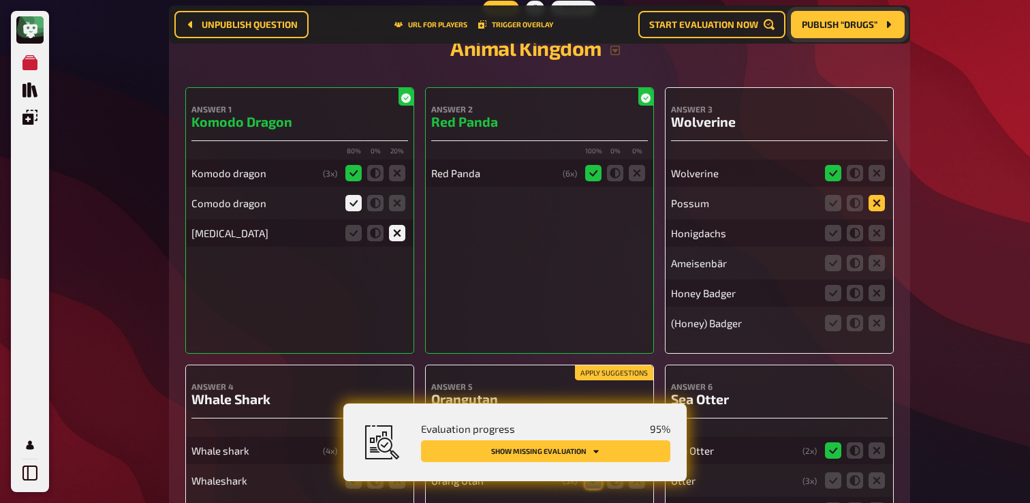
click at [878, 211] on icon at bounding box center [876, 203] width 16 height 16
click at [0, 0] on input "radio" at bounding box center [0, 0] width 0 height 0
click at [878, 241] on icon at bounding box center [876, 233] width 16 height 16
click at [0, 0] on input "radio" at bounding box center [0, 0] width 0 height 0
click at [879, 241] on icon at bounding box center [876, 233] width 16 height 16
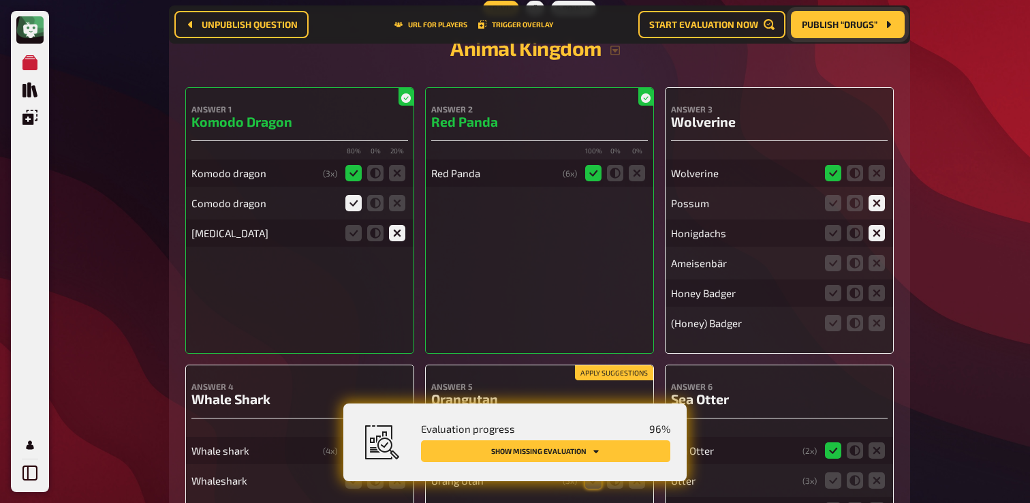
click at [0, 0] on input "radio" at bounding box center [0, 0] width 0 height 0
click at [711, 239] on div "Honigdachs" at bounding box center [744, 233] width 146 height 12
copy div "Honigdachs"
click at [698, 269] on div "Ameisenbär" at bounding box center [744, 263] width 146 height 12
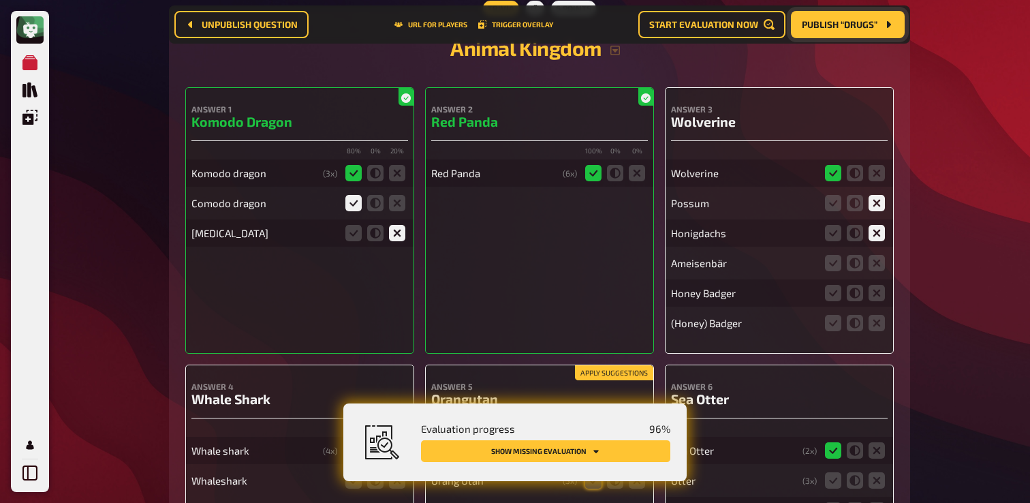
click at [698, 269] on div "Ameisenbär" at bounding box center [744, 263] width 146 height 12
copy div "Ameisenbär"
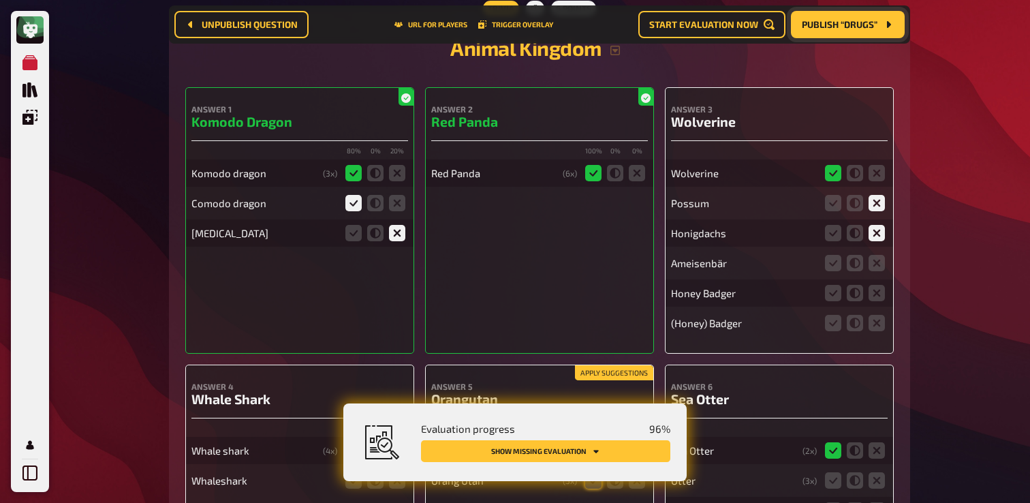
click at [697, 239] on div "Honigdachs" at bounding box center [744, 233] width 146 height 12
copy div "Honigdachs"
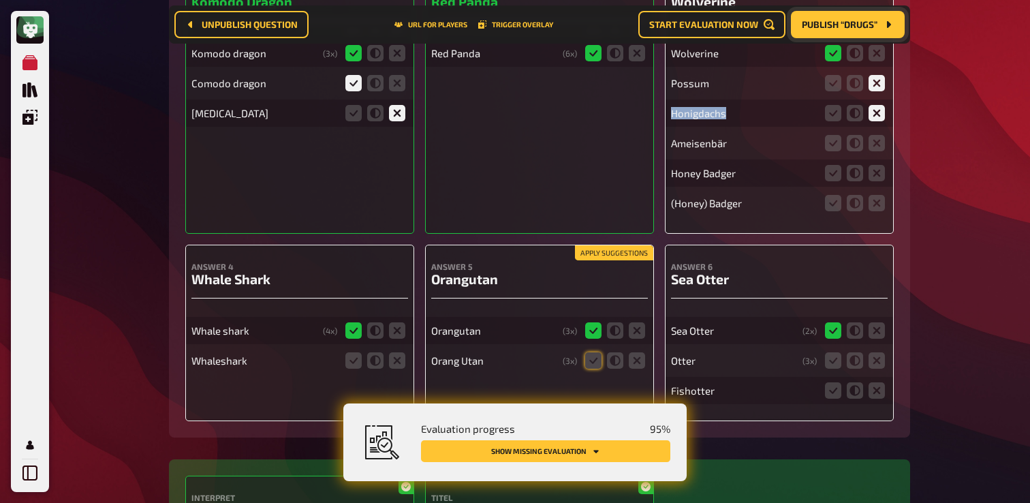
scroll to position [7121, 0]
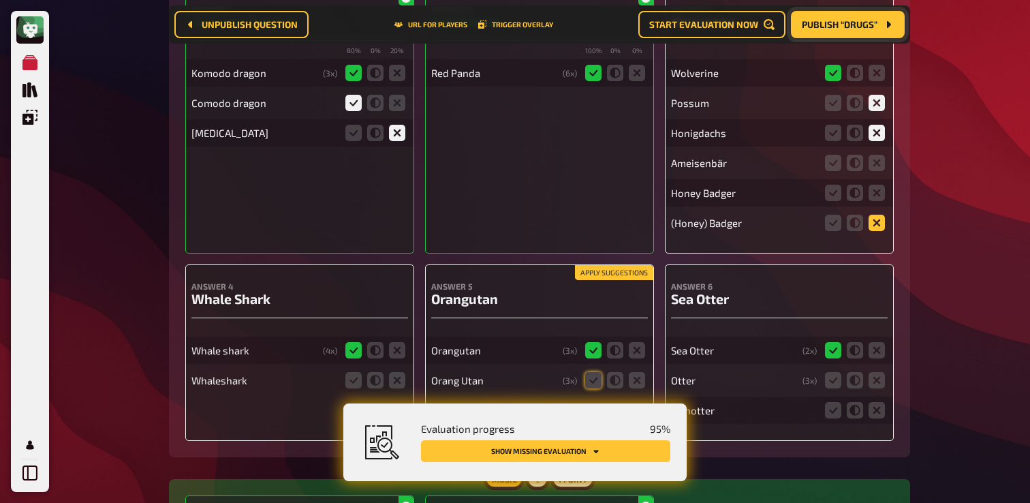
click at [876, 231] on icon at bounding box center [876, 222] width 16 height 16
click at [0, 0] on input "radio" at bounding box center [0, 0] width 0 height 0
click at [879, 201] on icon at bounding box center [876, 193] width 16 height 16
click at [0, 0] on input "radio" at bounding box center [0, 0] width 0 height 0
click at [877, 171] on icon at bounding box center [876, 163] width 16 height 16
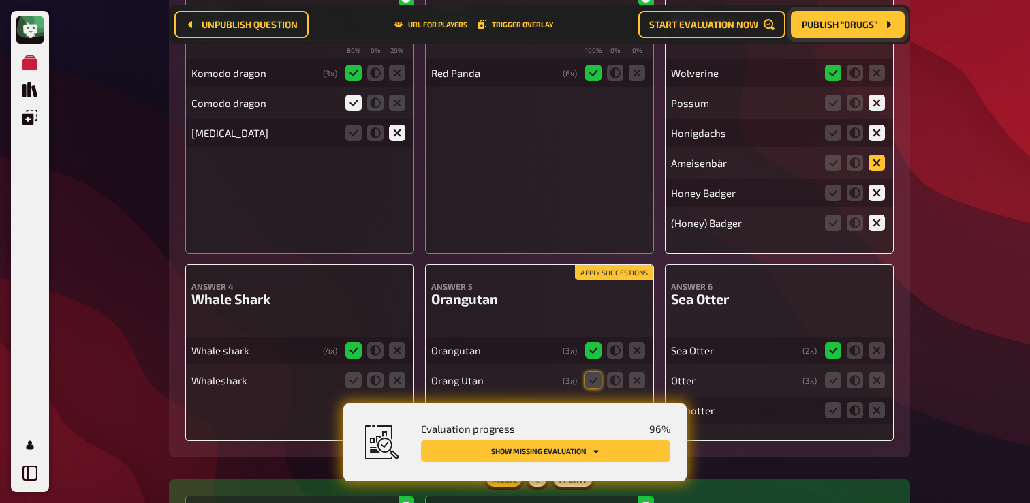
click at [0, 0] on input "radio" at bounding box center [0, 0] width 0 height 0
click at [695, 79] on div "Wolverine" at bounding box center [744, 73] width 146 height 12
copy div "Wolverine"
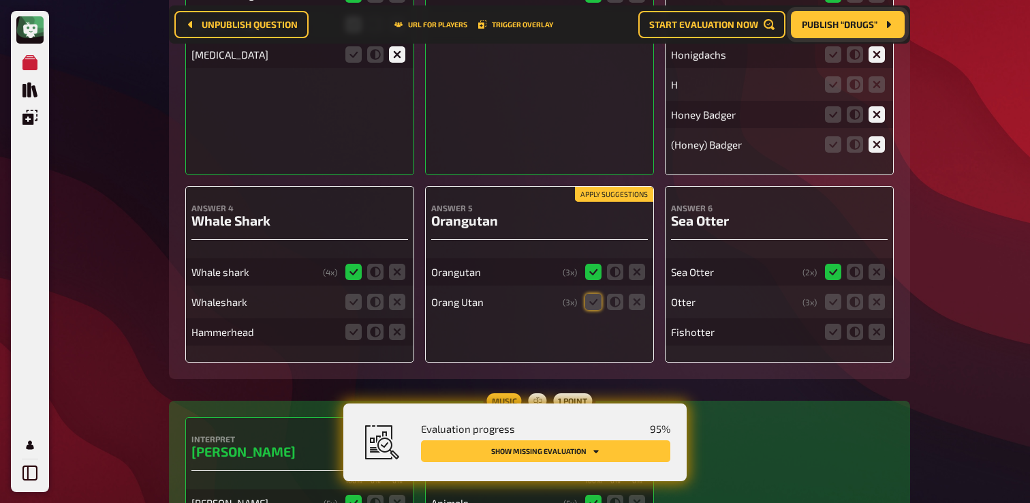
scroll to position [7233, 0]
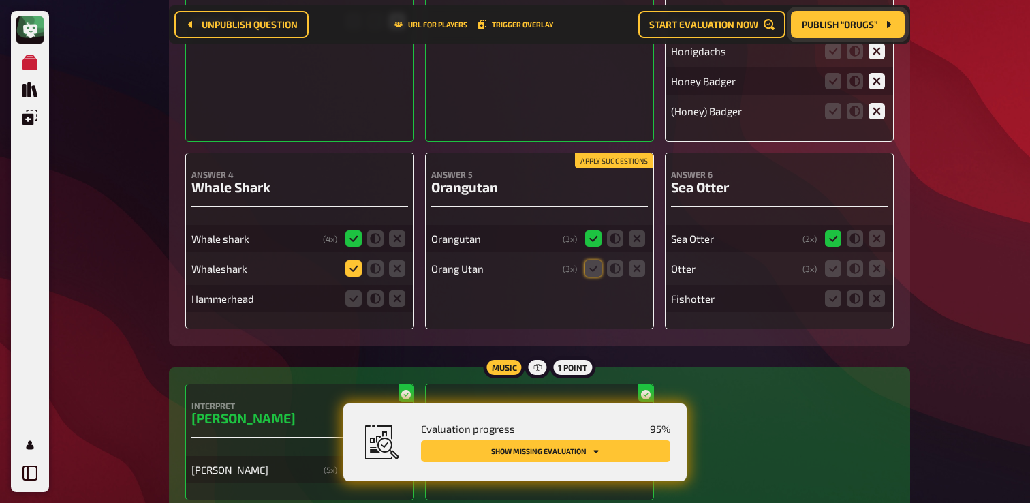
click at [350, 276] on icon at bounding box center [353, 268] width 16 height 16
click at [0, 0] on input "radio" at bounding box center [0, 0] width 0 height 0
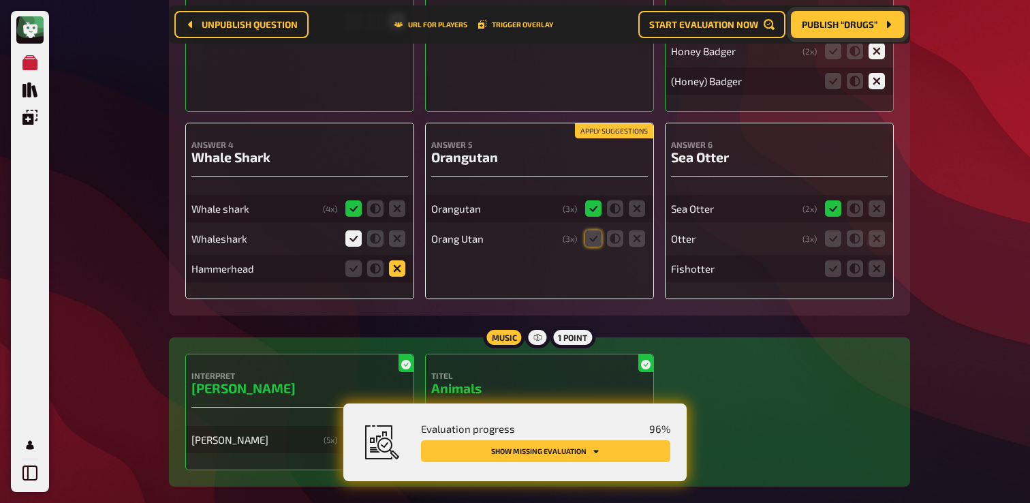
click at [399, 276] on icon at bounding box center [397, 268] width 16 height 16
click at [0, 0] on input "radio" at bounding box center [0, 0] width 0 height 0
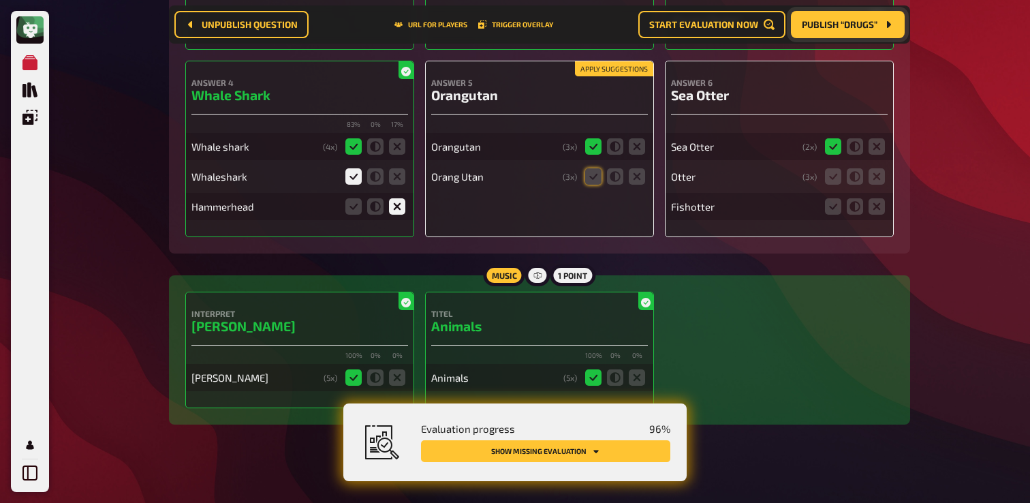
scroll to position [7298, 0]
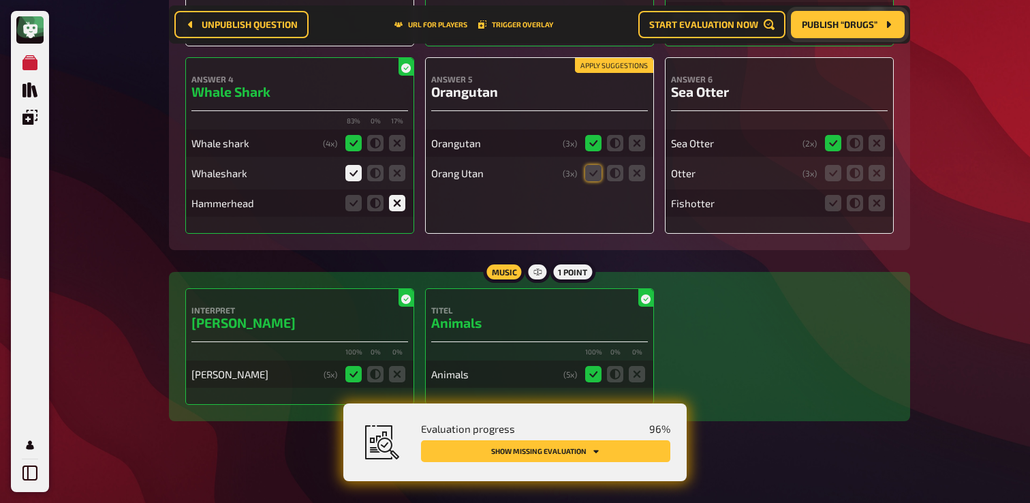
click at [852, 33] on button "Publish “Drugs”" at bounding box center [848, 24] width 114 height 27
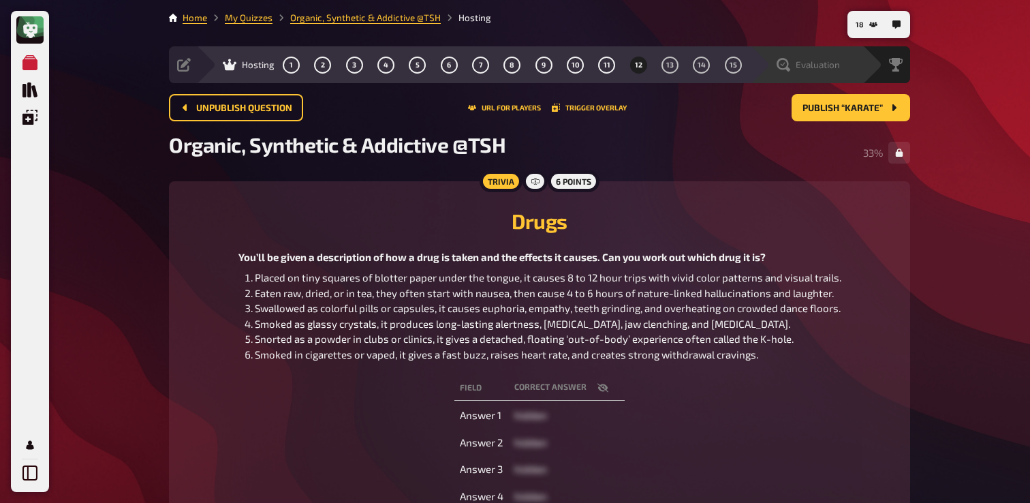
click at [813, 62] on span "Evaluation" at bounding box center [817, 64] width 44 height 11
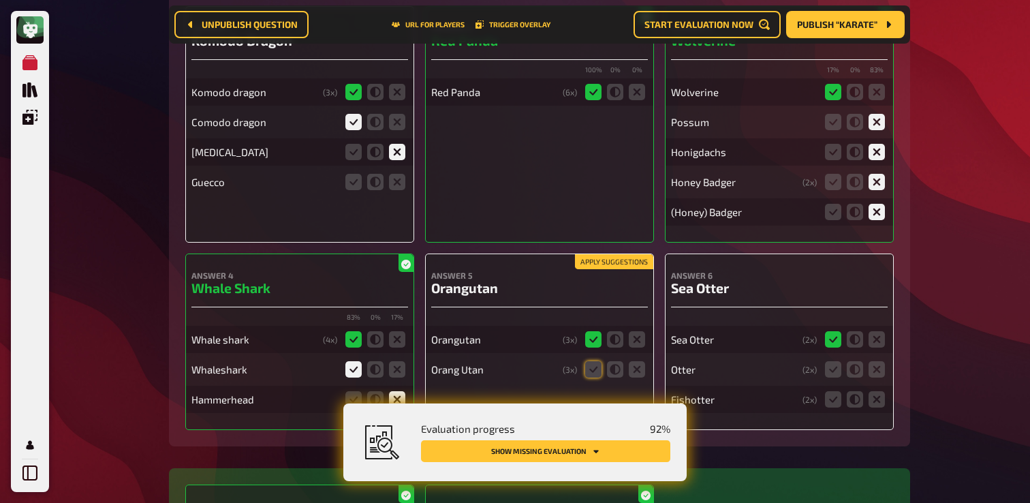
scroll to position [7102, 0]
click at [395, 189] on icon at bounding box center [397, 181] width 16 height 16
click at [0, 0] on input "radio" at bounding box center [0, 0] width 0 height 0
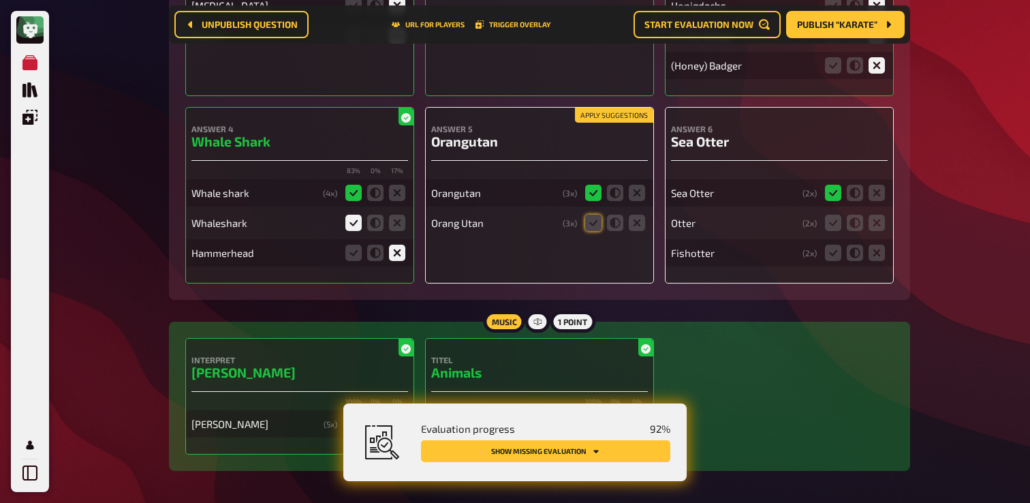
scroll to position [7250, 0]
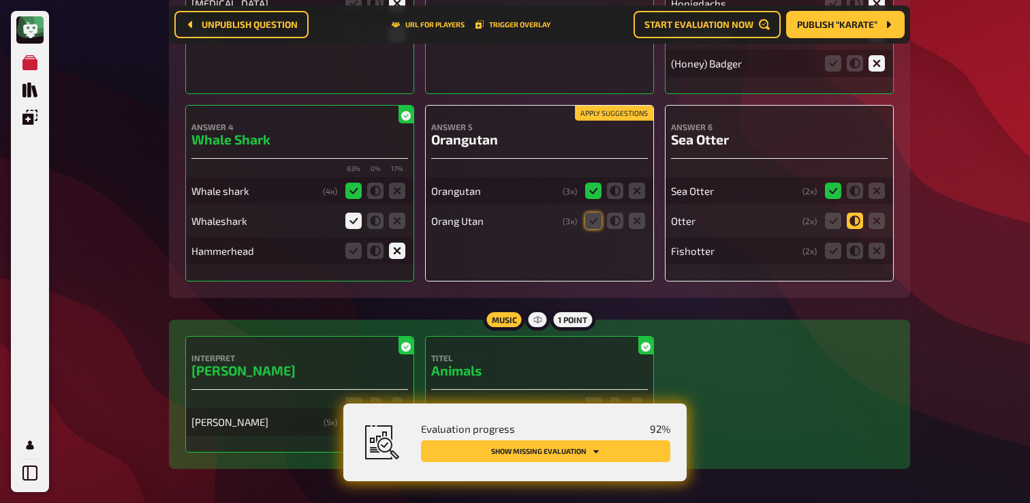
click at [861, 229] on icon at bounding box center [854, 220] width 16 height 16
click at [0, 0] on input "radio" at bounding box center [0, 0] width 0 height 0
click at [832, 259] on icon at bounding box center [833, 250] width 16 height 16
click at [0, 0] on input "radio" at bounding box center [0, 0] width 0 height 0
click at [595, 229] on icon at bounding box center [593, 220] width 16 height 16
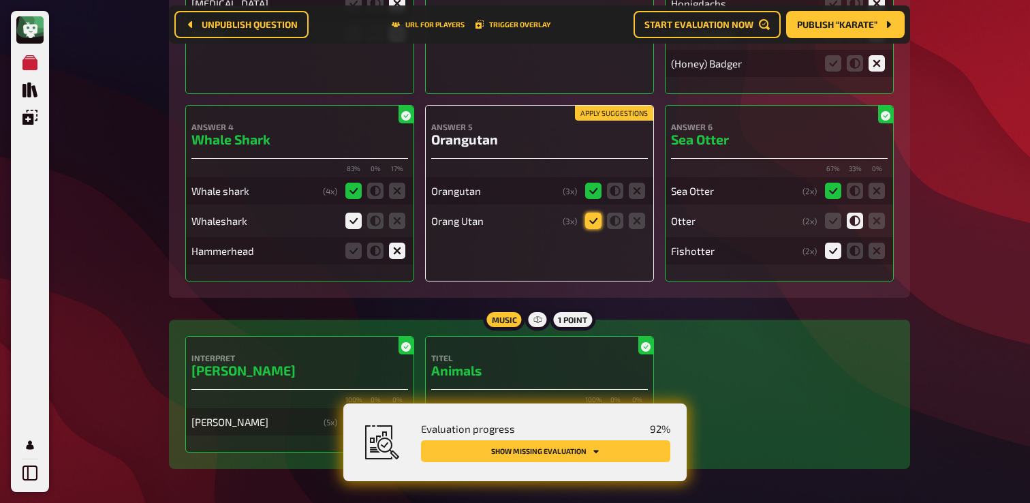
click at [0, 0] on input "radio" at bounding box center [0, 0] width 0 height 0
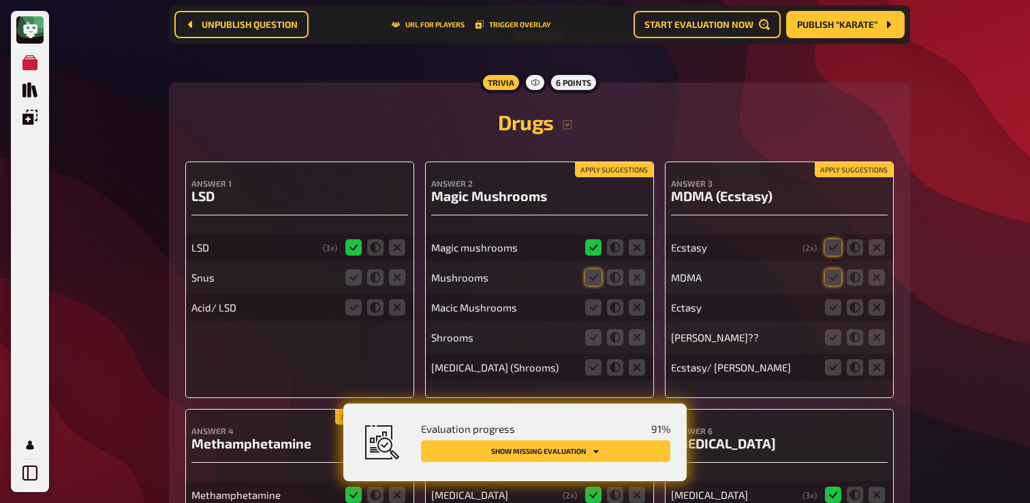
scroll to position [7752, 0]
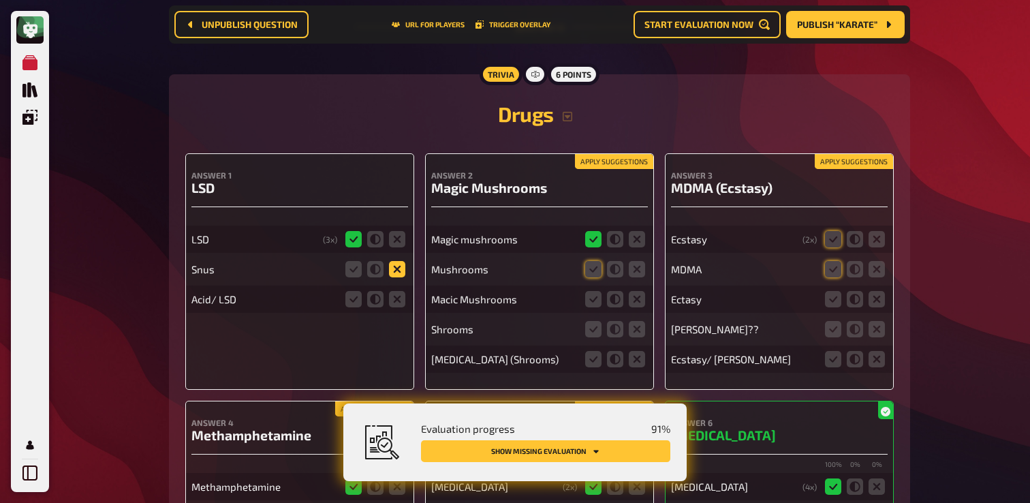
click at [395, 277] on icon at bounding box center [397, 269] width 16 height 16
click at [0, 0] on input "radio" at bounding box center [0, 0] width 0 height 0
click at [360, 307] on icon at bounding box center [353, 299] width 16 height 16
click at [0, 0] on input "radio" at bounding box center [0, 0] width 0 height 0
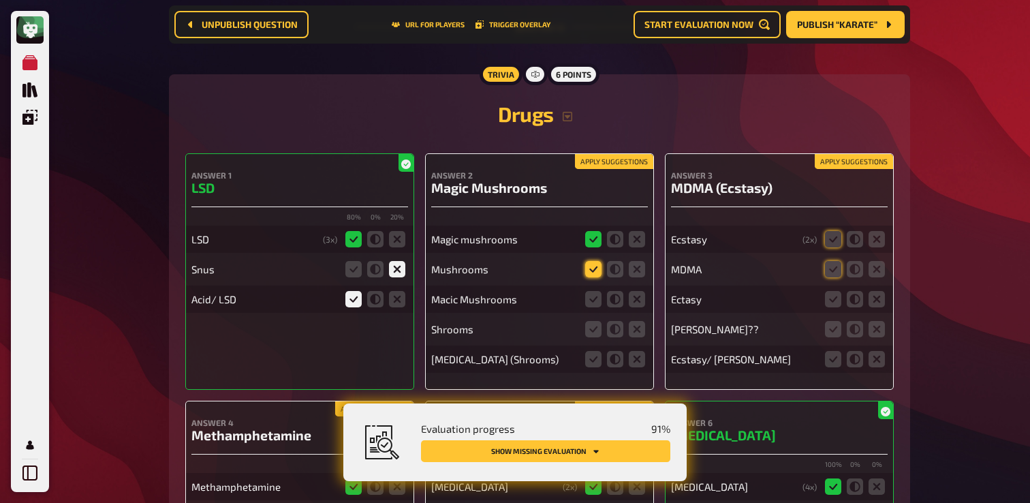
click at [588, 277] on icon at bounding box center [593, 269] width 16 height 16
click at [0, 0] on input "radio" at bounding box center [0, 0] width 0 height 0
click at [588, 307] on icon at bounding box center [593, 299] width 16 height 16
click at [0, 0] on input "radio" at bounding box center [0, 0] width 0 height 0
click at [594, 340] on fieldset at bounding box center [614, 329] width 65 height 22
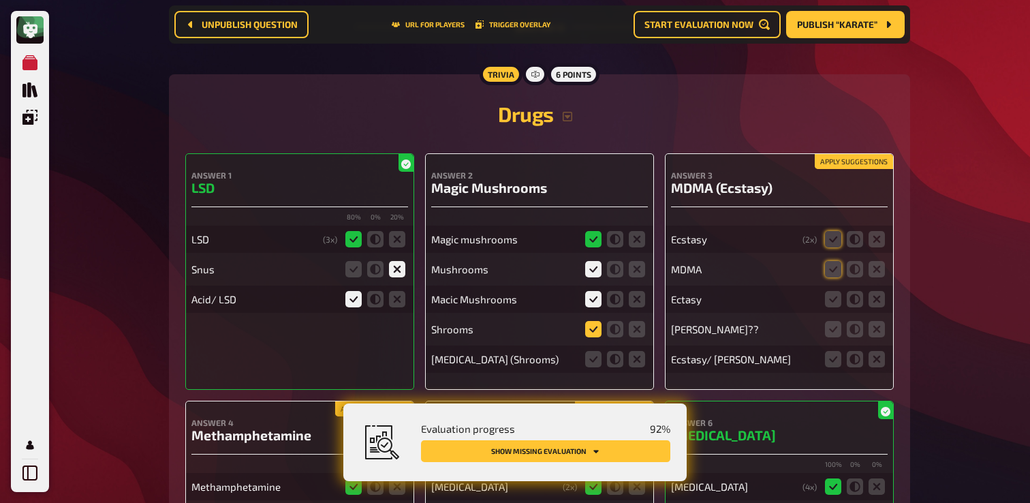
click at [596, 337] on icon at bounding box center [593, 329] width 16 height 16
click at [0, 0] on input "radio" at bounding box center [0, 0] width 0 height 0
click at [596, 367] on icon at bounding box center [593, 359] width 16 height 16
click at [0, 0] on input "radio" at bounding box center [0, 0] width 0 height 0
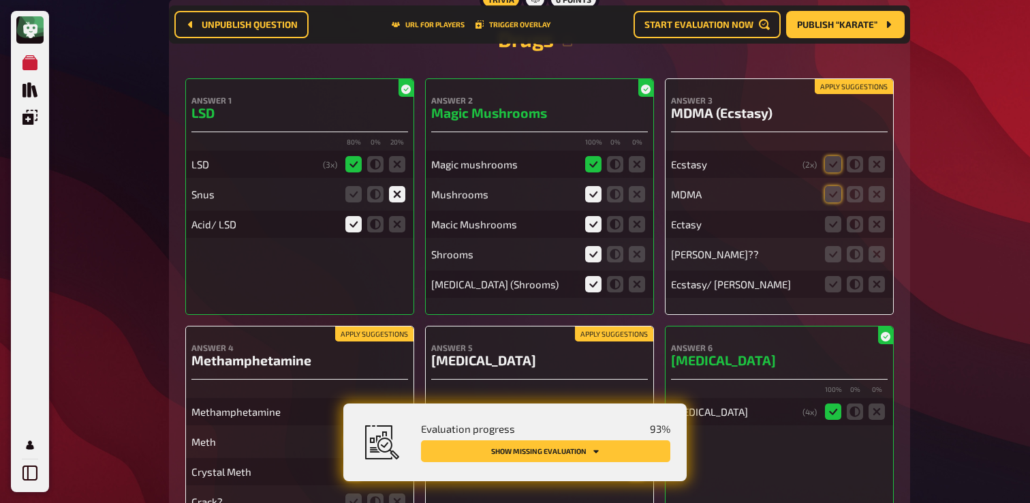
scroll to position [7830, 0]
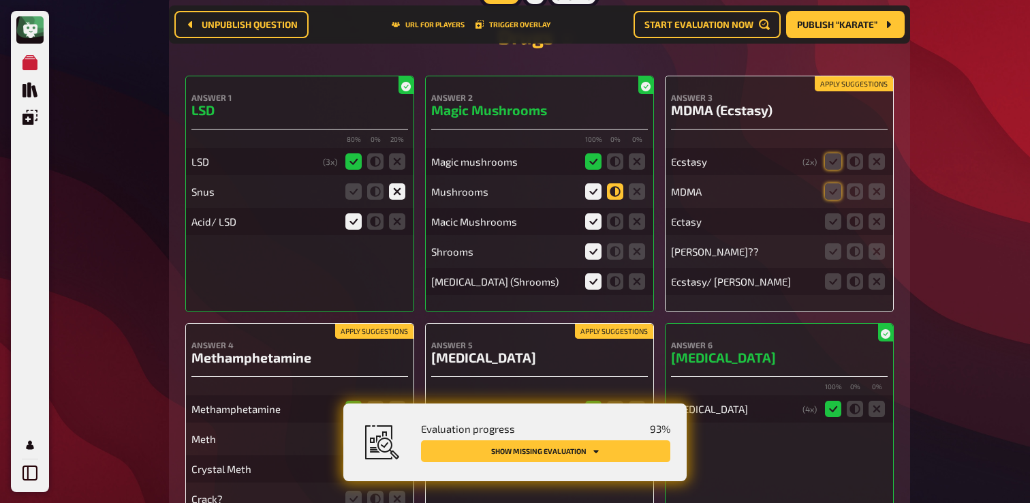
click at [614, 200] on icon at bounding box center [615, 191] width 16 height 16
click at [0, 0] on input "radio" at bounding box center [0, 0] width 0 height 0
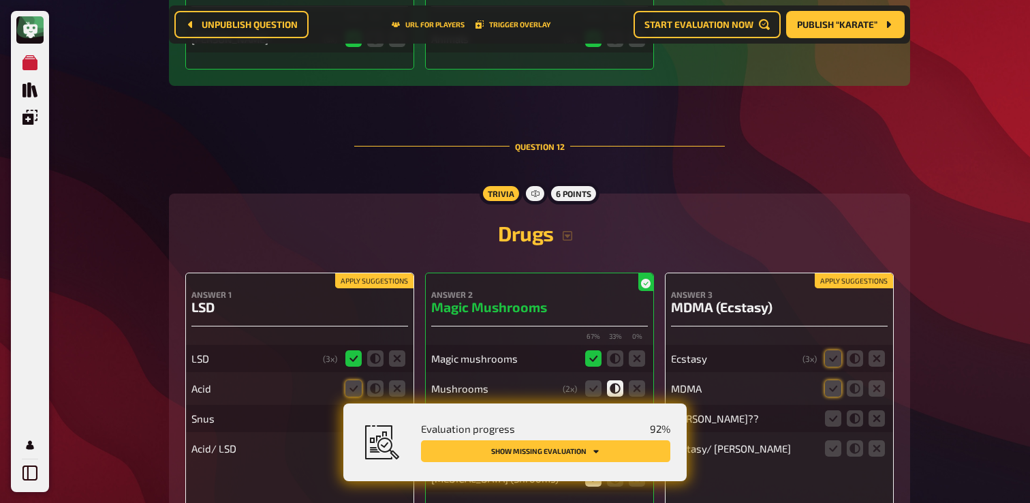
scroll to position [7632, 0]
click at [851, 25] on span "Publish “Karate”" at bounding box center [837, 25] width 80 height 10
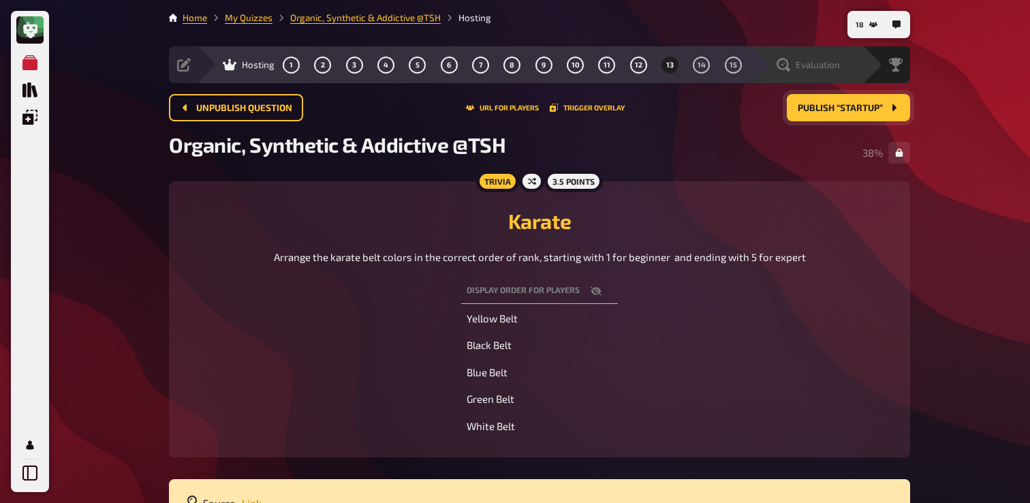
click at [822, 68] on span "Evaluation" at bounding box center [817, 64] width 44 height 11
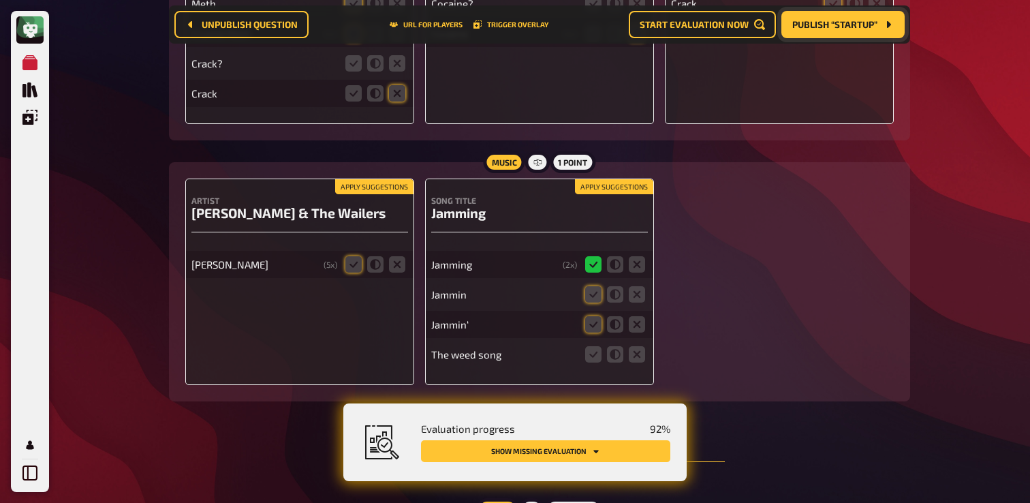
scroll to position [8268, 0]
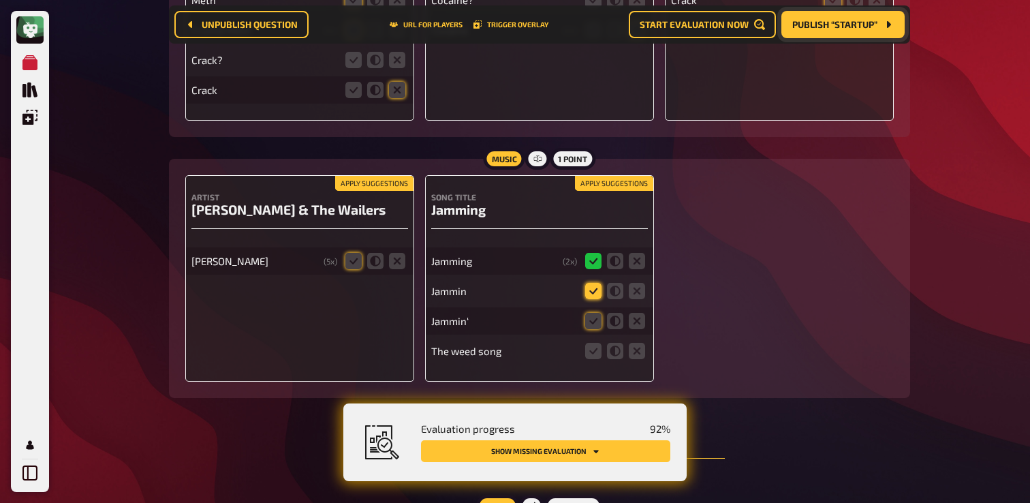
click at [591, 299] on icon at bounding box center [593, 291] width 16 height 16
click at [0, 0] on input "radio" at bounding box center [0, 0] width 0 height 0
click at [594, 329] on icon at bounding box center [593, 321] width 16 height 16
click at [0, 0] on input "radio" at bounding box center [0, 0] width 0 height 0
click at [631, 359] on icon at bounding box center [636, 350] width 16 height 16
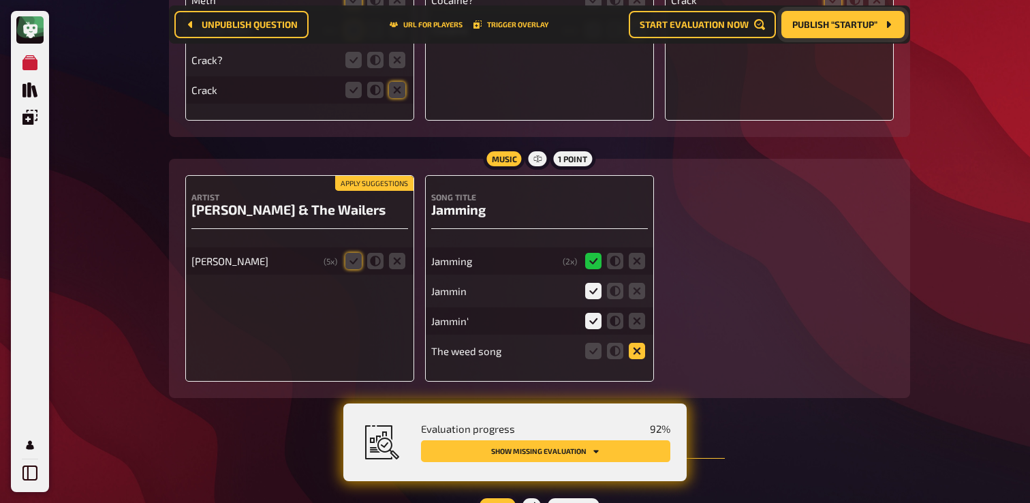
click at [0, 0] on input "radio" at bounding box center [0, 0] width 0 height 0
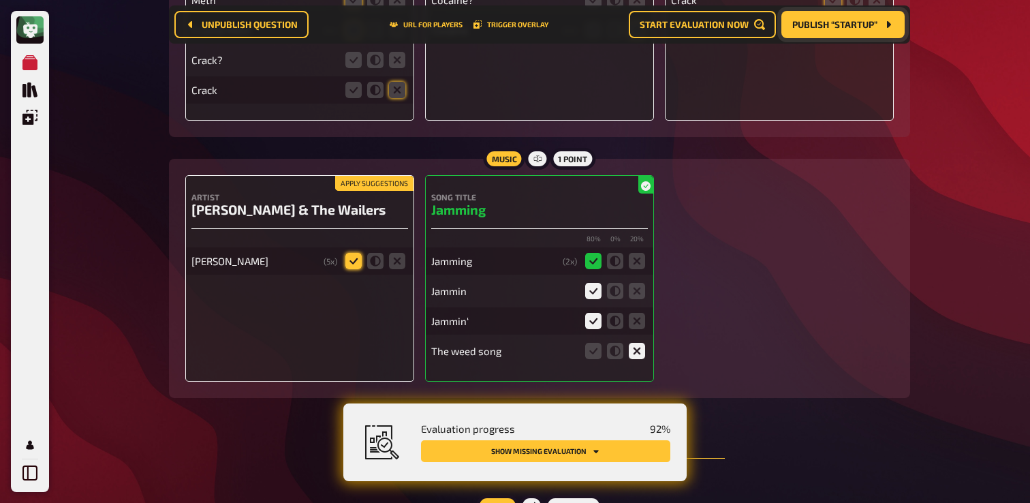
click at [358, 269] on icon at bounding box center [353, 261] width 16 height 16
click at [0, 0] on input "radio" at bounding box center [0, 0] width 0 height 0
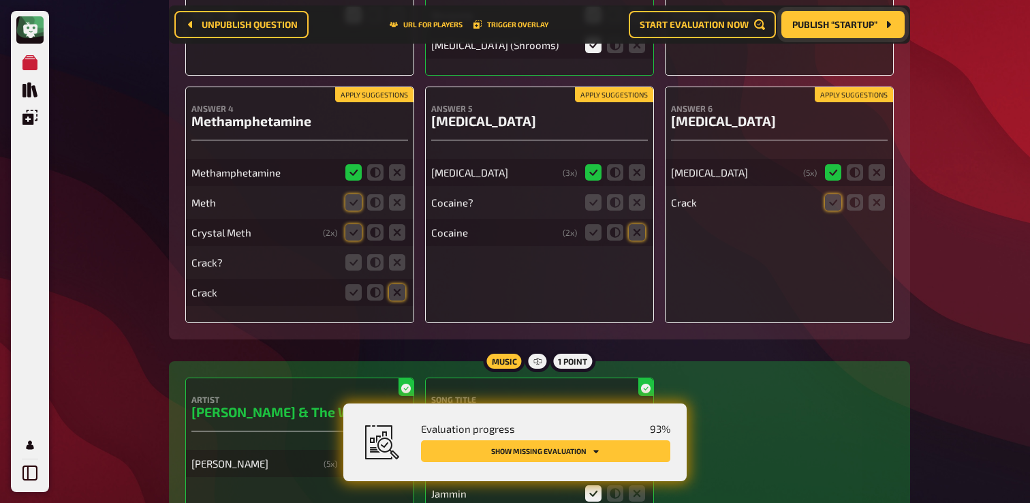
scroll to position [8064, 0]
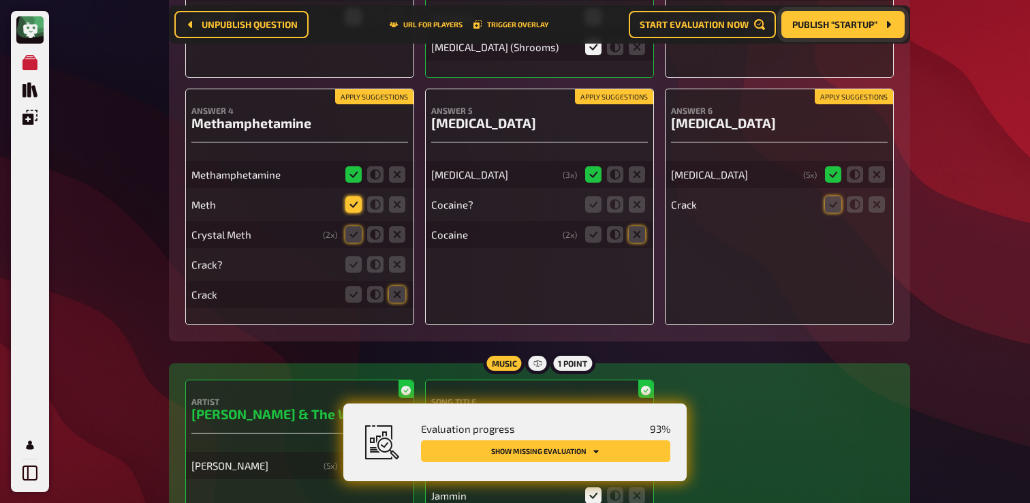
click at [353, 212] on icon at bounding box center [353, 204] width 16 height 16
click at [0, 0] on input "radio" at bounding box center [0, 0] width 0 height 0
click at [349, 242] on icon at bounding box center [353, 234] width 16 height 16
click at [0, 0] on input "radio" at bounding box center [0, 0] width 0 height 0
click at [394, 272] on icon at bounding box center [397, 264] width 16 height 16
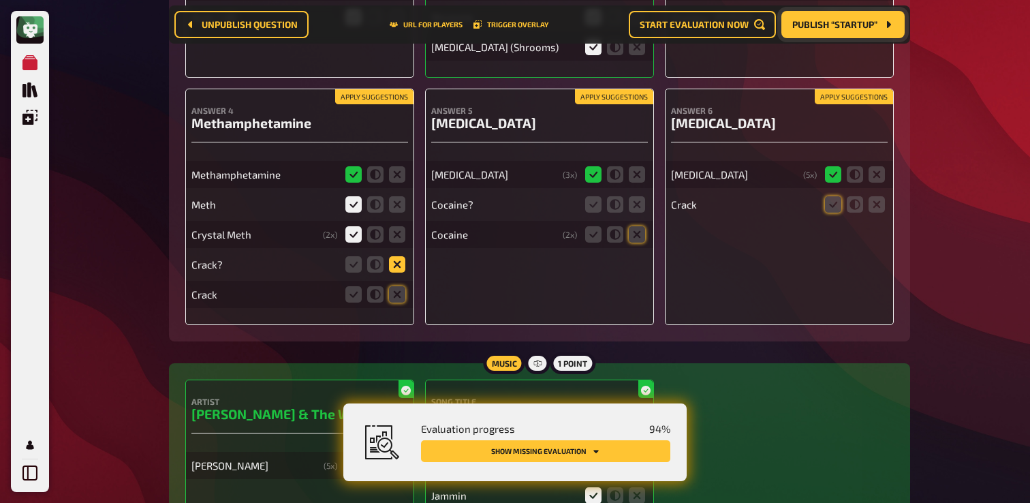
click at [0, 0] on input "radio" at bounding box center [0, 0] width 0 height 0
click at [401, 302] on icon at bounding box center [397, 294] width 16 height 16
click at [0, 0] on input "radio" at bounding box center [0, 0] width 0 height 0
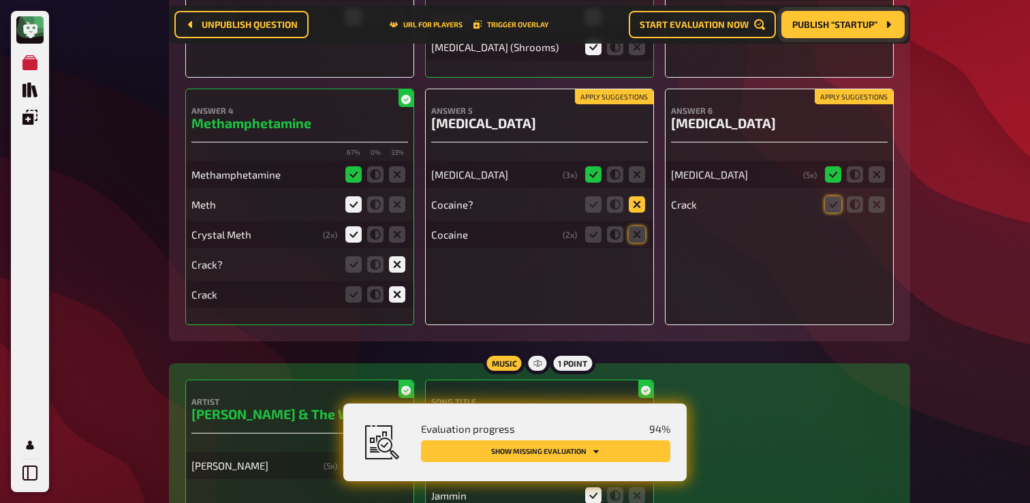
click at [638, 212] on icon at bounding box center [636, 204] width 16 height 16
click at [0, 0] on input "radio" at bounding box center [0, 0] width 0 height 0
click at [639, 242] on icon at bounding box center [636, 234] width 16 height 16
click at [0, 0] on input "radio" at bounding box center [0, 0] width 0 height 0
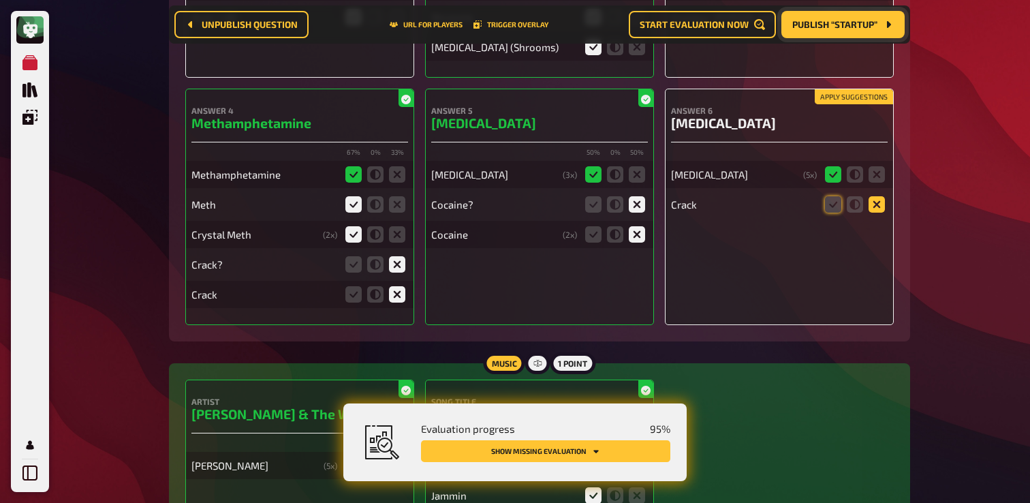
click at [872, 212] on icon at bounding box center [876, 204] width 16 height 16
click at [0, 0] on input "radio" at bounding box center [0, 0] width 0 height 0
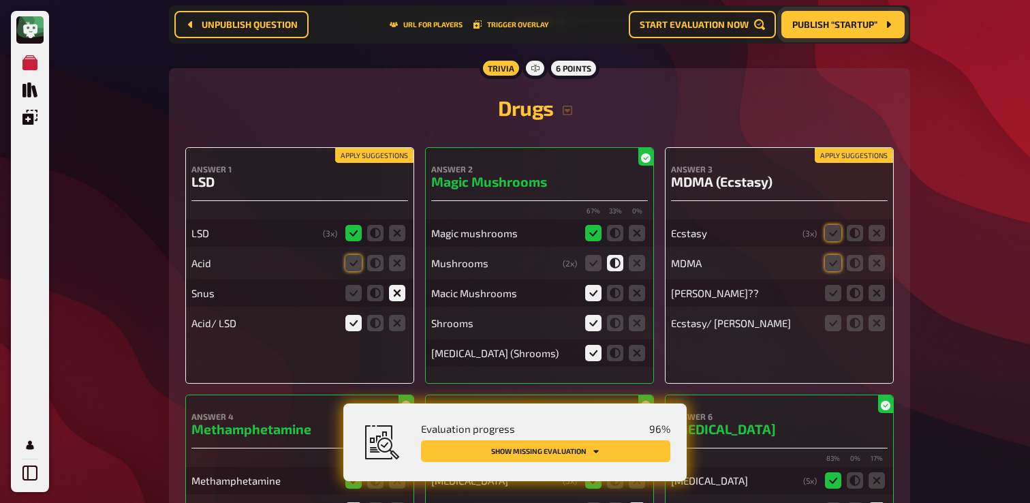
scroll to position [7761, 0]
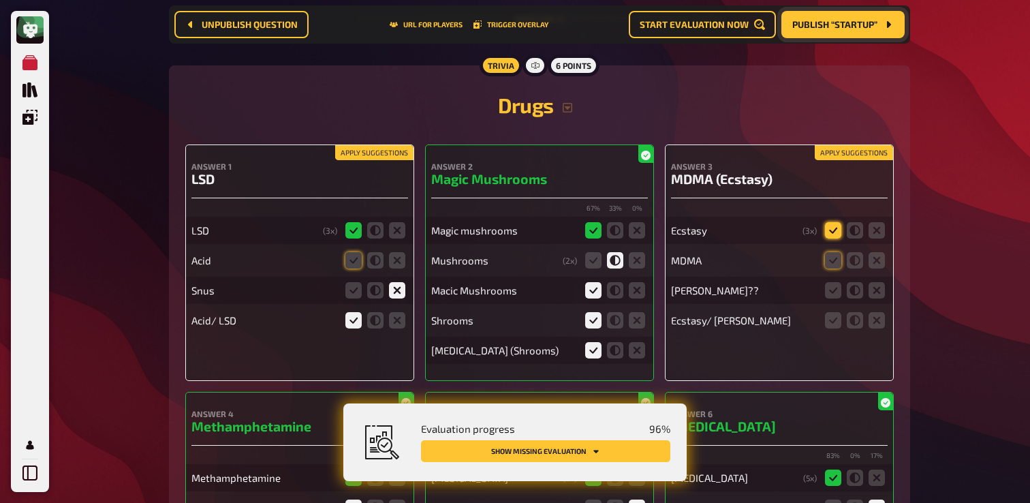
click at [833, 238] on icon at bounding box center [833, 230] width 16 height 16
click at [0, 0] on input "radio" at bounding box center [0, 0] width 0 height 0
click at [832, 268] on icon at bounding box center [833, 260] width 16 height 16
click at [0, 0] on input "radio" at bounding box center [0, 0] width 0 height 0
click at [831, 298] on icon at bounding box center [833, 290] width 16 height 16
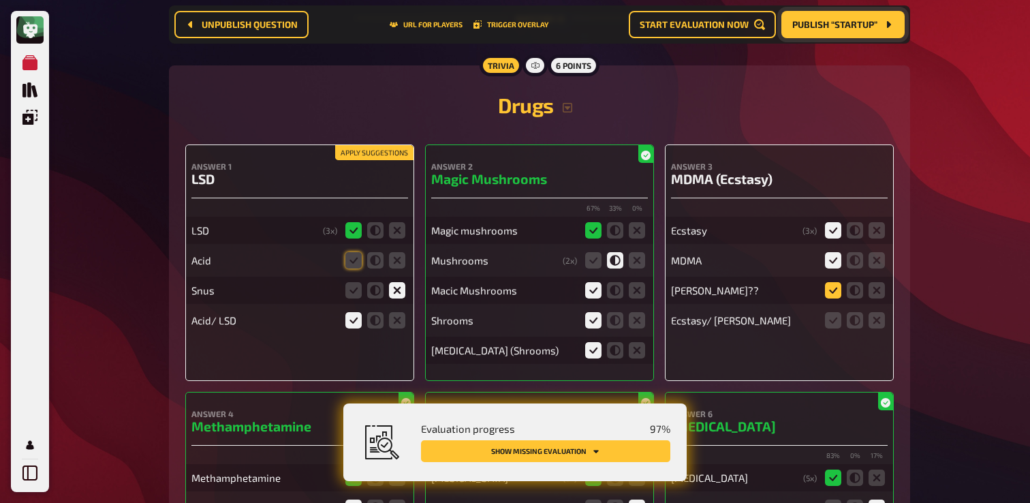
click at [0, 0] on input "radio" at bounding box center [0, 0] width 0 height 0
click at [833, 328] on icon at bounding box center [833, 320] width 16 height 16
click at [0, 0] on input "radio" at bounding box center [0, 0] width 0 height 0
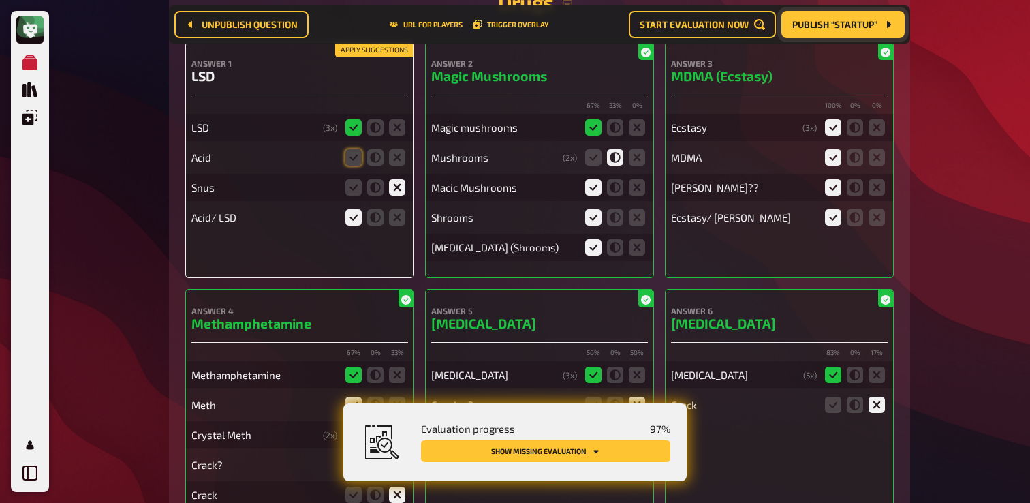
scroll to position [7864, 0]
click at [352, 165] on icon at bounding box center [353, 156] width 16 height 16
click at [0, 0] on input "radio" at bounding box center [0, 0] width 0 height 0
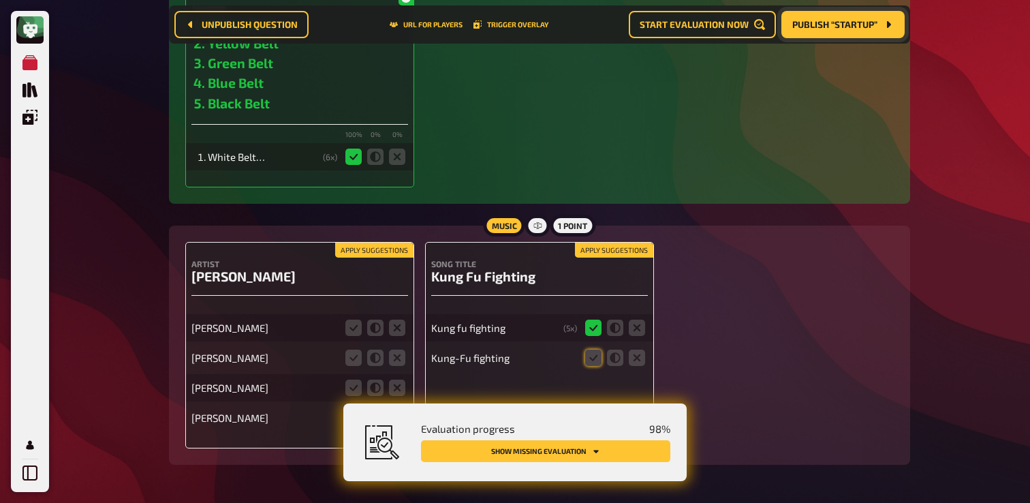
scroll to position [8936, 0]
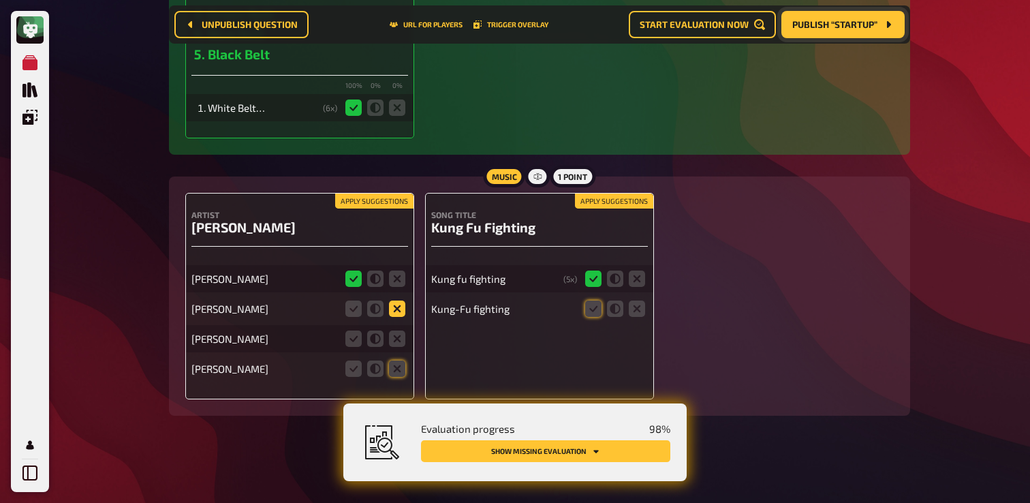
click at [398, 307] on icon at bounding box center [397, 308] width 16 height 16
click at [0, 0] on input "radio" at bounding box center [0, 0] width 0 height 0
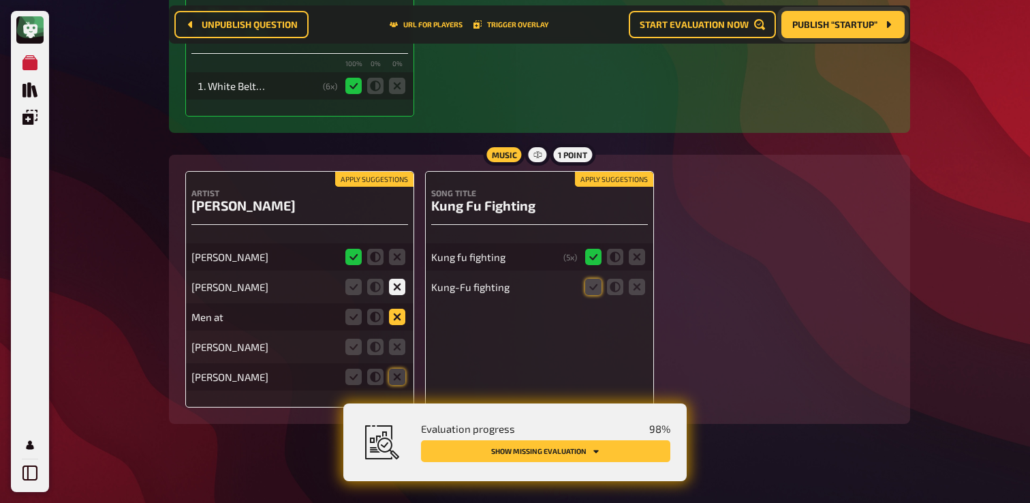
click at [398, 325] on icon at bounding box center [397, 316] width 16 height 16
click at [0, 0] on input "radio" at bounding box center [0, 0] width 0 height 0
click at [394, 385] on icon at bounding box center [397, 376] width 16 height 16
click at [0, 0] on input "radio" at bounding box center [0, 0] width 0 height 0
click at [396, 355] on icon at bounding box center [397, 346] width 16 height 16
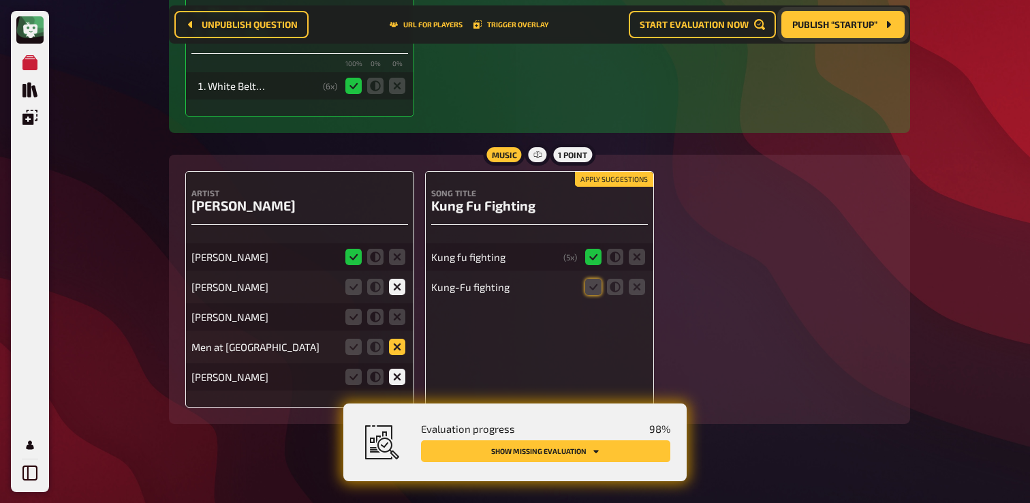
click at [0, 0] on input "radio" at bounding box center [0, 0] width 0 height 0
click at [391, 325] on icon at bounding box center [397, 316] width 16 height 16
click at [0, 0] on input "radio" at bounding box center [0, 0] width 0 height 0
click at [400, 355] on icon at bounding box center [397, 346] width 16 height 16
click at [0, 0] on input "radio" at bounding box center [0, 0] width 0 height 0
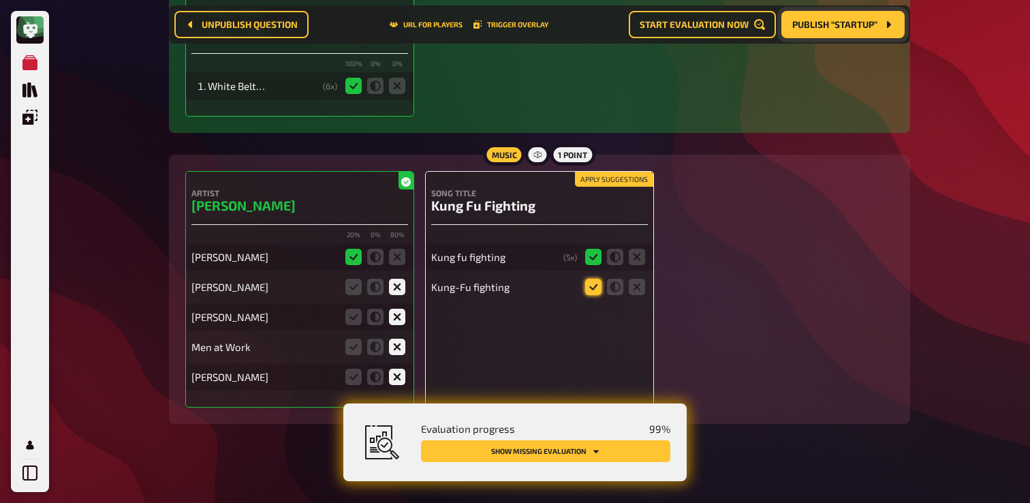
click at [586, 295] on icon at bounding box center [593, 286] width 16 height 16
click at [0, 0] on input "radio" at bounding box center [0, 0] width 0 height 0
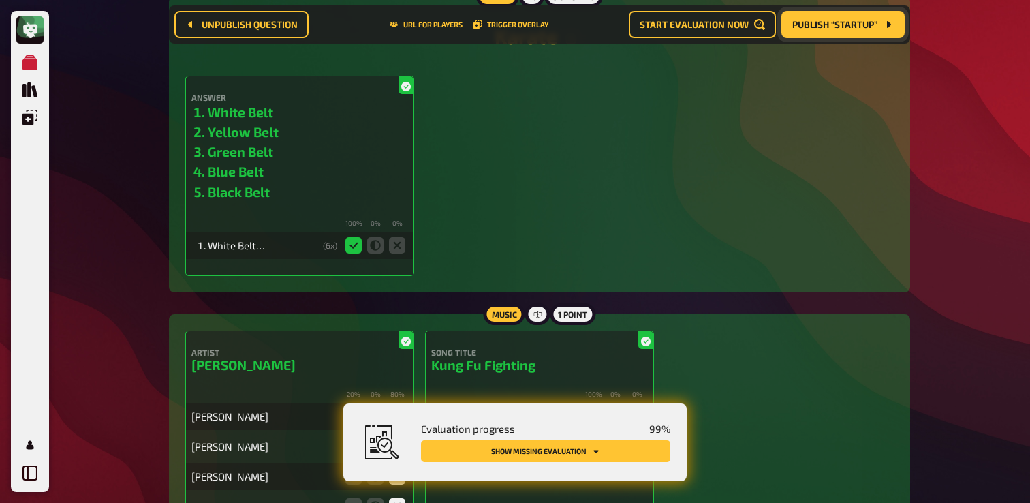
scroll to position [8775, 0]
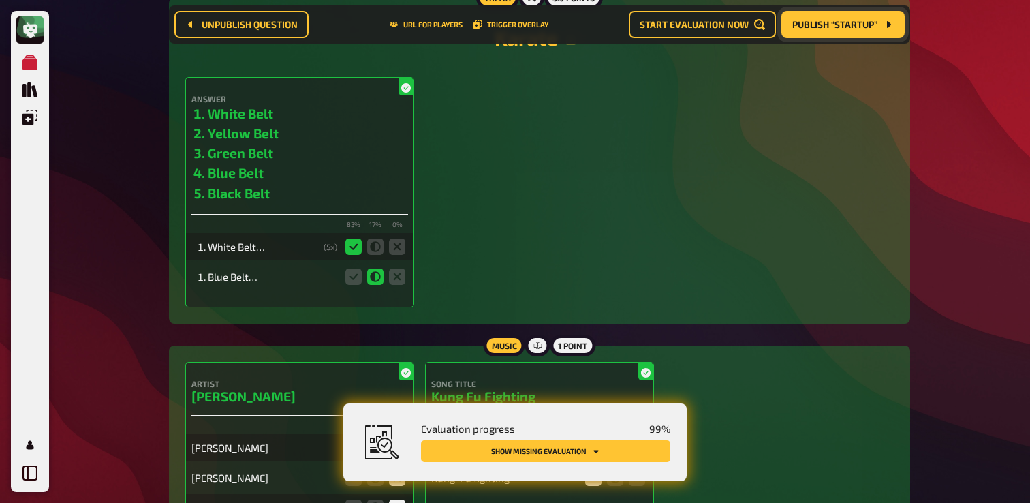
click at [842, 33] on button "Publish “Startup”" at bounding box center [842, 24] width 123 height 27
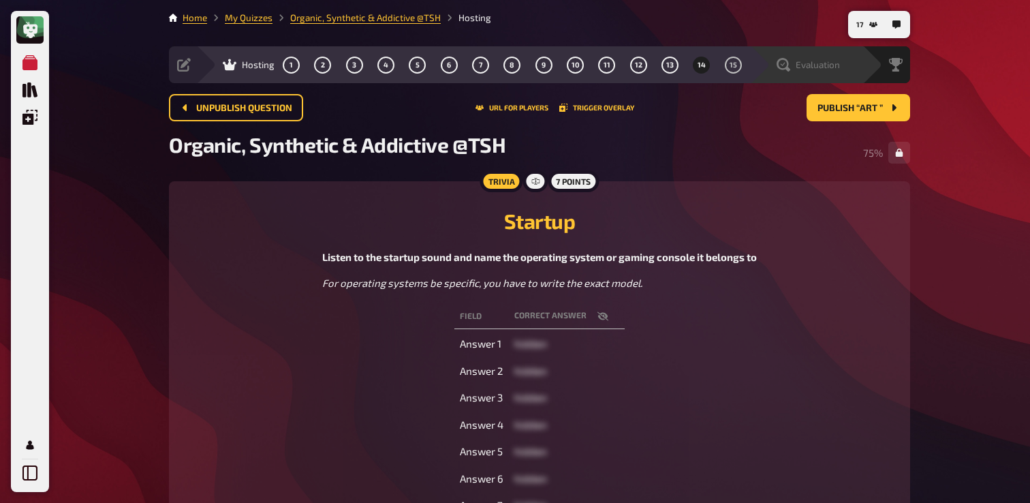
click at [788, 67] on icon at bounding box center [783, 65] width 14 height 14
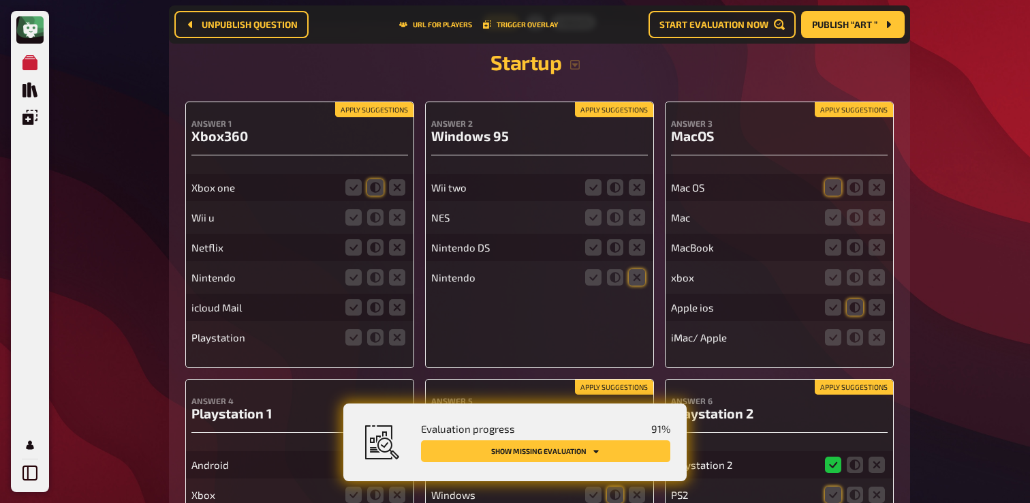
scroll to position [9442, 0]
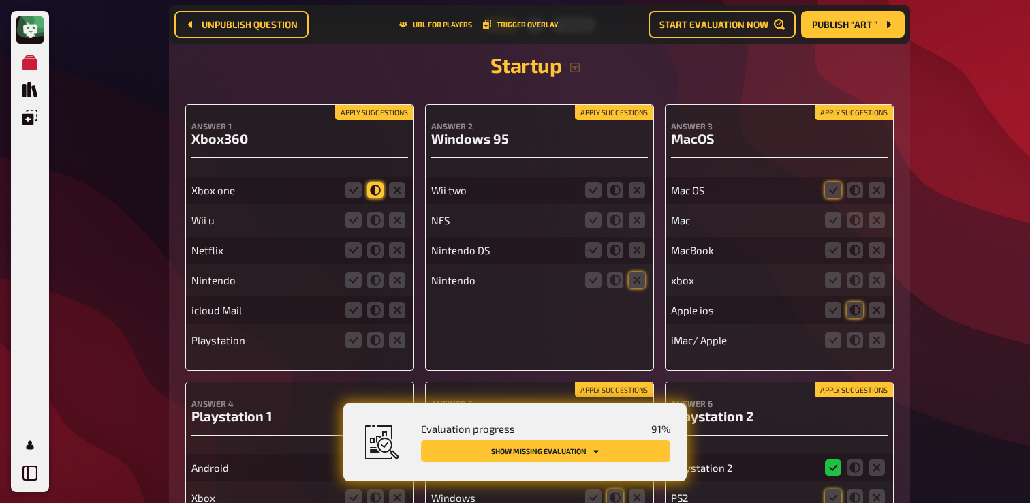
click at [377, 198] on icon at bounding box center [375, 190] width 16 height 16
click at [0, 0] on input "radio" at bounding box center [0, 0] width 0 height 0
click at [404, 228] on icon at bounding box center [397, 220] width 16 height 16
click at [0, 0] on input "radio" at bounding box center [0, 0] width 0 height 0
click at [398, 258] on icon at bounding box center [397, 250] width 16 height 16
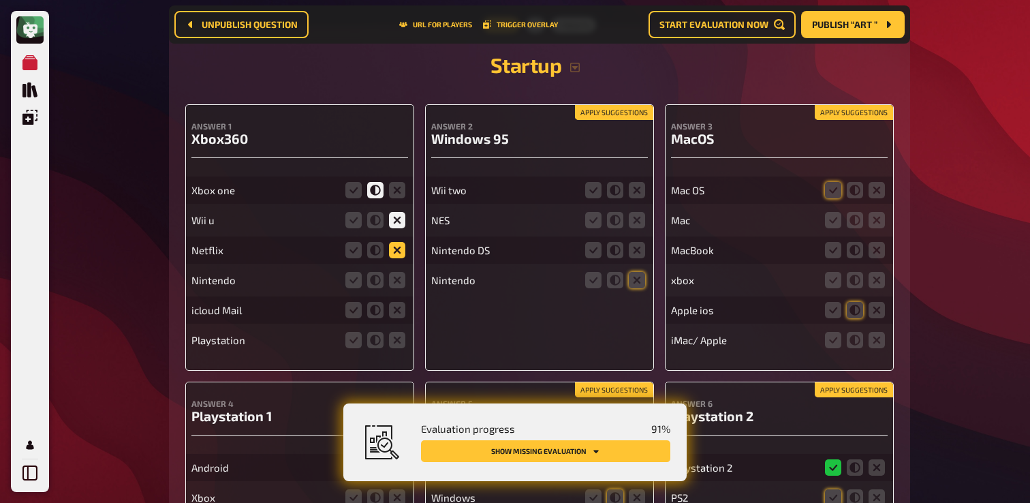
click at [0, 0] on input "radio" at bounding box center [0, 0] width 0 height 0
click at [397, 288] on icon at bounding box center [397, 280] width 16 height 16
click at [0, 0] on input "radio" at bounding box center [0, 0] width 0 height 0
click at [394, 318] on icon at bounding box center [397, 310] width 16 height 16
click at [0, 0] on input "radio" at bounding box center [0, 0] width 0 height 0
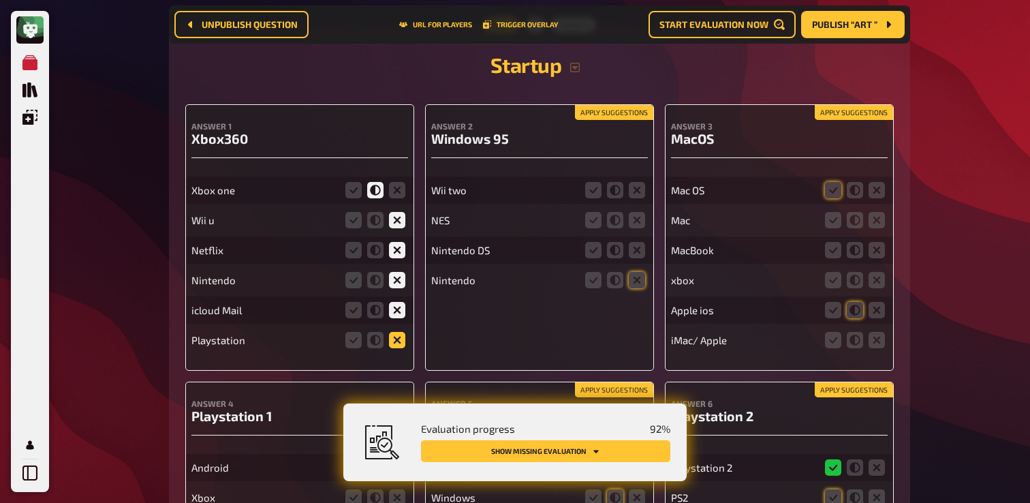
click at [398, 348] on icon at bounding box center [397, 340] width 16 height 16
click at [0, 0] on input "radio" at bounding box center [0, 0] width 0 height 0
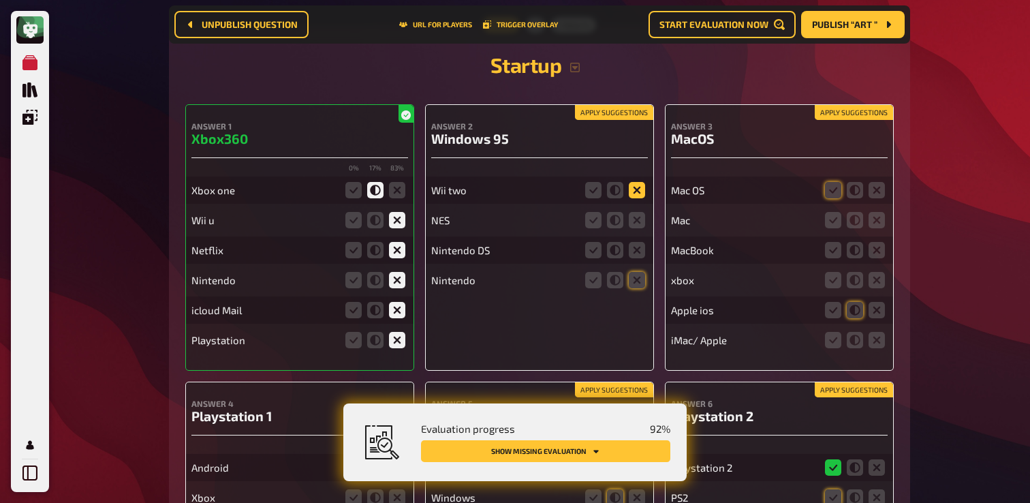
click at [637, 198] on icon at bounding box center [636, 190] width 16 height 16
click at [0, 0] on input "radio" at bounding box center [0, 0] width 0 height 0
click at [631, 228] on icon at bounding box center [636, 220] width 16 height 16
click at [0, 0] on input "radio" at bounding box center [0, 0] width 0 height 0
click at [637, 258] on icon at bounding box center [636, 250] width 16 height 16
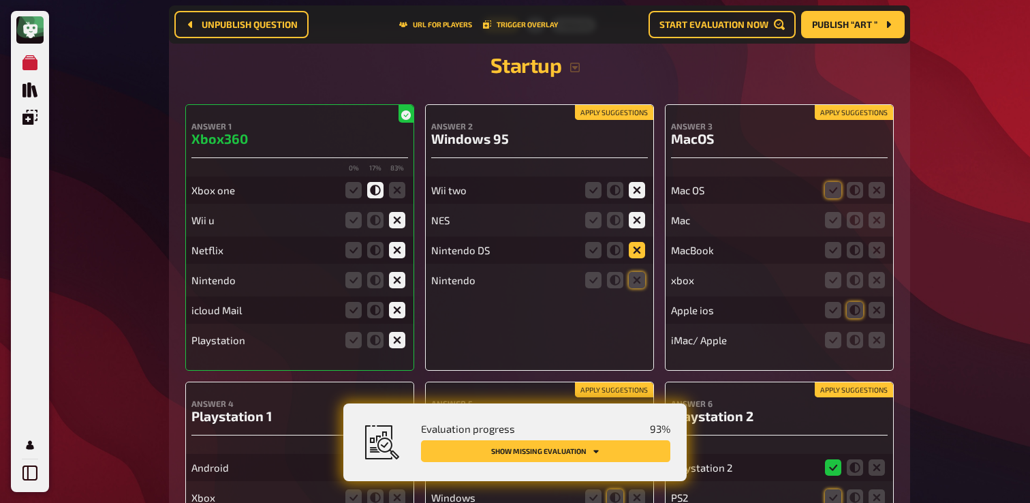
click at [0, 0] on input "radio" at bounding box center [0, 0] width 0 height 0
click at [637, 291] on div "Nintendo" at bounding box center [539, 279] width 217 height 27
click at [635, 288] on icon at bounding box center [636, 280] width 16 height 16
click at [0, 0] on input "radio" at bounding box center [0, 0] width 0 height 0
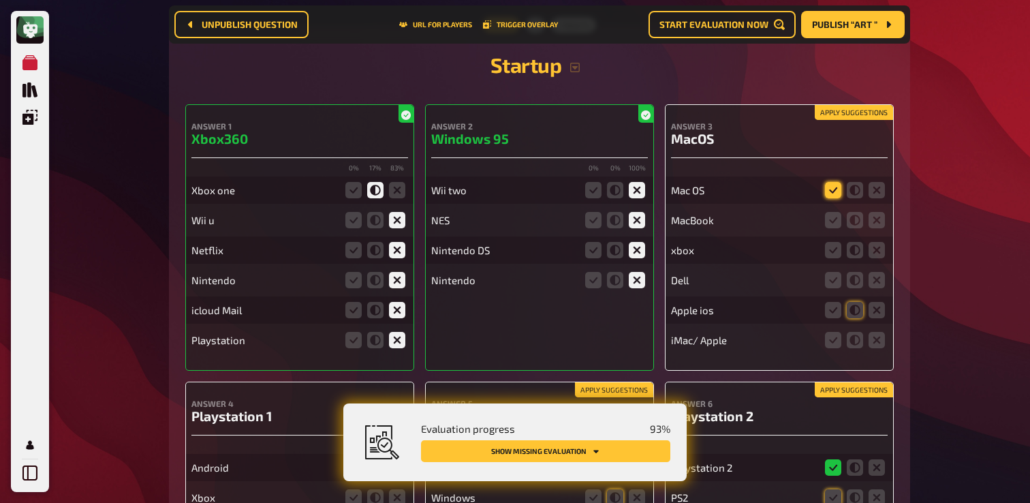
click at [827, 198] on icon at bounding box center [833, 190] width 16 height 16
click at [0, 0] on input "radio" at bounding box center [0, 0] width 0 height 0
click at [833, 228] on icon at bounding box center [833, 220] width 16 height 16
click at [0, 0] on input "radio" at bounding box center [0, 0] width 0 height 0
click at [877, 258] on icon at bounding box center [876, 250] width 16 height 16
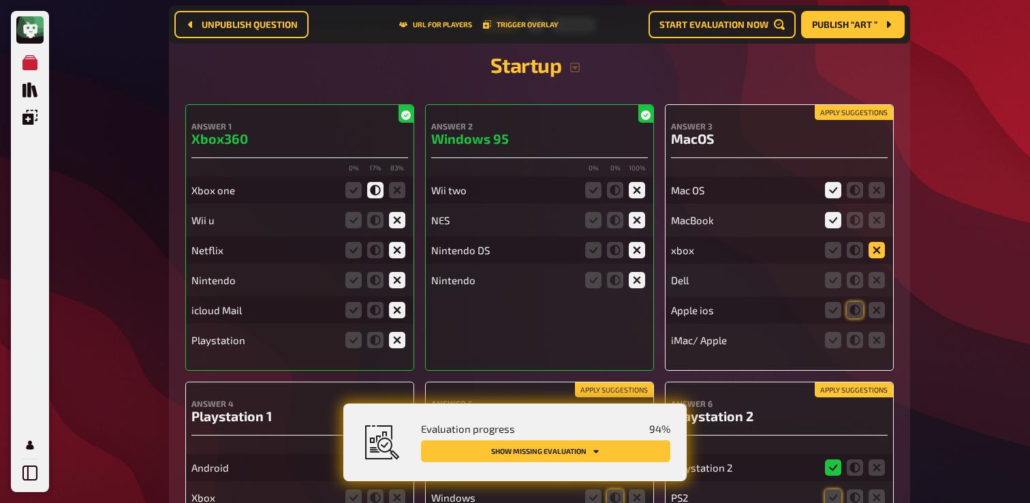
click at [0, 0] on input "radio" at bounding box center [0, 0] width 0 height 0
click at [875, 288] on icon at bounding box center [876, 280] width 16 height 16
click at [0, 0] on input "radio" at bounding box center [0, 0] width 0 height 0
click at [834, 318] on icon at bounding box center [833, 310] width 16 height 16
click at [0, 0] on input "radio" at bounding box center [0, 0] width 0 height 0
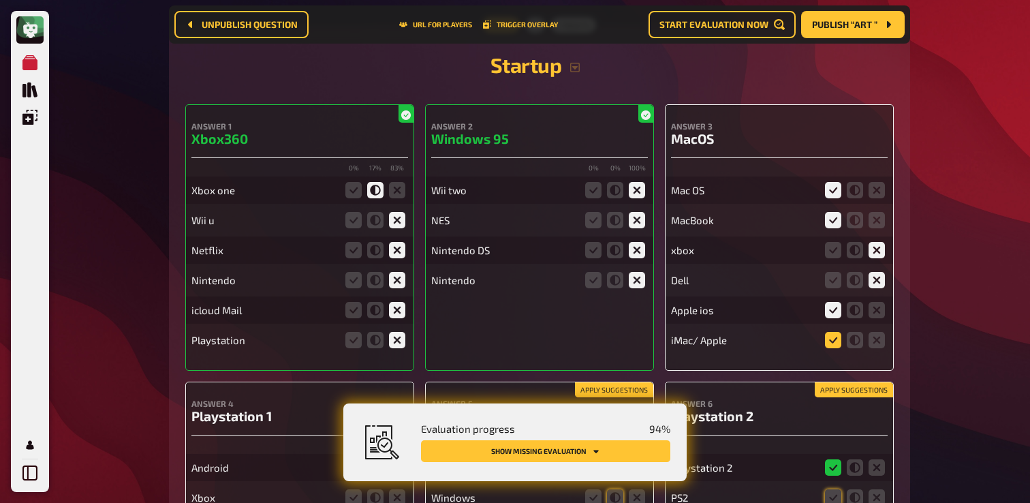
click at [829, 348] on icon at bounding box center [833, 340] width 16 height 16
click at [0, 0] on input "radio" at bounding box center [0, 0] width 0 height 0
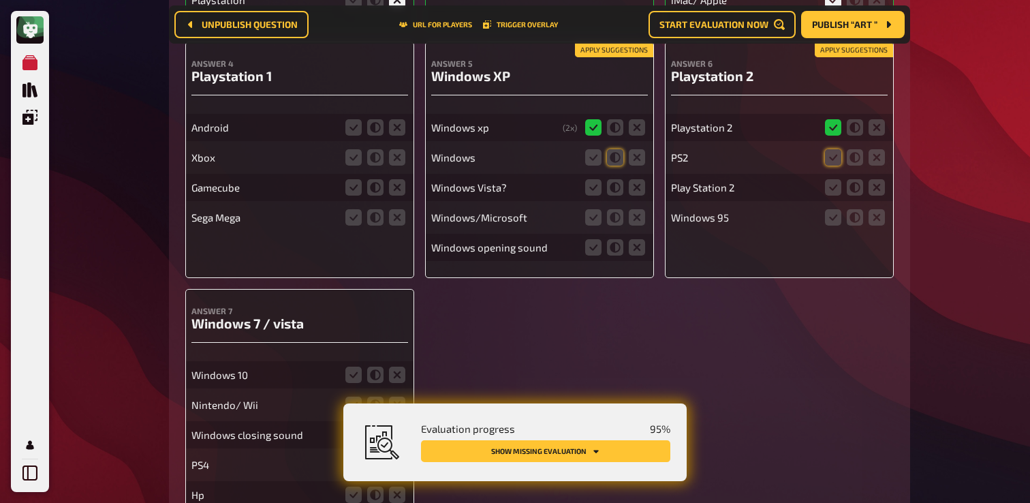
scroll to position [9783, 0]
click at [396, 135] on icon at bounding box center [397, 126] width 16 height 16
click at [0, 0] on input "radio" at bounding box center [0, 0] width 0 height 0
click at [395, 165] on icon at bounding box center [397, 156] width 16 height 16
click at [0, 0] on input "radio" at bounding box center [0, 0] width 0 height 0
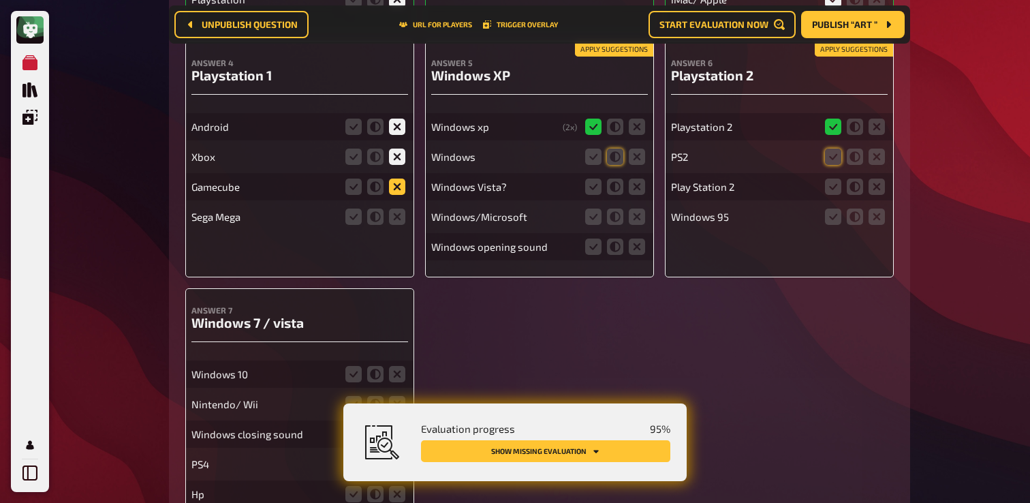
click at [394, 195] on icon at bounding box center [397, 186] width 16 height 16
click at [0, 0] on input "radio" at bounding box center [0, 0] width 0 height 0
click at [393, 225] on icon at bounding box center [397, 216] width 16 height 16
click at [0, 0] on input "radio" at bounding box center [0, 0] width 0 height 0
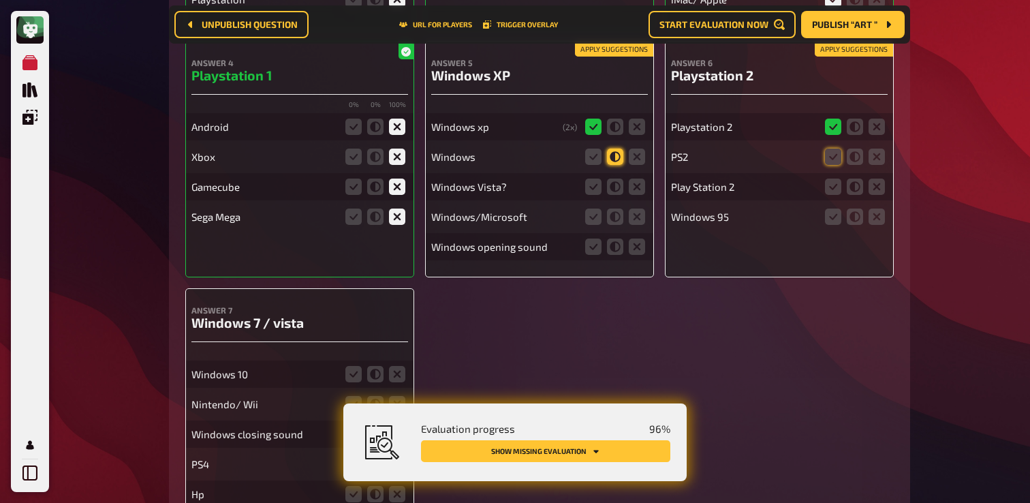
click at [613, 165] on icon at bounding box center [615, 156] width 16 height 16
click at [0, 0] on input "radio" at bounding box center [0, 0] width 0 height 0
click at [641, 195] on icon at bounding box center [636, 186] width 16 height 16
click at [0, 0] on input "radio" at bounding box center [0, 0] width 0 height 0
click at [616, 225] on icon at bounding box center [615, 216] width 16 height 16
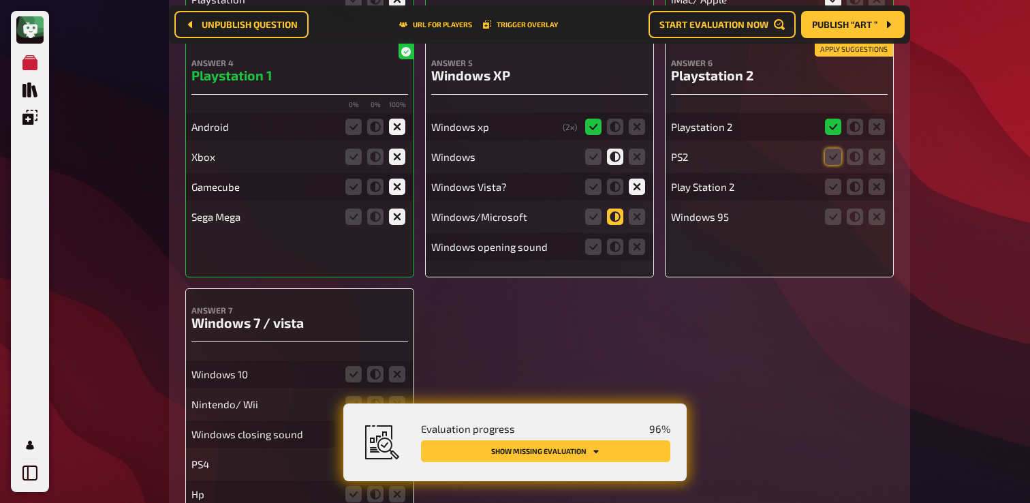
click at [0, 0] on input "radio" at bounding box center [0, 0] width 0 height 0
click at [615, 255] on icon at bounding box center [615, 246] width 16 height 16
click at [0, 0] on input "radio" at bounding box center [0, 0] width 0 height 0
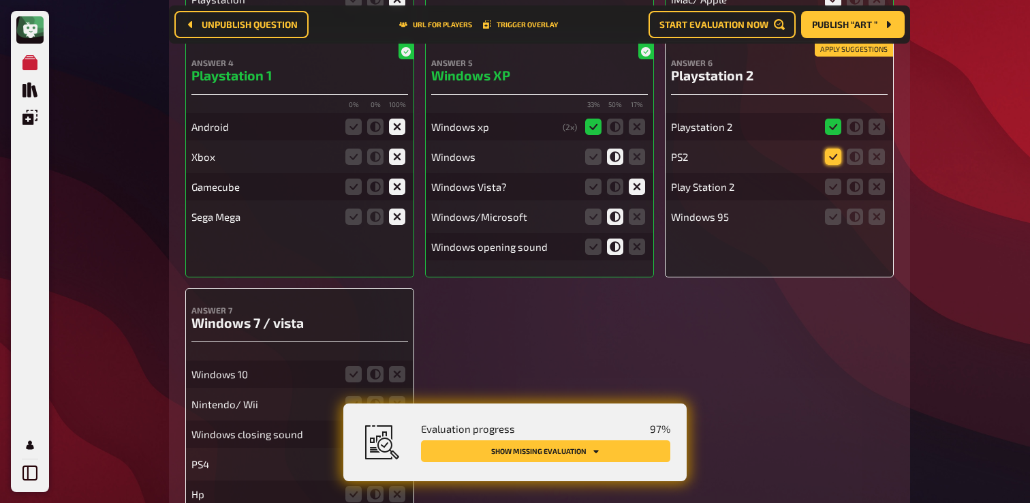
click at [828, 165] on icon at bounding box center [833, 156] width 16 height 16
click at [0, 0] on input "radio" at bounding box center [0, 0] width 0 height 0
click at [829, 195] on icon at bounding box center [833, 186] width 16 height 16
click at [0, 0] on input "radio" at bounding box center [0, 0] width 0 height 0
click at [880, 225] on icon at bounding box center [876, 216] width 16 height 16
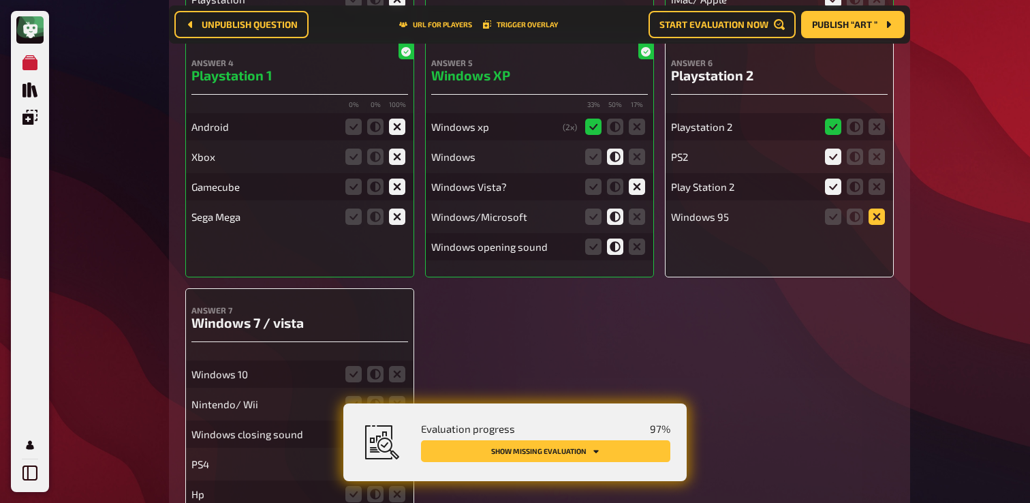
click at [0, 0] on input "radio" at bounding box center [0, 0] width 0 height 0
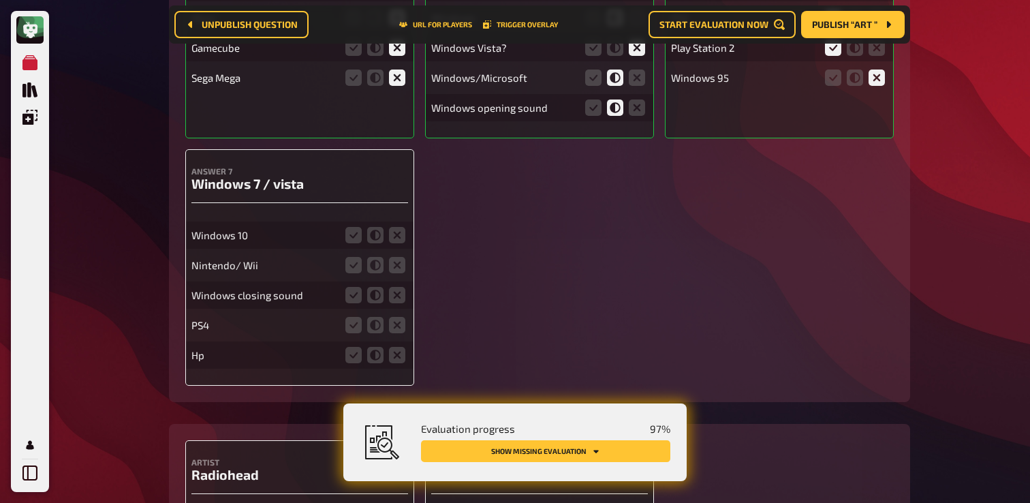
scroll to position [9948, 0]
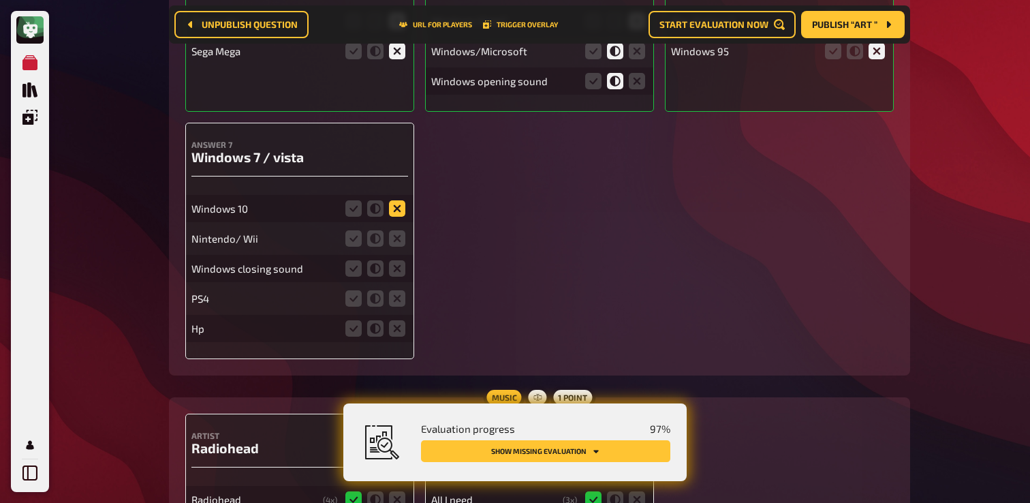
click at [393, 217] on icon at bounding box center [397, 208] width 16 height 16
click at [0, 0] on input "radio" at bounding box center [0, 0] width 0 height 0
click at [398, 246] on icon at bounding box center [397, 238] width 16 height 16
click at [0, 0] on input "radio" at bounding box center [0, 0] width 0 height 0
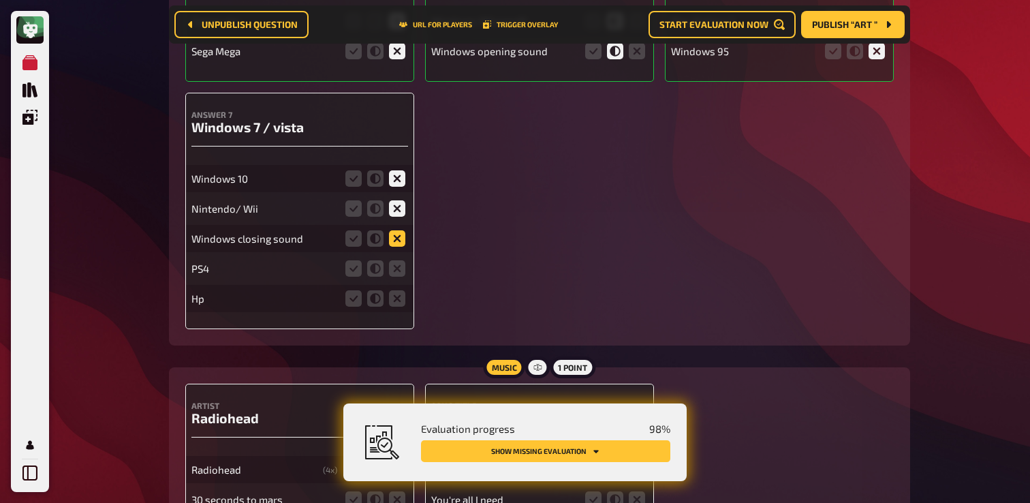
click at [393, 246] on icon at bounding box center [397, 238] width 16 height 16
click at [0, 0] on input "radio" at bounding box center [0, 0] width 0 height 0
click at [398, 276] on icon at bounding box center [397, 268] width 16 height 16
click at [0, 0] on input "radio" at bounding box center [0, 0] width 0 height 0
click at [398, 306] on icon at bounding box center [397, 298] width 16 height 16
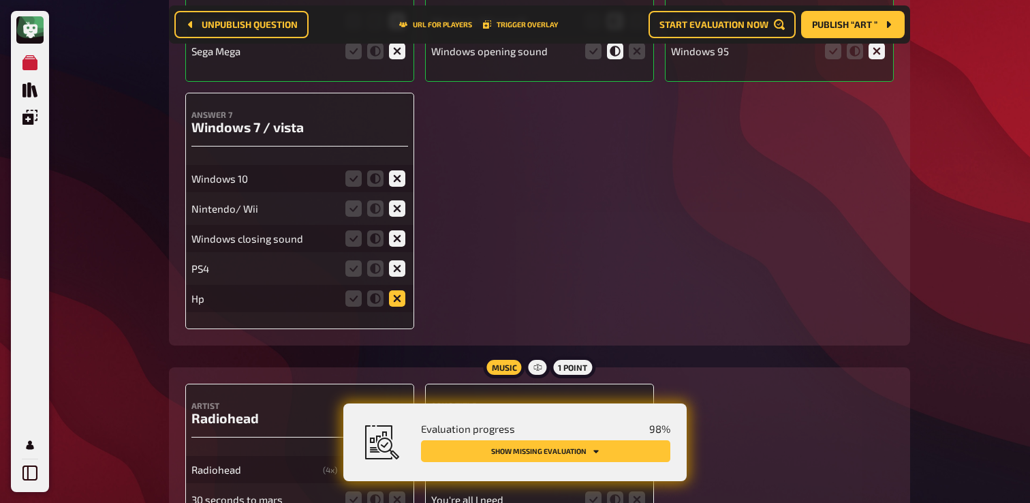
click at [0, 0] on input "radio" at bounding box center [0, 0] width 0 height 0
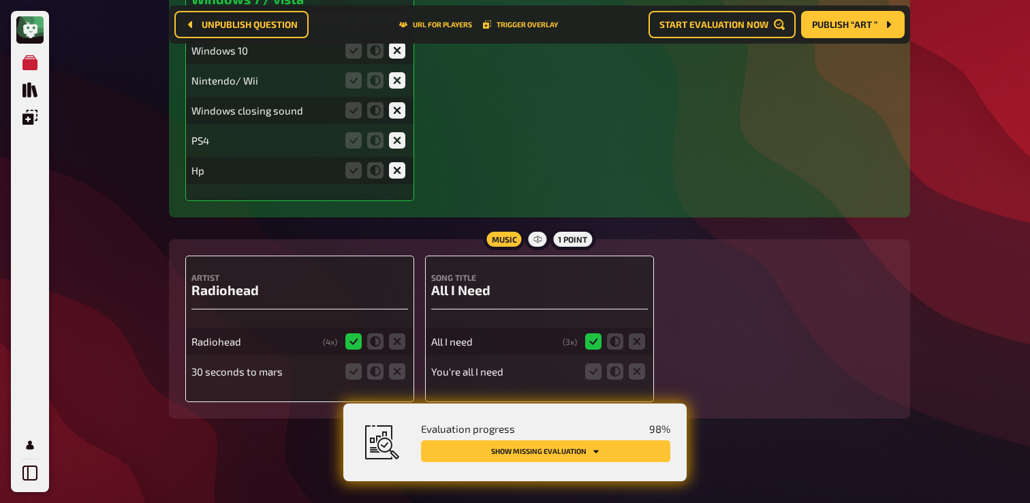
scroll to position [10103, 0]
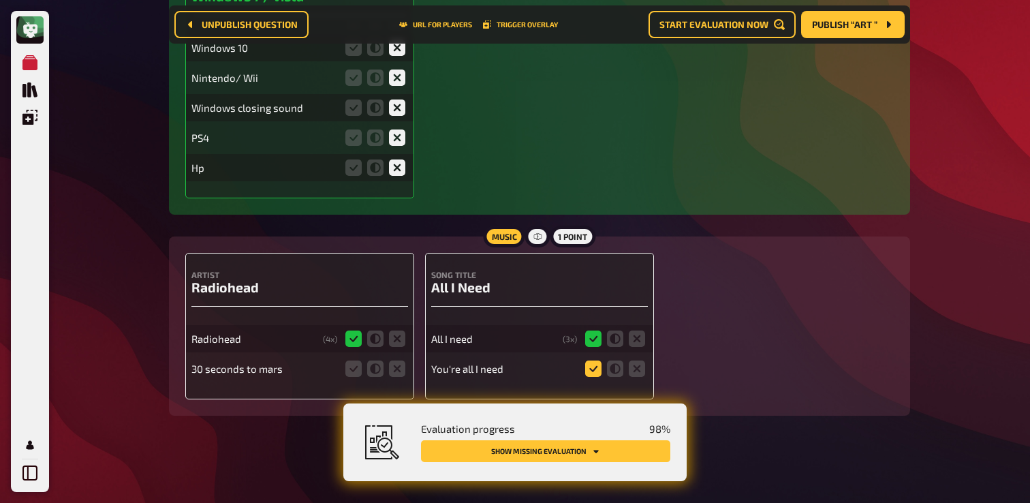
click at [588, 374] on icon at bounding box center [593, 368] width 16 height 16
click at [0, 0] on input "radio" at bounding box center [0, 0] width 0 height 0
click at [611, 372] on icon at bounding box center [615, 368] width 16 height 16
click at [0, 0] on input "radio" at bounding box center [0, 0] width 0 height 0
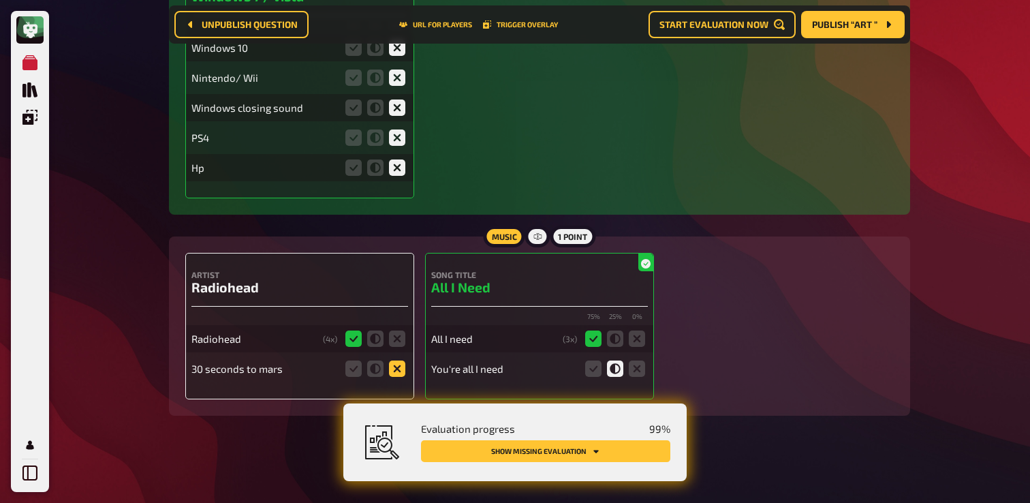
click at [396, 374] on icon at bounding box center [397, 368] width 16 height 16
click at [0, 0] on input "radio" at bounding box center [0, 0] width 0 height 0
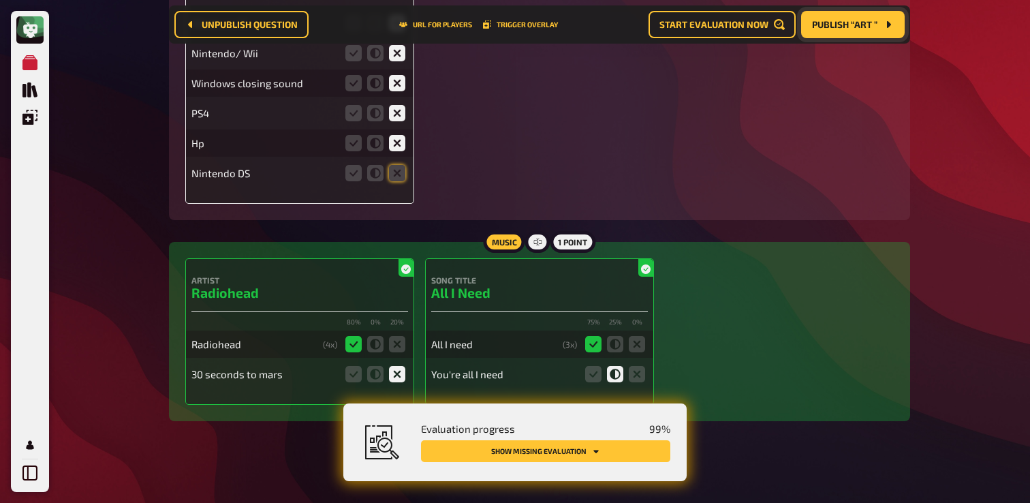
click at [854, 25] on span "Publish “Art ”" at bounding box center [844, 25] width 65 height 10
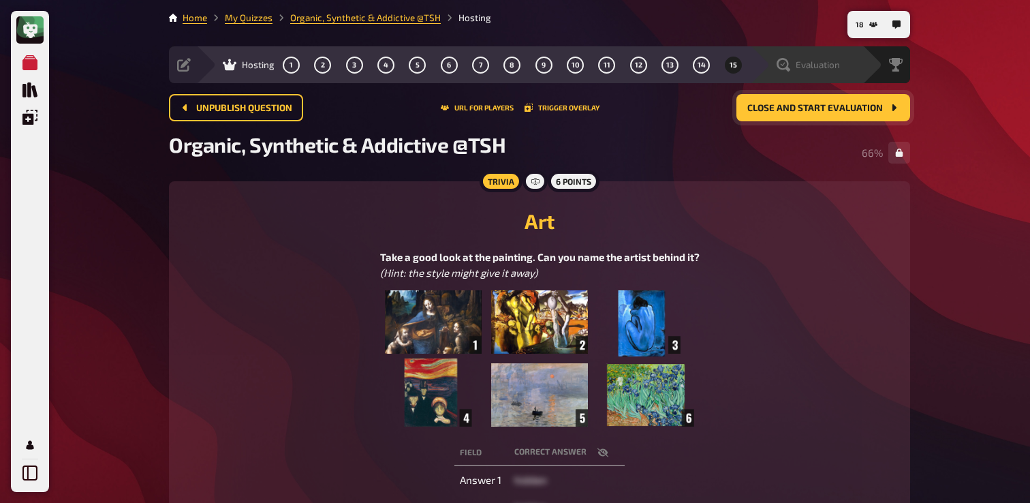
click at [786, 67] on icon at bounding box center [783, 65] width 14 height 14
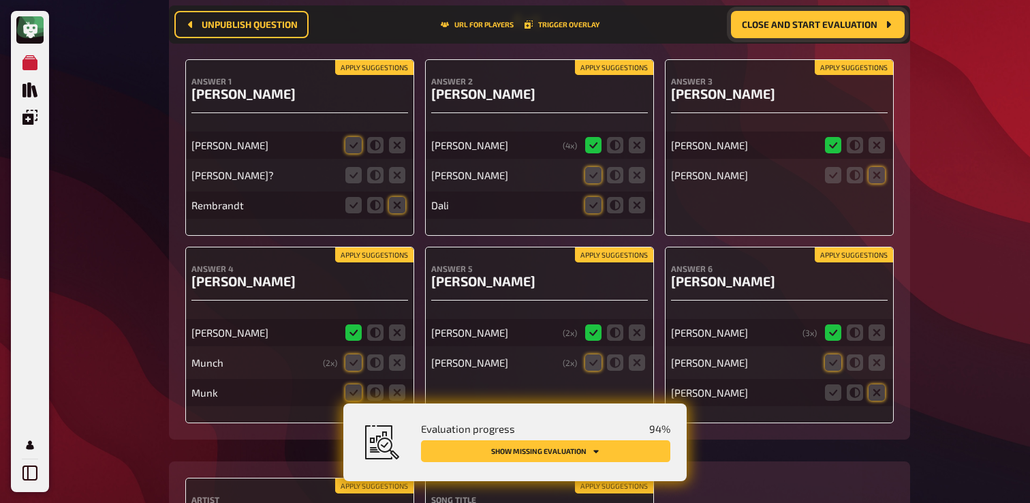
scroll to position [10933, 0]
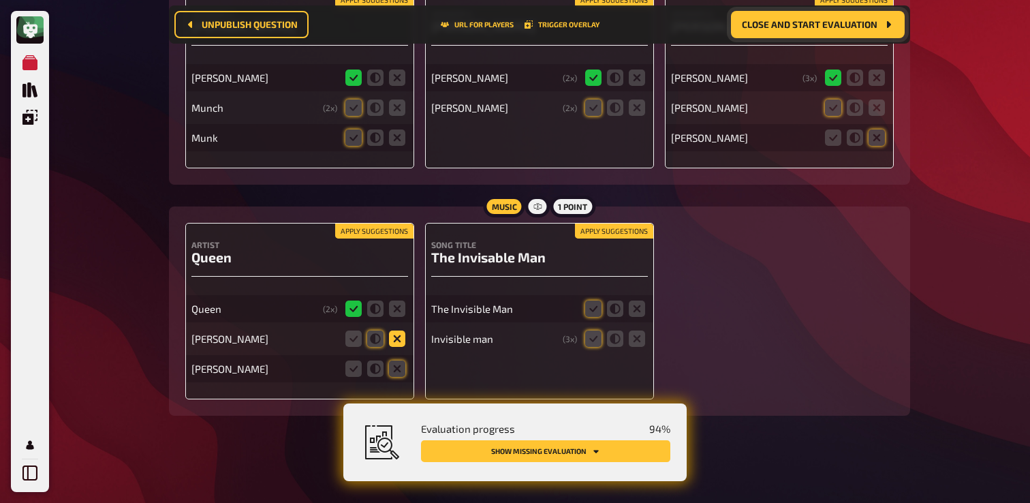
click at [400, 338] on icon at bounding box center [397, 338] width 16 height 16
click at [0, 0] on input "radio" at bounding box center [0, 0] width 0 height 0
click at [398, 367] on icon at bounding box center [397, 368] width 16 height 16
click at [0, 0] on input "radio" at bounding box center [0, 0] width 0 height 0
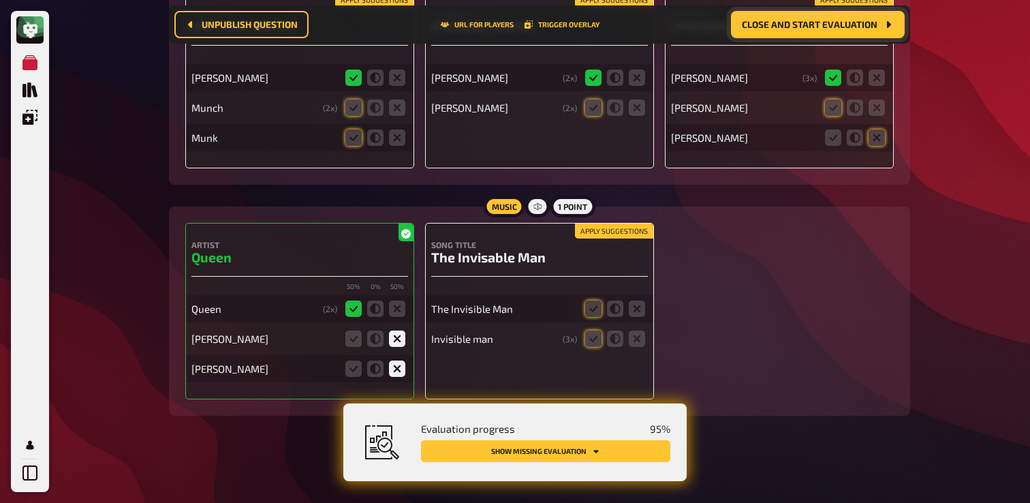
click at [592, 319] on div "The Invisible Man" at bounding box center [539, 308] width 217 height 27
click at [589, 337] on icon at bounding box center [593, 338] width 16 height 16
click at [0, 0] on input "radio" at bounding box center [0, 0] width 0 height 0
click at [593, 300] on icon at bounding box center [593, 308] width 16 height 16
click at [0, 0] on input "radio" at bounding box center [0, 0] width 0 height 0
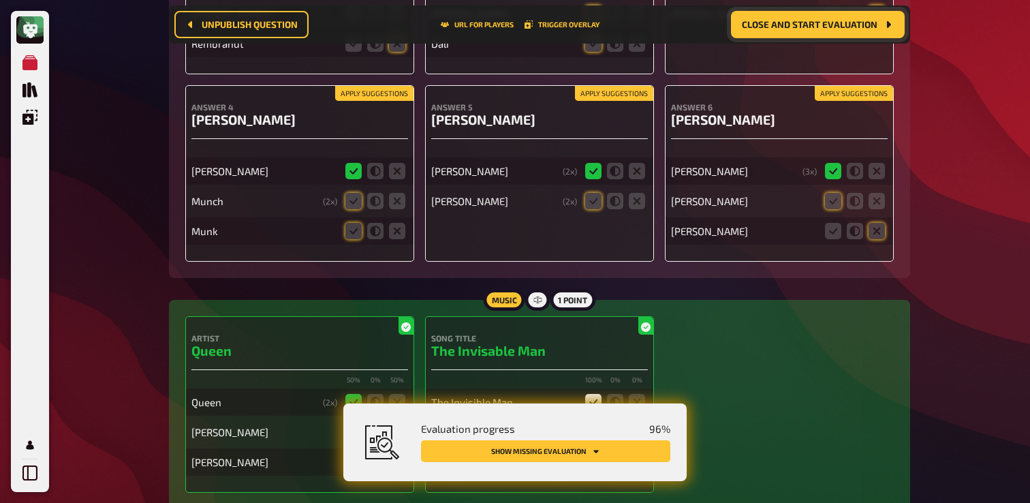
scroll to position [10797, 0]
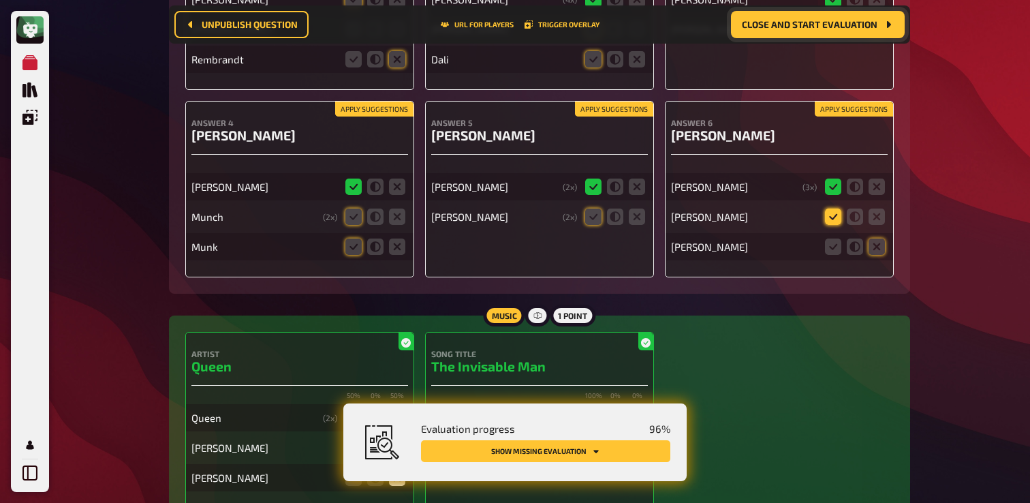
click at [831, 225] on icon at bounding box center [833, 216] width 16 height 16
click at [0, 0] on input "radio" at bounding box center [0, 0] width 0 height 0
click at [587, 225] on icon at bounding box center [593, 216] width 16 height 16
click at [0, 0] on input "radio" at bounding box center [0, 0] width 0 height 0
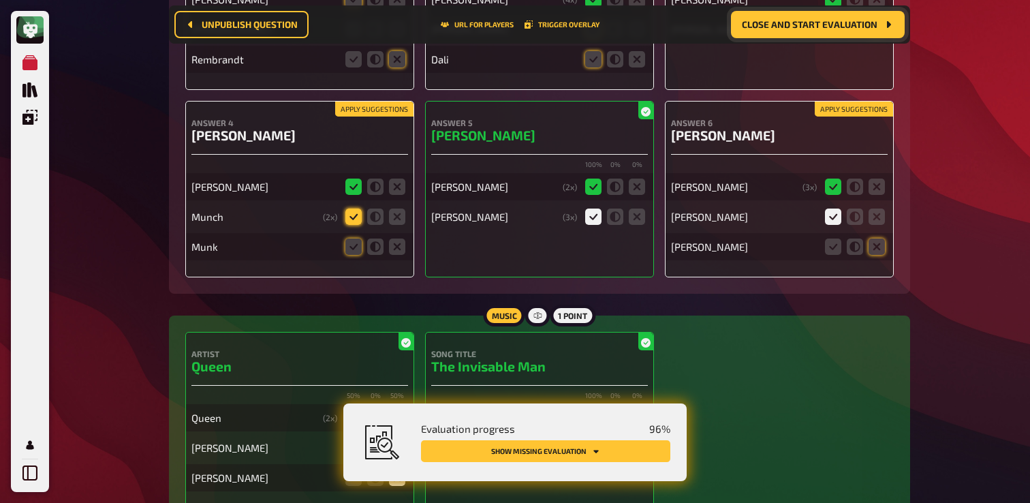
click at [354, 225] on icon at bounding box center [353, 216] width 16 height 16
click at [0, 0] on input "radio" at bounding box center [0, 0] width 0 height 0
click at [402, 255] on icon at bounding box center [397, 246] width 16 height 16
click at [0, 0] on input "radio" at bounding box center [0, 0] width 0 height 0
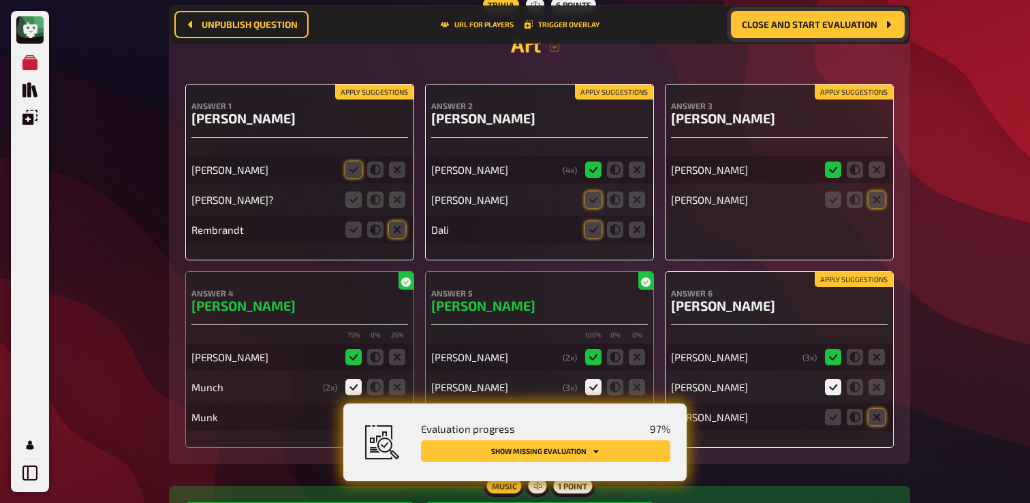
scroll to position [10624, 0]
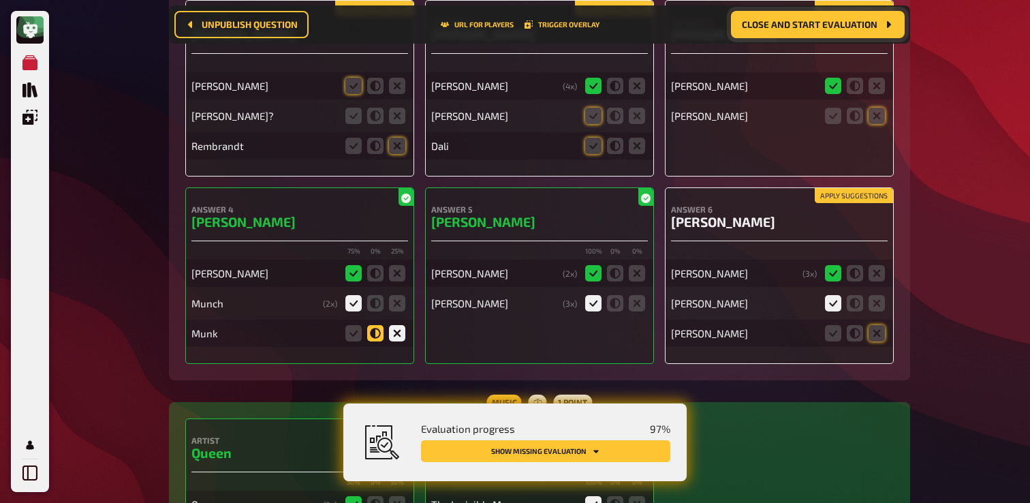
click at [372, 341] on icon at bounding box center [375, 333] width 16 height 16
click at [0, 0] on input "radio" at bounding box center [0, 0] width 0 height 0
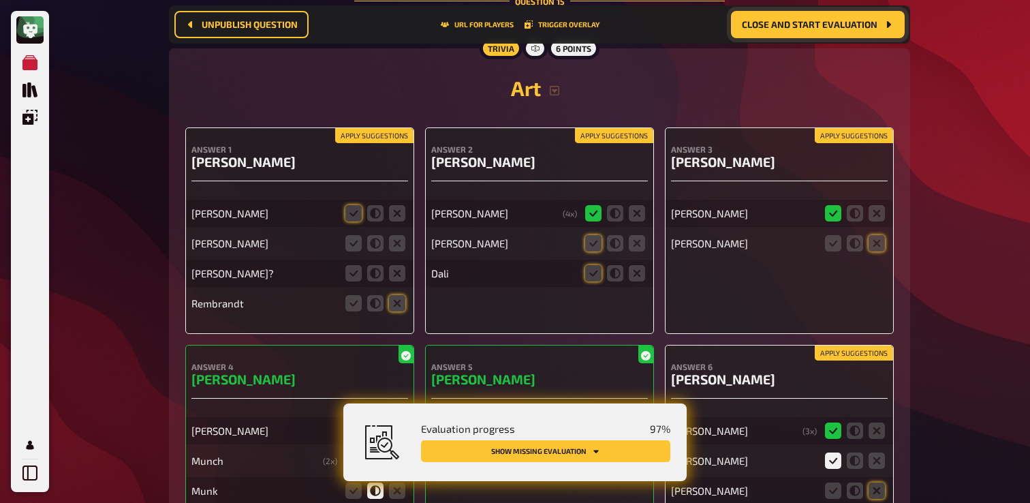
scroll to position [10570, 0]
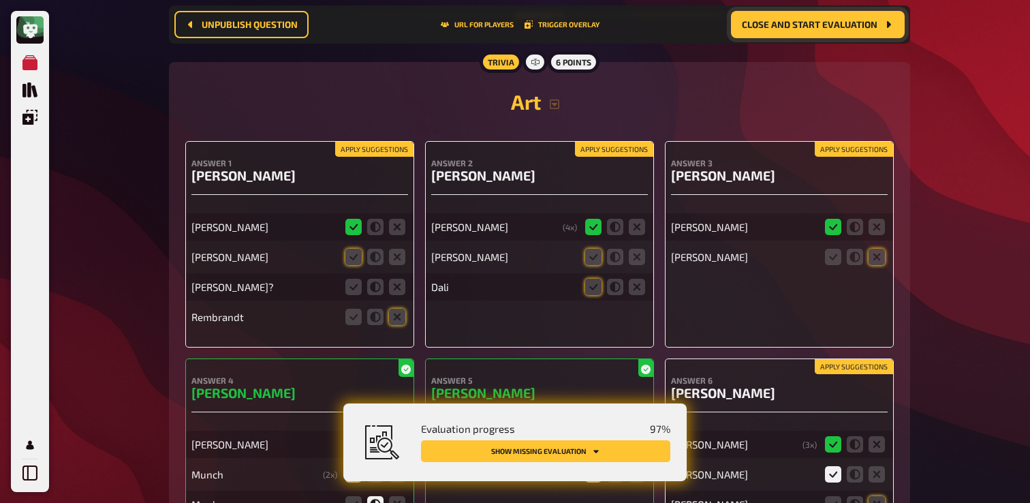
click at [354, 238] on fieldset at bounding box center [374, 227] width 65 height 22
click at [350, 265] on icon at bounding box center [353, 257] width 16 height 16
click at [0, 0] on input "radio" at bounding box center [0, 0] width 0 height 0
click at [392, 295] on icon at bounding box center [397, 286] width 16 height 16
click at [0, 0] on input "radio" at bounding box center [0, 0] width 0 height 0
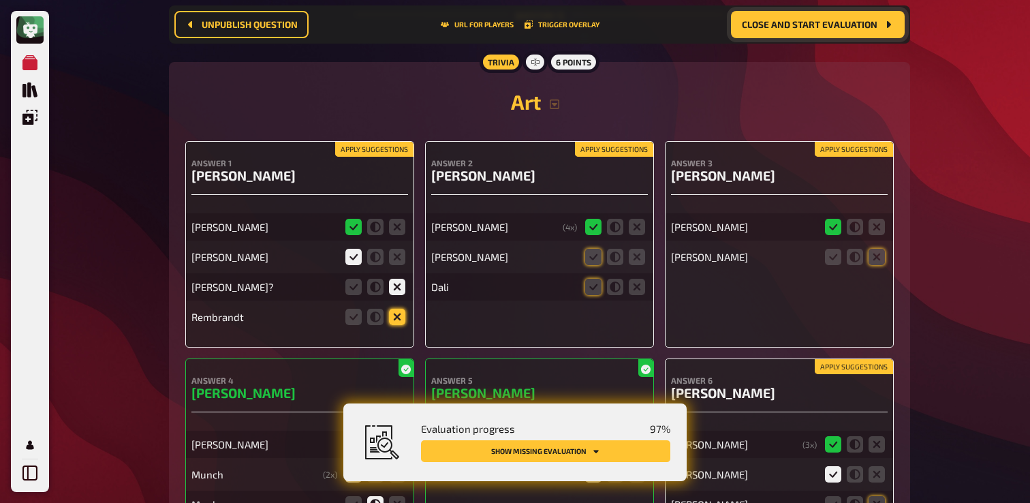
click at [394, 325] on icon at bounding box center [397, 316] width 16 height 16
click at [0, 0] on input "radio" at bounding box center [0, 0] width 0 height 0
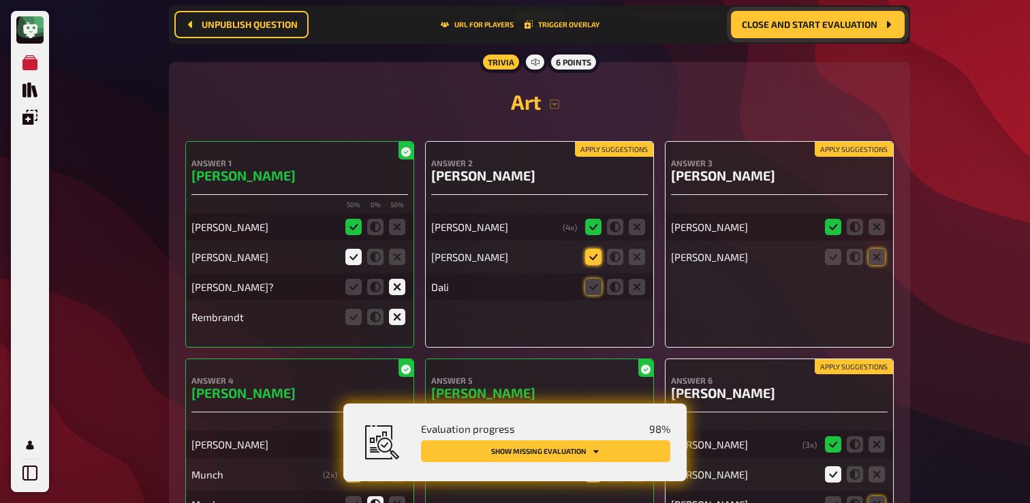
click at [592, 265] on icon at bounding box center [593, 257] width 16 height 16
click at [0, 0] on input "radio" at bounding box center [0, 0] width 0 height 0
click at [617, 295] on icon at bounding box center [615, 286] width 16 height 16
click at [0, 0] on input "radio" at bounding box center [0, 0] width 0 height 0
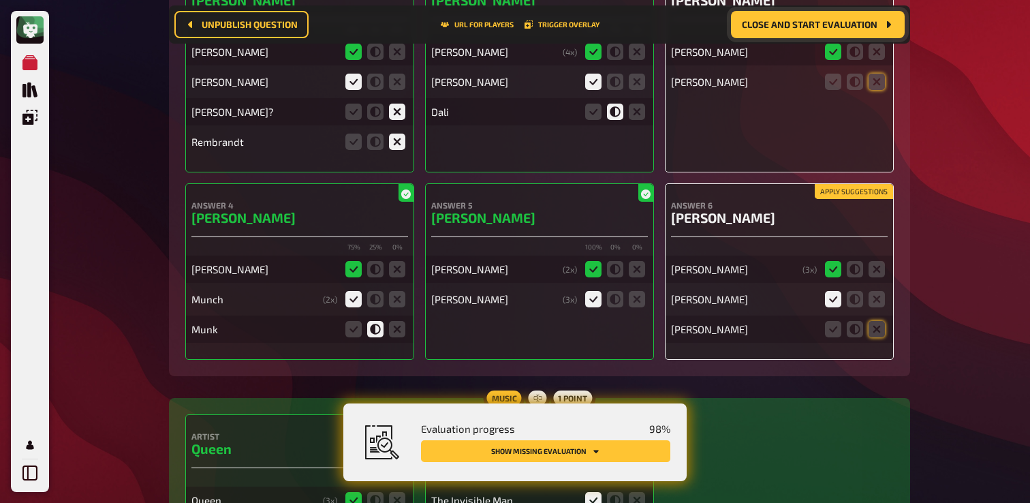
scroll to position [10751, 0]
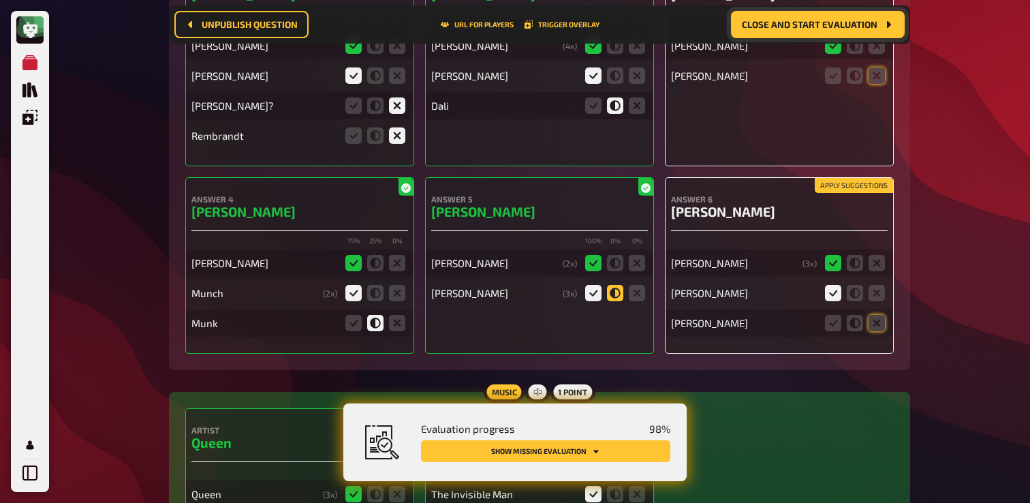
click at [618, 301] on icon at bounding box center [615, 293] width 16 height 16
click at [0, 0] on input "radio" at bounding box center [0, 0] width 0 height 0
click at [372, 301] on icon at bounding box center [375, 293] width 16 height 16
click at [0, 0] on input "radio" at bounding box center [0, 0] width 0 height 0
click at [860, 301] on icon at bounding box center [854, 293] width 16 height 16
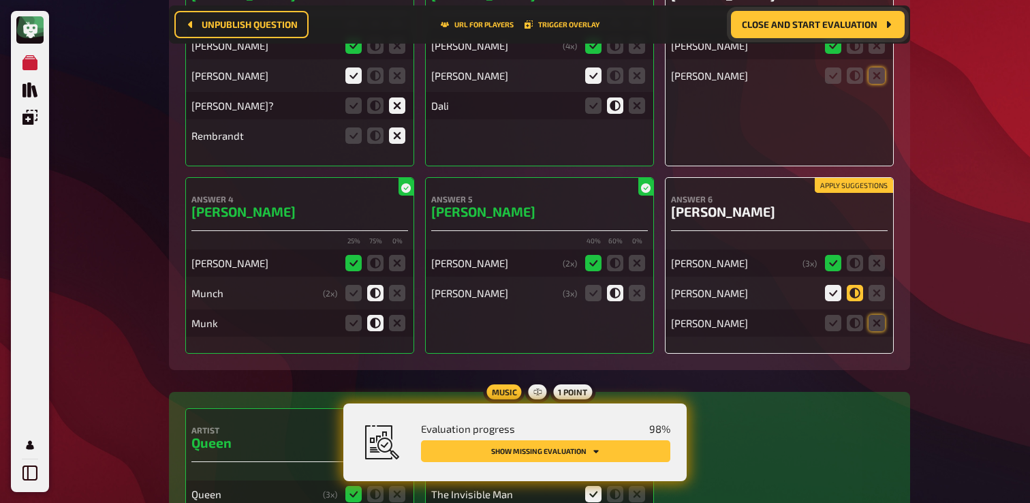
click at [0, 0] on input "radio" at bounding box center [0, 0] width 0 height 0
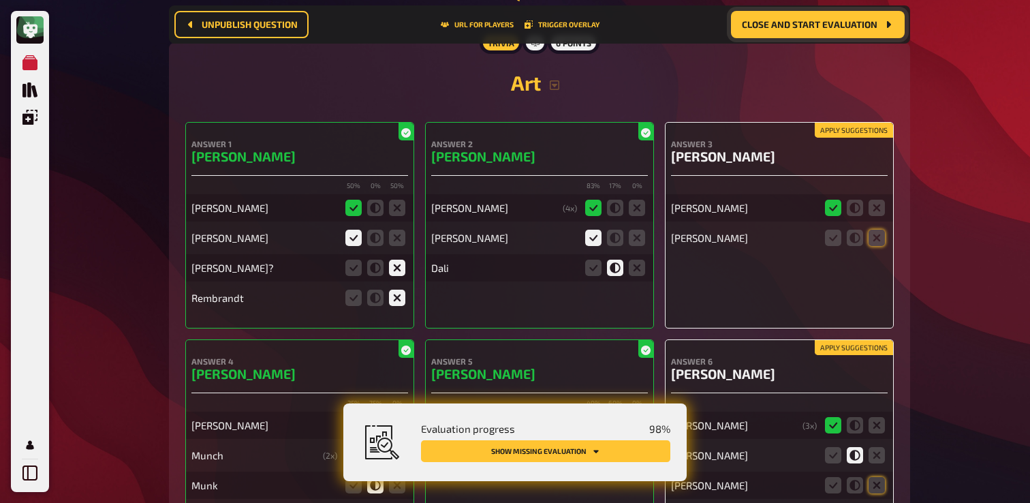
scroll to position [10582, 0]
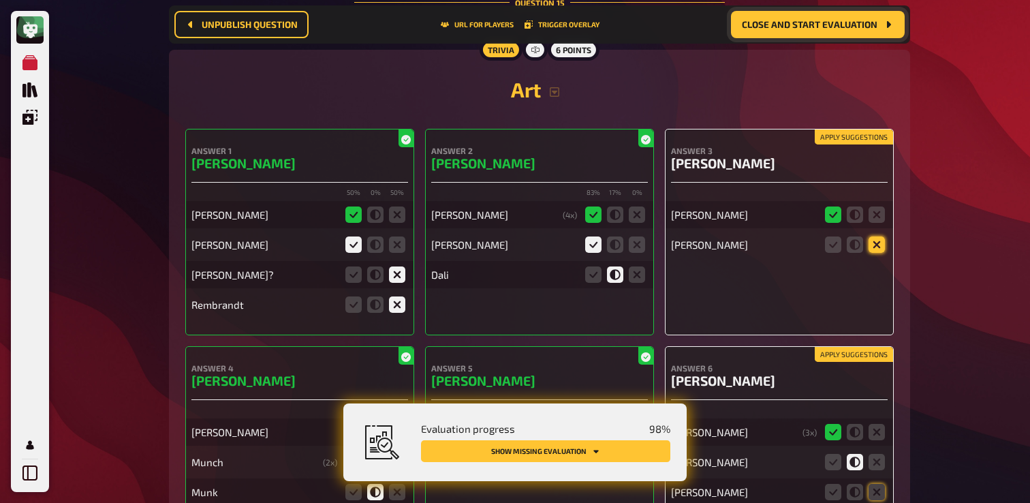
click at [880, 253] on icon at bounding box center [876, 244] width 16 height 16
click at [0, 0] on input "radio" at bounding box center [0, 0] width 0 height 0
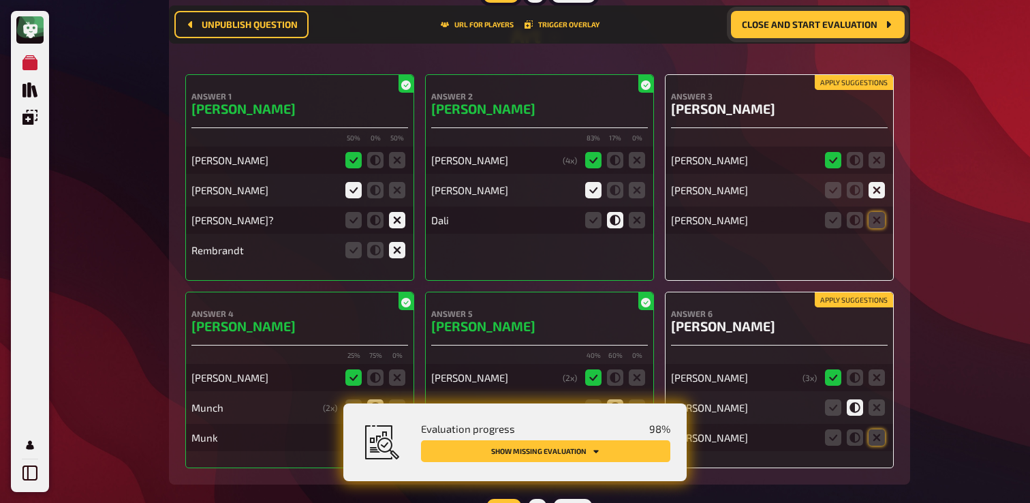
scroll to position [10662, 0]
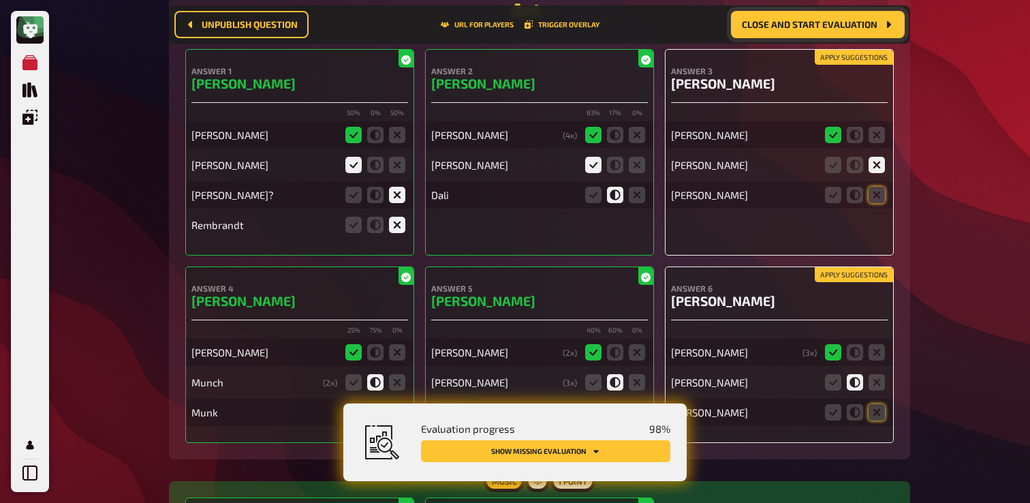
click at [865, 206] on fieldset at bounding box center [854, 195] width 65 height 22
click at [880, 203] on icon at bounding box center [876, 195] width 16 height 16
click at [0, 0] on input "radio" at bounding box center [0, 0] width 0 height 0
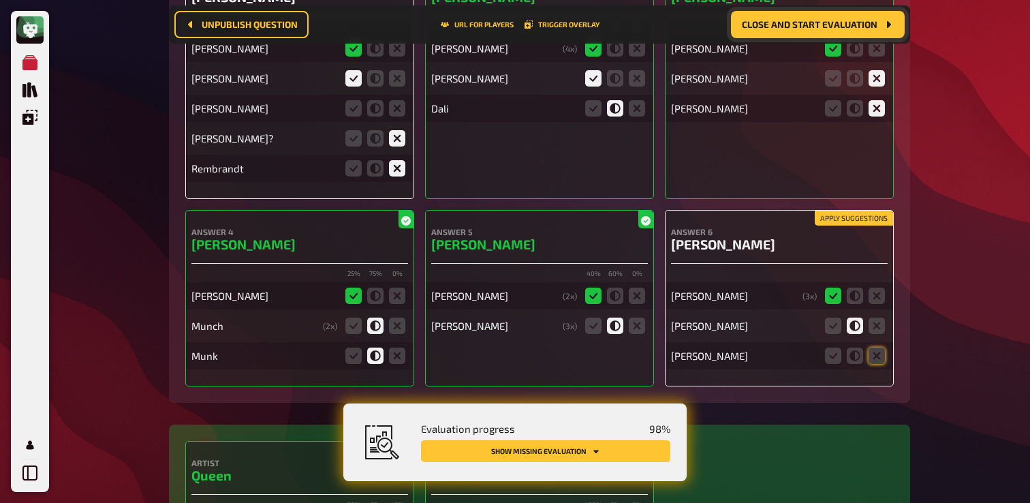
scroll to position [10754, 0]
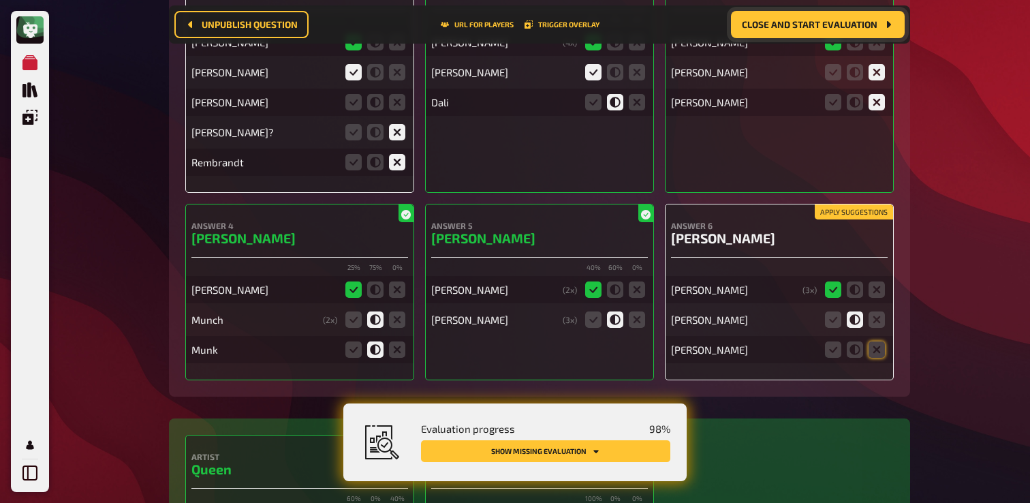
click at [881, 361] on div "Vincent Van Gogh ( 3 x) Van gogh Monet" at bounding box center [779, 313] width 217 height 100
click at [879, 357] on icon at bounding box center [876, 349] width 16 height 16
click at [0, 0] on input "radio" at bounding box center [0, 0] width 0 height 0
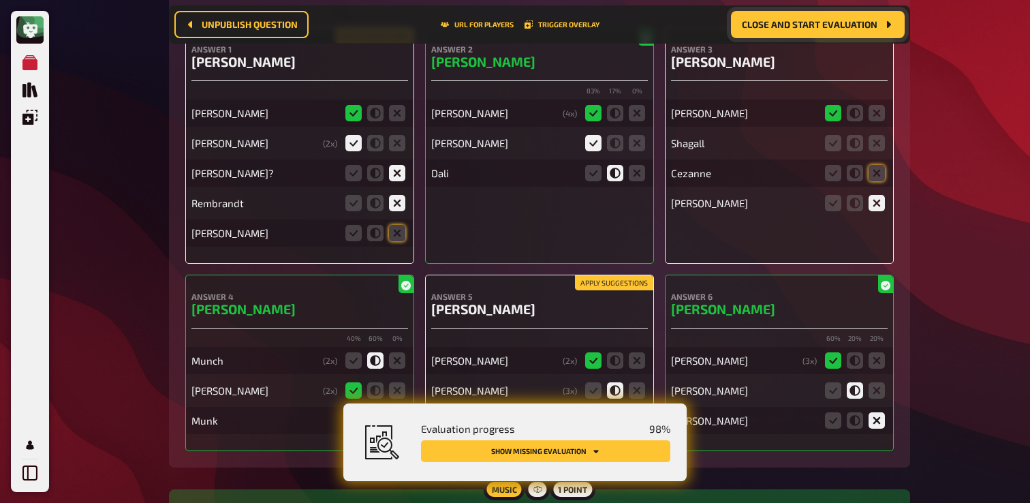
scroll to position [10687, 0]
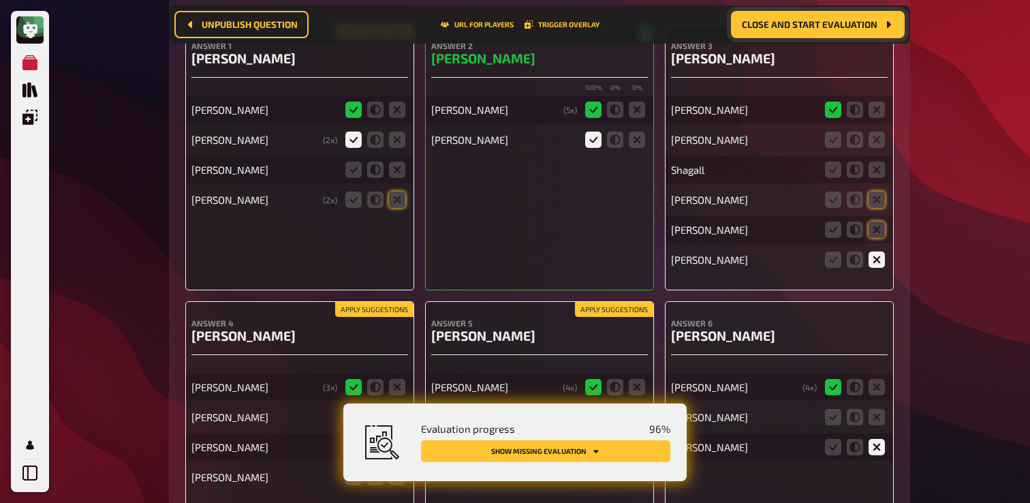
click at [787, 29] on span "Close and start evaluation" at bounding box center [809, 25] width 135 height 10
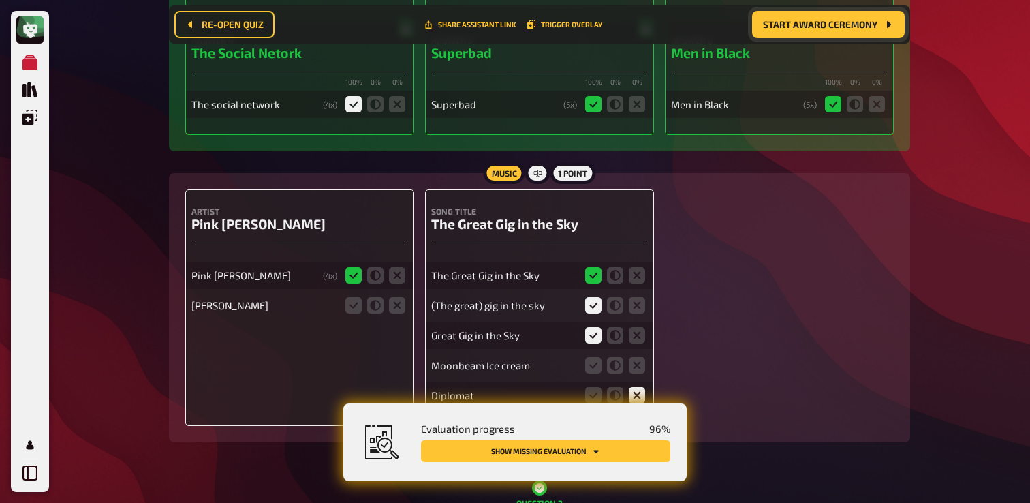
scroll to position [550, 0]
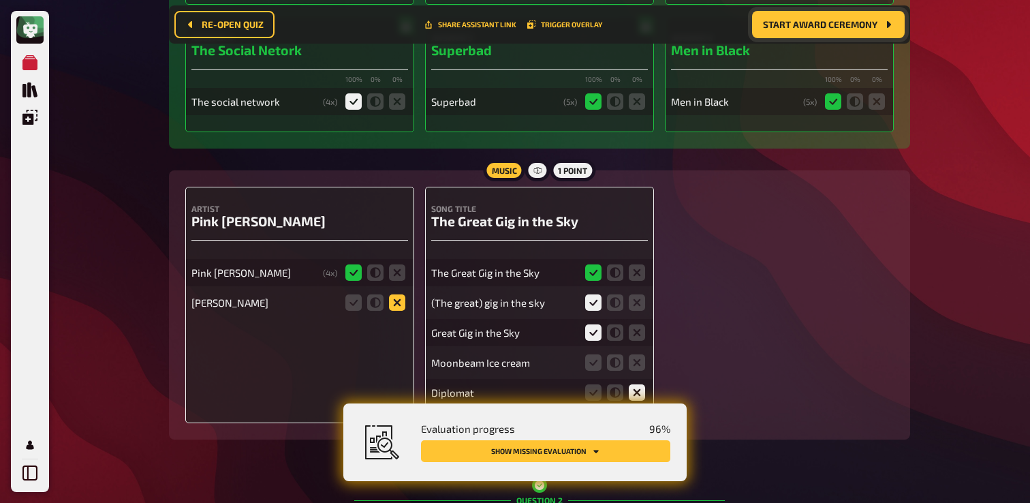
click at [394, 309] on icon at bounding box center [397, 302] width 16 height 16
click at [0, 0] on input "radio" at bounding box center [0, 0] width 0 height 0
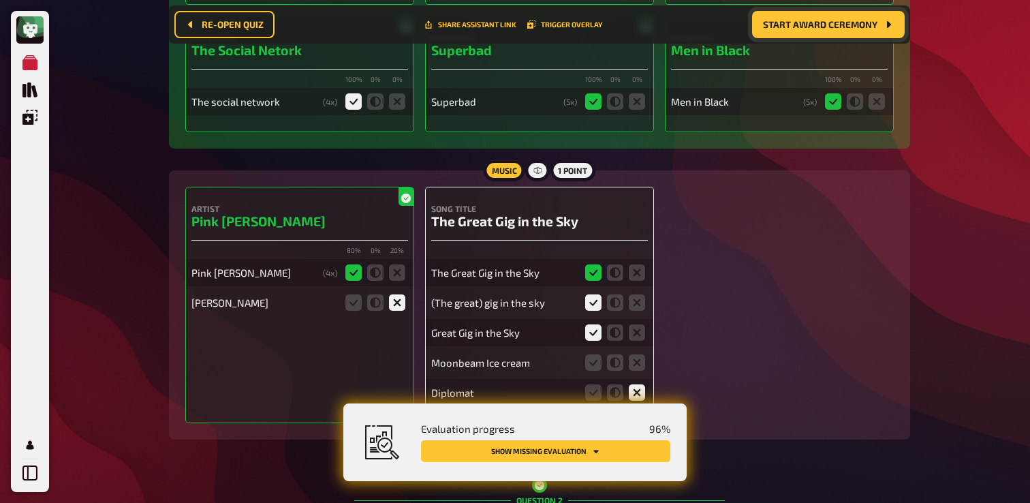
scroll to position [570, 0]
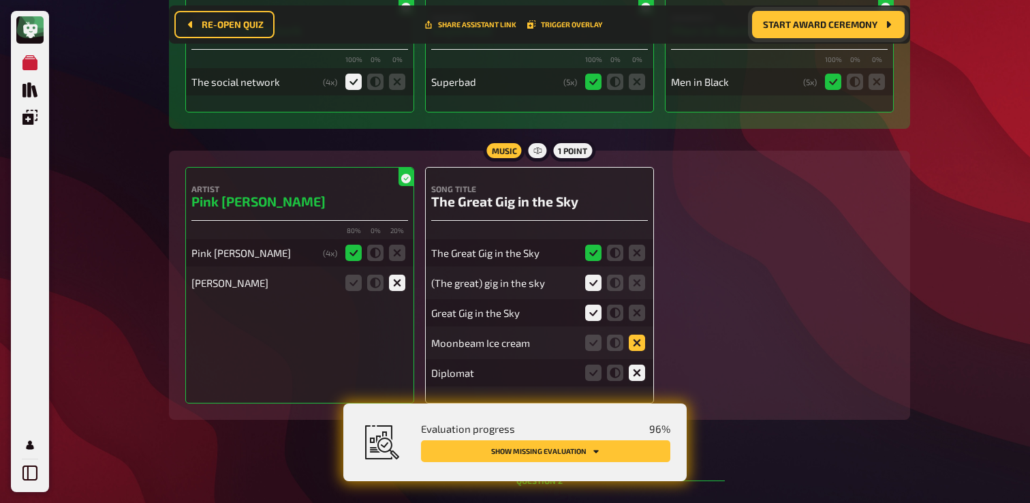
click at [632, 346] on icon at bounding box center [636, 342] width 16 height 16
click at [0, 0] on input "radio" at bounding box center [0, 0] width 0 height 0
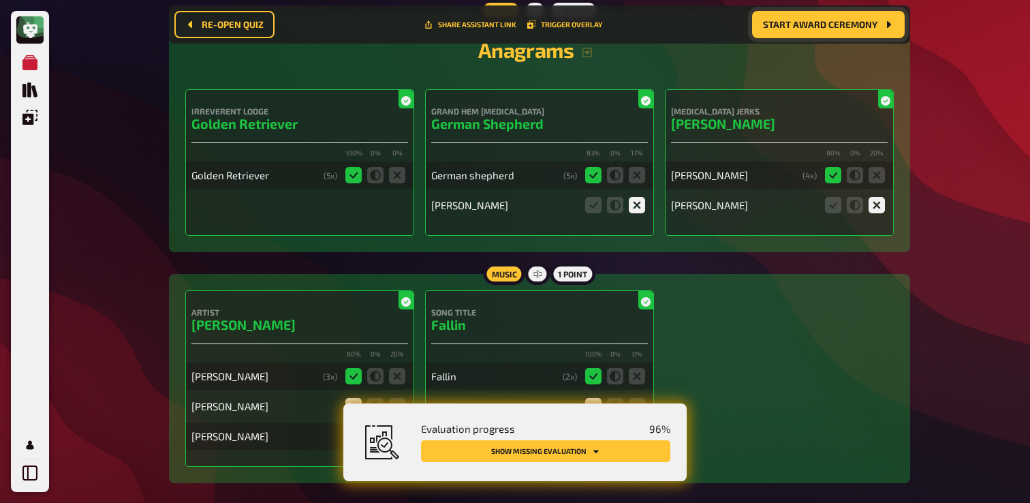
scroll to position [2193, 0]
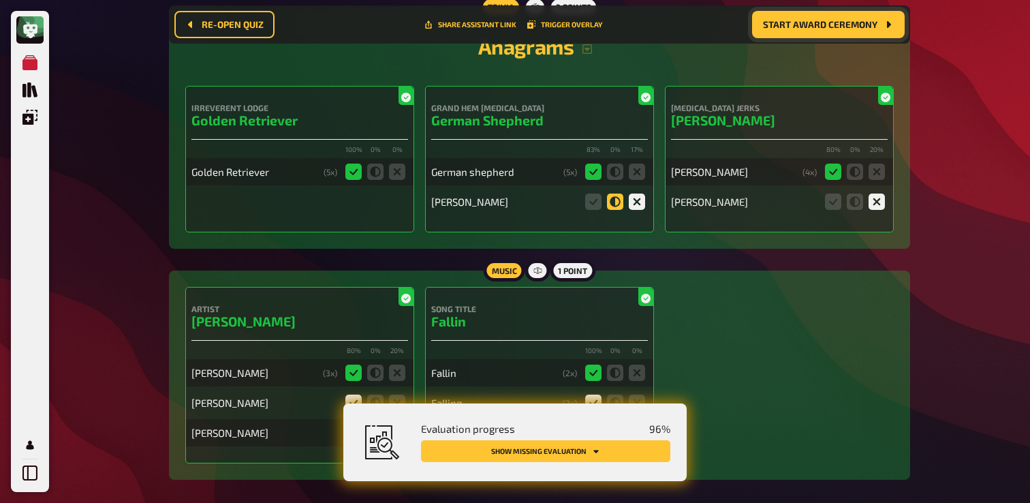
click at [616, 210] on icon at bounding box center [615, 201] width 16 height 16
click at [0, 0] on input "radio" at bounding box center [0, 0] width 0 height 0
click at [861, 210] on icon at bounding box center [854, 201] width 16 height 16
click at [0, 0] on input "radio" at bounding box center [0, 0] width 0 height 0
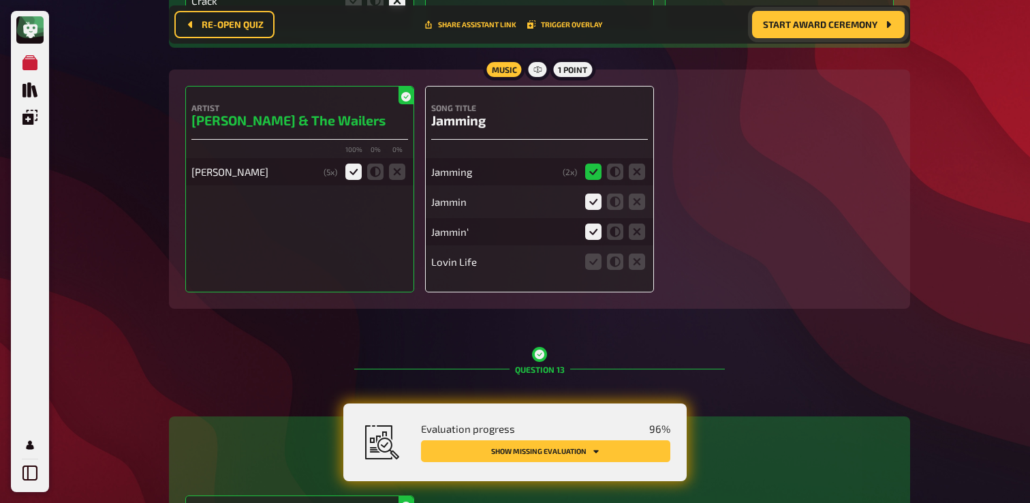
scroll to position [8420, 0]
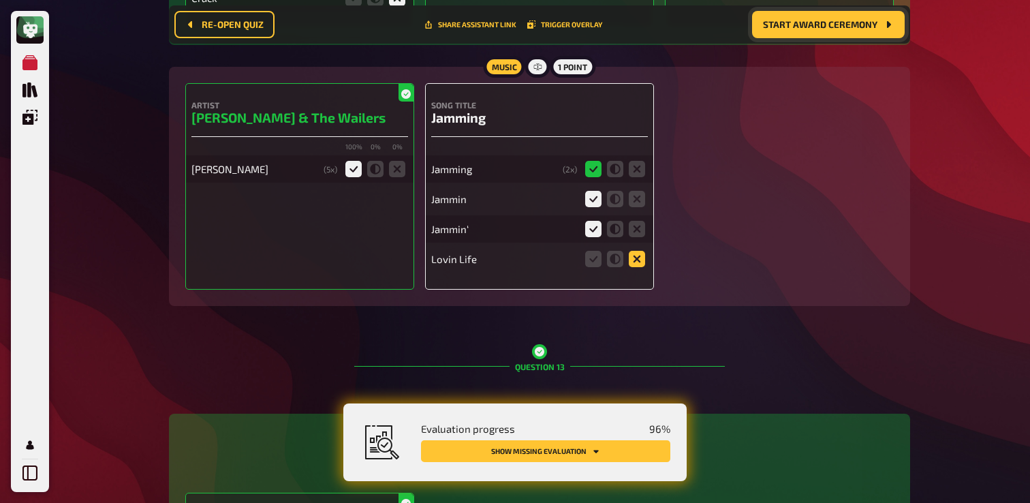
click at [635, 267] on icon at bounding box center [636, 259] width 16 height 16
click at [0, 0] on input "radio" at bounding box center [0, 0] width 0 height 0
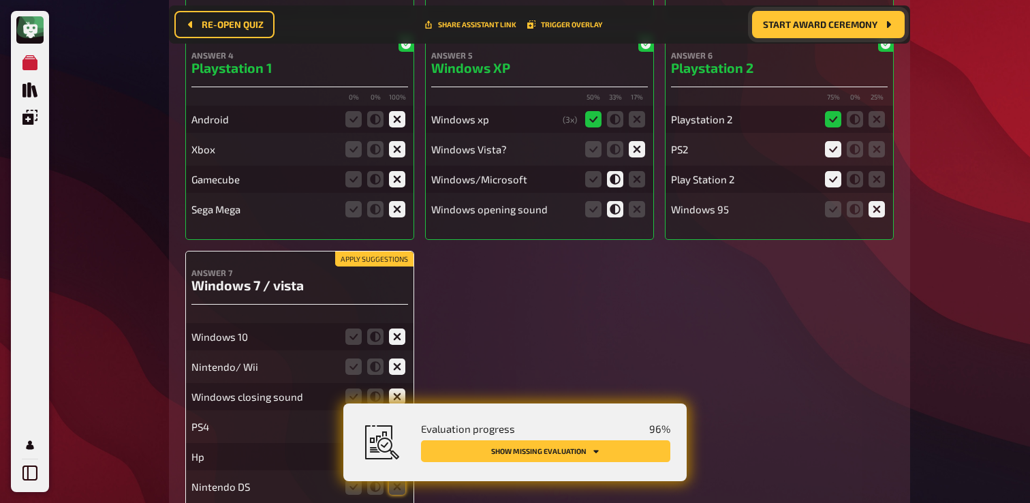
scroll to position [9849, 0]
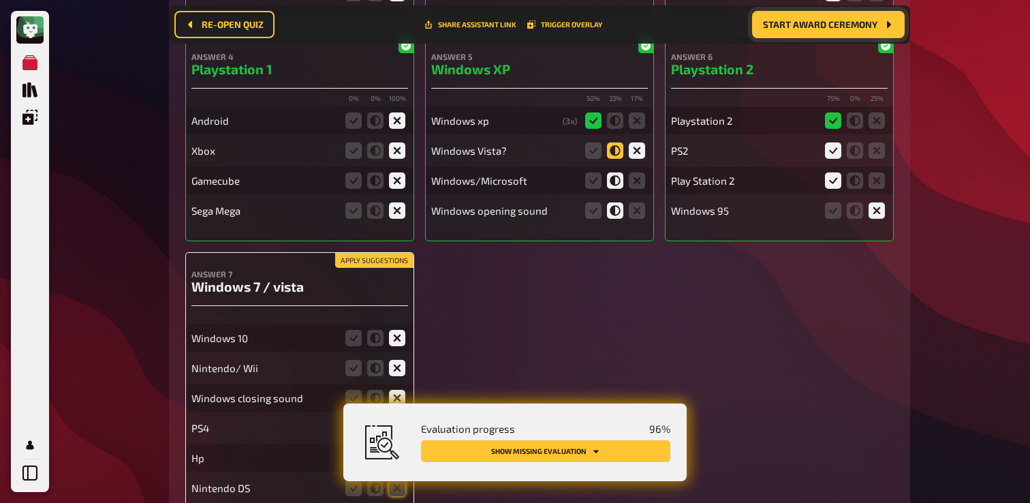
click at [611, 159] on icon at bounding box center [615, 150] width 16 height 16
click at [0, 0] on input "radio" at bounding box center [0, 0] width 0 height 0
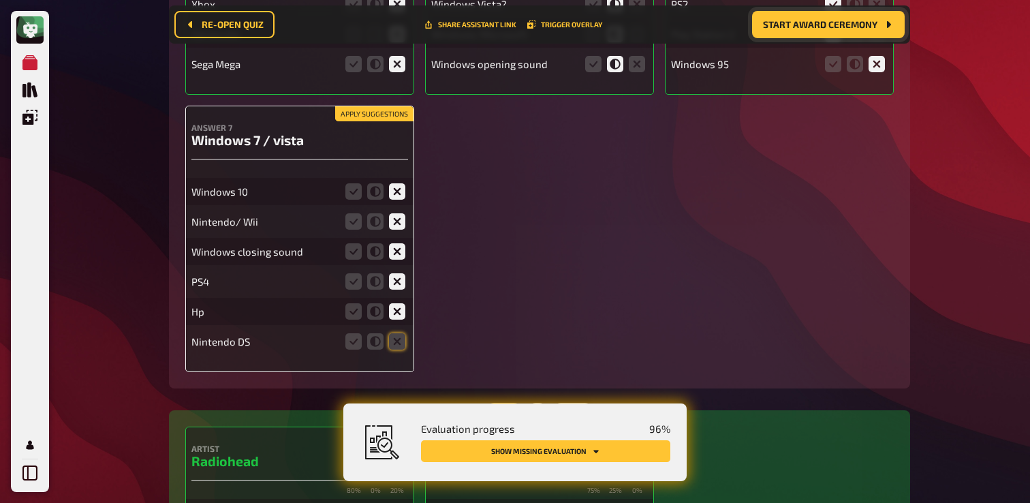
scroll to position [9998, 0]
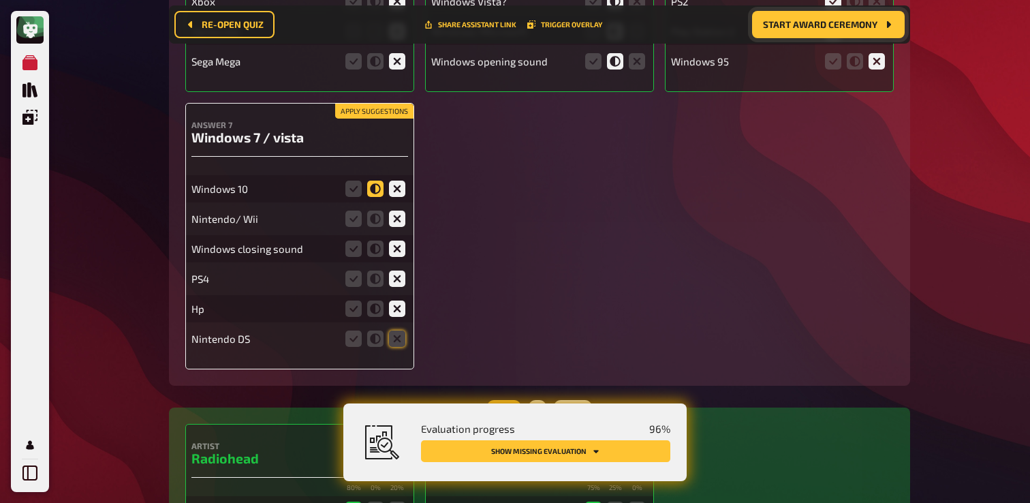
click at [375, 197] on icon at bounding box center [375, 188] width 16 height 16
click at [0, 0] on input "radio" at bounding box center [0, 0] width 0 height 0
click at [377, 257] on icon at bounding box center [375, 248] width 16 height 16
click at [0, 0] on input "radio" at bounding box center [0, 0] width 0 height 0
click at [402, 257] on icon at bounding box center [397, 248] width 16 height 16
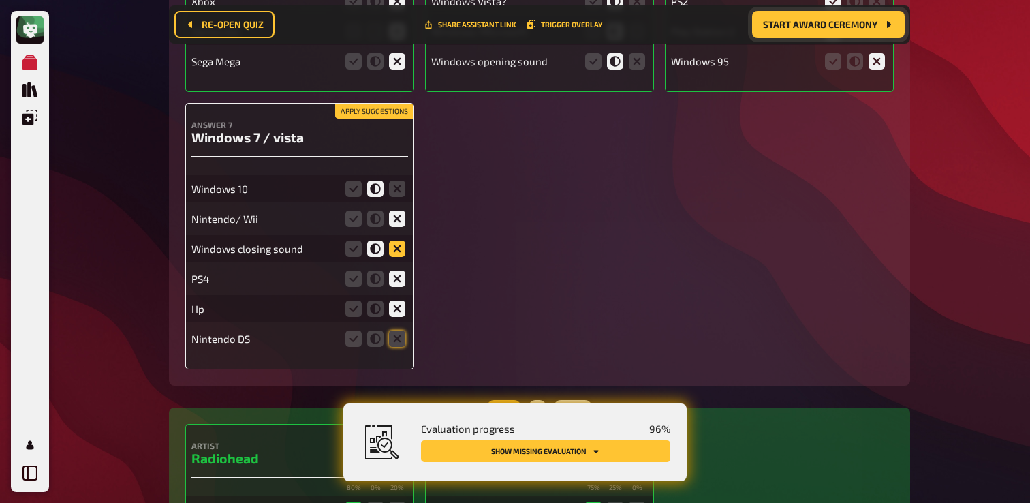
click at [0, 0] on input "radio" at bounding box center [0, 0] width 0 height 0
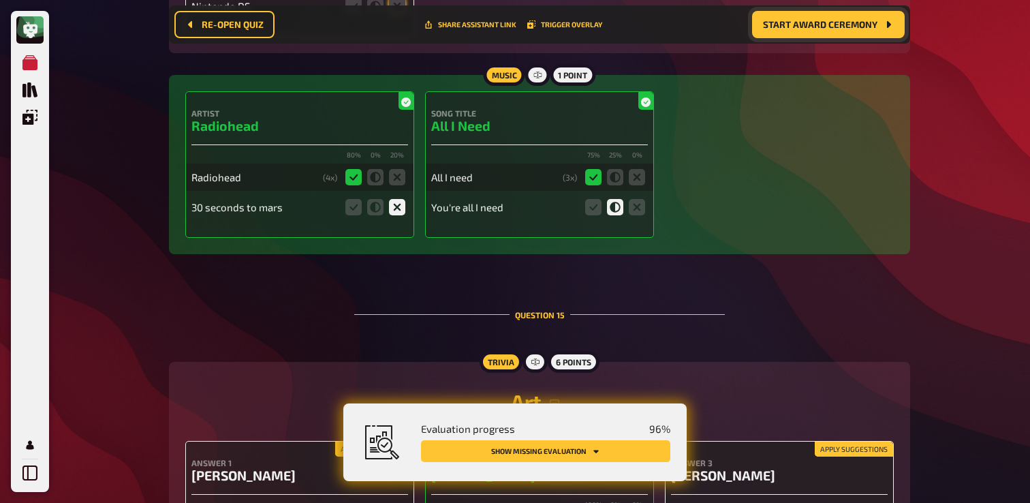
scroll to position [10359, 0]
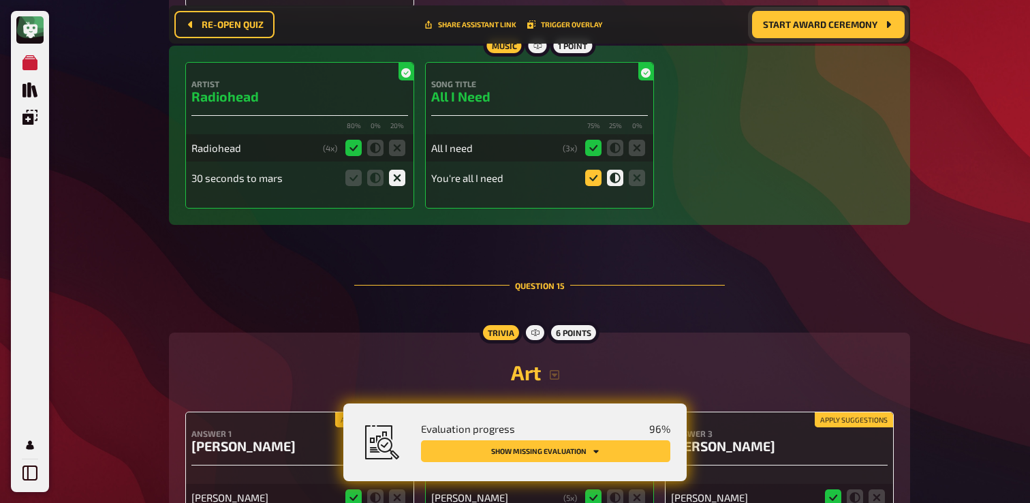
click at [586, 186] on icon at bounding box center [593, 178] width 16 height 16
click at [0, 0] on input "radio" at bounding box center [0, 0] width 0 height 0
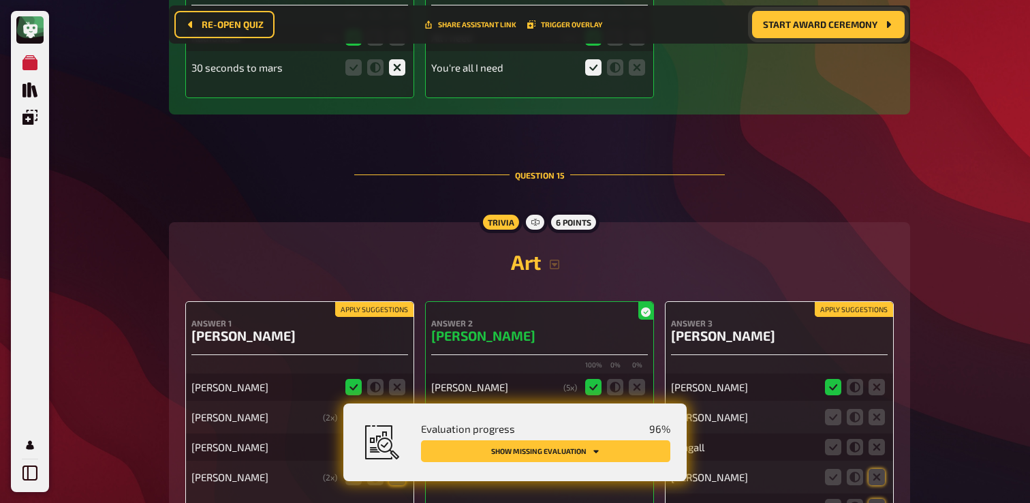
scroll to position [10471, 0]
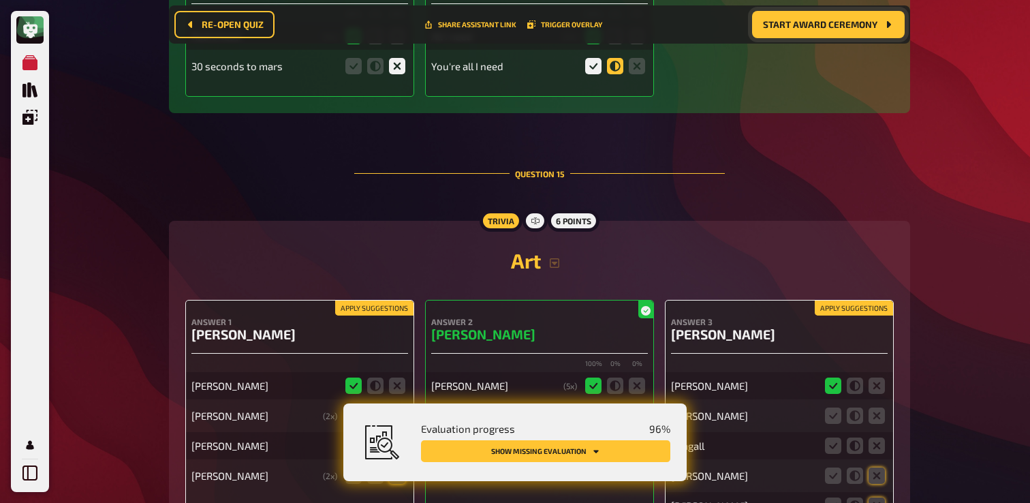
click at [615, 74] on icon at bounding box center [615, 66] width 16 height 16
click at [0, 0] on input "radio" at bounding box center [0, 0] width 0 height 0
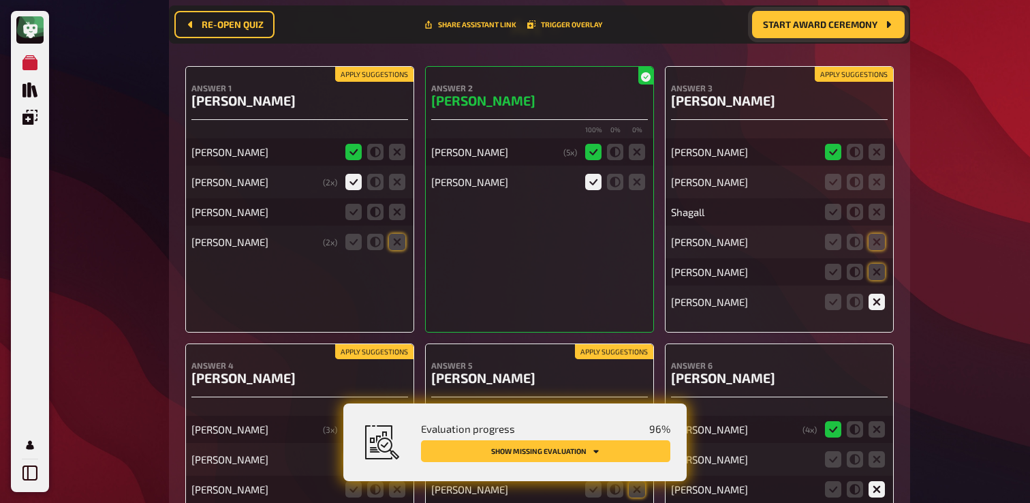
scroll to position [10717, 0]
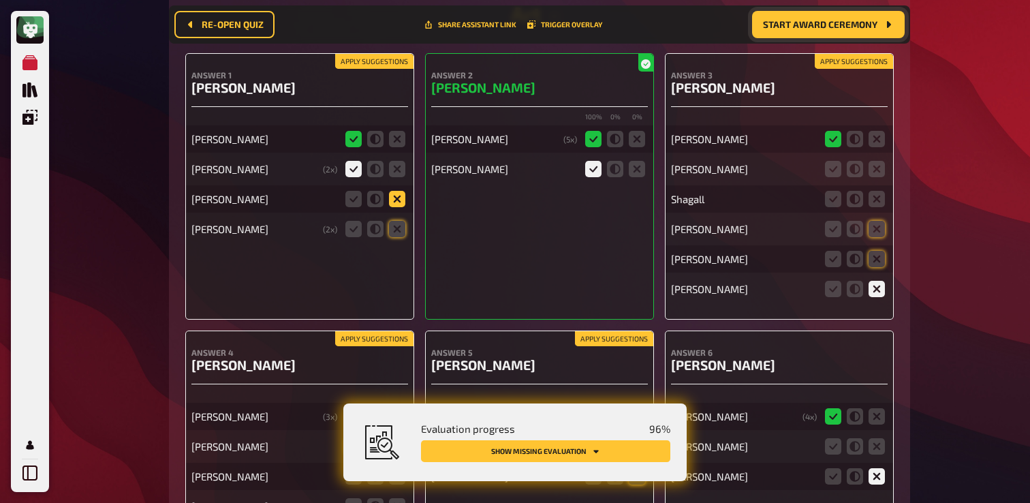
click at [398, 207] on icon at bounding box center [397, 199] width 16 height 16
click at [0, 0] on input "radio" at bounding box center [0, 0] width 0 height 0
click at [398, 242] on div "Michelangelo ( 2 x)" at bounding box center [299, 228] width 217 height 27
click at [398, 237] on icon at bounding box center [397, 229] width 16 height 16
click at [0, 0] on input "radio" at bounding box center [0, 0] width 0 height 0
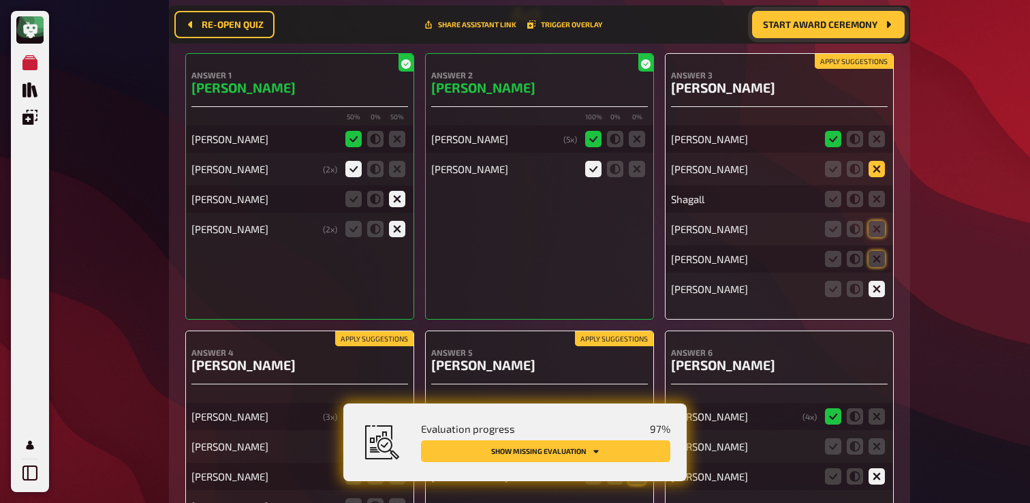
click at [877, 177] on icon at bounding box center [876, 169] width 16 height 16
click at [0, 0] on input "radio" at bounding box center [0, 0] width 0 height 0
click at [879, 207] on icon at bounding box center [876, 199] width 16 height 16
click at [0, 0] on input "radio" at bounding box center [0, 0] width 0 height 0
click at [878, 237] on icon at bounding box center [876, 229] width 16 height 16
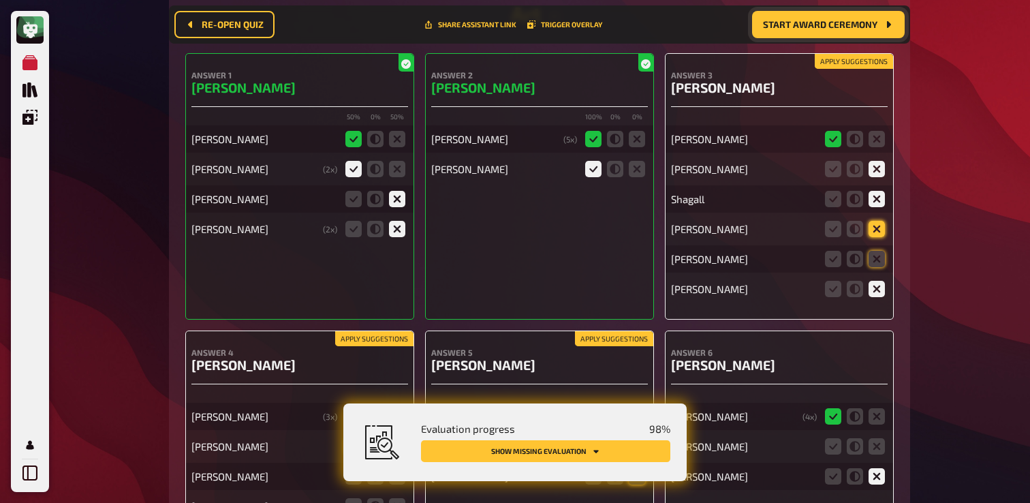
click at [0, 0] on input "radio" at bounding box center [0, 0] width 0 height 0
click at [877, 267] on icon at bounding box center [876, 259] width 16 height 16
click at [0, 0] on input "radio" at bounding box center [0, 0] width 0 height 0
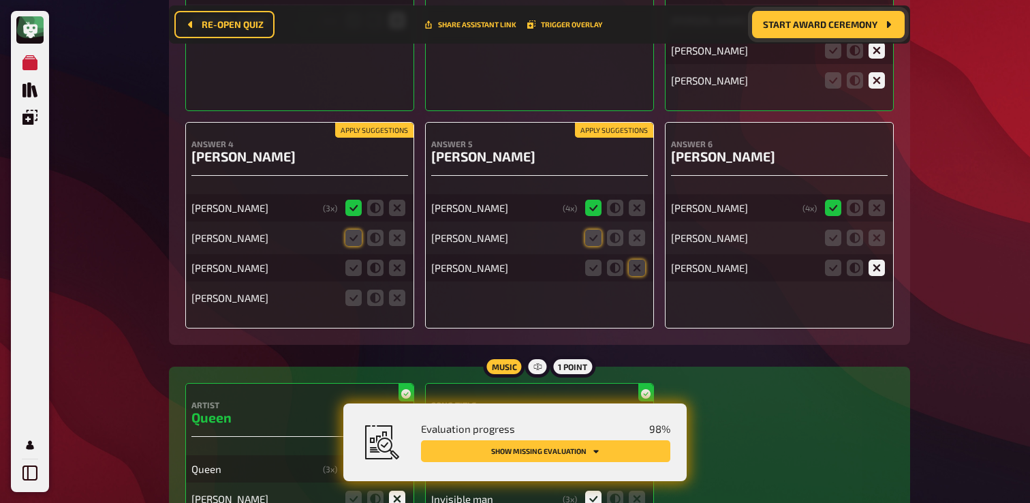
scroll to position [10930, 0]
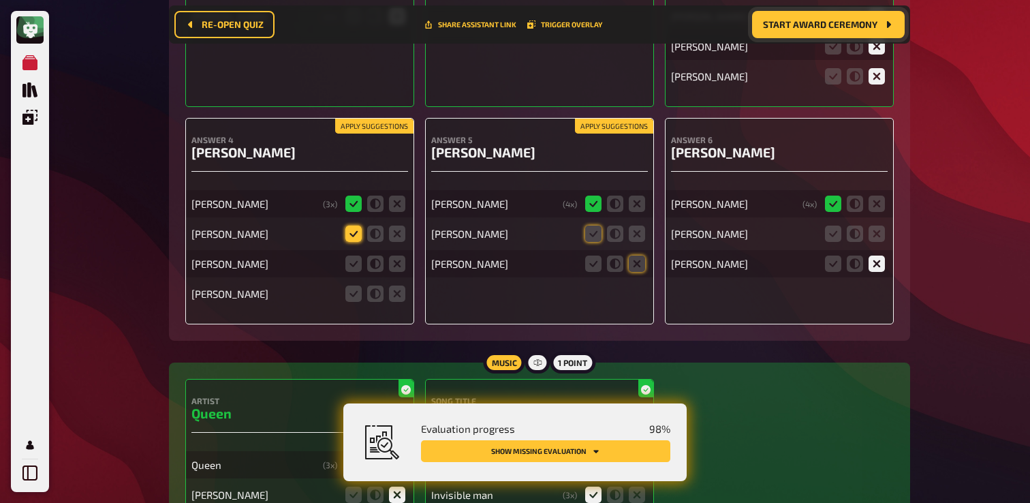
click at [357, 242] on icon at bounding box center [353, 233] width 16 height 16
click at [0, 0] on input "radio" at bounding box center [0, 0] width 0 height 0
click at [355, 272] on icon at bounding box center [353, 263] width 16 height 16
click at [0, 0] on input "radio" at bounding box center [0, 0] width 0 height 0
click at [405, 304] on fieldset at bounding box center [374, 294] width 65 height 22
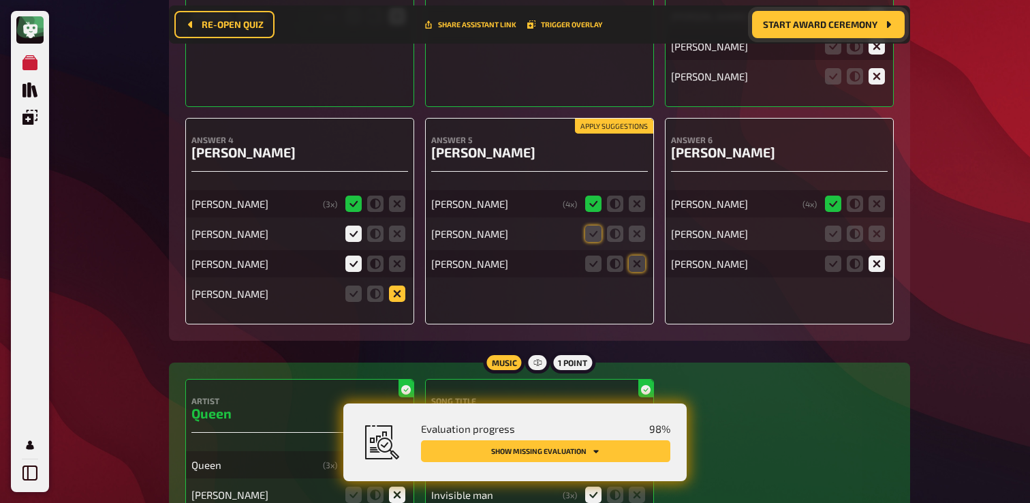
click at [400, 302] on icon at bounding box center [397, 293] width 16 height 16
click at [0, 0] on input "radio" at bounding box center [0, 0] width 0 height 0
click at [621, 242] on icon at bounding box center [615, 233] width 16 height 16
click at [0, 0] on input "radio" at bounding box center [0, 0] width 0 height 0
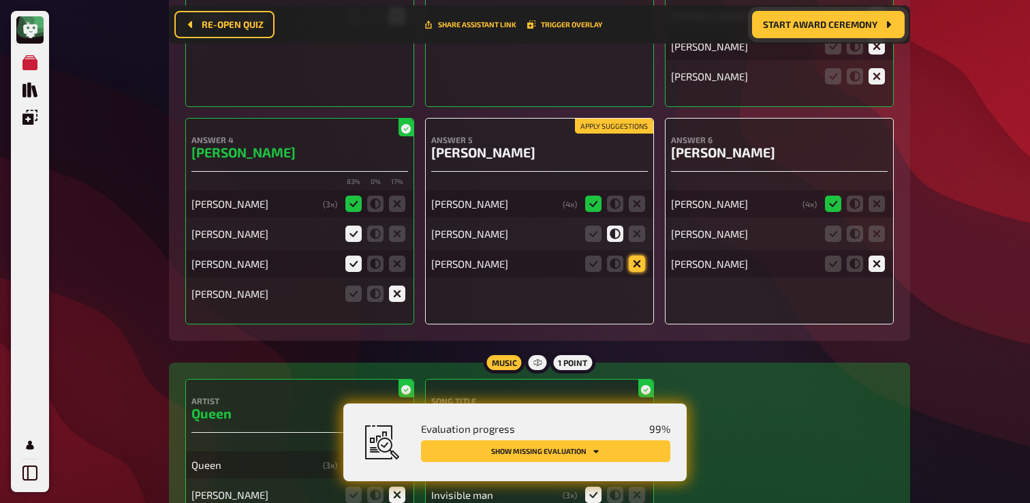
click at [641, 272] on icon at bounding box center [636, 263] width 16 height 16
click at [0, 0] on input "radio" at bounding box center [0, 0] width 0 height 0
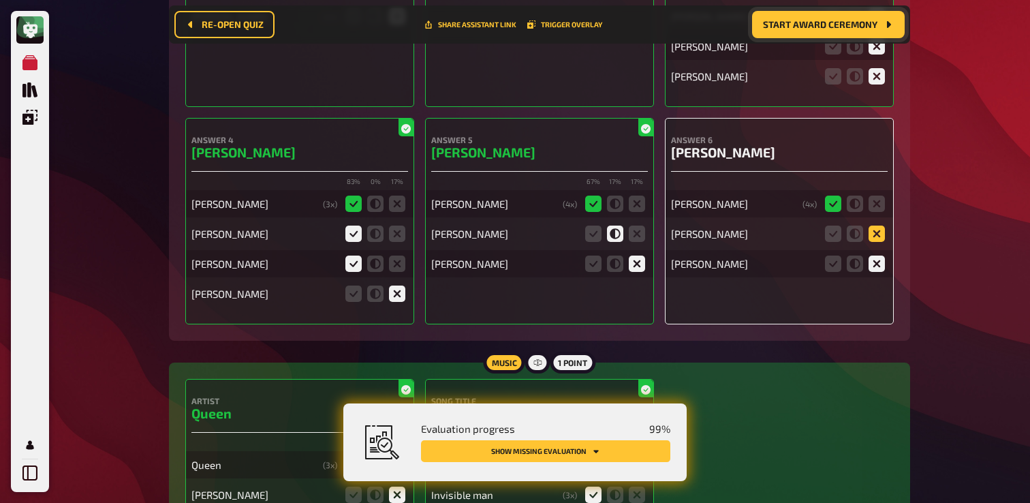
click at [878, 242] on icon at bounding box center [876, 233] width 16 height 16
click at [0, 0] on input "radio" at bounding box center [0, 0] width 0 height 0
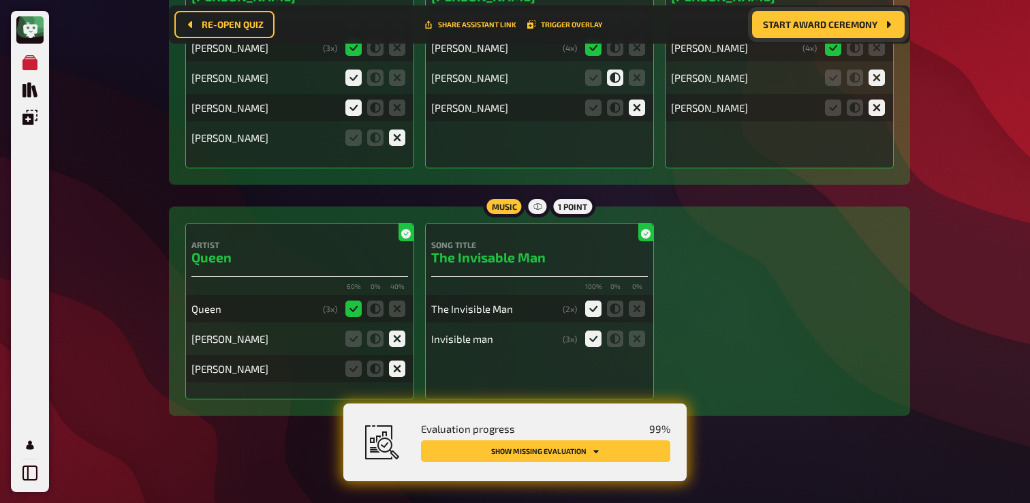
scroll to position [11113, 0]
click at [618, 456] on button "Show missing evaluation" at bounding box center [545, 451] width 249 height 22
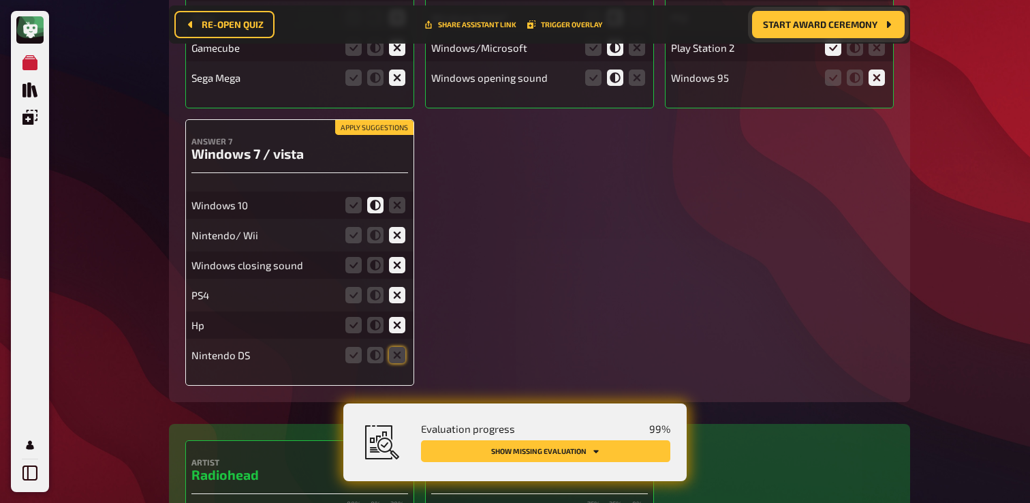
scroll to position [10027, 0]
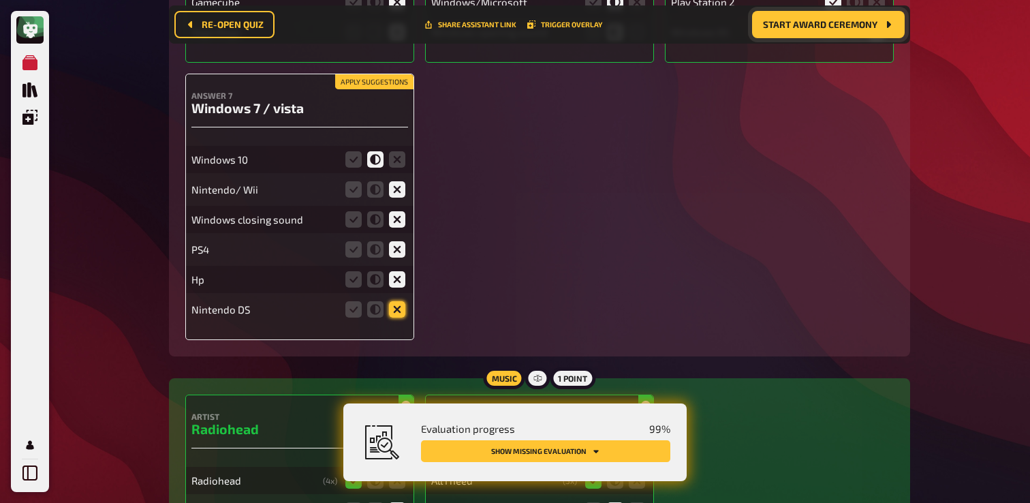
click at [404, 317] on icon at bounding box center [397, 309] width 16 height 16
click at [0, 0] on input "radio" at bounding box center [0, 0] width 0 height 0
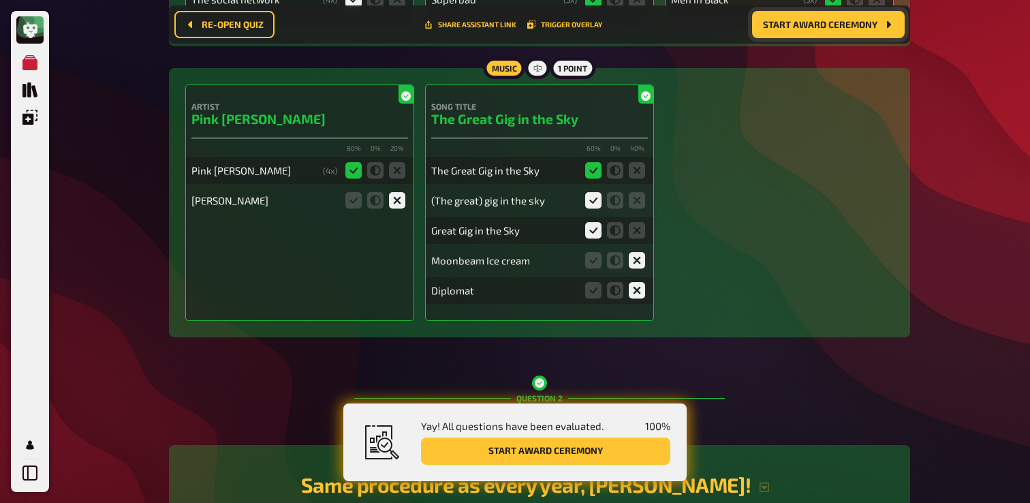
scroll to position [0, 0]
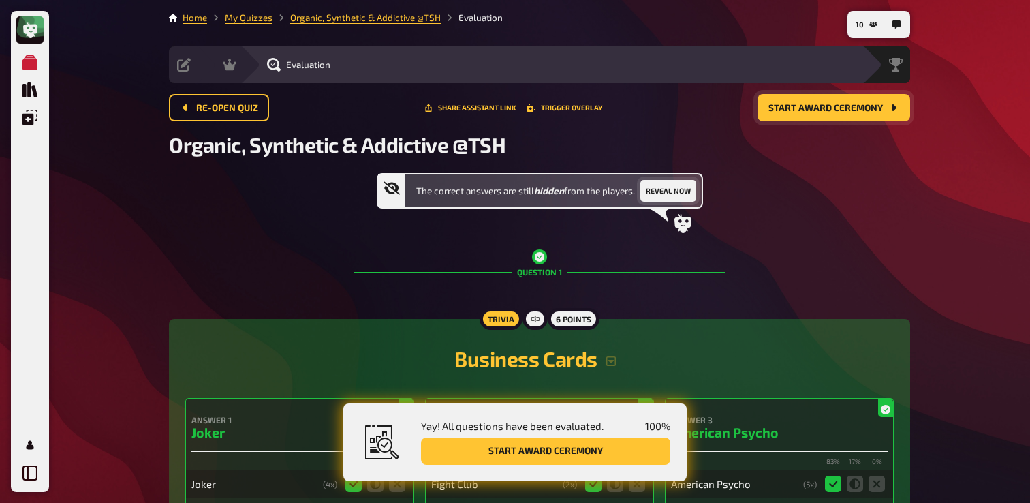
click at [671, 191] on button "Reveal now" at bounding box center [668, 191] width 56 height 22
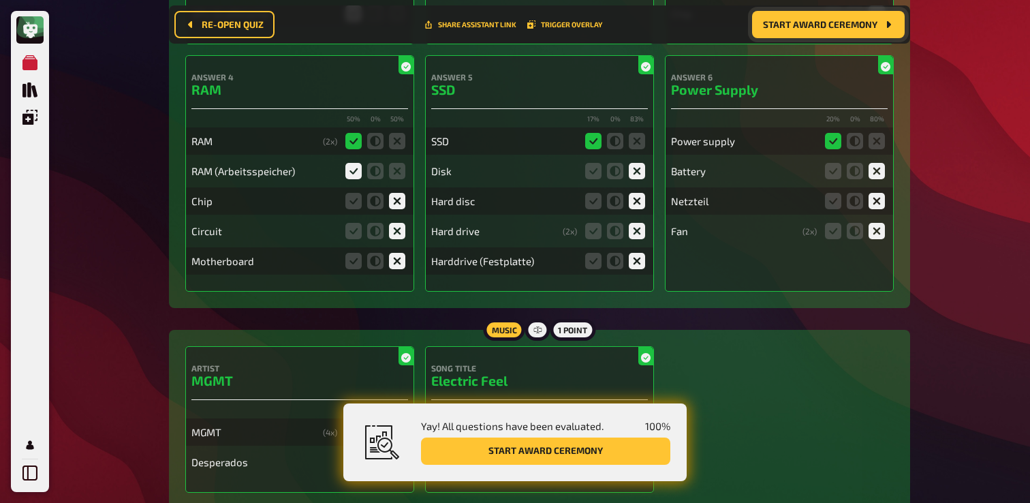
scroll to position [3867, 0]
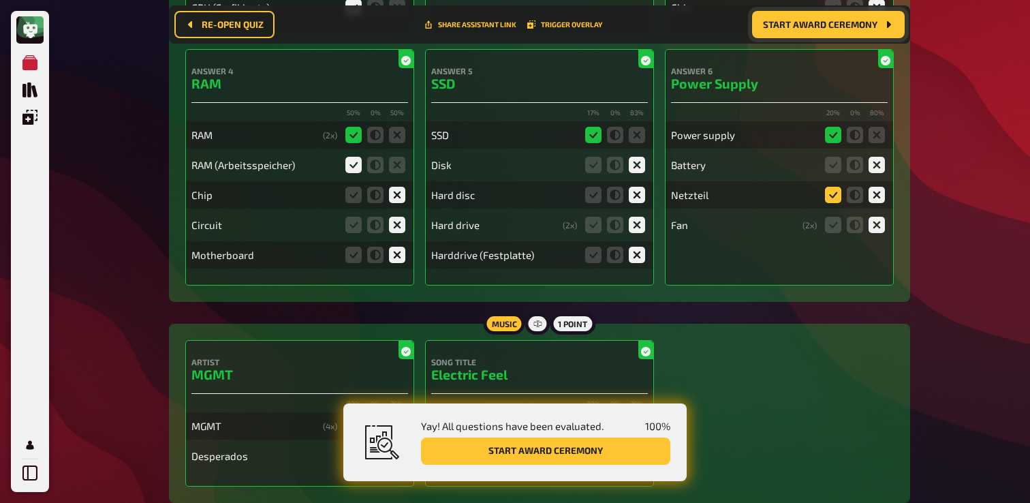
click at [833, 203] on icon at bounding box center [833, 195] width 16 height 16
click at [0, 0] on input "radio" at bounding box center [0, 0] width 0 height 0
click at [861, 24] on span "Start award ceremony" at bounding box center [820, 25] width 114 height 10
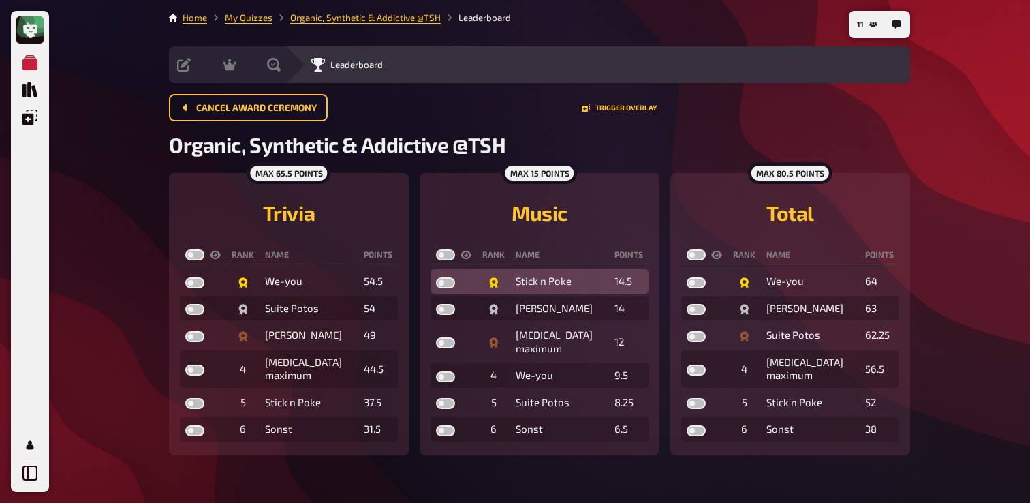
click at [449, 287] on label at bounding box center [445, 282] width 19 height 11
click at [436, 277] on input "checkbox" at bounding box center [435, 276] width 1 height 1
checkbox input "true"
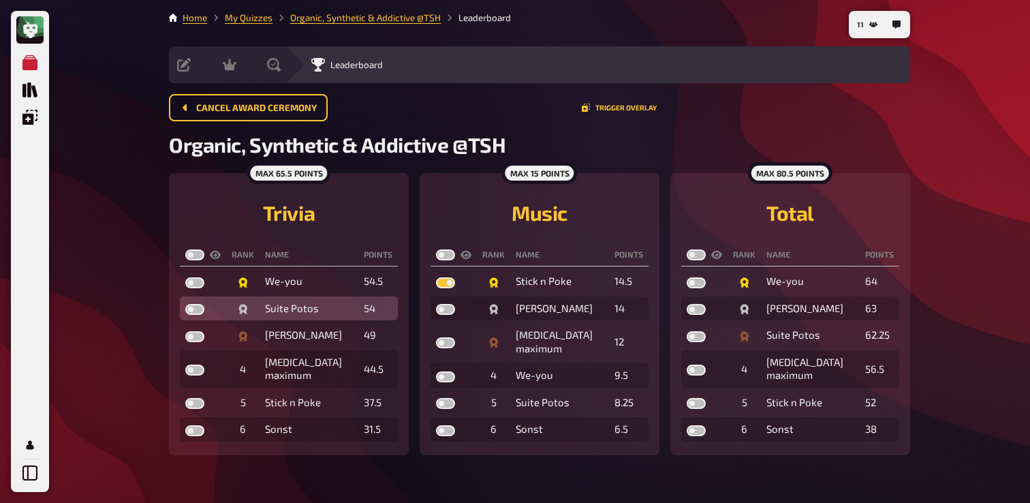
click at [197, 313] on label at bounding box center [194, 309] width 19 height 11
click at [185, 304] on input "checkbox" at bounding box center [185, 303] width 1 height 1
checkbox input "true"
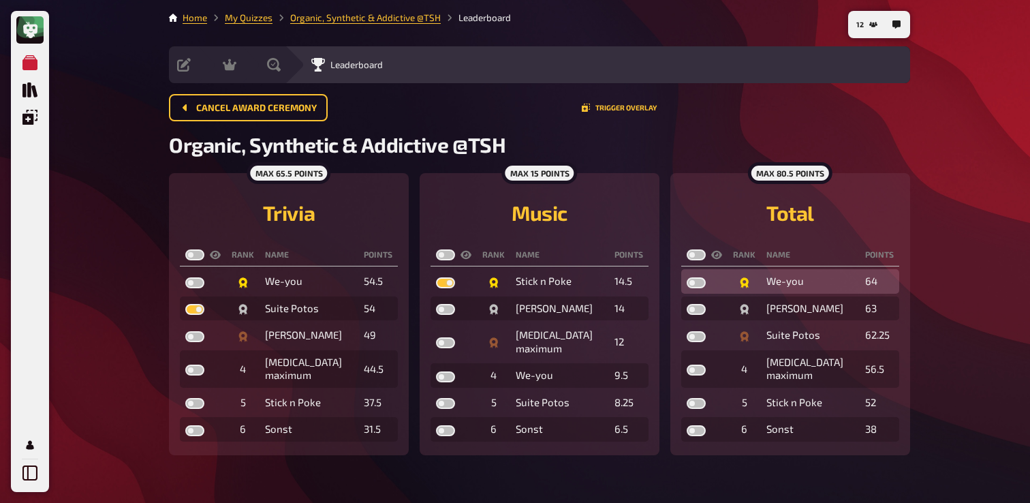
click at [698, 284] on label at bounding box center [695, 282] width 19 height 11
click at [686, 277] on input "checkbox" at bounding box center [686, 276] width 1 height 1
checkbox input "true"
click at [199, 246] on th at bounding box center [203, 255] width 46 height 22
click at [197, 249] on th at bounding box center [203, 255] width 46 height 22
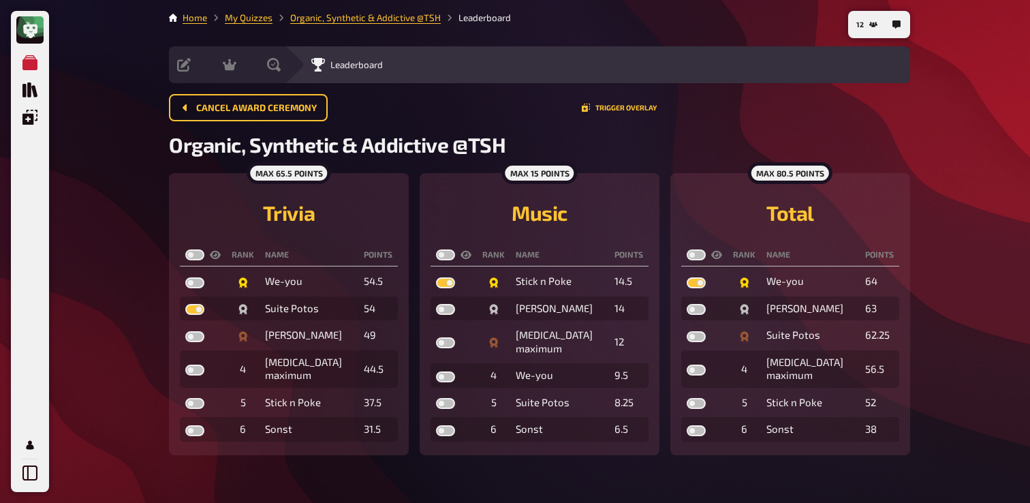
click at [197, 256] on label at bounding box center [194, 254] width 19 height 11
click at [185, 249] on input "checkbox" at bounding box center [185, 249] width 1 height 1
checkbox input "true"
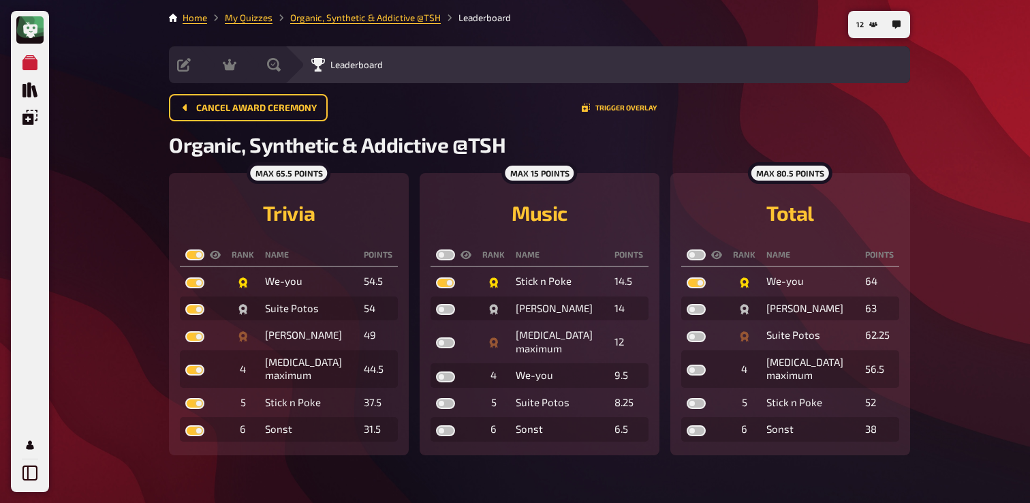
checkbox input "true"
click at [448, 254] on label at bounding box center [445, 254] width 19 height 11
click at [436, 249] on input "checkbox" at bounding box center [435, 249] width 1 height 1
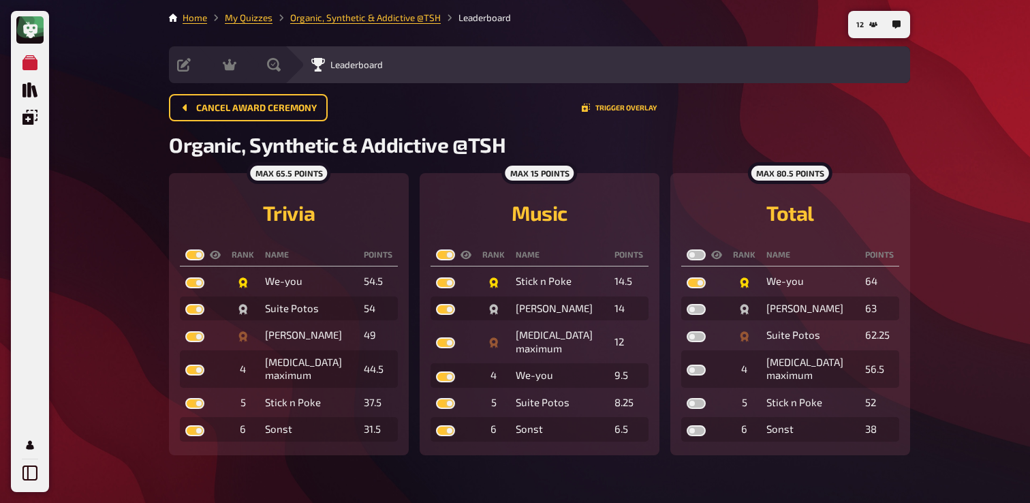
checkbox input "true"
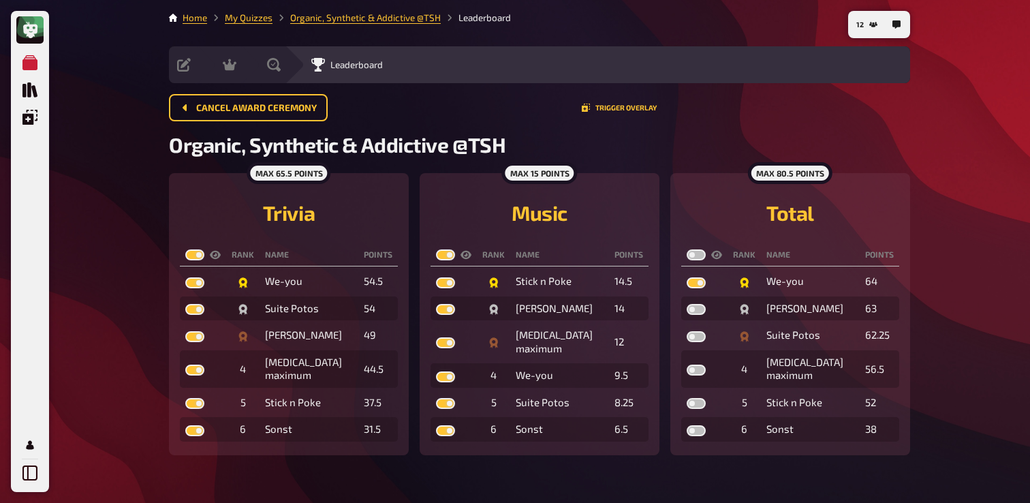
checkbox input "true"
click at [700, 257] on label at bounding box center [695, 254] width 19 height 11
click at [686, 249] on input "checkbox" at bounding box center [686, 249] width 1 height 1
checkbox input "true"
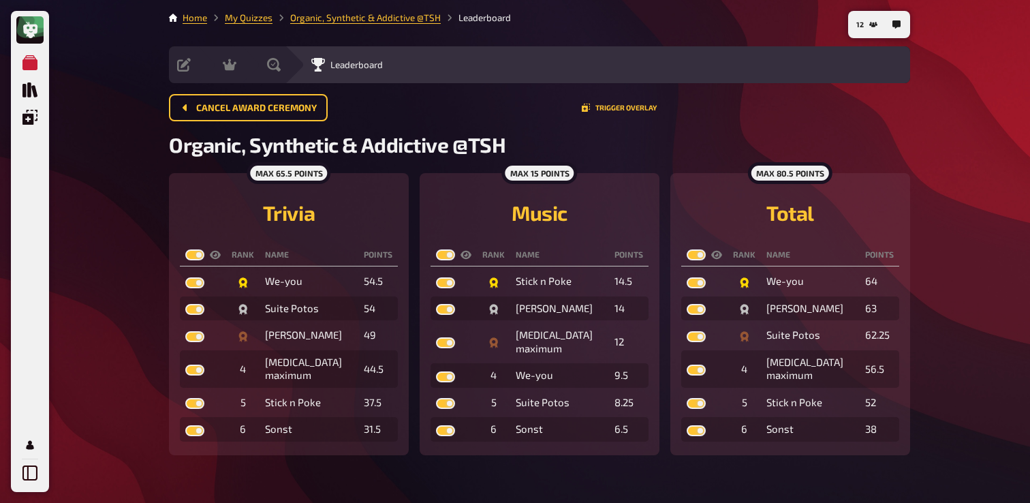
checkbox input "true"
click at [613, 108] on button "Trigger Overlay" at bounding box center [618, 107] width 75 height 8
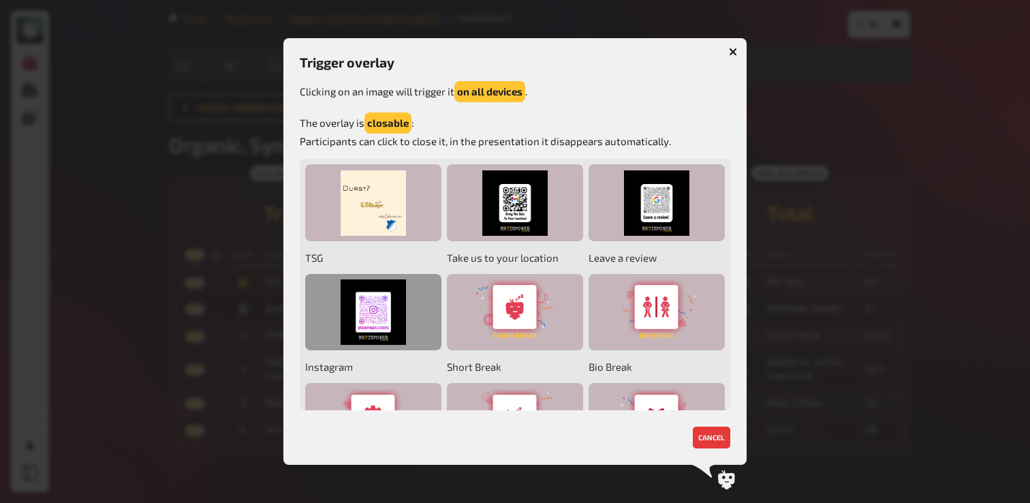
click at [383, 311] on div at bounding box center [373, 312] width 136 height 77
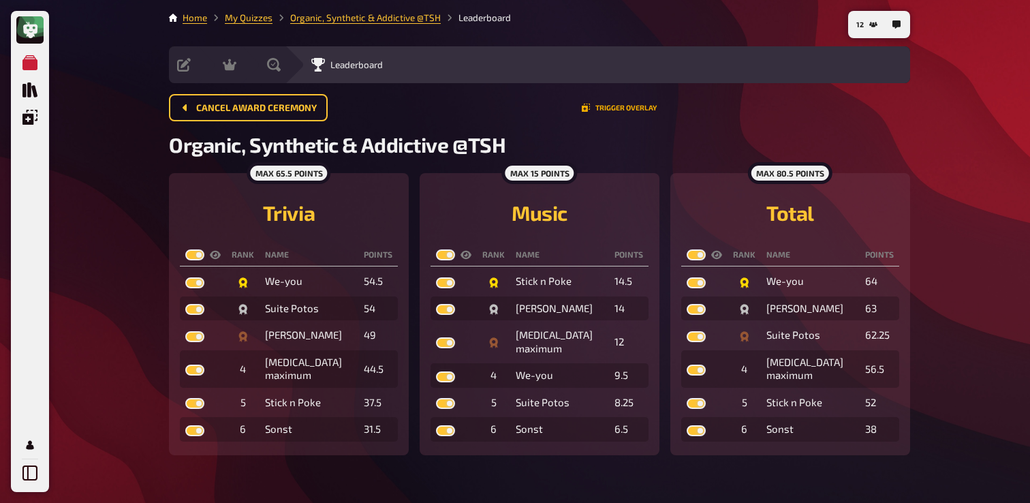
click at [606, 108] on button "Trigger Overlay" at bounding box center [618, 107] width 75 height 8
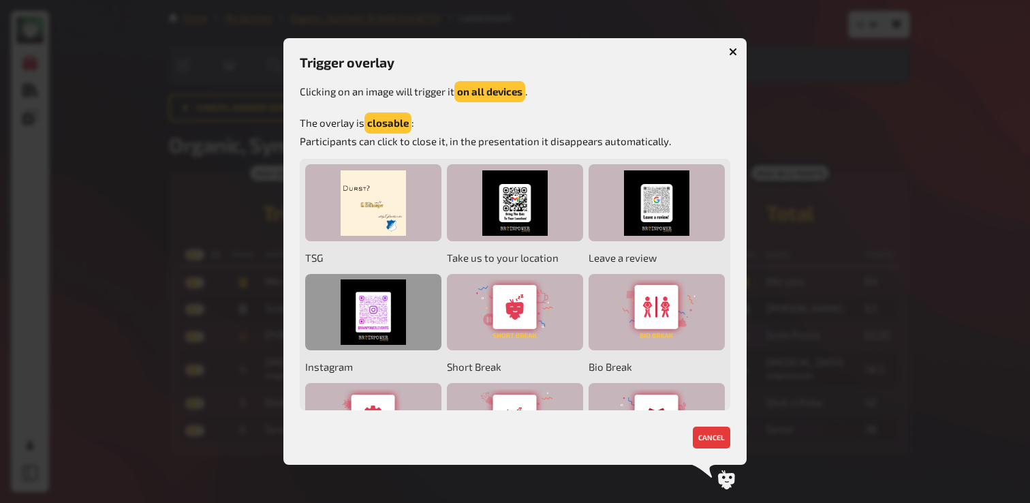
click at [389, 317] on div at bounding box center [373, 312] width 136 height 77
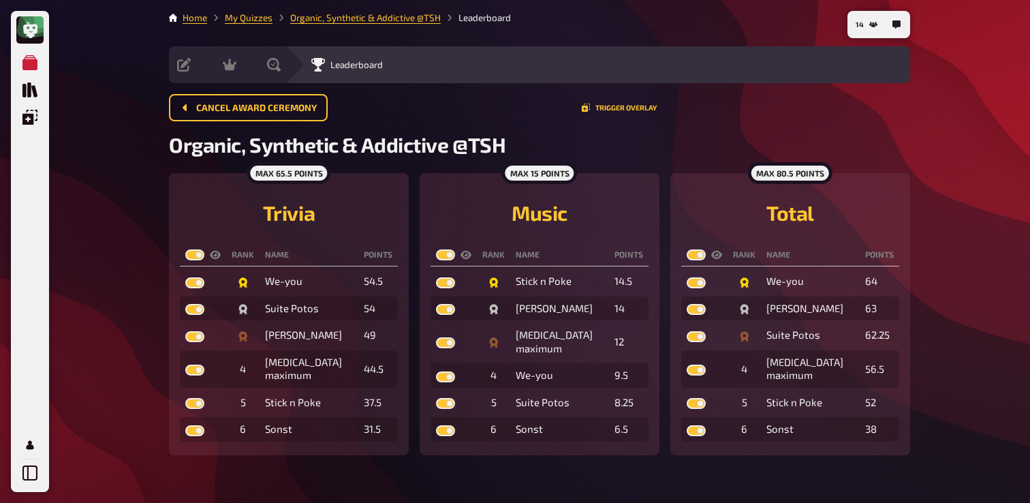
click at [628, 114] on div "Cancel award ceremony Trigger Overlay" at bounding box center [539, 107] width 741 height 27
click at [628, 106] on button "Trigger Overlay" at bounding box center [618, 107] width 75 height 8
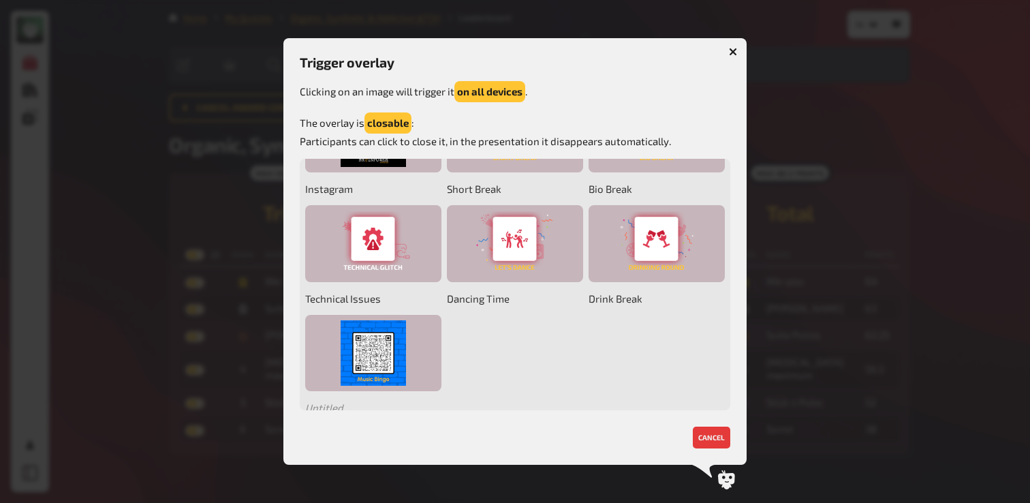
scroll to position [191, 0]
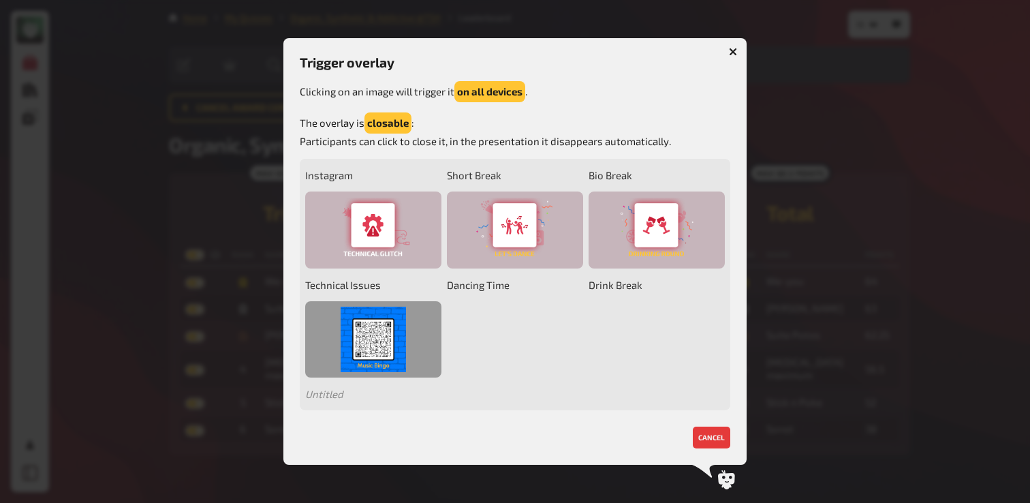
click at [381, 347] on div at bounding box center [373, 339] width 136 height 77
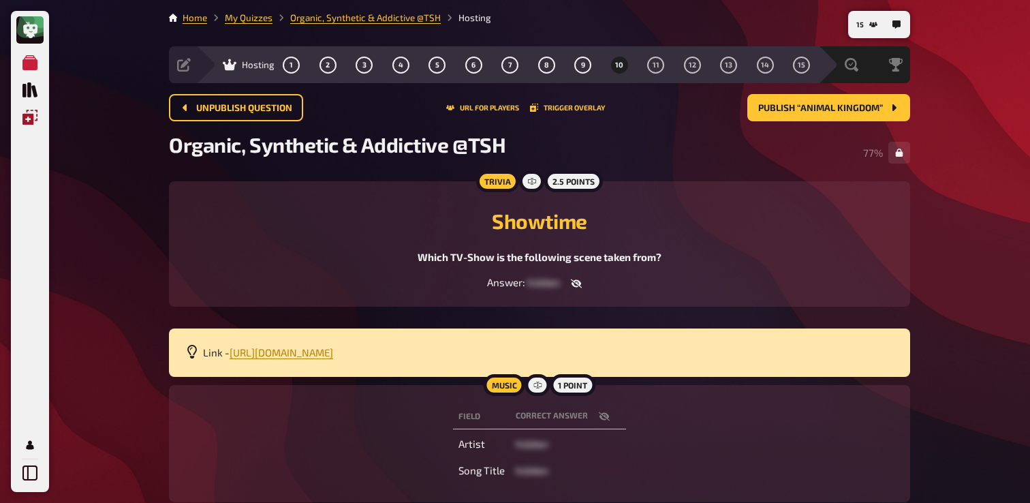
click at [22, 123] on link "Einblendungen" at bounding box center [29, 116] width 27 height 27
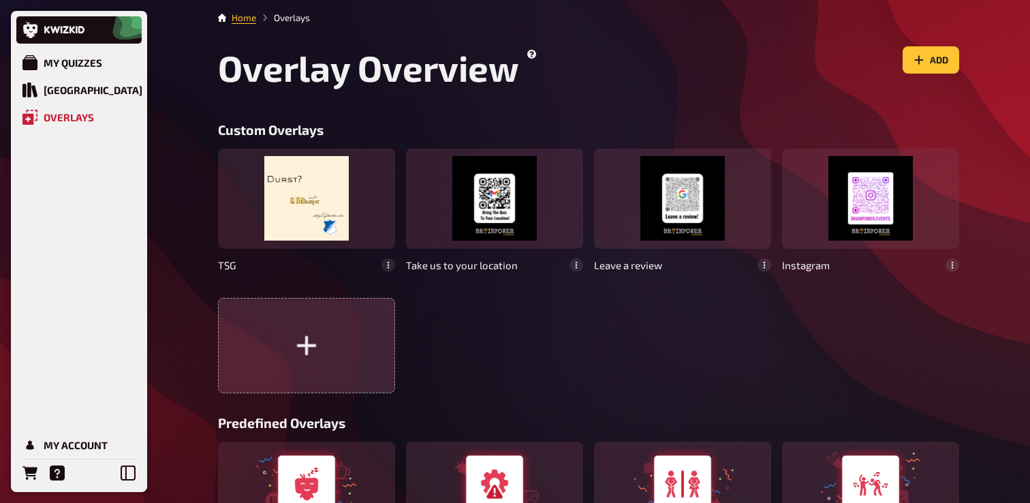
click at [303, 322] on button "button" at bounding box center [306, 345] width 177 height 95
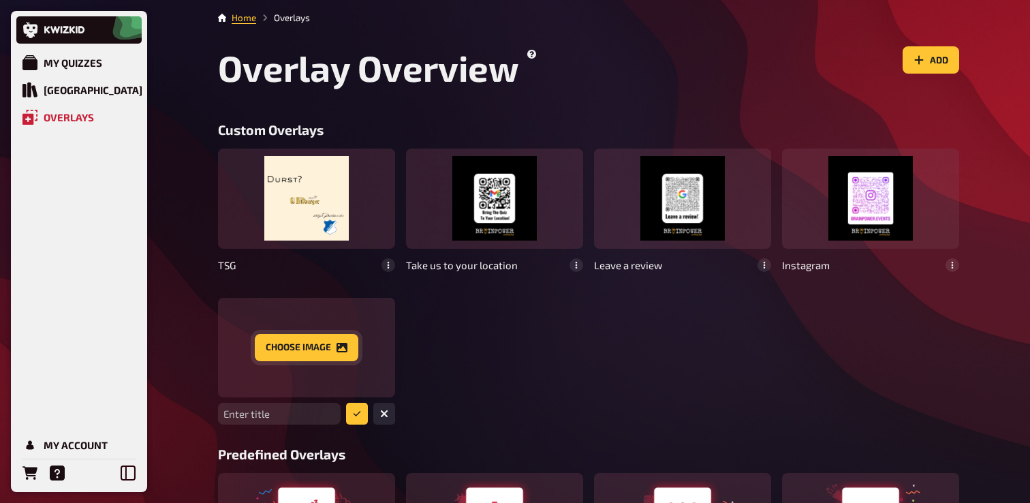
click at [310, 350] on button "Choose image" at bounding box center [306, 347] width 103 height 27
click at [362, 415] on button "submit" at bounding box center [357, 413] width 22 height 22
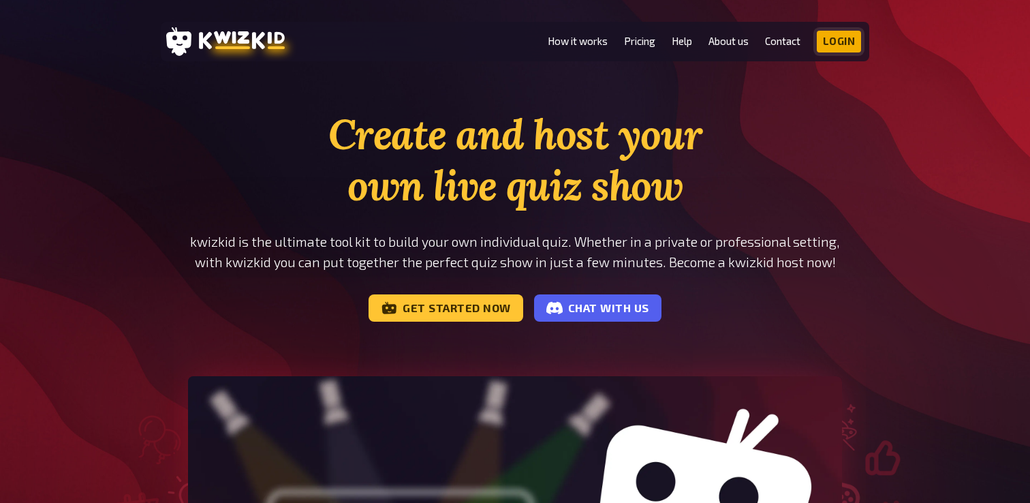
click at [841, 39] on link "Login" at bounding box center [838, 42] width 45 height 22
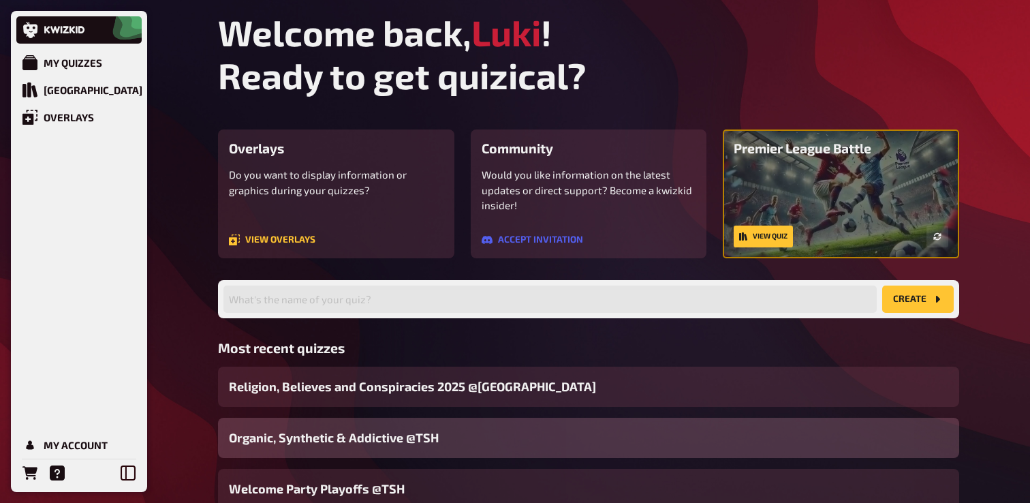
scroll to position [95, 0]
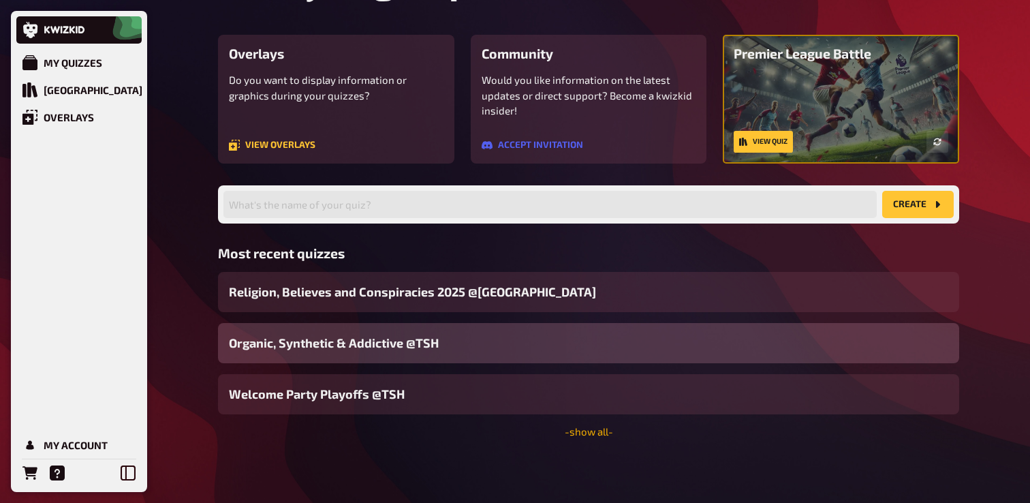
click at [595, 436] on link "- show all -" at bounding box center [588, 431] width 48 height 12
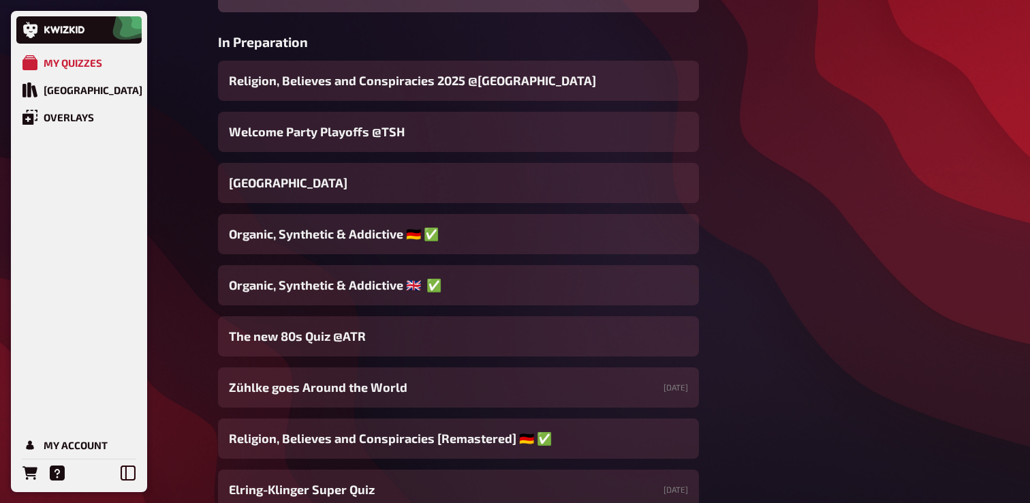
scroll to position [507, 0]
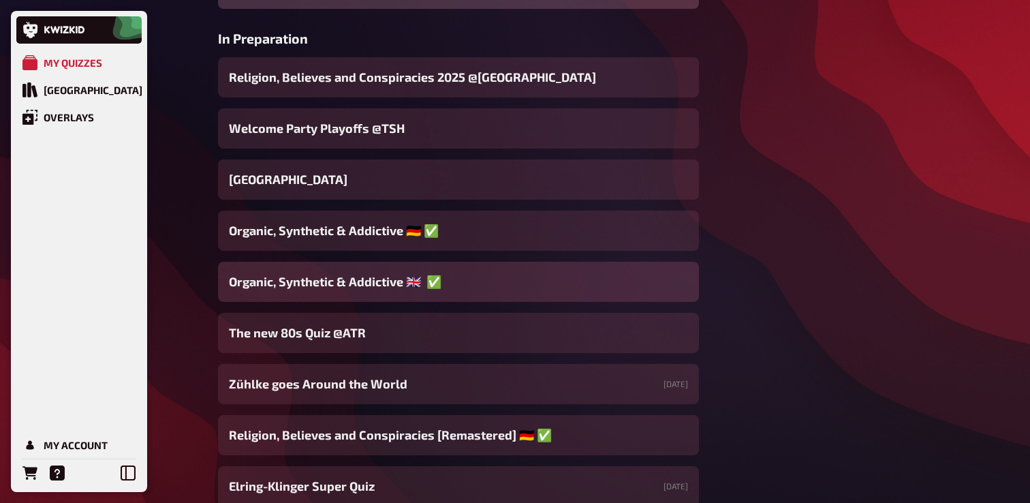
click at [399, 286] on span "Organic, Synthetic & Addictive ​🇬🇧 ​​ ​✅" at bounding box center [335, 281] width 212 height 18
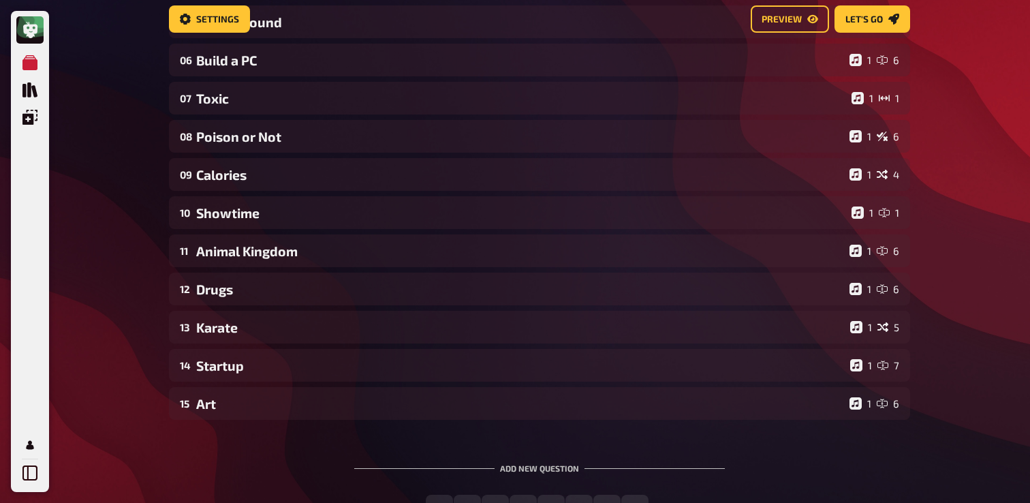
scroll to position [440, 0]
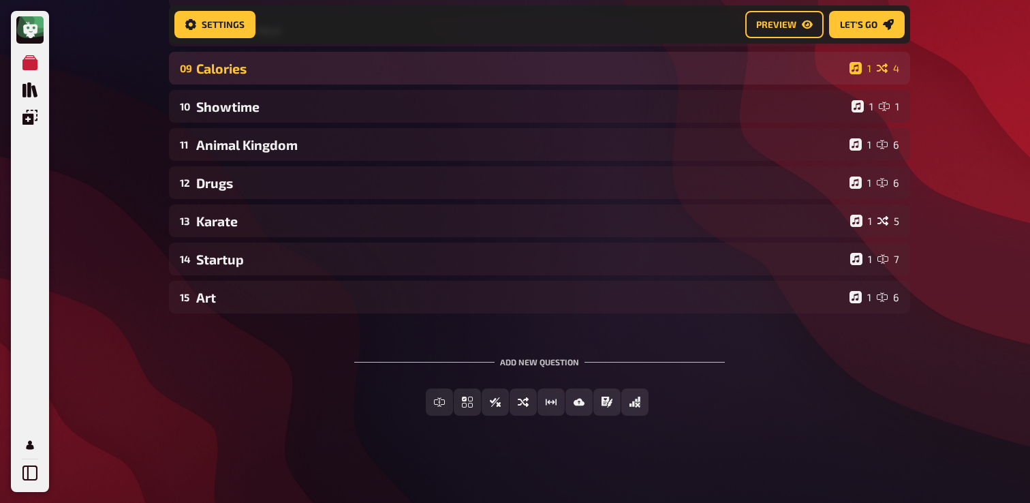
click at [323, 71] on div "Calories" at bounding box center [520, 69] width 648 height 16
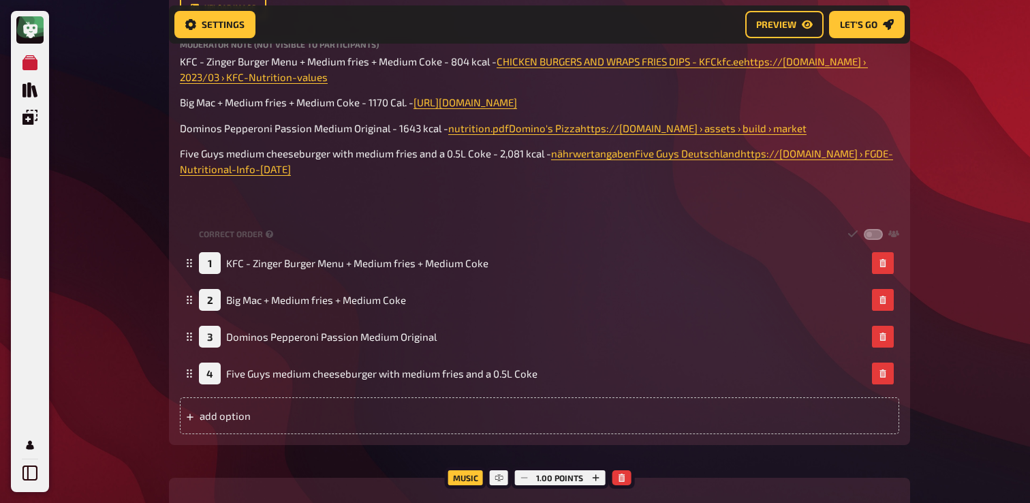
scroll to position [1008, 0]
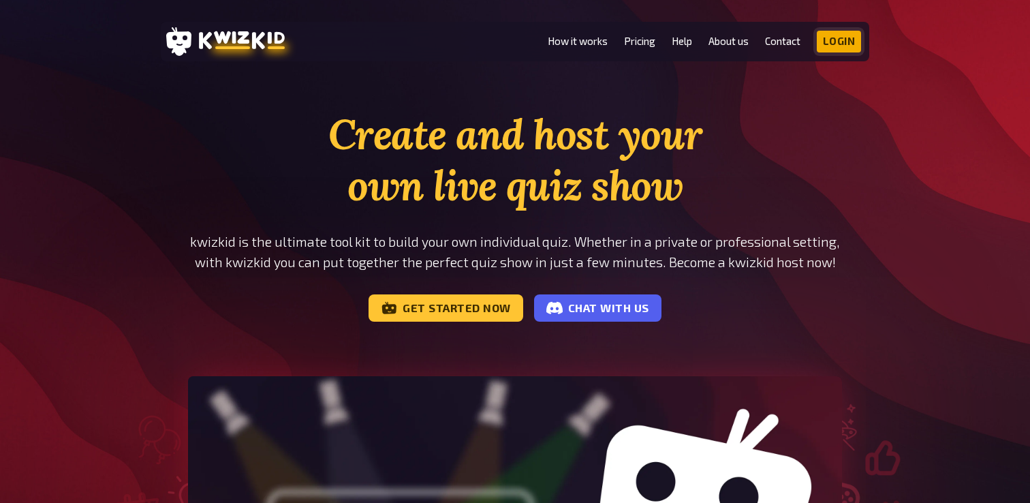
click at [841, 37] on link "Login" at bounding box center [838, 42] width 45 height 22
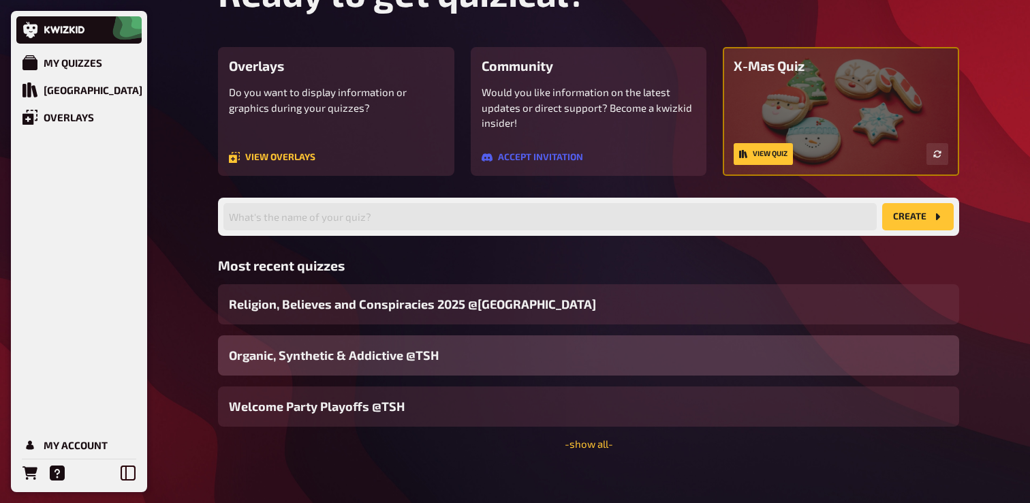
scroll to position [95, 0]
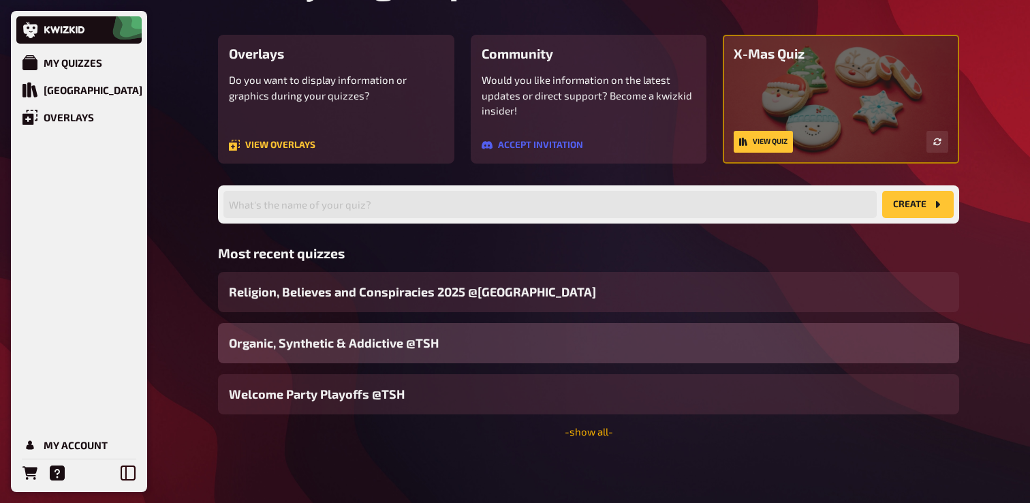
click at [601, 435] on link "- show all -" at bounding box center [588, 431] width 48 height 12
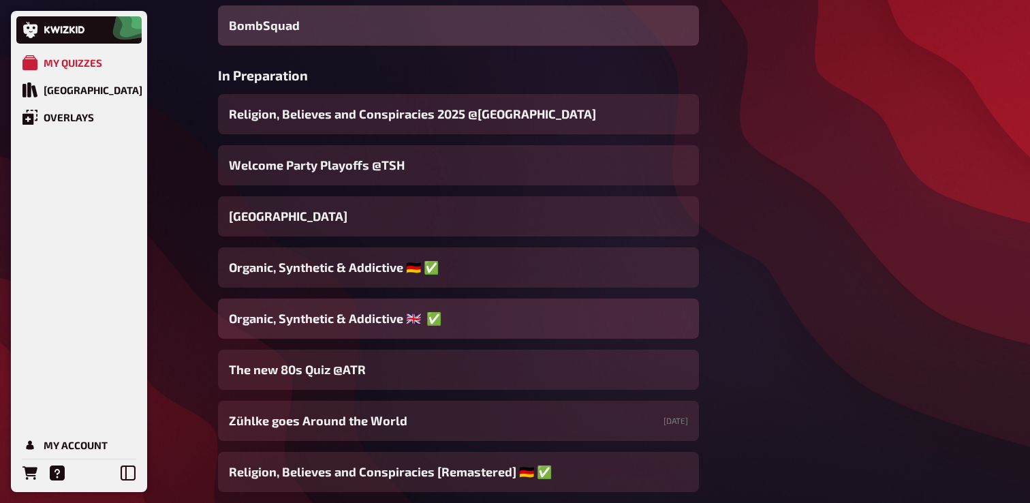
scroll to position [473, 0]
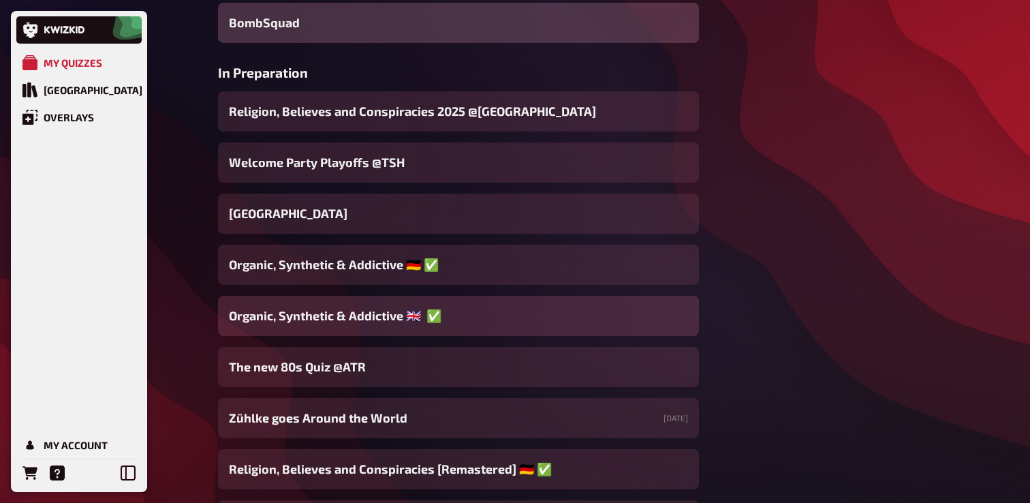
click at [443, 321] on div "Organic, Synthetic & Addictive ​🇬🇧 ​​ ​✅" at bounding box center [458, 316] width 481 height 40
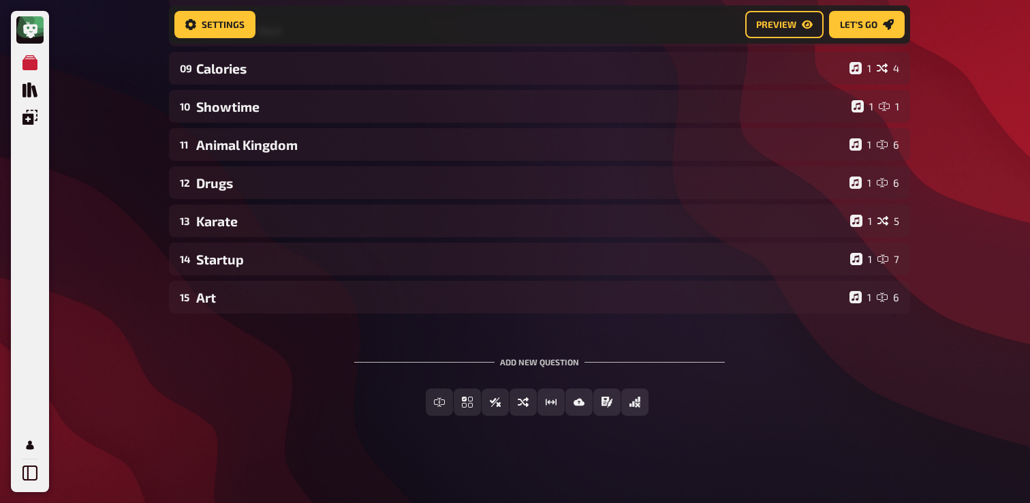
scroll to position [440, 0]
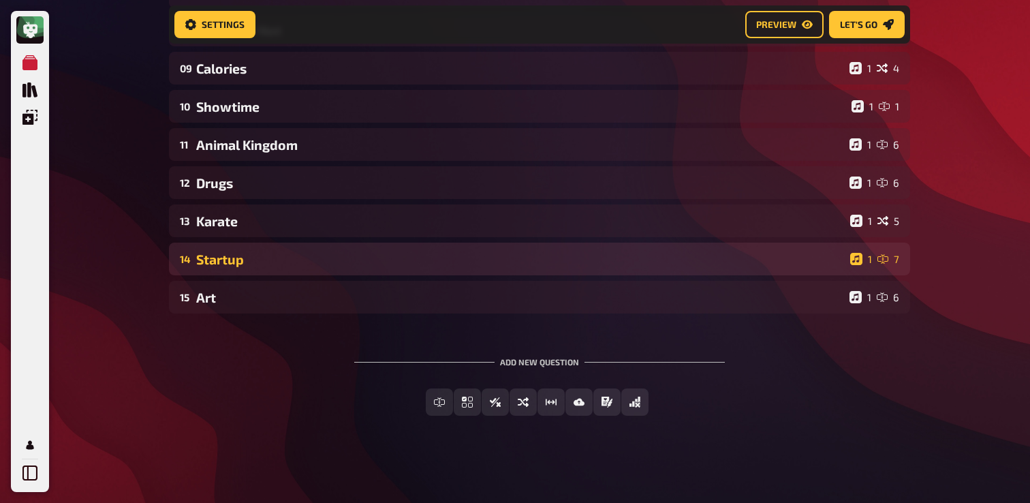
click at [282, 259] on div "Startup" at bounding box center [520, 259] width 648 height 16
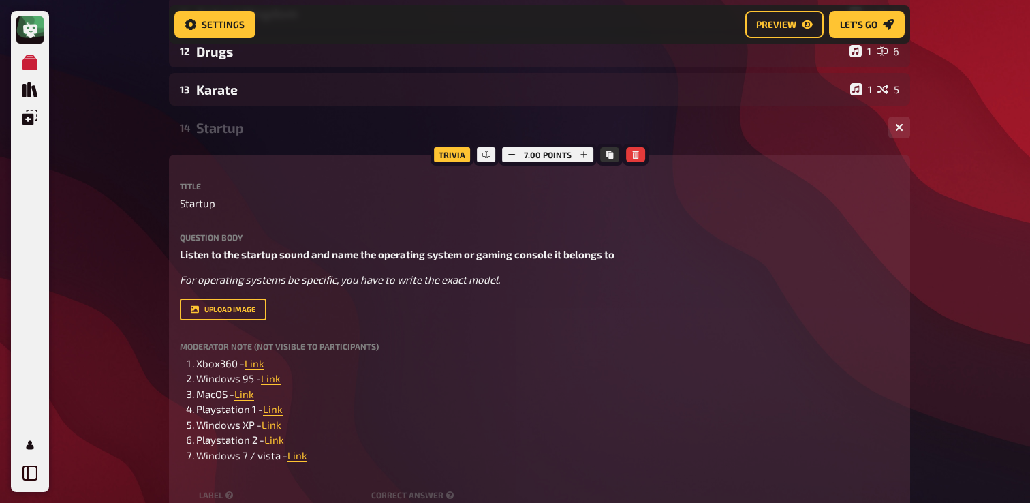
scroll to position [656, 0]
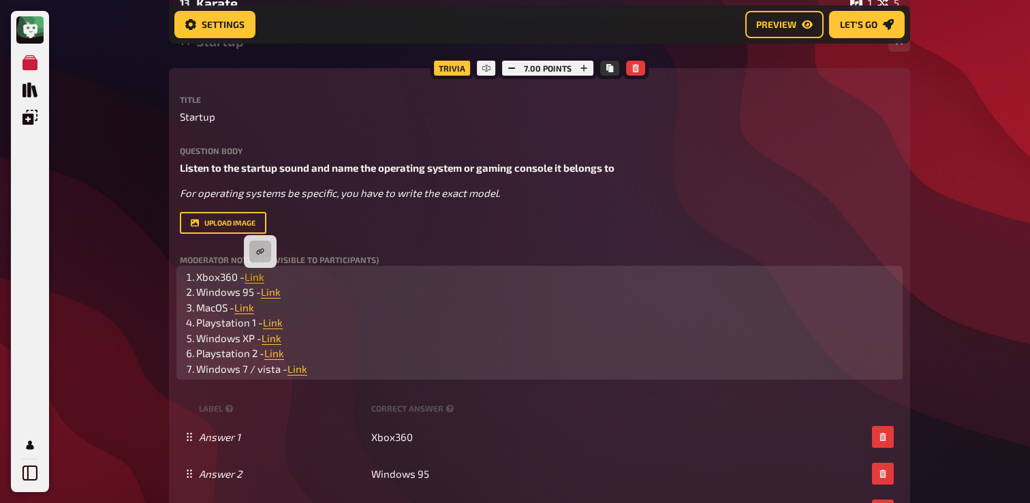
click at [257, 277] on span "Link" at bounding box center [254, 276] width 20 height 12
click at [264, 251] on button "button" at bounding box center [260, 251] width 22 height 22
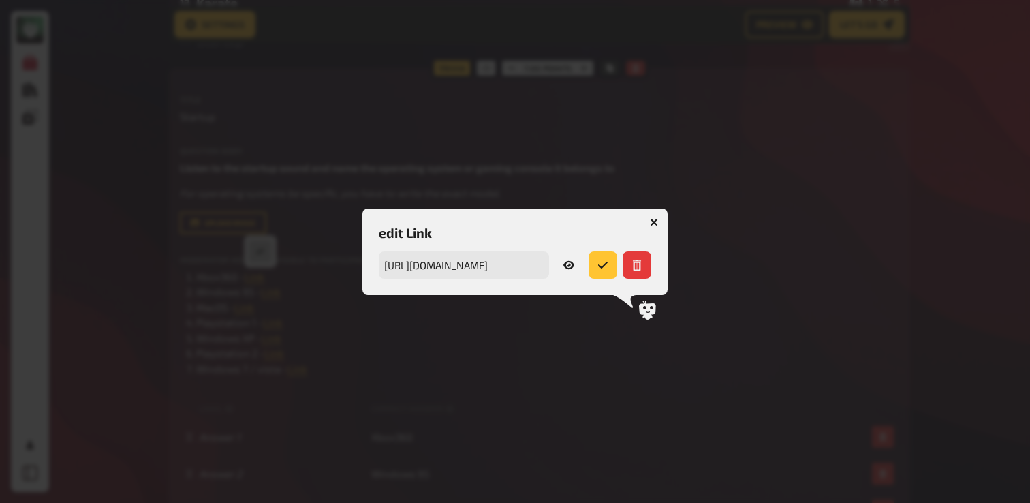
click at [564, 268] on icon at bounding box center [568, 264] width 11 height 11
click at [656, 223] on icon "button" at bounding box center [654, 222] width 8 height 8
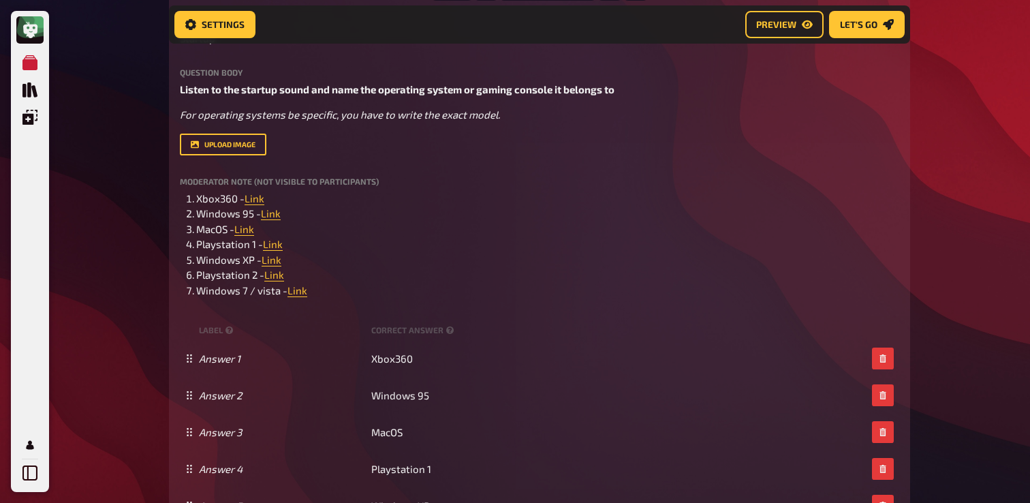
scroll to position [754, 0]
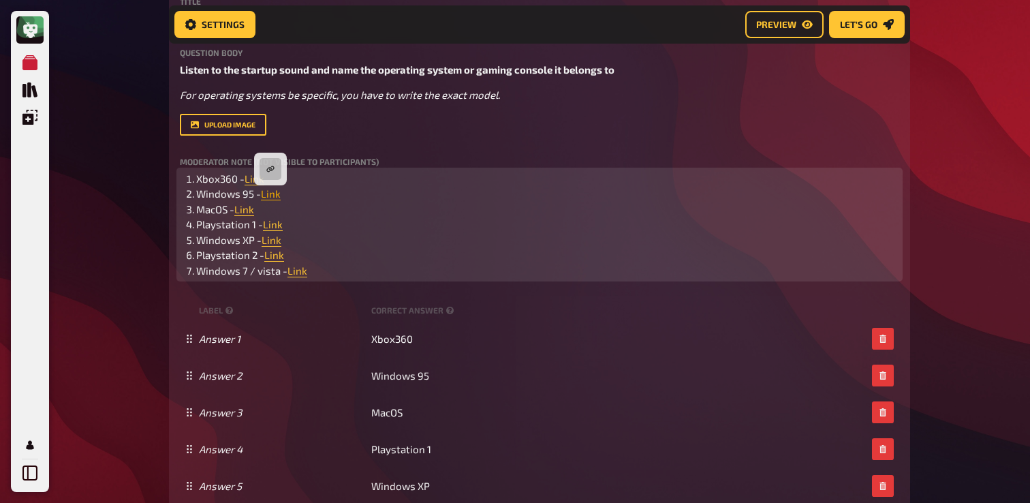
click at [272, 197] on span "Link" at bounding box center [271, 193] width 20 height 12
click at [270, 174] on button "button" at bounding box center [270, 169] width 22 height 22
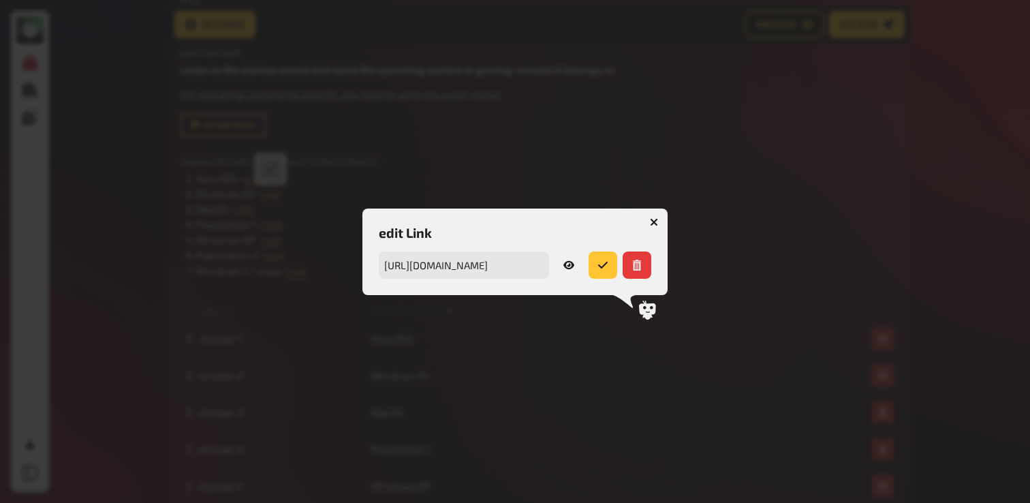
click at [567, 270] on link at bounding box center [568, 264] width 29 height 27
click at [661, 222] on button "button" at bounding box center [654, 222] width 22 height 22
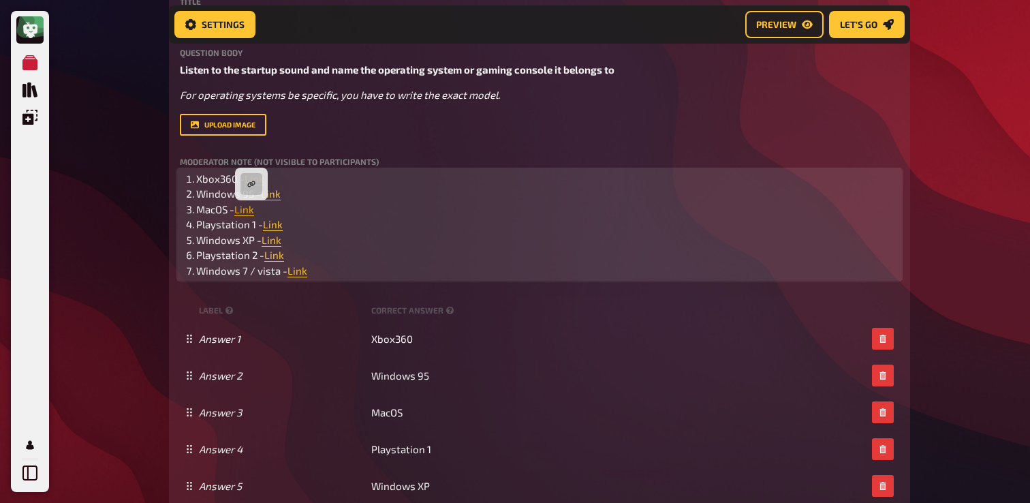
click at [249, 212] on span "Link" at bounding box center [244, 209] width 20 height 12
click at [243, 182] on button "button" at bounding box center [251, 184] width 22 height 22
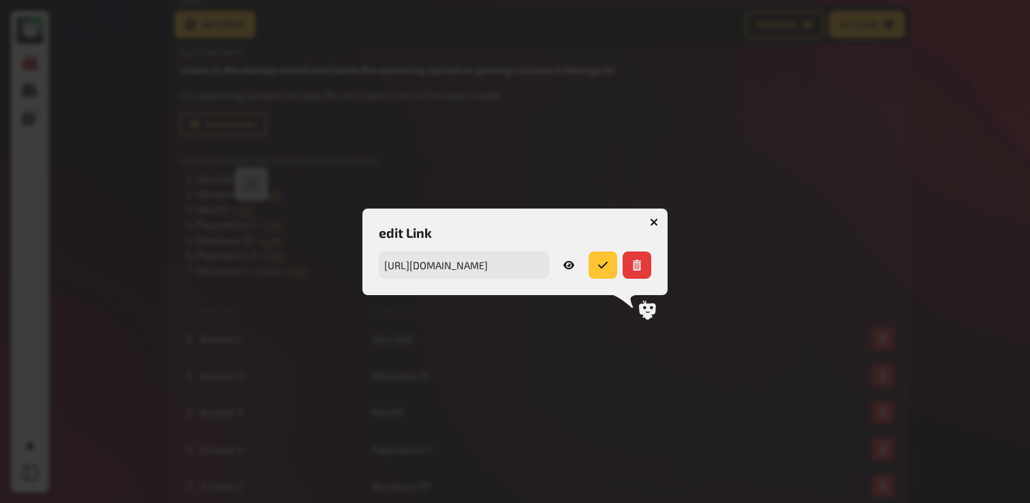
click at [570, 266] on icon at bounding box center [568, 264] width 11 height 8
click at [654, 220] on icon "button" at bounding box center [654, 221] width 13 height 13
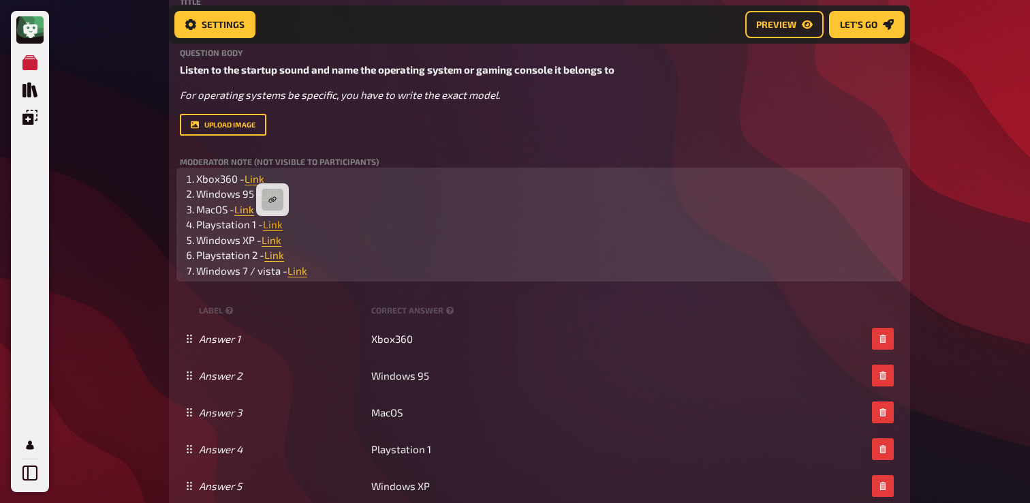
click at [274, 226] on span "Link" at bounding box center [273, 224] width 20 height 12
click at [276, 206] on button "button" at bounding box center [272, 200] width 22 height 22
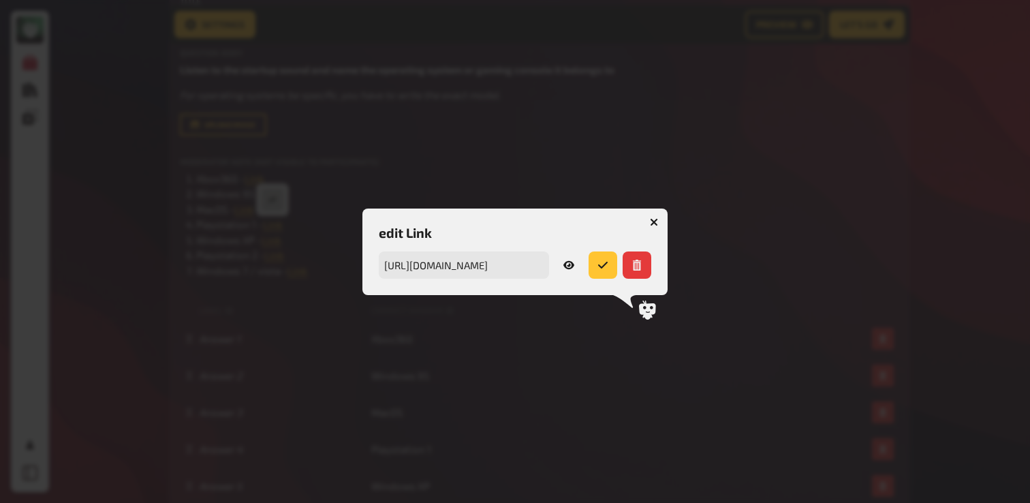
click at [576, 264] on link at bounding box center [568, 264] width 29 height 27
click at [658, 223] on button "button" at bounding box center [654, 222] width 22 height 22
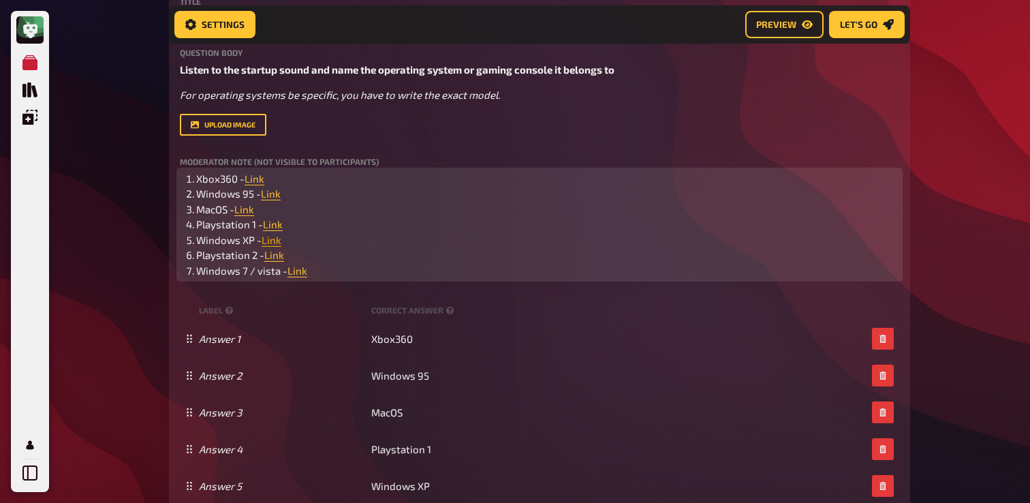
click at [276, 242] on span "Link" at bounding box center [271, 240] width 20 height 12
click at [279, 217] on icon "button" at bounding box center [276, 214] width 8 height 8
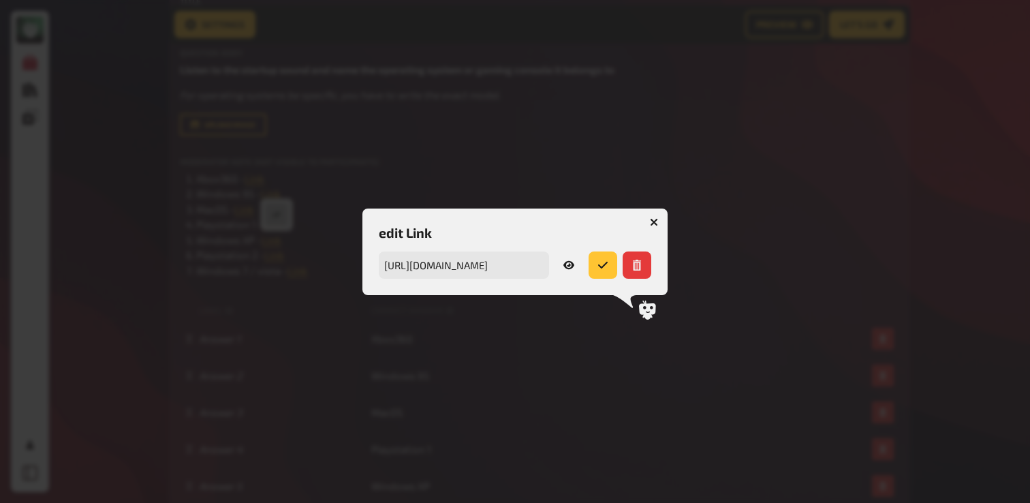
click at [569, 267] on icon at bounding box center [568, 264] width 11 height 8
click at [656, 223] on icon "button" at bounding box center [654, 221] width 13 height 13
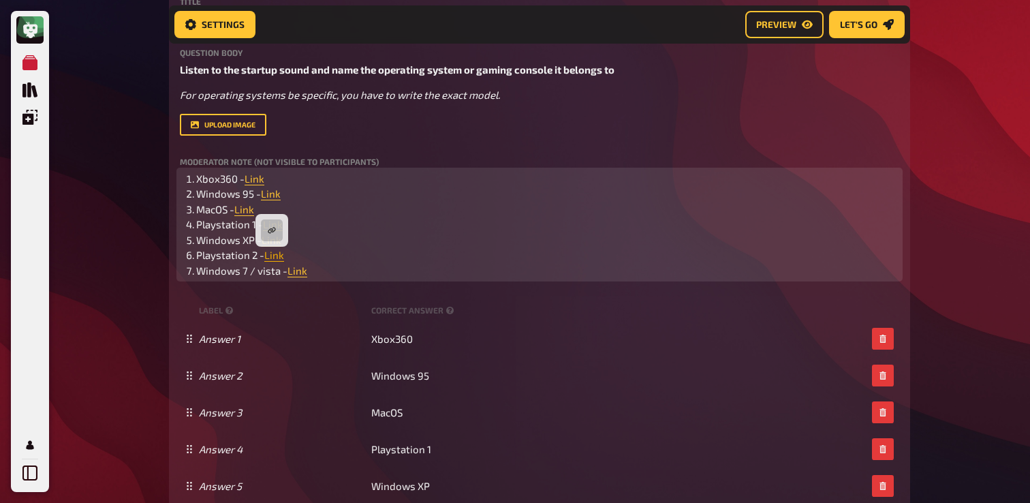
click at [269, 258] on span "Link" at bounding box center [274, 255] width 20 height 12
click at [273, 232] on icon "button" at bounding box center [272, 230] width 8 height 8
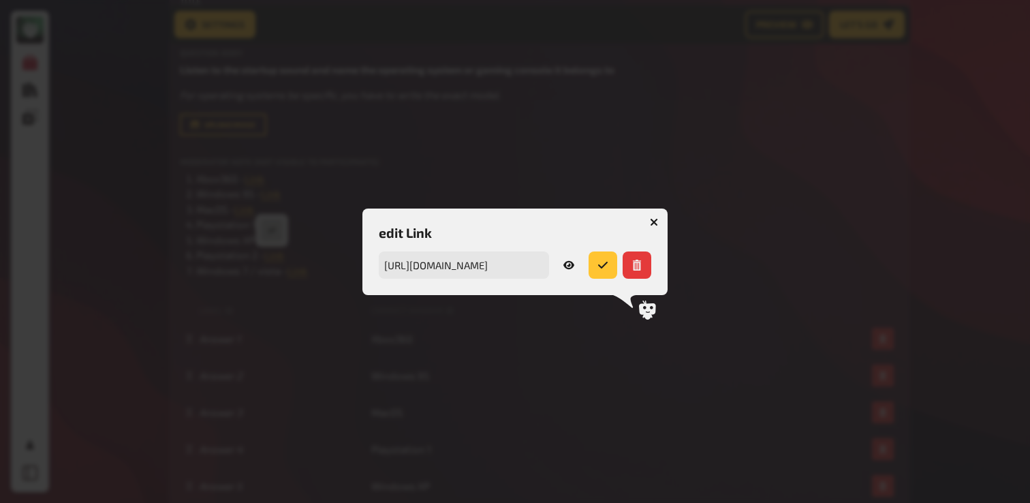
click at [573, 263] on icon at bounding box center [568, 264] width 11 height 11
click at [650, 221] on icon "button" at bounding box center [654, 222] width 8 height 8
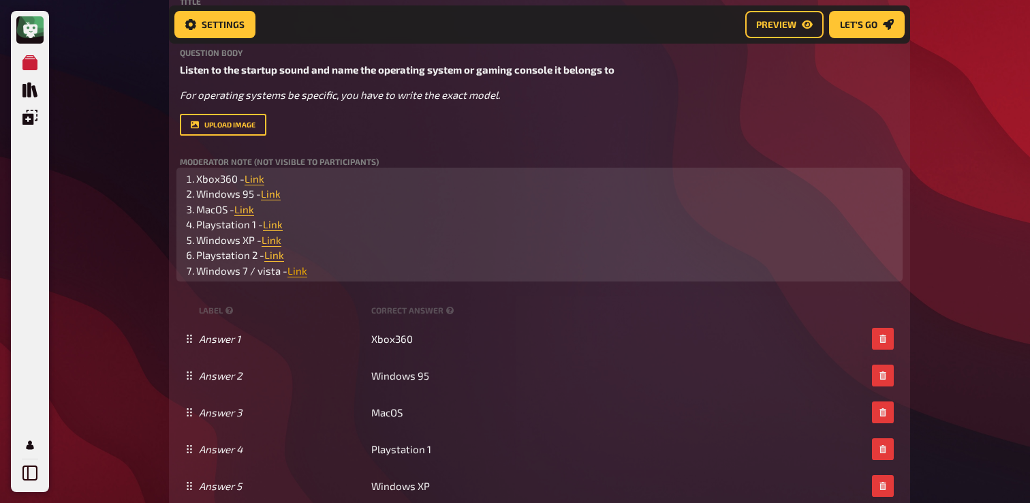
click at [302, 272] on span "Link" at bounding box center [297, 270] width 20 height 12
click at [304, 255] on button "button" at bounding box center [302, 245] width 22 height 22
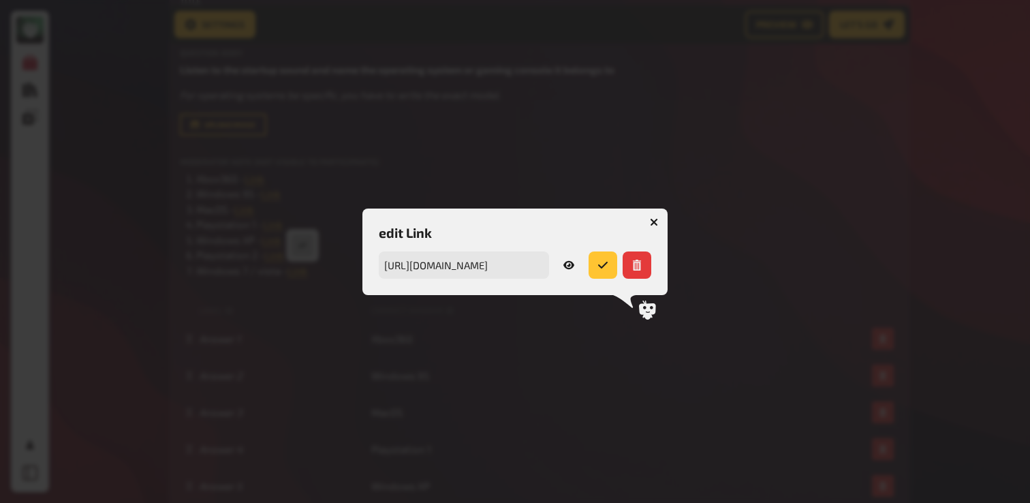
click at [569, 265] on icon at bounding box center [568, 264] width 11 height 8
click at [655, 224] on icon "button" at bounding box center [654, 222] width 8 height 8
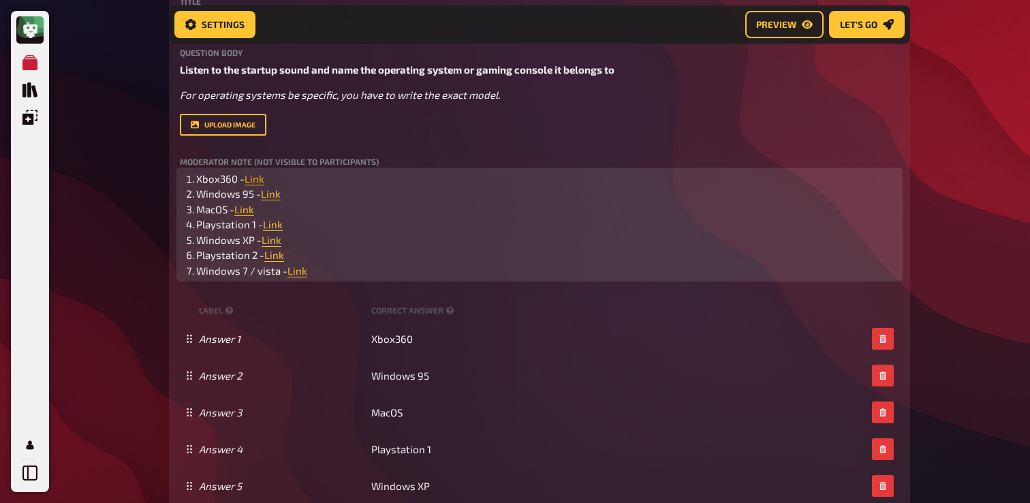
click at [259, 178] on span "Link" at bounding box center [254, 178] width 20 height 12
click at [259, 157] on button "button" at bounding box center [260, 153] width 22 height 22
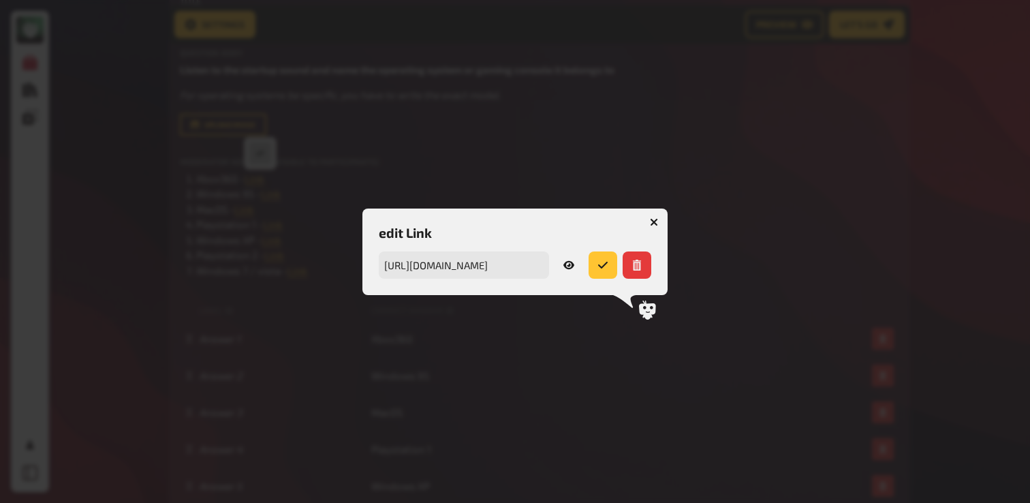
click at [569, 260] on icon at bounding box center [568, 264] width 11 height 11
click at [652, 219] on icon "button" at bounding box center [654, 221] width 13 height 13
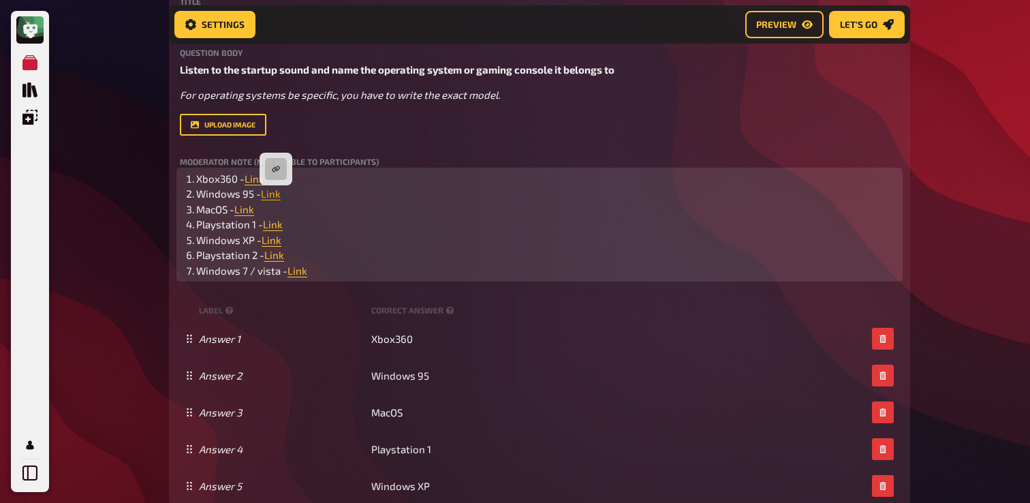
click at [274, 198] on span "Link" at bounding box center [271, 193] width 20 height 12
click at [274, 171] on icon "button" at bounding box center [276, 169] width 8 height 8
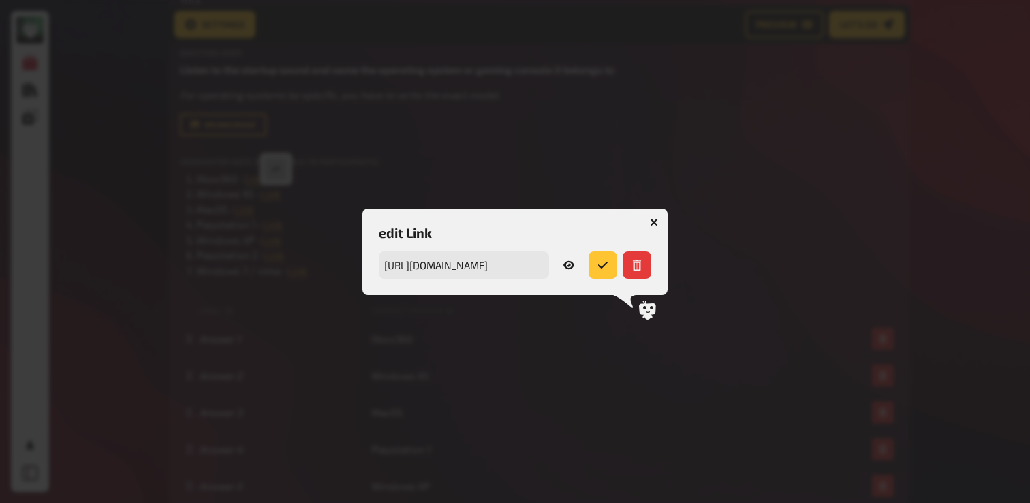
click at [565, 261] on icon at bounding box center [568, 264] width 11 height 11
click at [655, 221] on icon "button" at bounding box center [654, 221] width 13 height 13
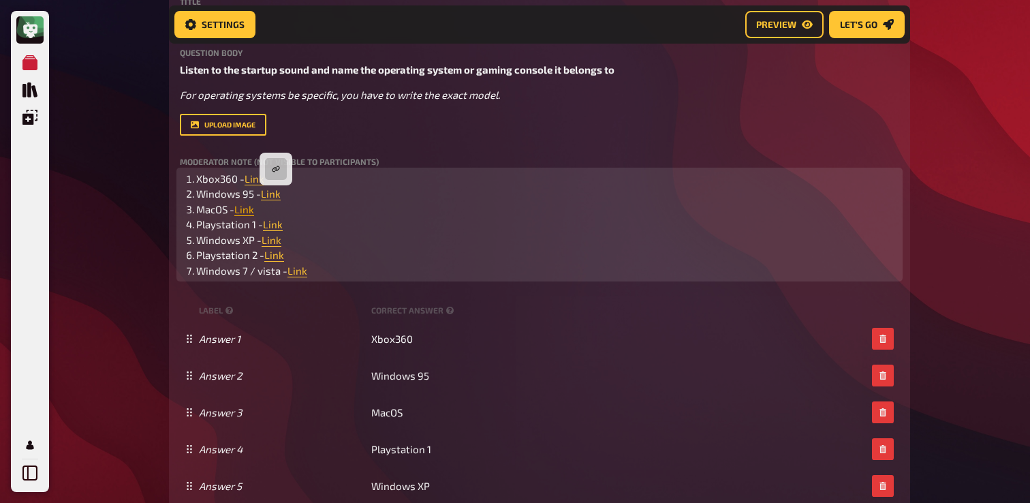
click at [243, 212] on span "Link" at bounding box center [244, 209] width 20 height 12
click at [242, 187] on button "button" at bounding box center [243, 184] width 22 height 22
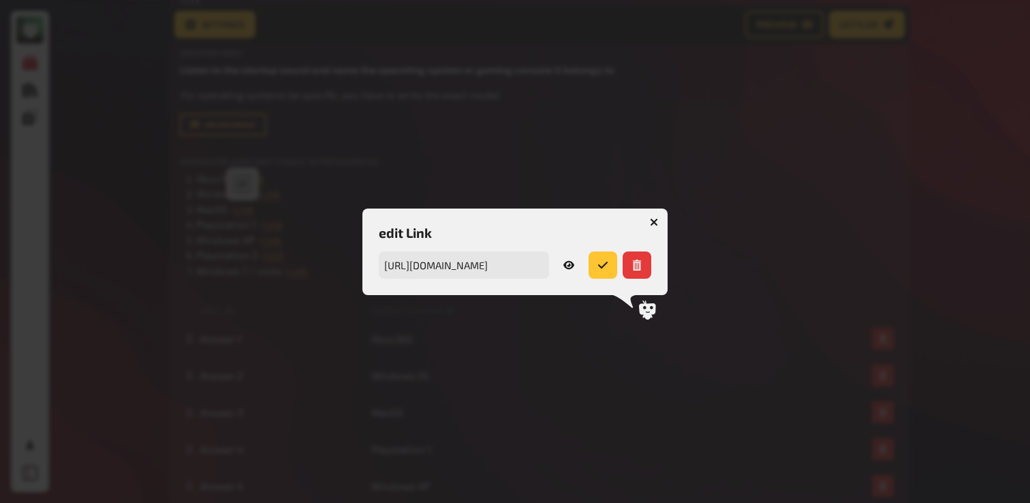
click at [577, 260] on link at bounding box center [568, 264] width 29 height 27
click at [655, 225] on button "button" at bounding box center [654, 222] width 22 height 22
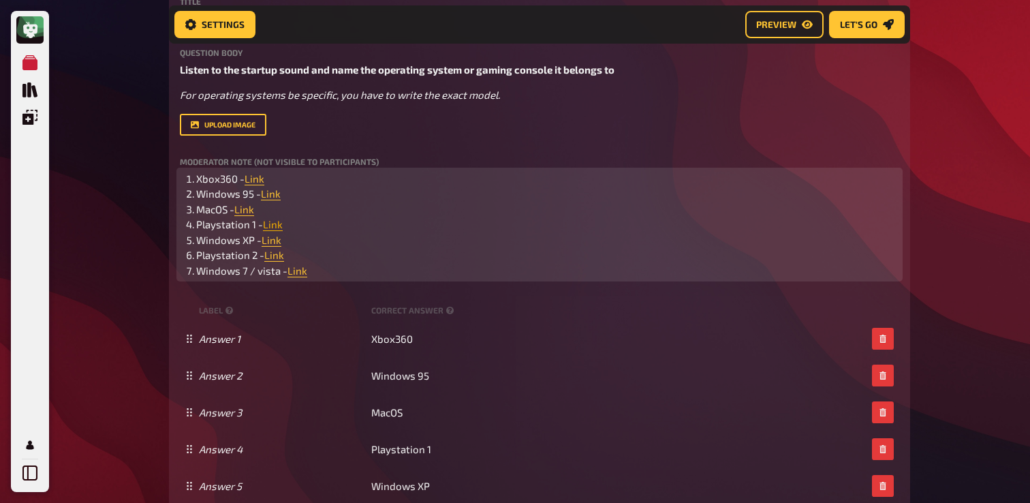
click at [274, 226] on span "Link" at bounding box center [273, 224] width 20 height 12
click at [277, 200] on button "button" at bounding box center [272, 200] width 22 height 22
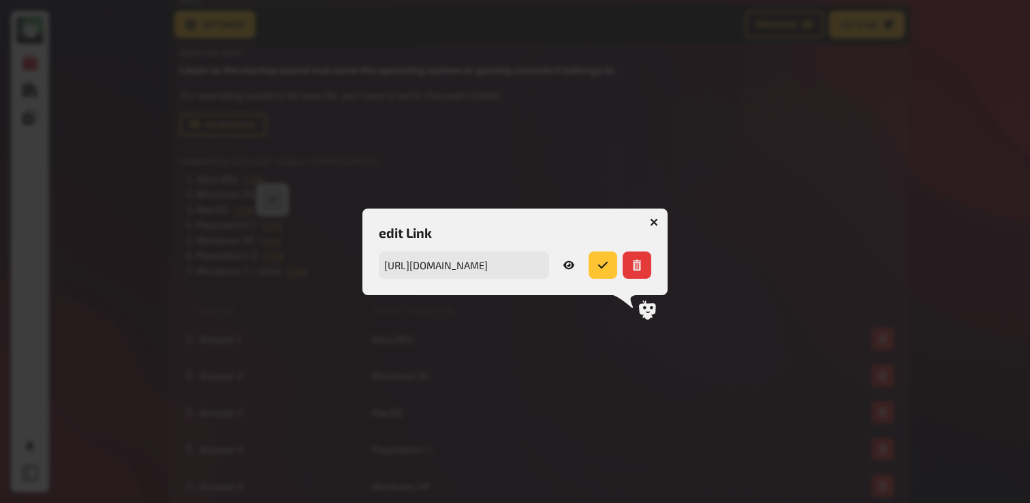
click at [563, 270] on link at bounding box center [568, 264] width 29 height 27
click at [660, 225] on button "button" at bounding box center [654, 222] width 22 height 22
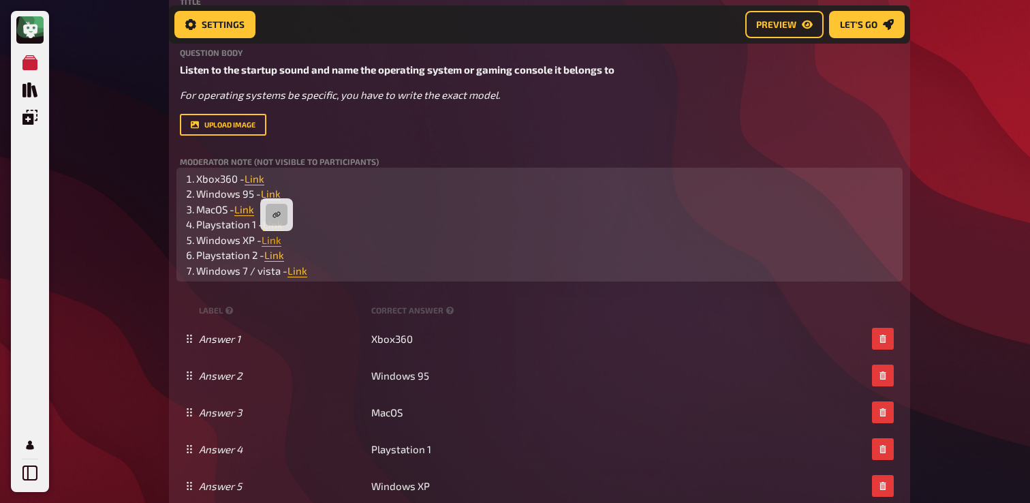
click at [276, 244] on span "Link" at bounding box center [271, 240] width 20 height 12
click at [276, 217] on icon "button" at bounding box center [276, 214] width 8 height 8
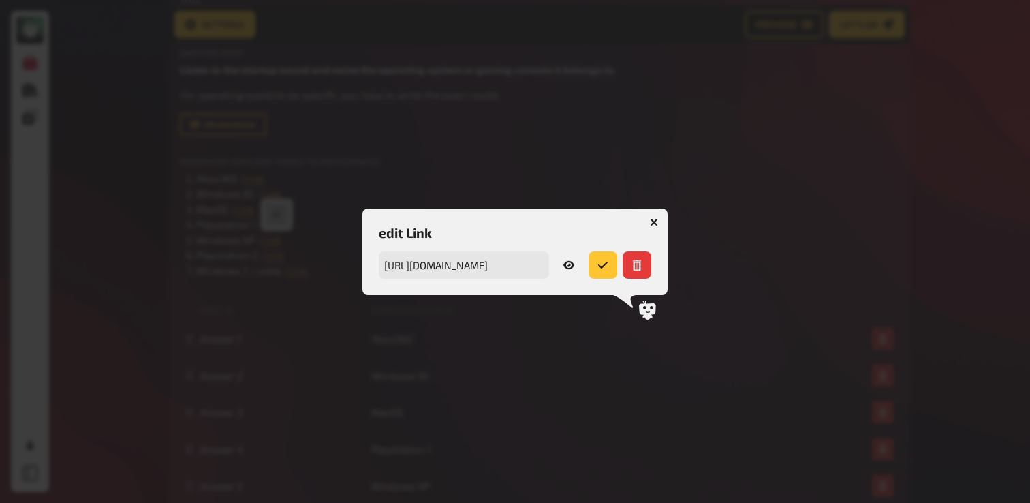
click at [569, 267] on icon at bounding box center [568, 264] width 11 height 8
click at [323, 244] on div at bounding box center [515, 251] width 1030 height 503
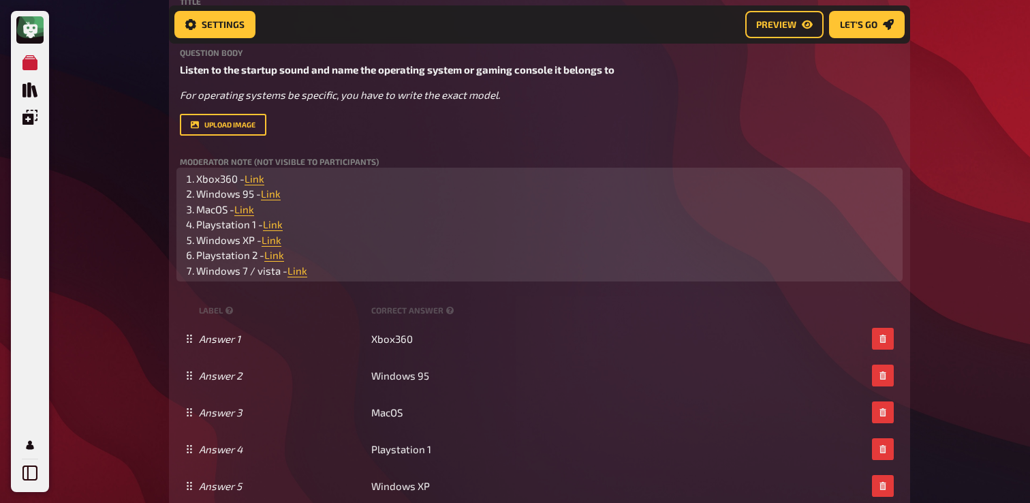
click at [323, 244] on li "Windows XP - Link ﻿" at bounding box center [547, 240] width 703 height 16
click at [274, 256] on span "Link" at bounding box center [274, 255] width 20 height 12
click at [279, 233] on button "button" at bounding box center [274, 230] width 22 height 22
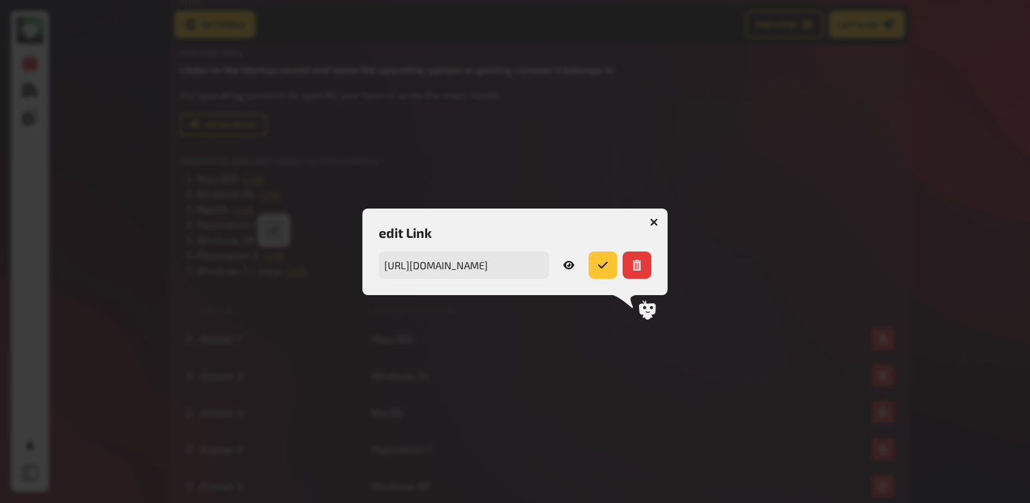
click at [567, 265] on icon at bounding box center [568, 264] width 11 height 8
click at [652, 216] on button "button" at bounding box center [654, 222] width 22 height 22
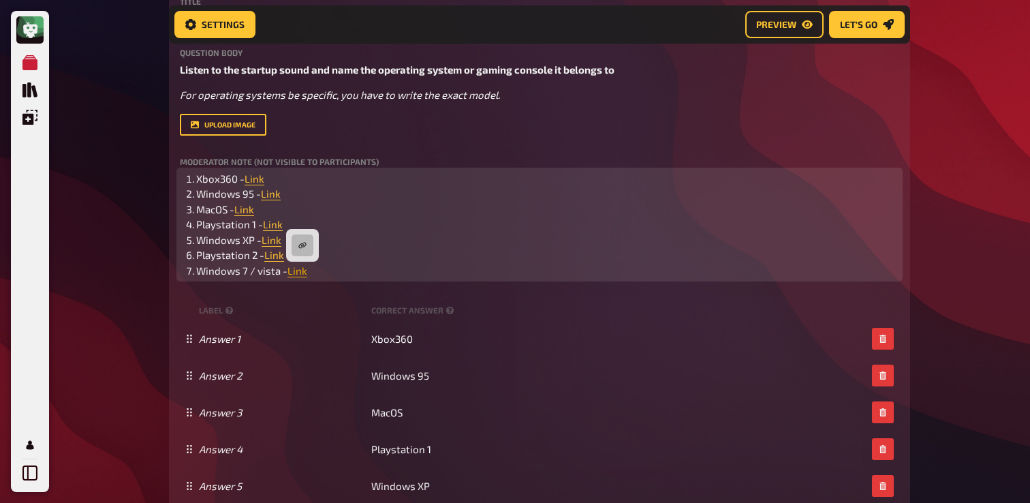
click at [299, 272] on span "Link" at bounding box center [297, 270] width 20 height 12
click at [310, 243] on button "button" at bounding box center [302, 245] width 22 height 22
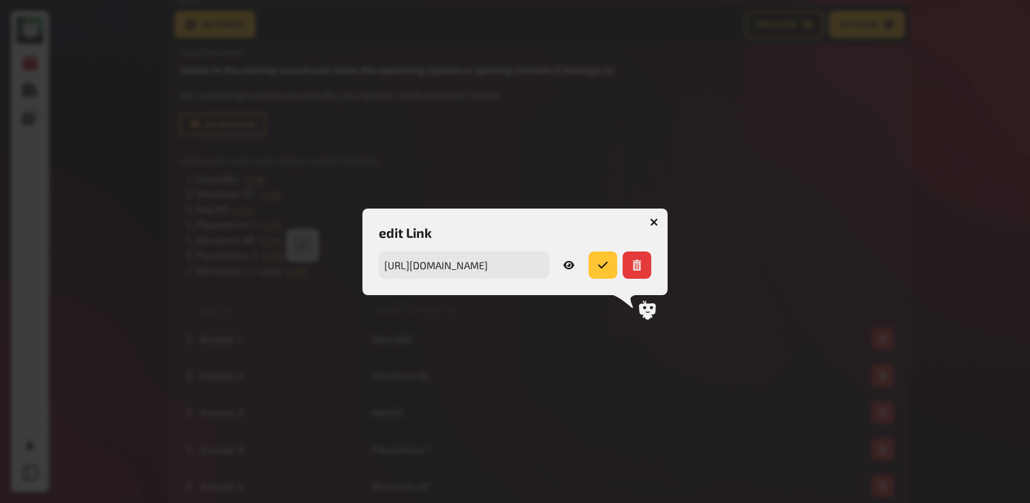
click at [568, 269] on icon at bounding box center [568, 264] width 11 height 11
click at [651, 227] on button "button" at bounding box center [654, 222] width 22 height 22
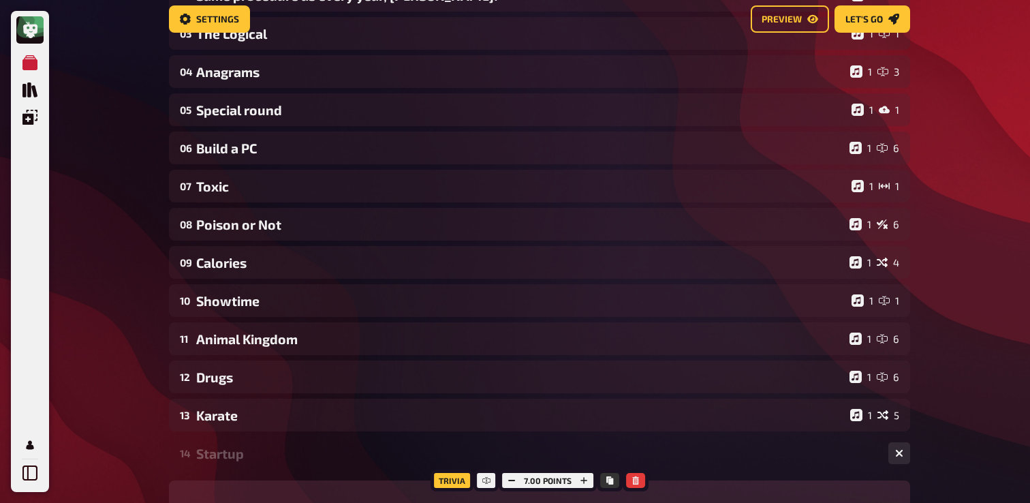
scroll to position [0, 0]
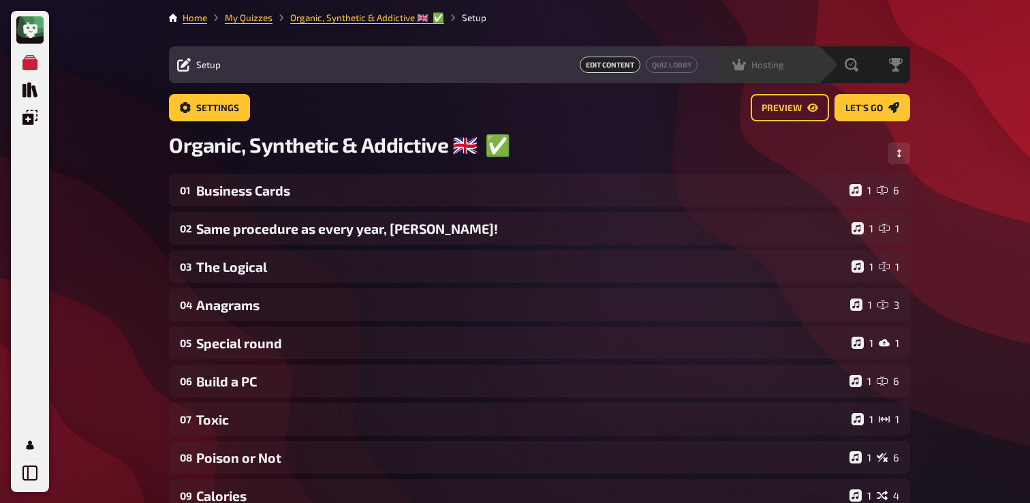
click at [778, 70] on span "Hosting" at bounding box center [767, 64] width 33 height 11
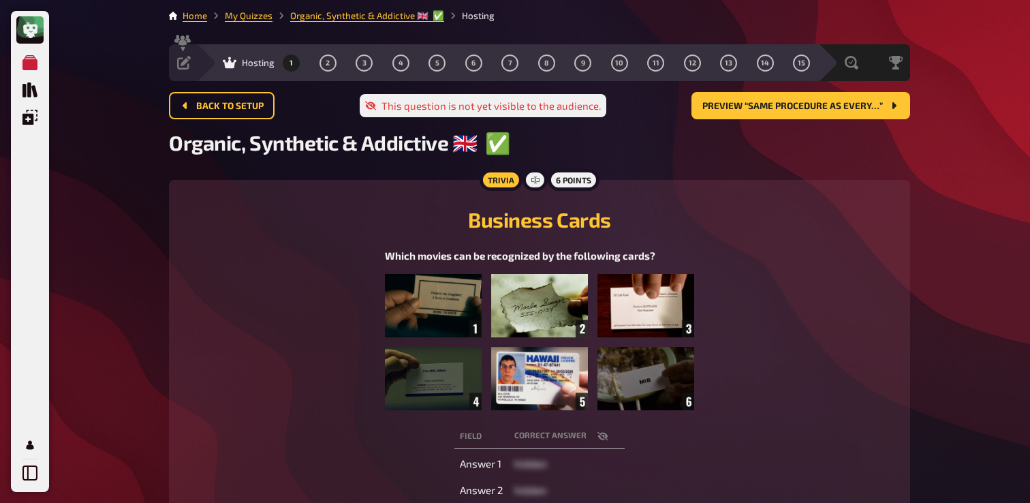
scroll to position [3, 0]
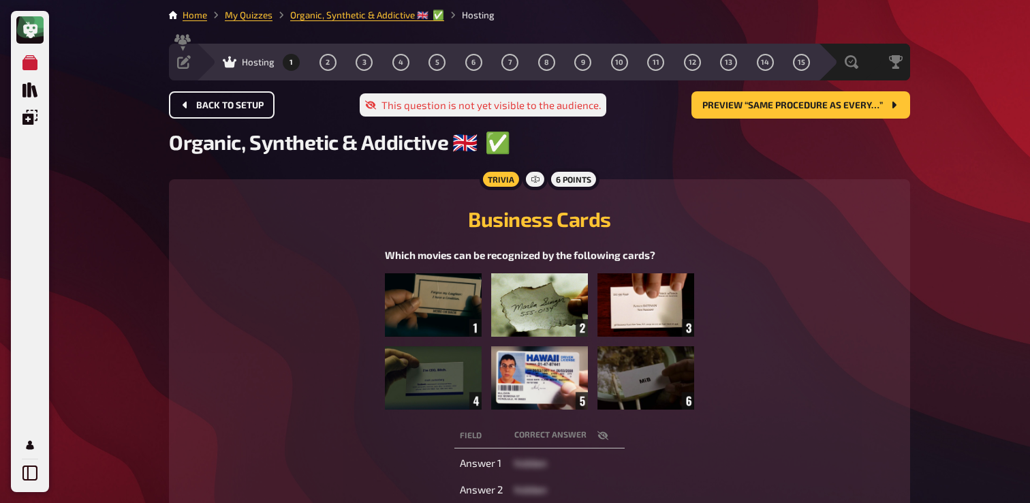
click at [214, 107] on span "Back to setup" at bounding box center [229, 106] width 67 height 10
